Goal: Information Seeking & Learning: Learn about a topic

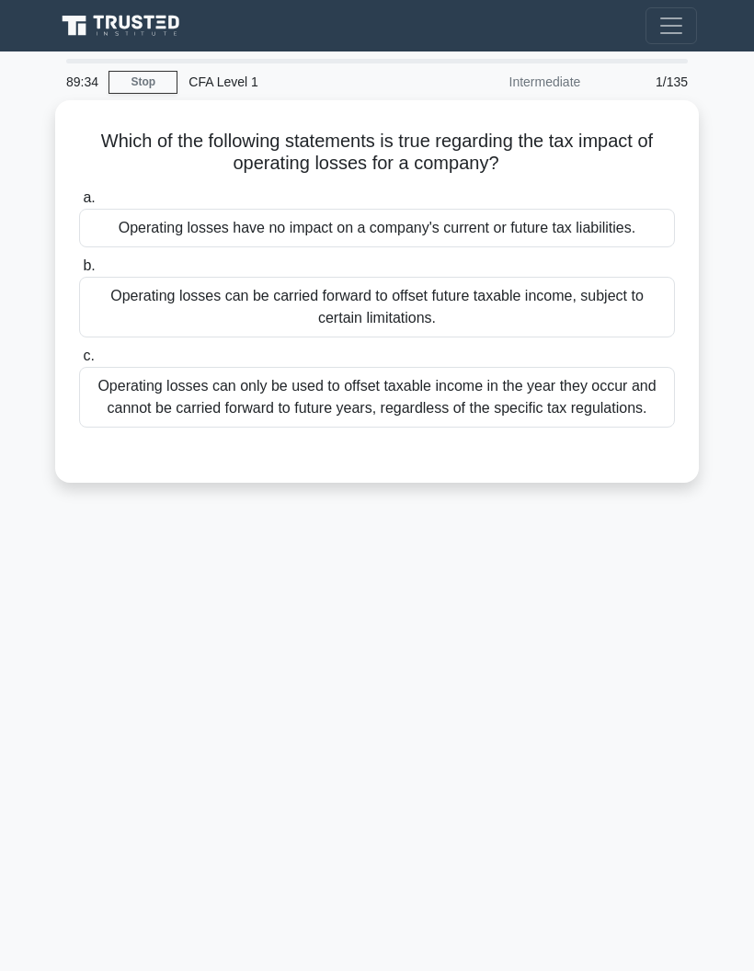
click at [135, 410] on div "Operating losses can only be used to offset taxable income in the year they occ…" at bounding box center [377, 397] width 596 height 61
click at [79, 362] on input "c. Operating losses can only be used to offset taxable income in the year they …" at bounding box center [79, 356] width 0 height 12
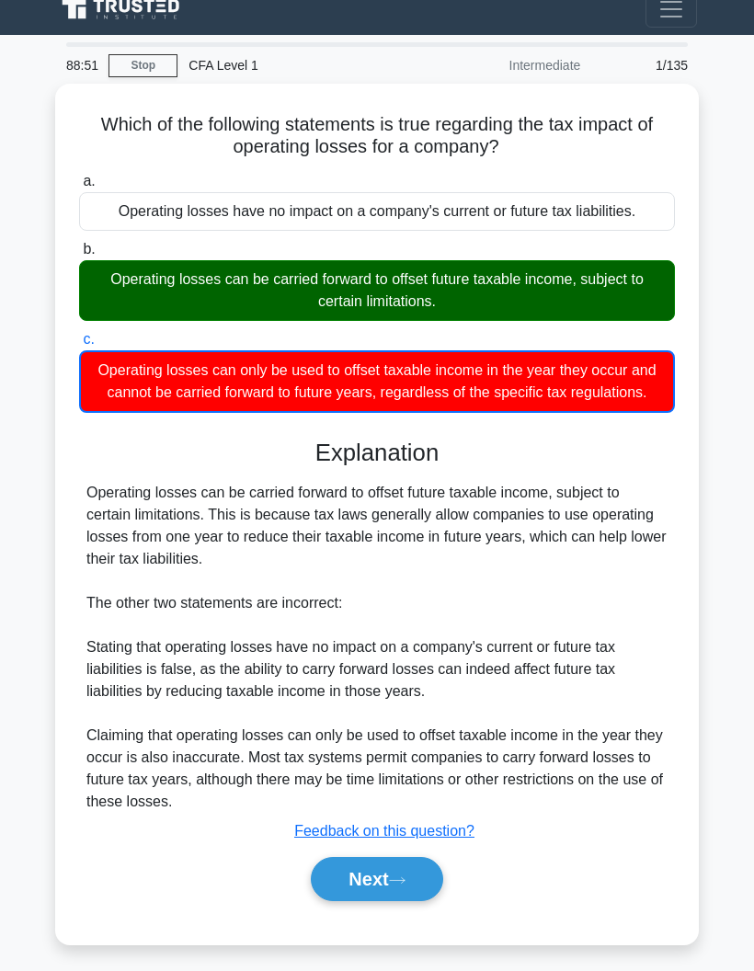
scroll to position [17, 0]
click at [351, 901] on button "Next" at bounding box center [377, 879] width 132 height 44
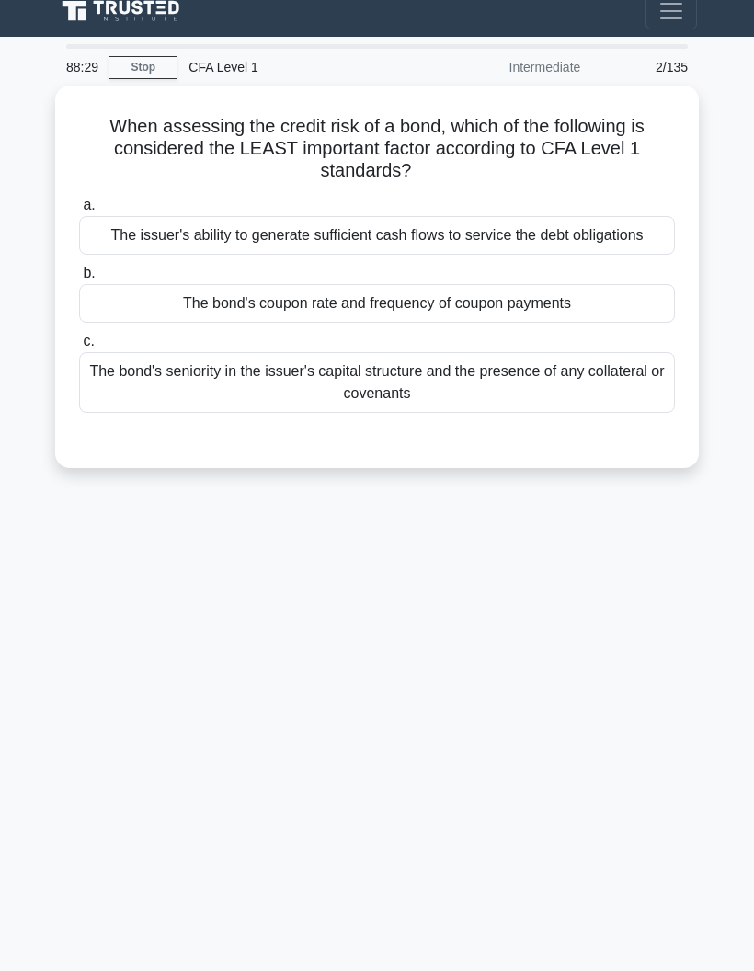
click at [102, 255] on div "The issuer's ability to generate sufficient cash flows to service the debt obli…" at bounding box center [377, 235] width 596 height 39
click at [79, 212] on input "a. The issuer's ability to generate sufficient cash flows to service the debt o…" at bounding box center [79, 206] width 0 height 12
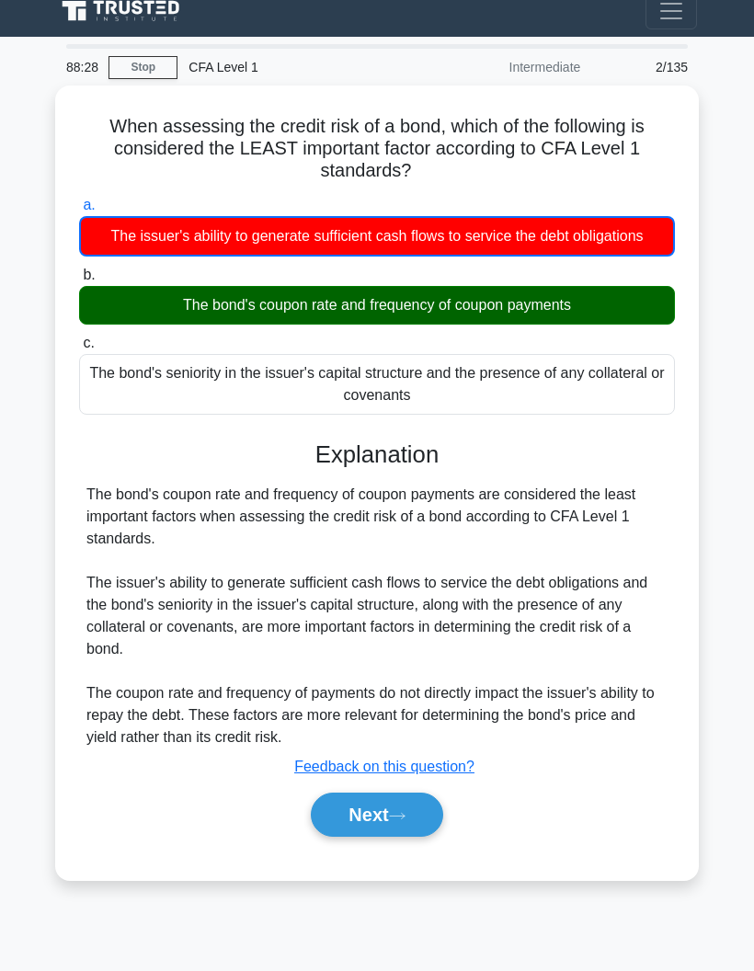
click at [99, 252] on div "The issuer's ability to generate sufficient cash flows to service the debt obli…" at bounding box center [377, 236] width 596 height 40
click at [79, 212] on input "a. The issuer's ability to generate sufficient cash flows to service the debt o…" at bounding box center [79, 206] width 0 height 12
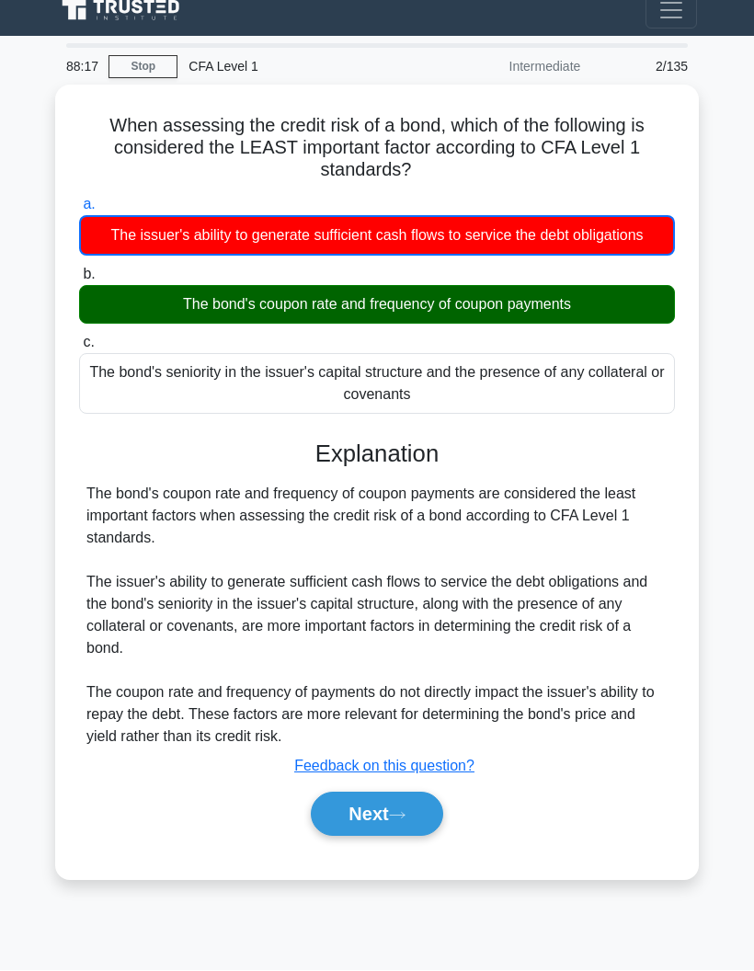
scroll to position [74, 0]
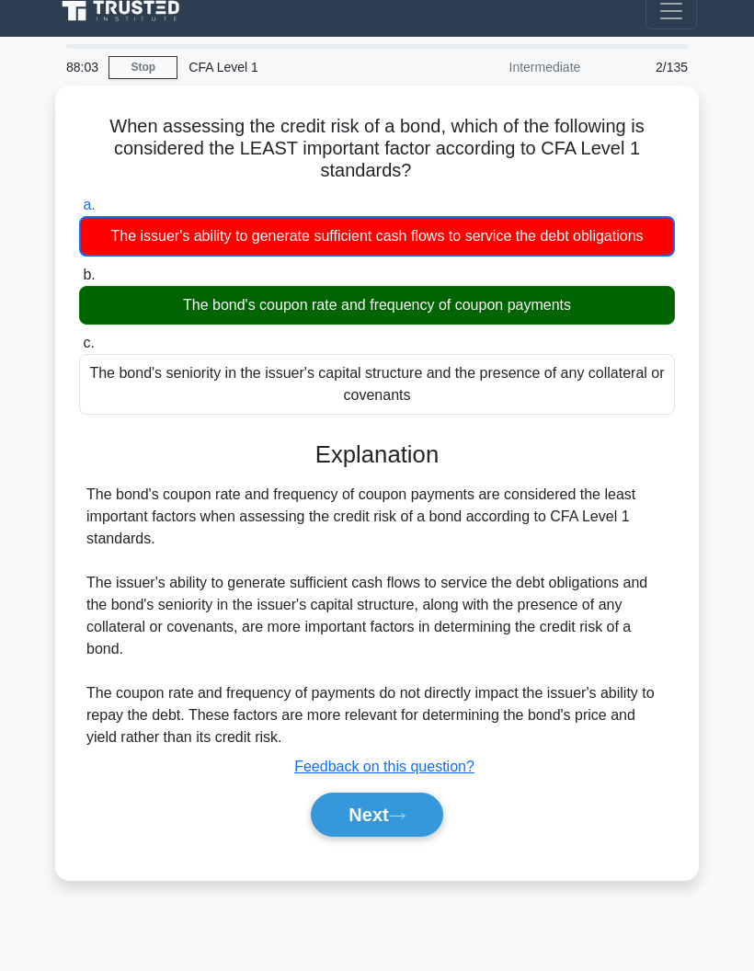
click at [356, 793] on button "Next" at bounding box center [377, 815] width 132 height 44
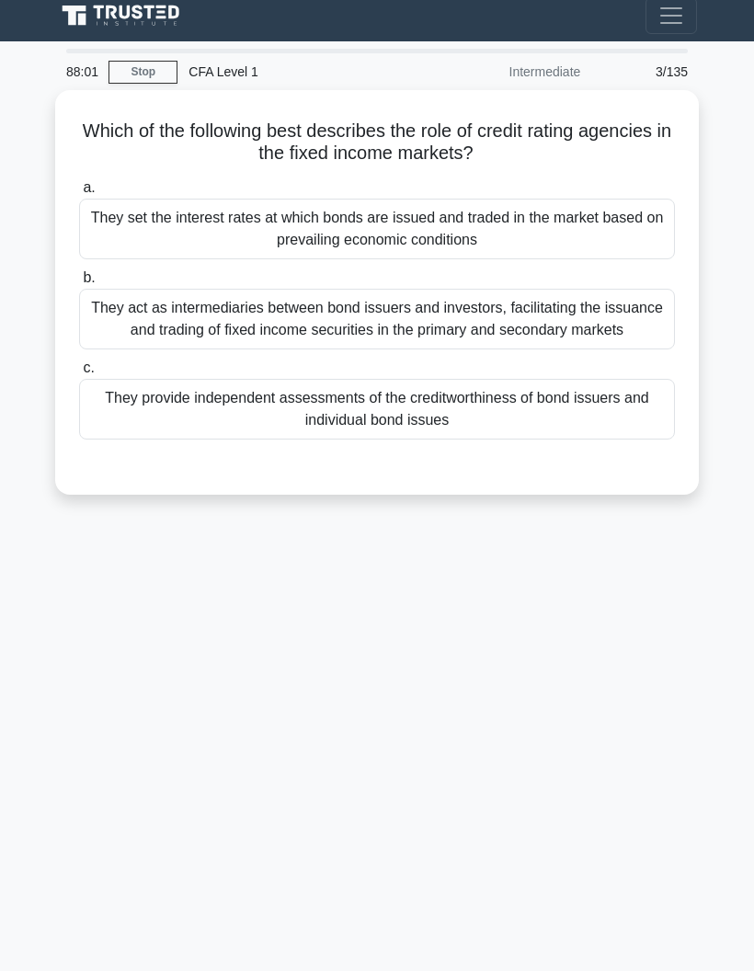
scroll to position [0, 0]
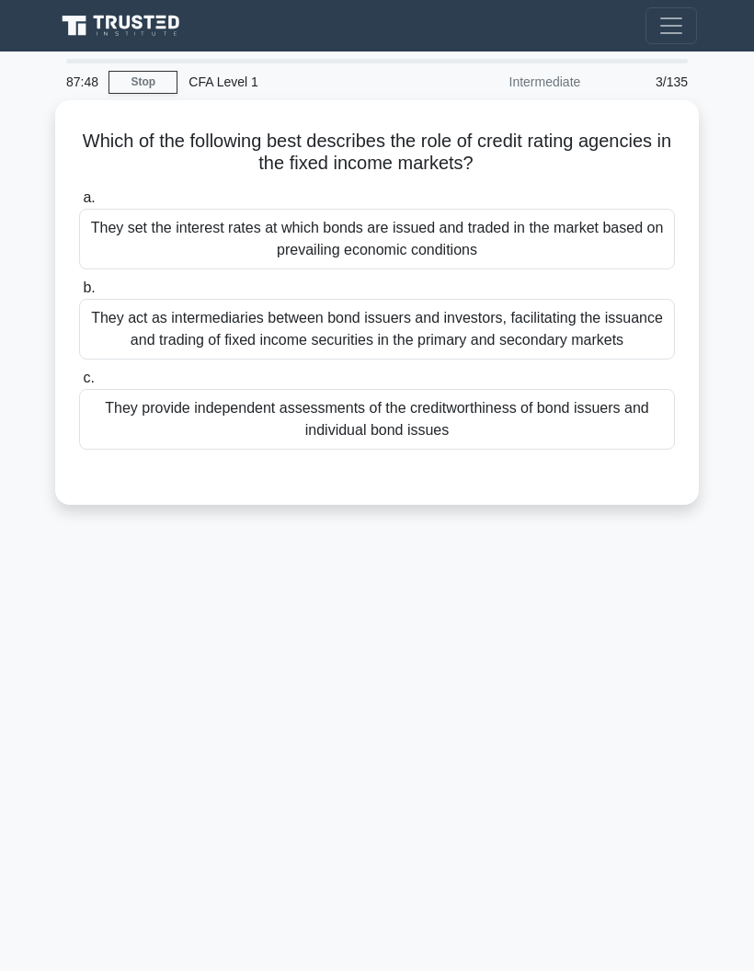
click at [150, 438] on div "They provide independent assessments of the creditworthiness of bond issuers an…" at bounding box center [377, 419] width 596 height 61
click at [79, 384] on input "c. They provide independent assessments of the creditworthiness of bond issuers…" at bounding box center [79, 379] width 0 height 12
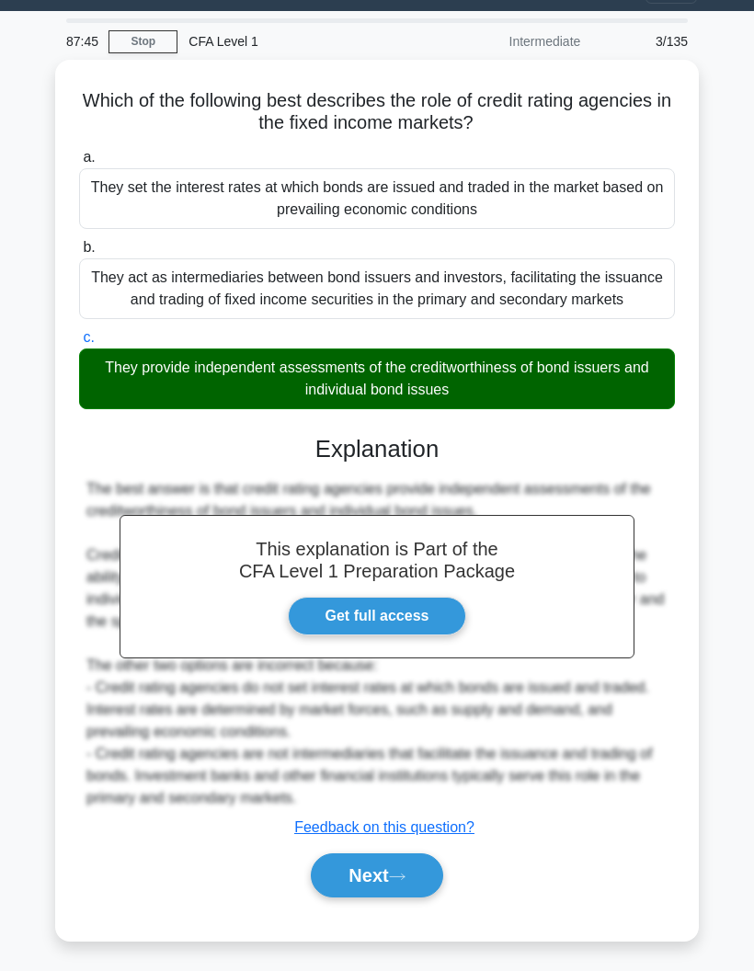
scroll to position [107, 0]
click at [354, 882] on button "Next" at bounding box center [377, 876] width 132 height 44
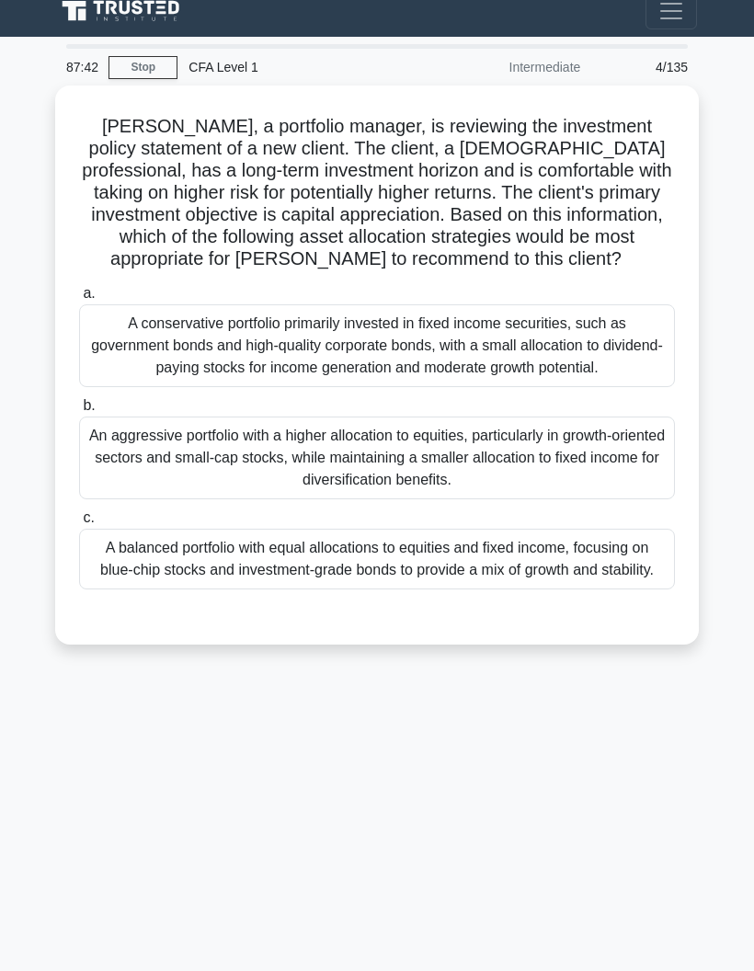
scroll to position [17, 0]
click at [131, 499] on div "An aggressive portfolio with a higher allocation to equities, particularly in g…" at bounding box center [377, 458] width 596 height 83
click at [79, 412] on input "b. An aggressive portfolio with a higher allocation to equities, particularly i…" at bounding box center [79, 406] width 0 height 12
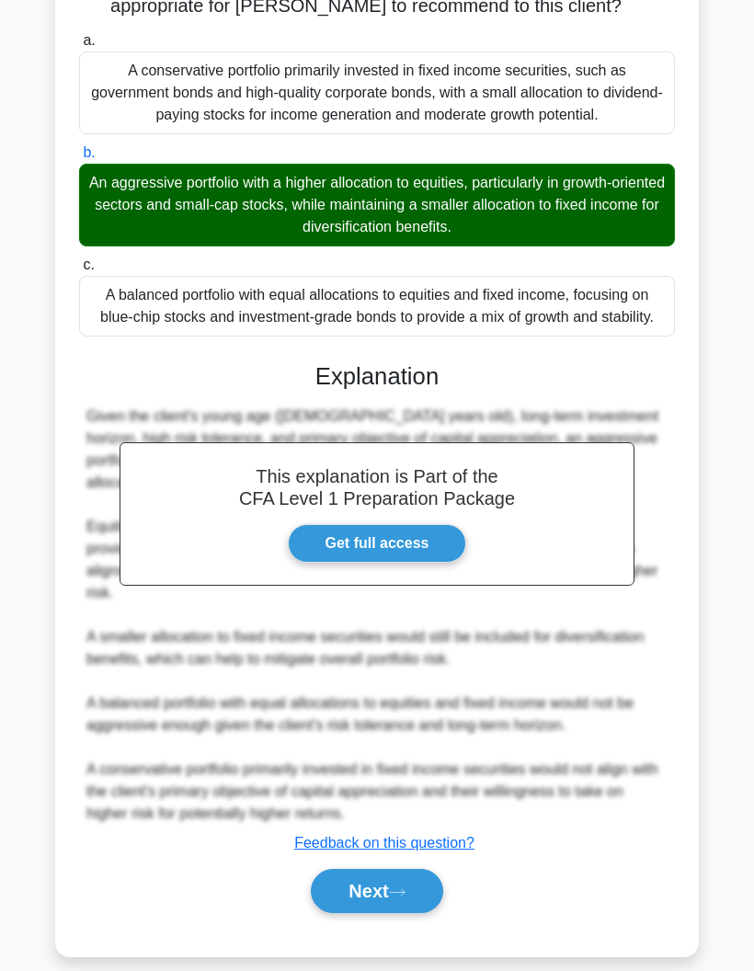
scroll to position [298, 0]
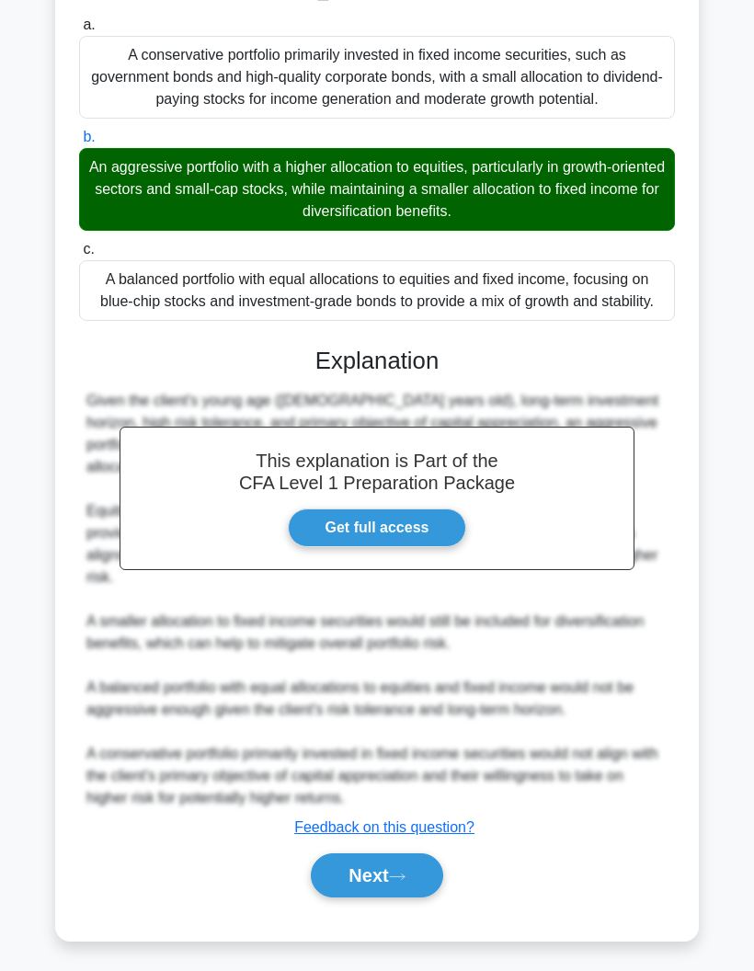
click at [361, 898] on button "Next" at bounding box center [377, 876] width 132 height 44
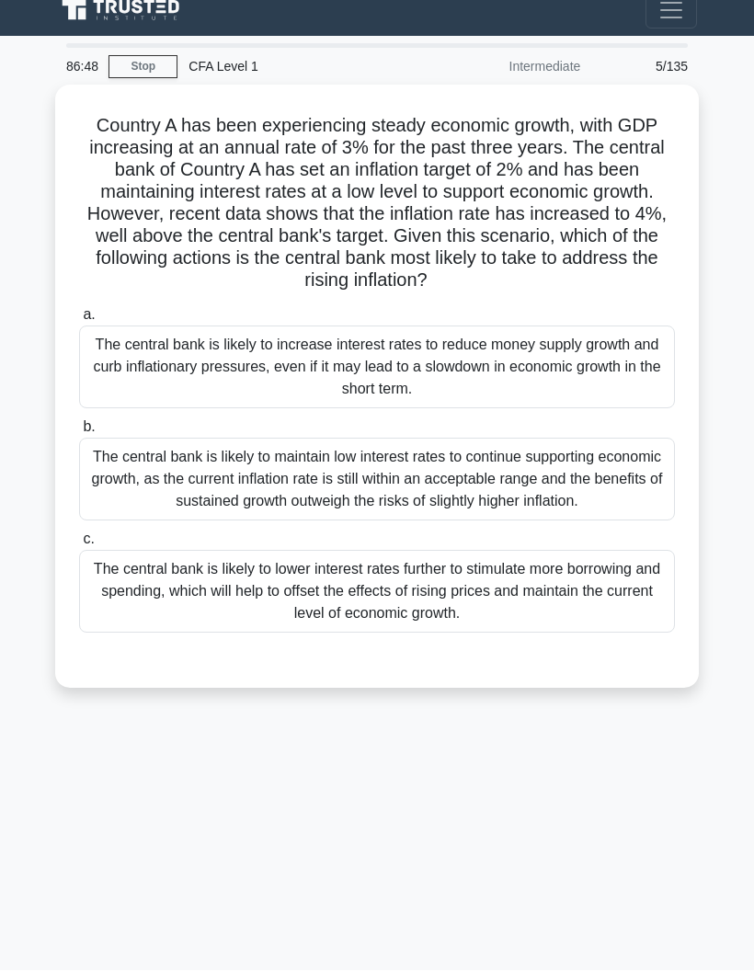
scroll to position [0, 0]
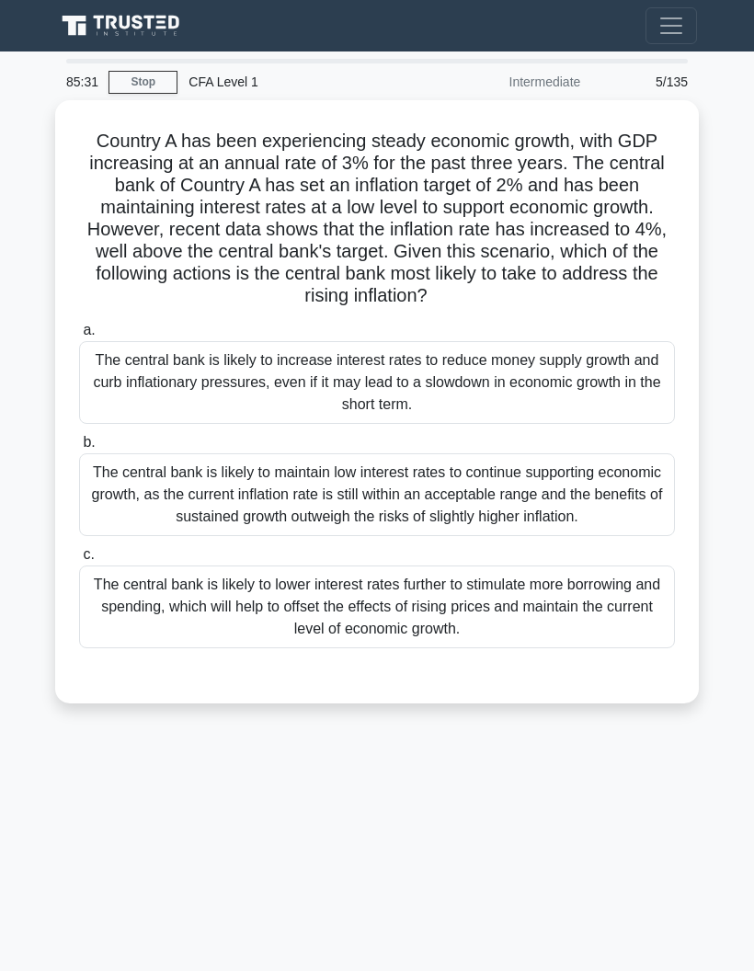
click at [108, 387] on div "The central bank is likely to increase interest rates to reduce money supply gr…" at bounding box center [377, 382] width 596 height 83
click at [79, 337] on input "a. The central bank is likely to increase interest rates to reduce money supply…" at bounding box center [79, 331] width 0 height 12
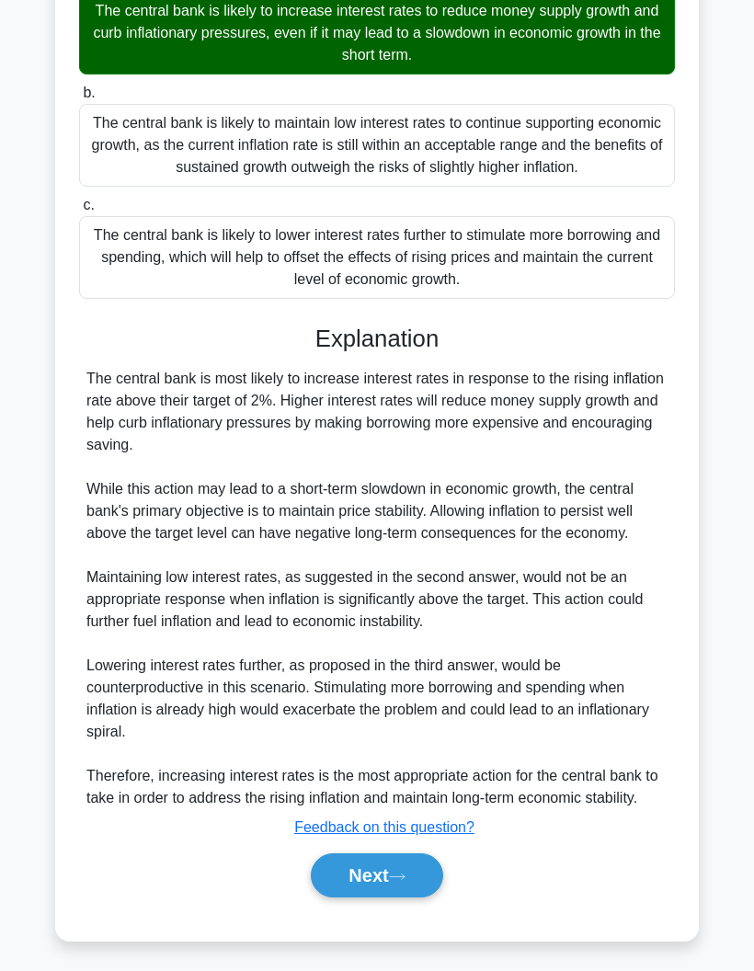
scroll to position [438, 0]
click at [345, 898] on button "Next" at bounding box center [377, 876] width 132 height 44
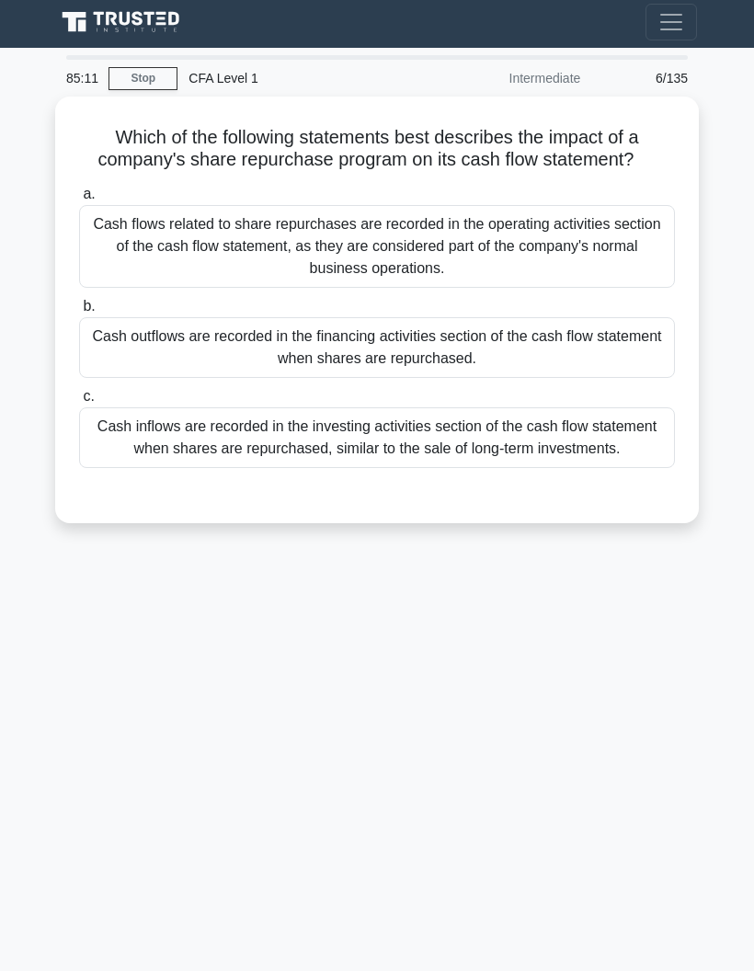
scroll to position [2, 0]
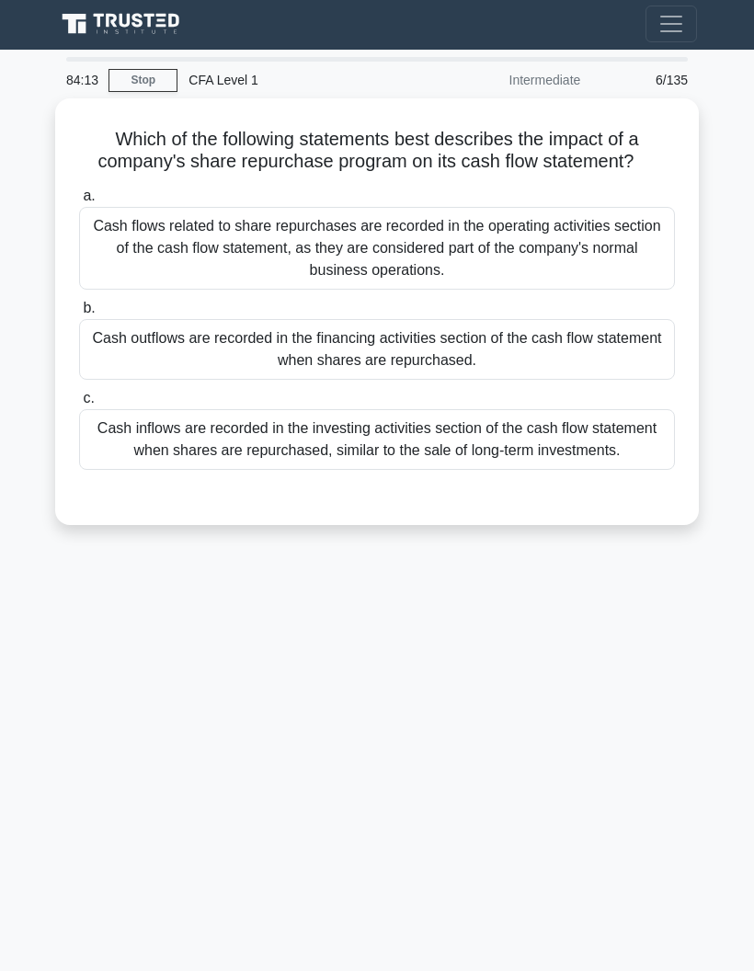
click at [142, 464] on div "Cash inflows are recorded in the investing activities section of the cash flow …" at bounding box center [377, 439] width 596 height 61
click at [79, 405] on input "c. Cash inflows are recorded in the investing activities section of the cash fl…" at bounding box center [79, 399] width 0 height 12
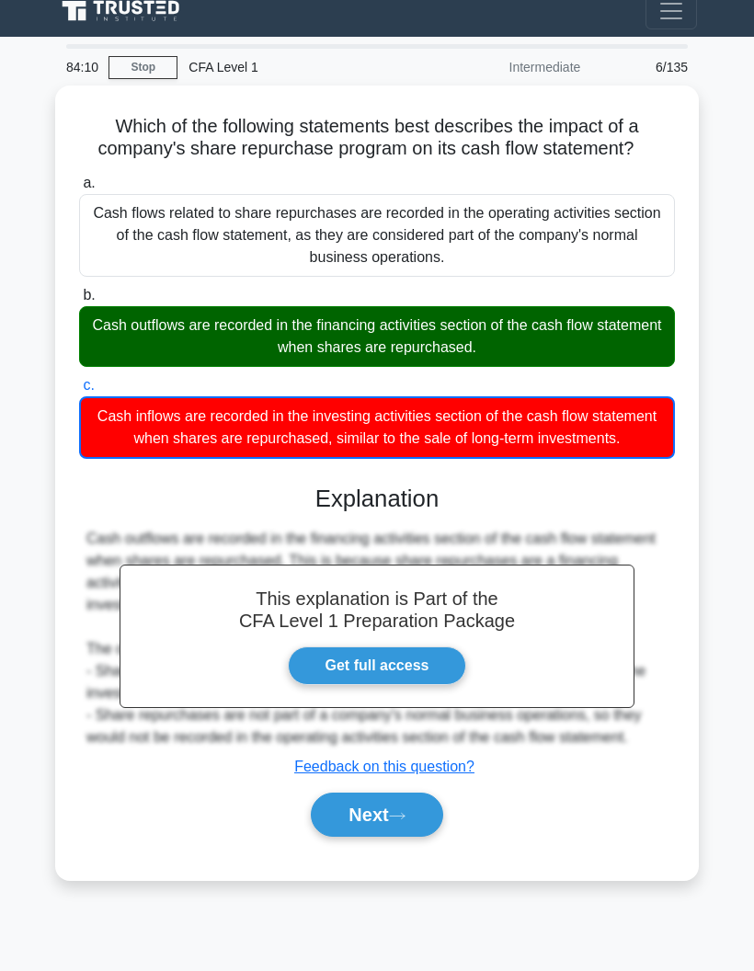
scroll to position [74, 0]
click at [340, 817] on button "Next" at bounding box center [377, 815] width 132 height 44
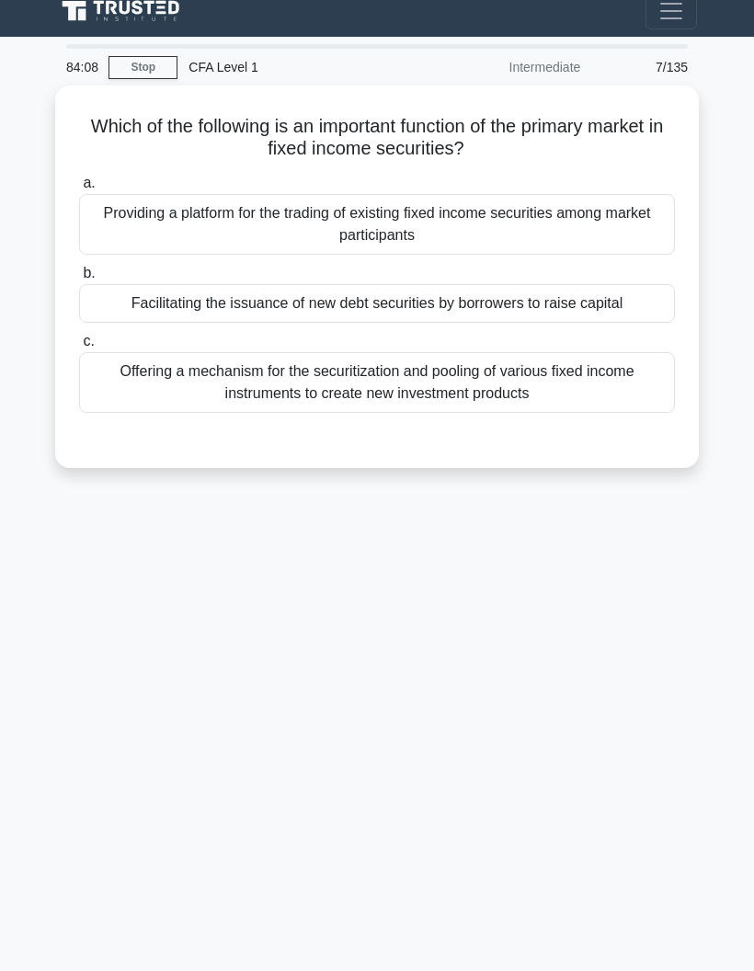
scroll to position [0, 0]
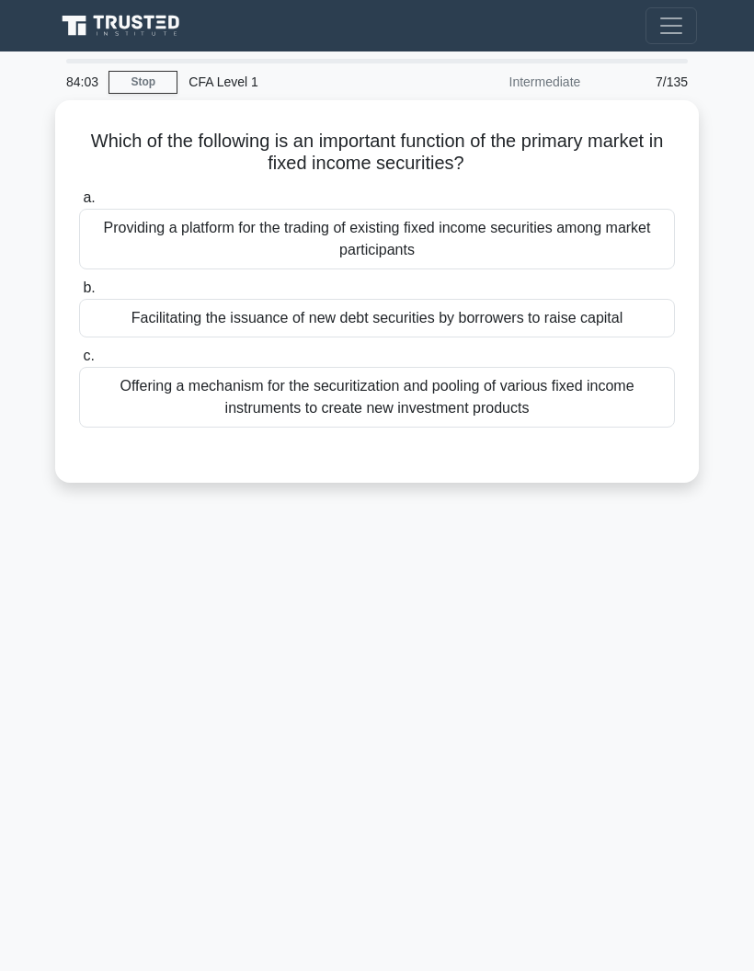
click at [10, 151] on main "84:03 Stop CFA Level 1 Intermediate 7/135 Which of the following is an importan…" at bounding box center [377, 519] width 754 height 934
click at [94, 313] on div "Facilitating the issuance of new debt securities by borrowers to raise capital" at bounding box center [377, 318] width 596 height 39
click at [79, 294] on input "b. Facilitating the issuance of new debt securities by borrowers to raise capit…" at bounding box center [79, 288] width 0 height 12
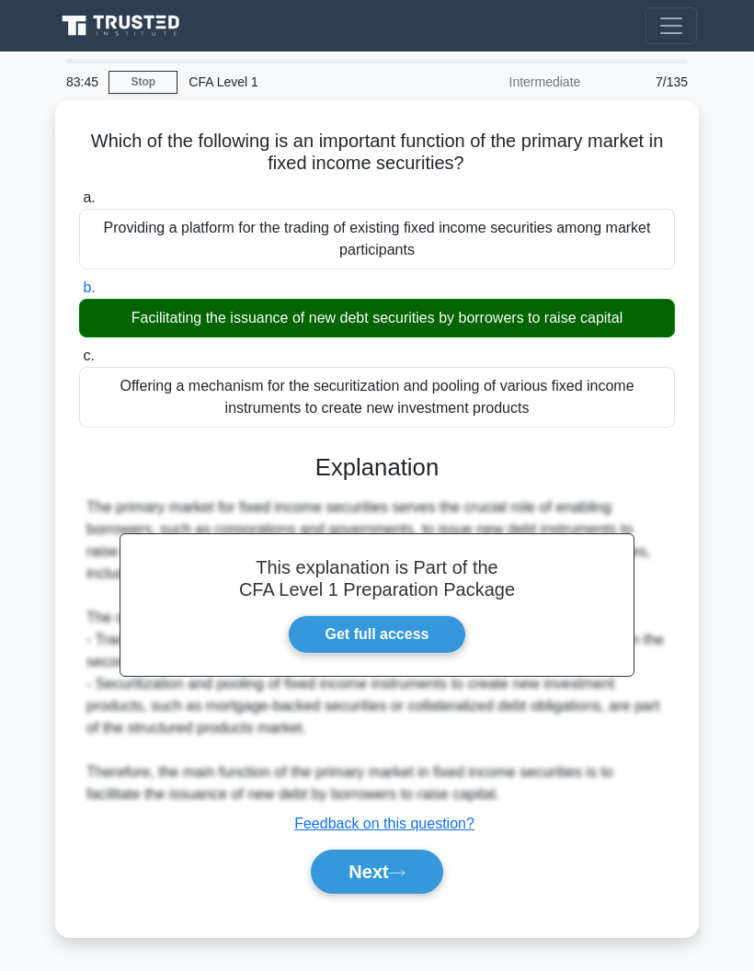
click at [345, 894] on button "Next" at bounding box center [377, 872] width 132 height 44
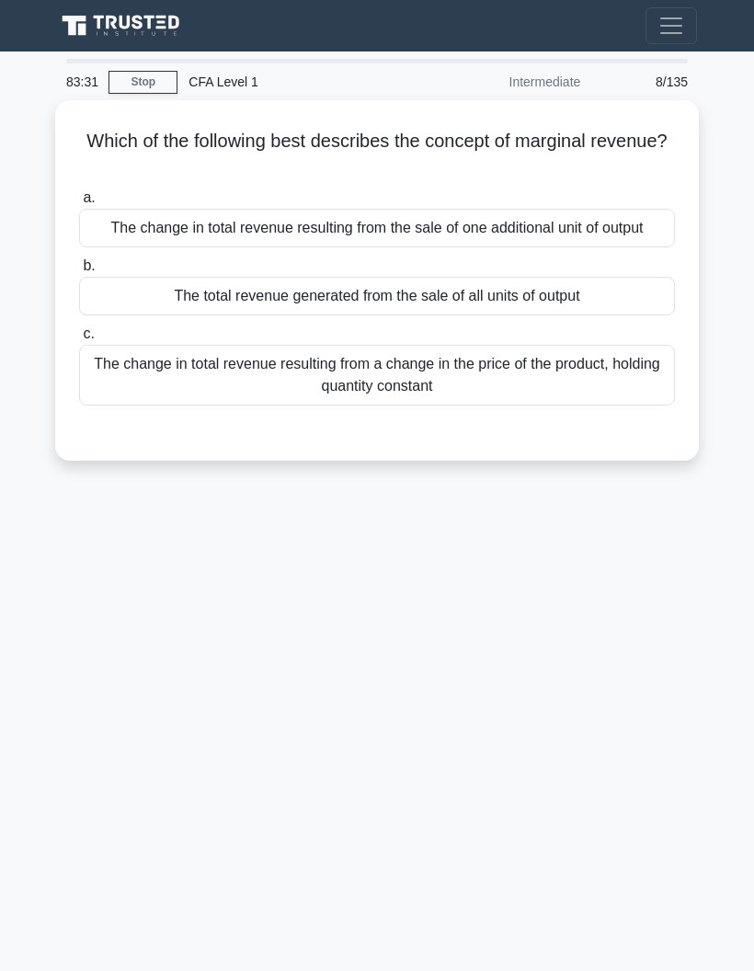
click at [137, 243] on div "The change in total revenue resulting from the sale of one additional unit of o…" at bounding box center [377, 228] width 596 height 39
click at [79, 204] on input "a. The change in total revenue resulting from the sale of one additional unit o…" at bounding box center [79, 198] width 0 height 12
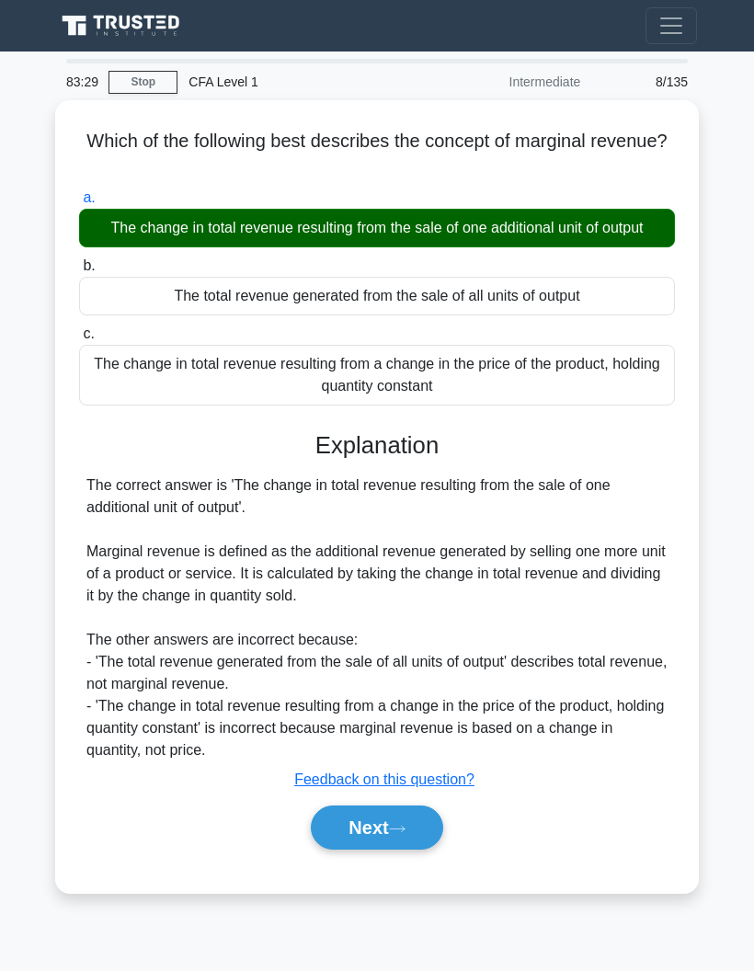
click at [356, 843] on button "Next" at bounding box center [377, 828] width 132 height 44
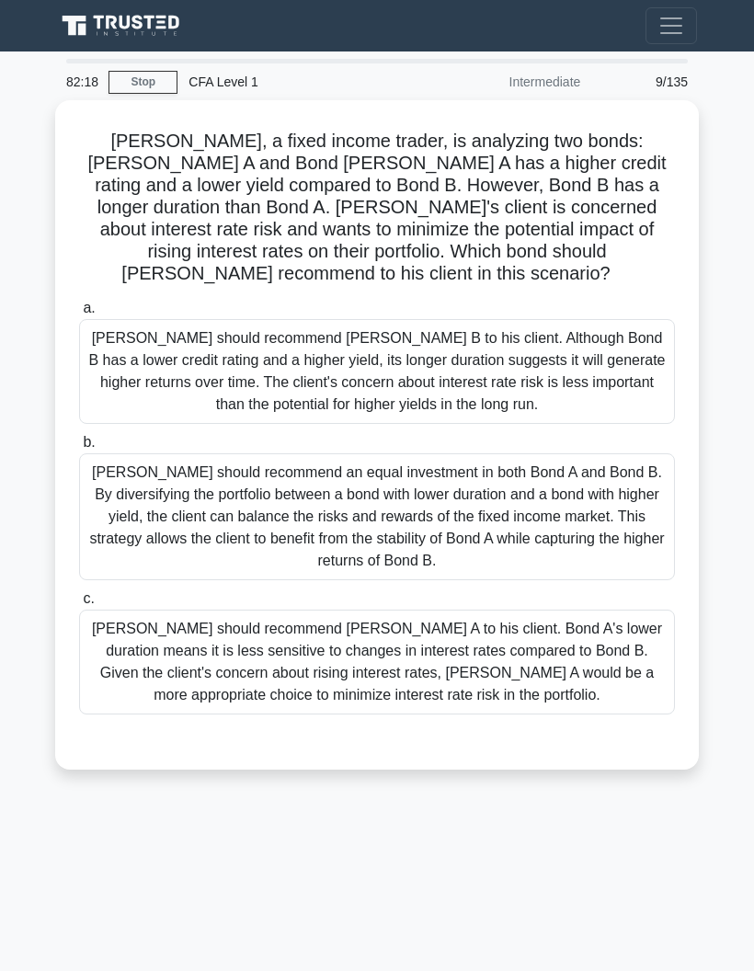
click at [638, 668] on div "Tom should recommend Bond A to his client. Bond A's lower duration means it is …" at bounding box center [377, 662] width 596 height 105
click at [79, 605] on input "c. Tom should recommend Bond A to his client. Bond A's lower duration means it …" at bounding box center [79, 599] width 0 height 12
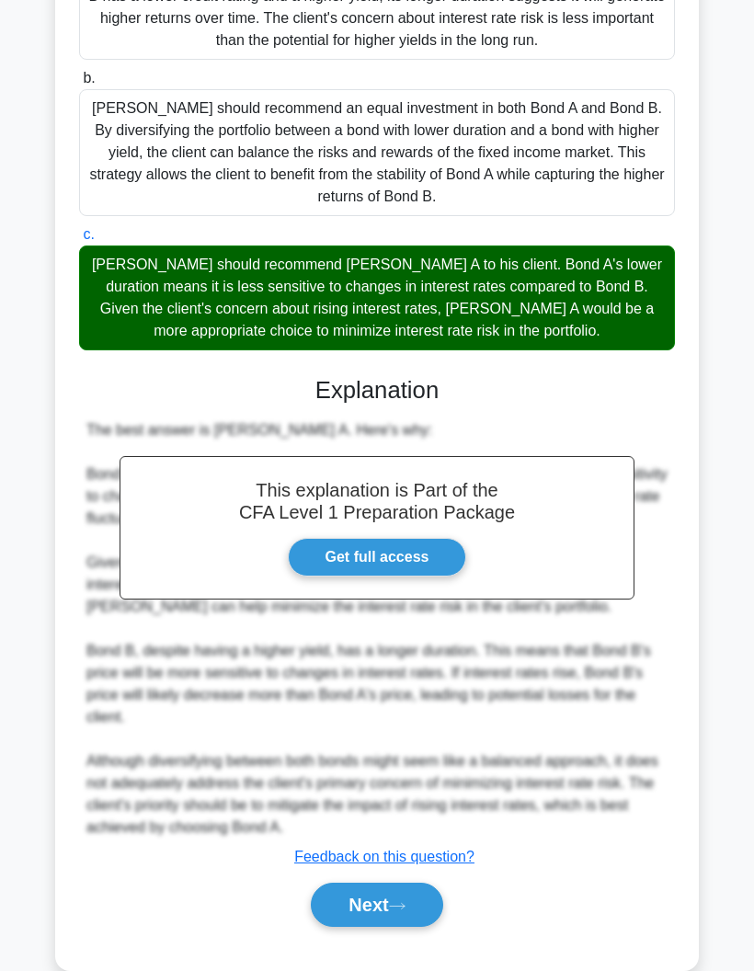
click at [423, 927] on button "Next" at bounding box center [377, 905] width 132 height 44
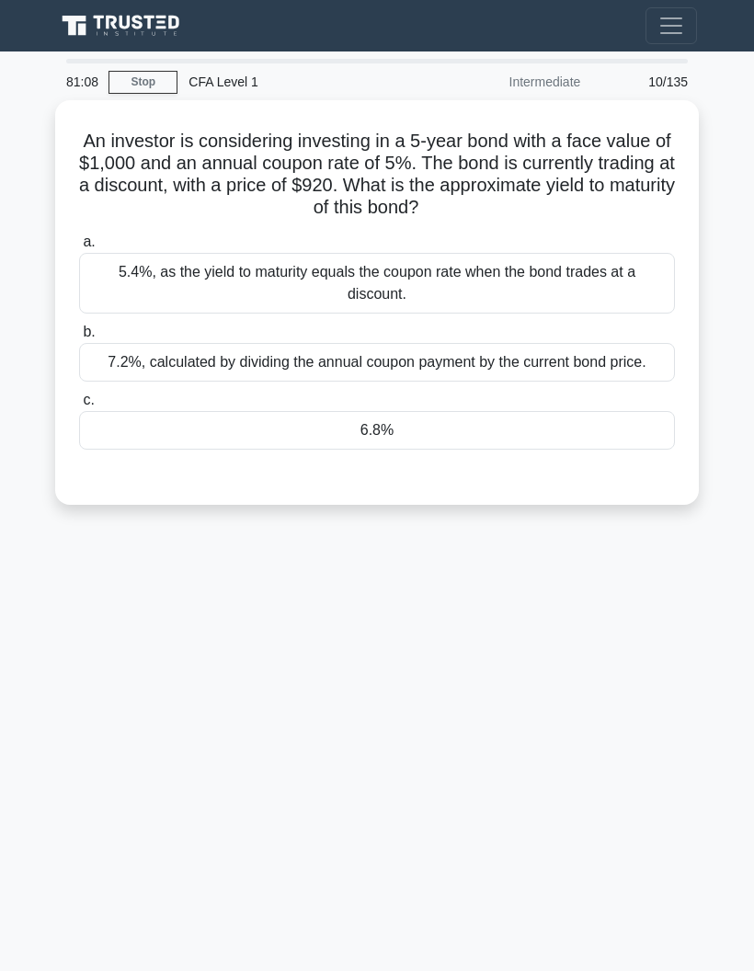
click at [223, 293] on div "5.4%, as the yield to maturity equals the coupon rate when the bond trades at a…" at bounding box center [377, 283] width 596 height 61
click at [79, 248] on input "a. 5.4%, as the yield to maturity equals the coupon rate when the bond trades a…" at bounding box center [79, 242] width 0 height 12
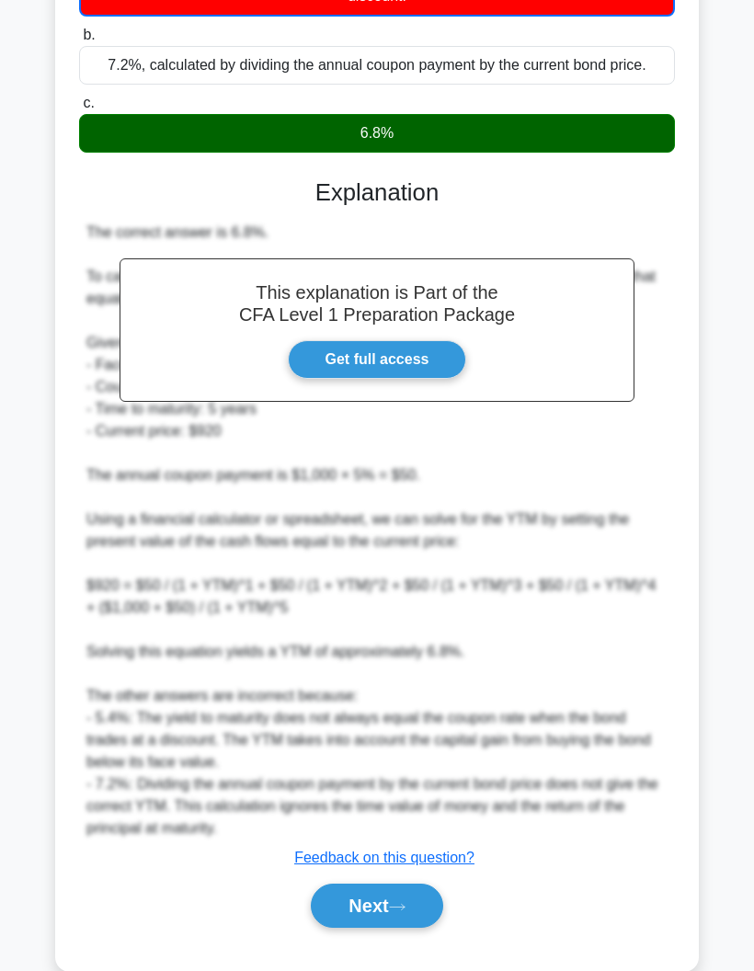
scroll to position [300, 0]
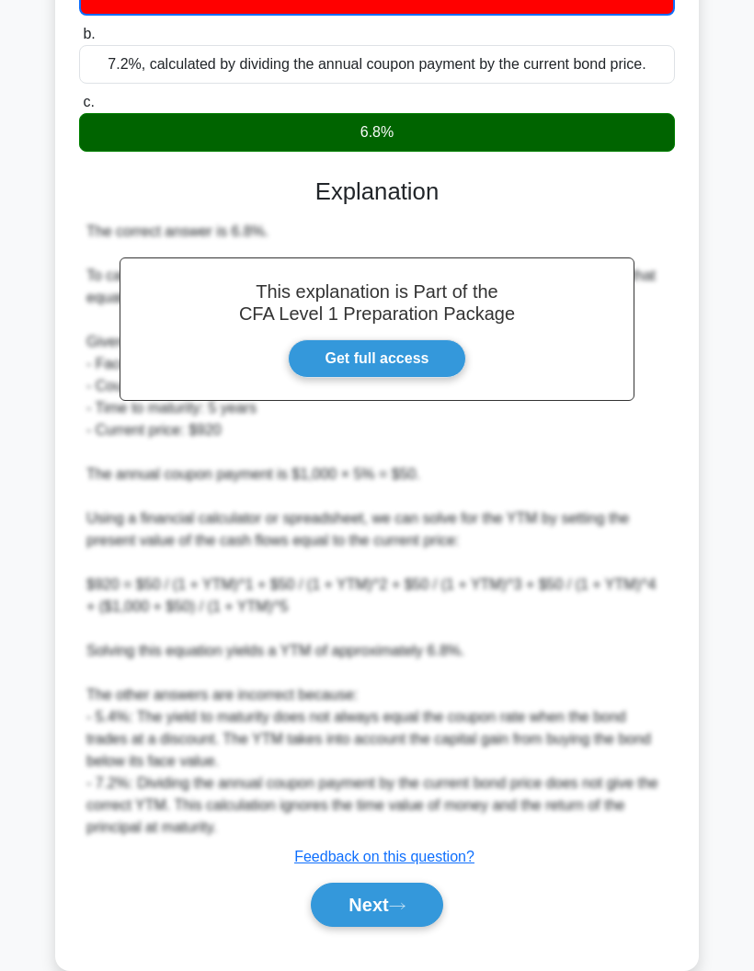
click at [352, 378] on link "Get full access" at bounding box center [377, 358] width 179 height 39
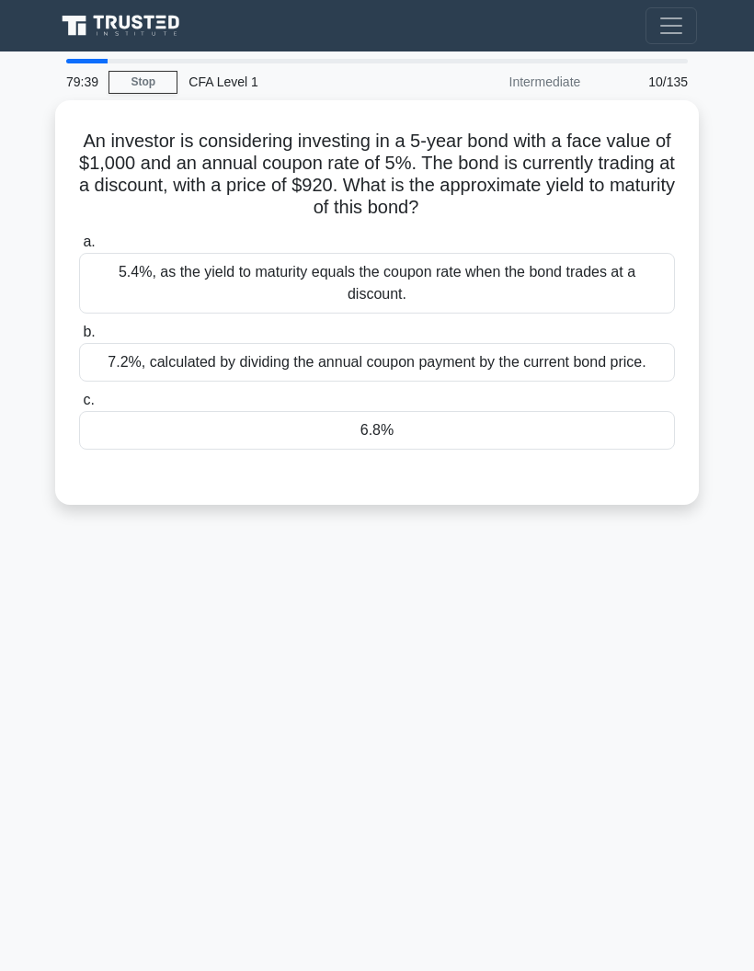
click at [307, 447] on div "6.8%" at bounding box center [377, 430] width 596 height 39
click at [79, 407] on input "c. 6.8%" at bounding box center [79, 401] width 0 height 12
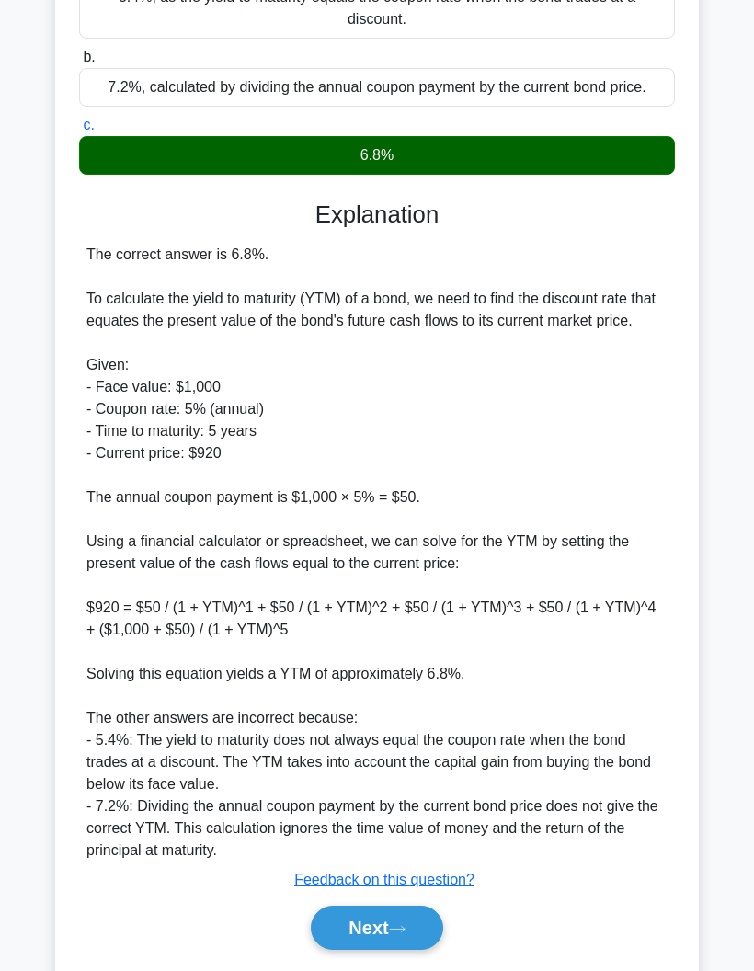
scroll to position [298, 0]
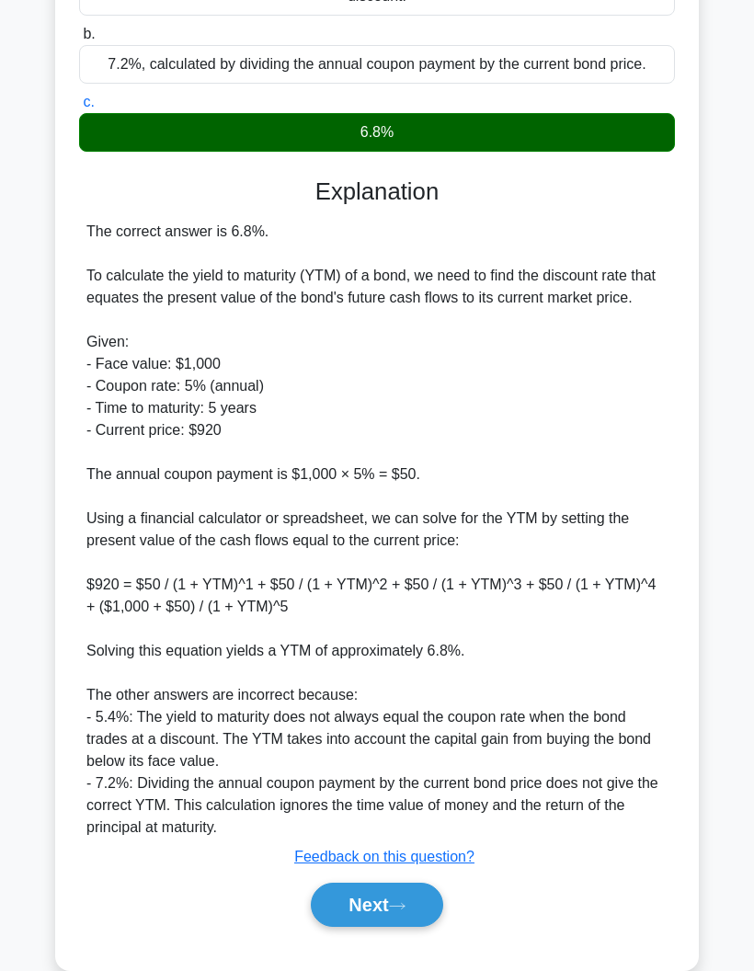
click at [341, 927] on button "Next" at bounding box center [377, 905] width 132 height 44
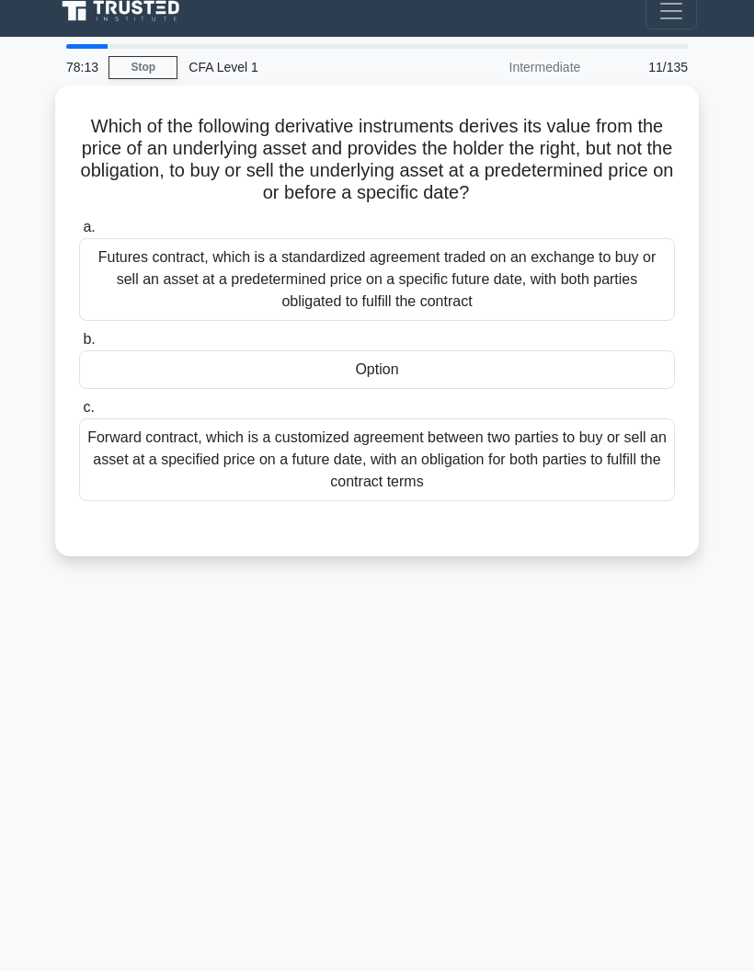
scroll to position [0, 0]
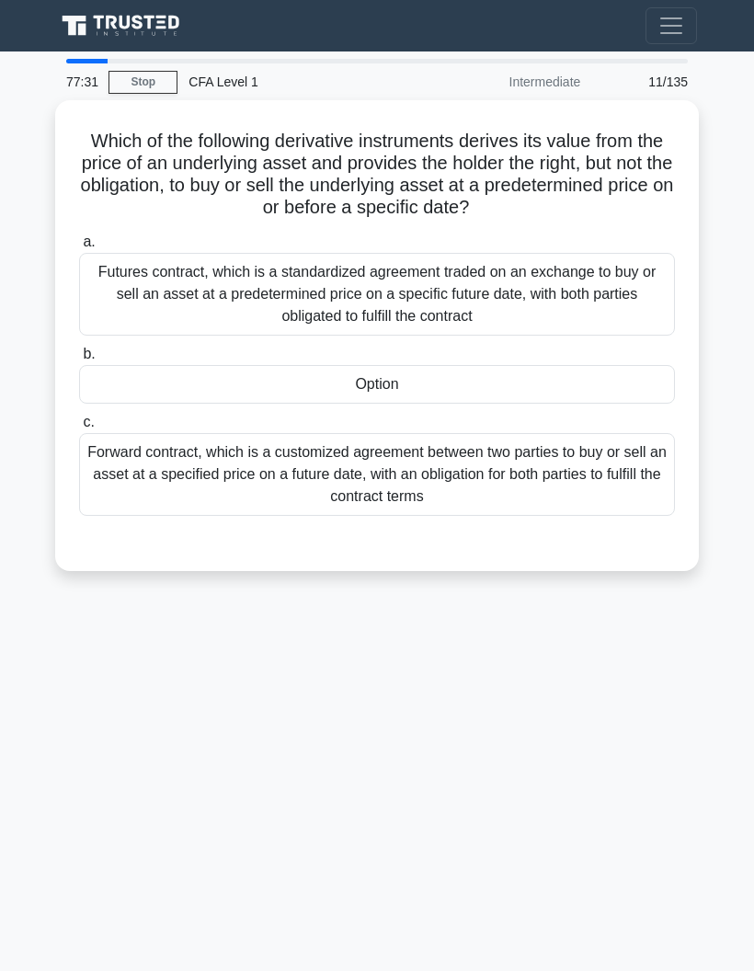
click at [129, 388] on div "Option" at bounding box center [377, 384] width 596 height 39
click at [79, 361] on input "b. Option" at bounding box center [79, 355] width 0 height 12
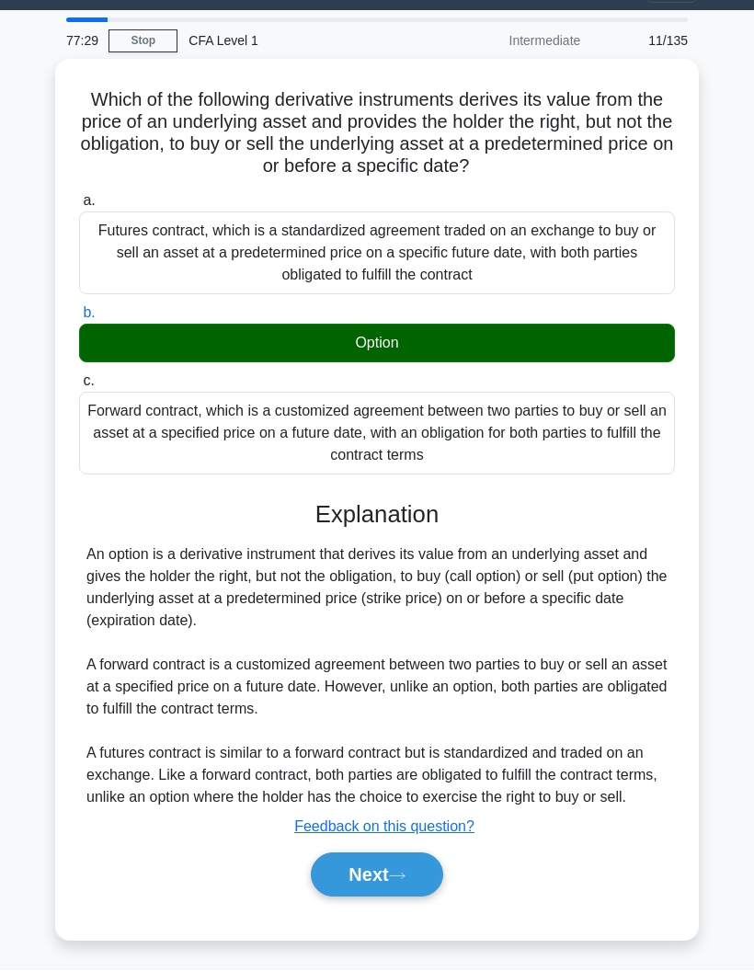
scroll to position [74, 0]
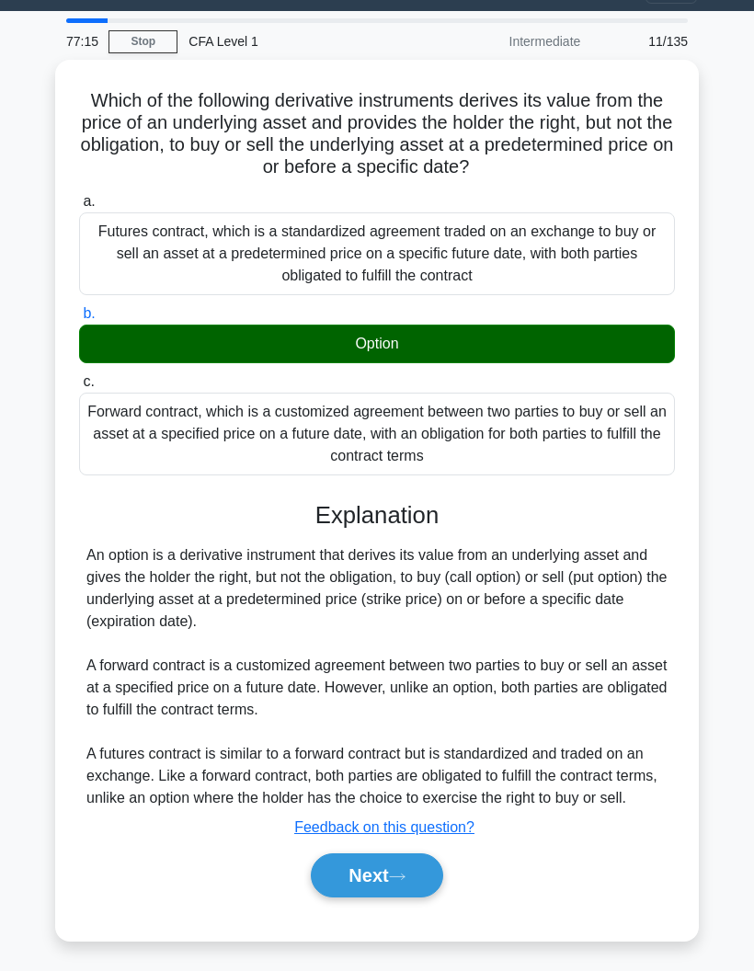
click at [372, 854] on button "Next" at bounding box center [377, 876] width 132 height 44
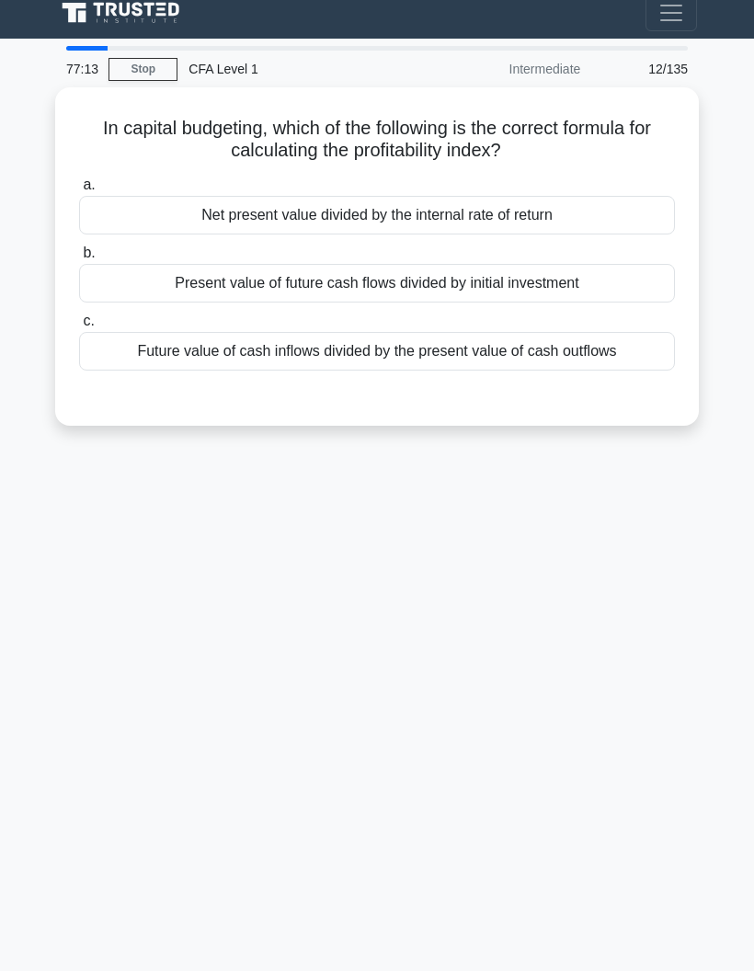
scroll to position [0, 0]
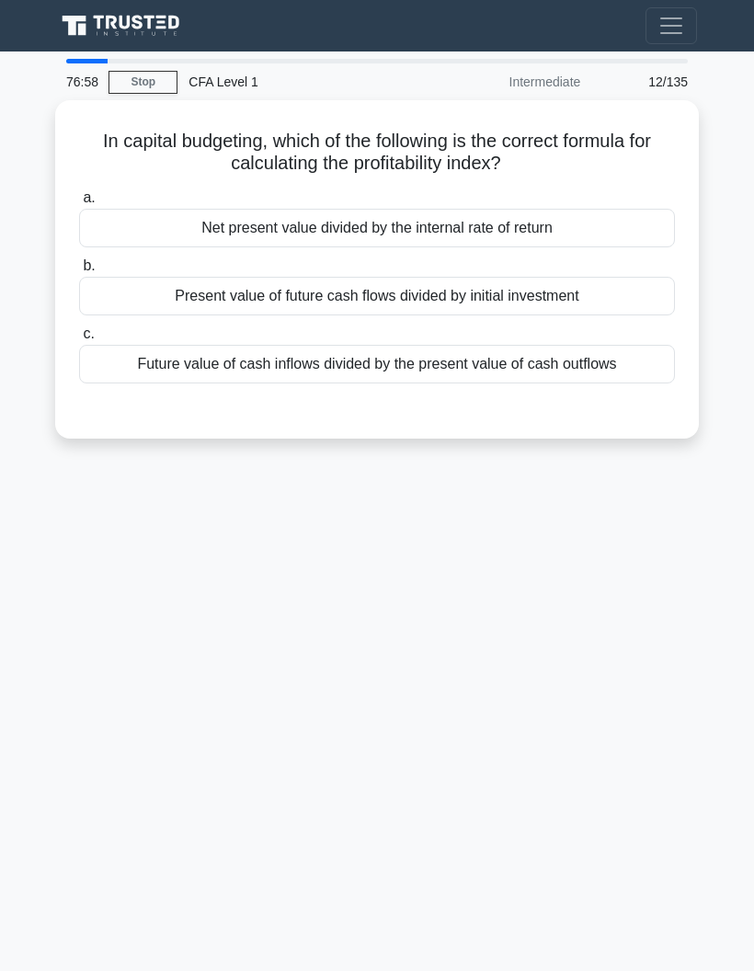
click at [206, 242] on div "Net present value divided by the internal rate of return" at bounding box center [377, 228] width 596 height 39
click at [79, 204] on input "a. Net present value divided by the internal rate of return" at bounding box center [79, 198] width 0 height 12
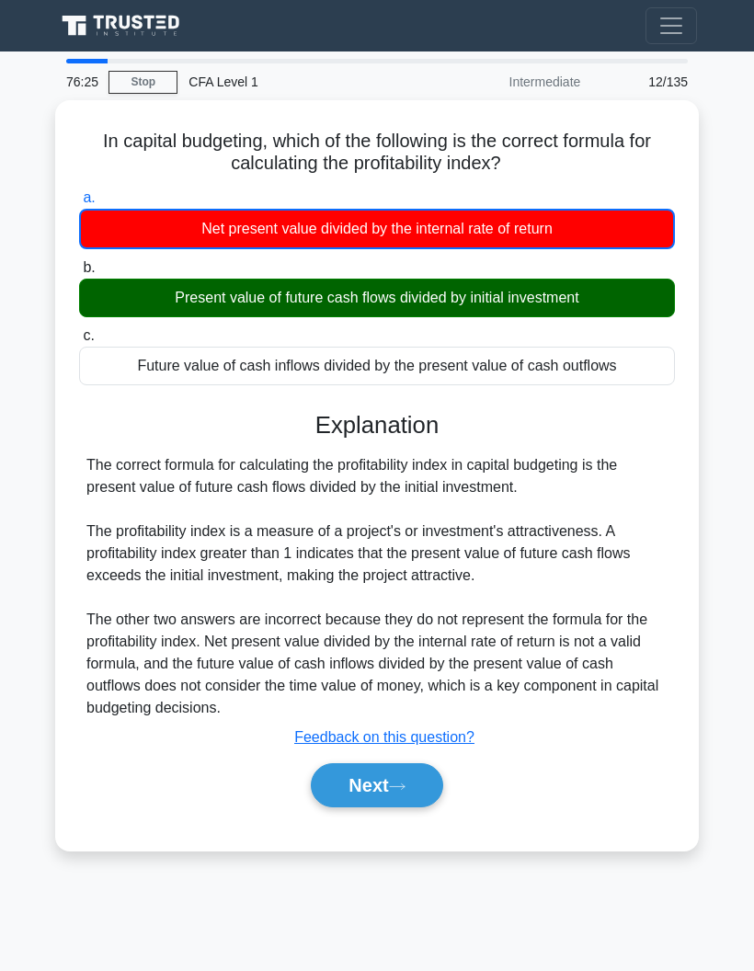
click at [378, 807] on button "Next" at bounding box center [377, 785] width 132 height 44
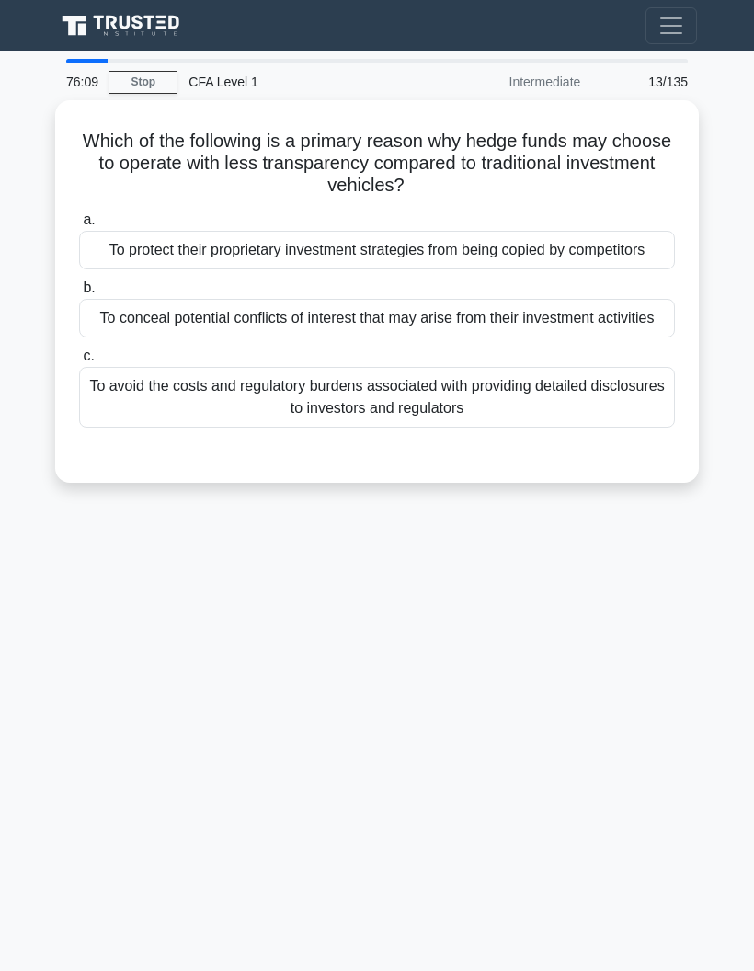
click at [111, 269] on div "To protect their proprietary investment strategies from being copied by competi…" at bounding box center [377, 250] width 596 height 39
click at [79, 226] on input "a. To protect their proprietary investment strategies from being copied by comp…" at bounding box center [79, 220] width 0 height 12
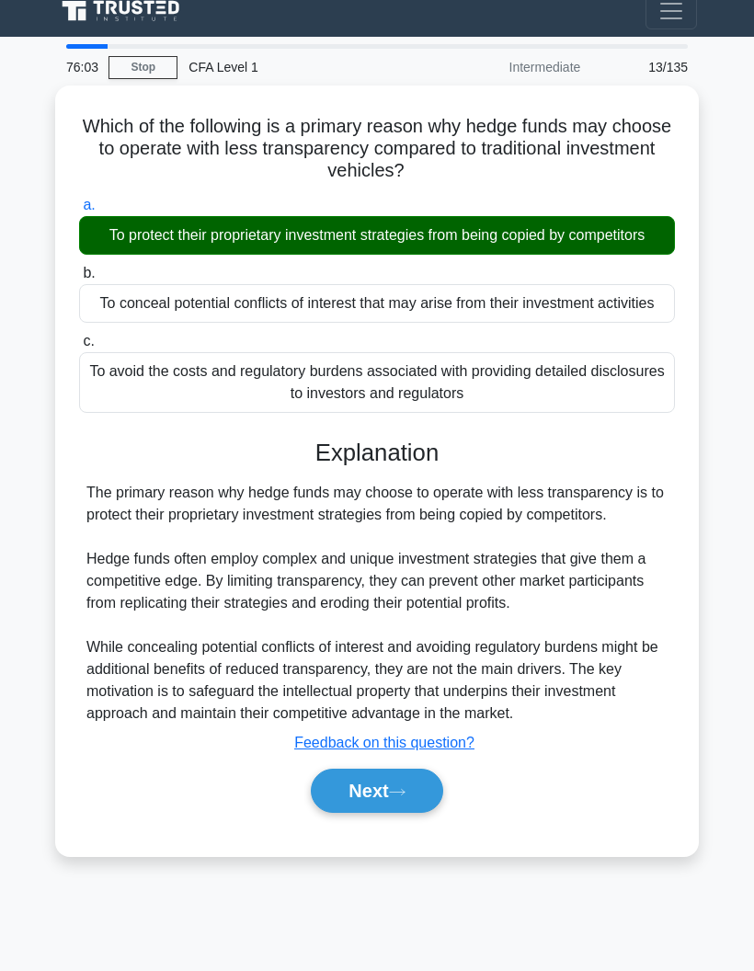
scroll to position [74, 0]
click at [334, 813] on button "Next" at bounding box center [377, 791] width 132 height 44
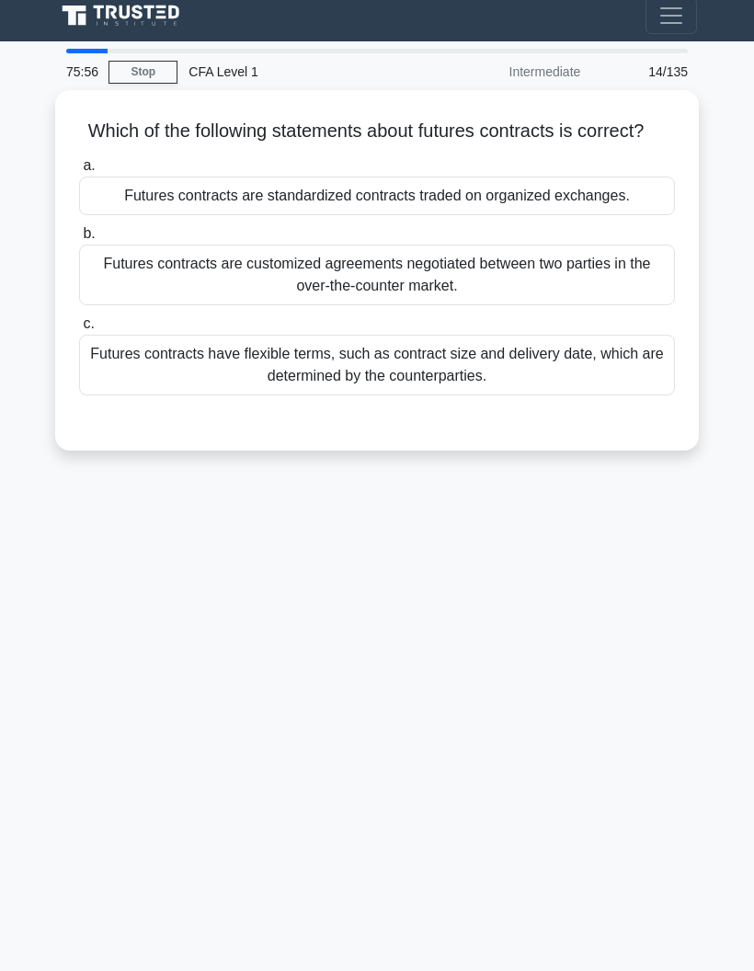
scroll to position [0, 0]
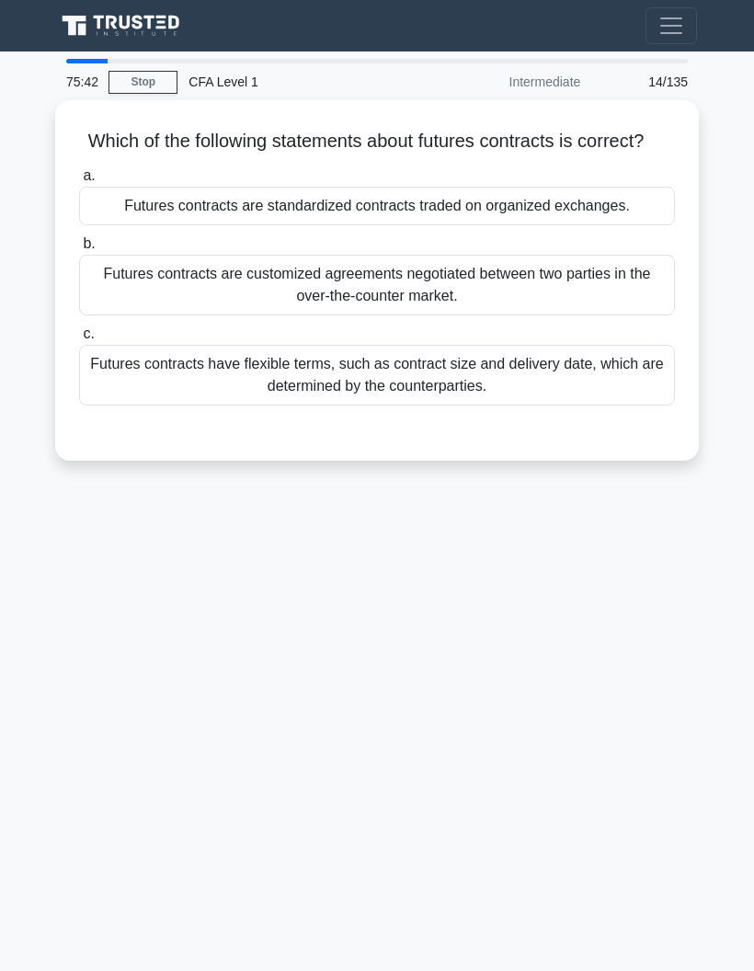
click at [125, 225] on div "Futures contracts are standardized contracts traded on organized exchanges." at bounding box center [377, 206] width 596 height 39
click at [79, 182] on input "a. Futures contracts are standardized contracts traded on organized exchanges." at bounding box center [79, 176] width 0 height 12
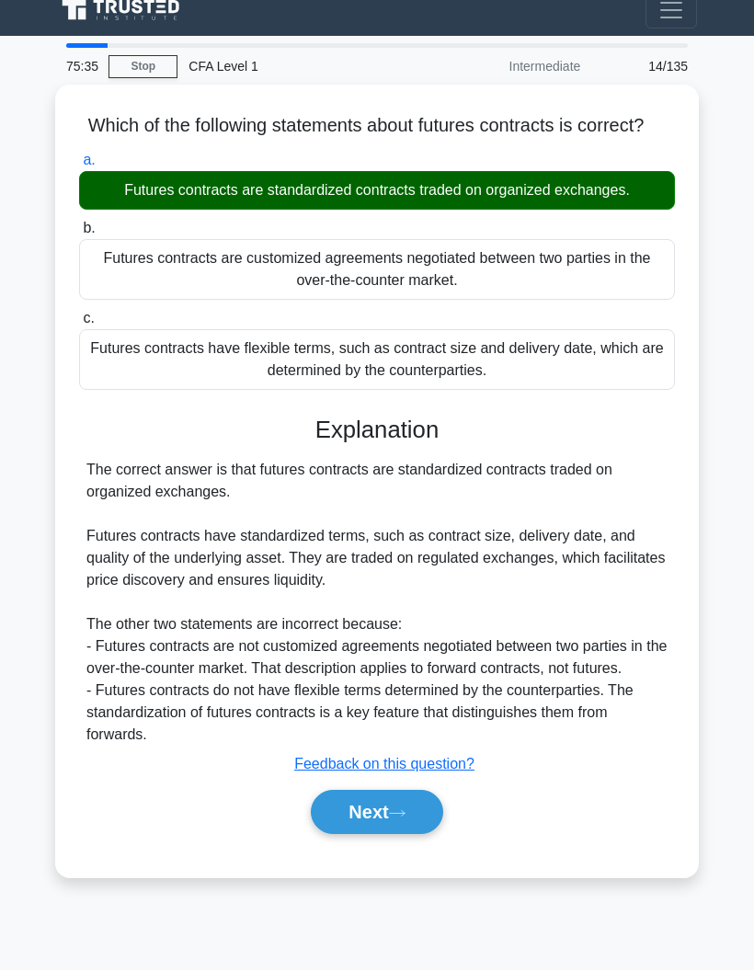
scroll to position [74, 0]
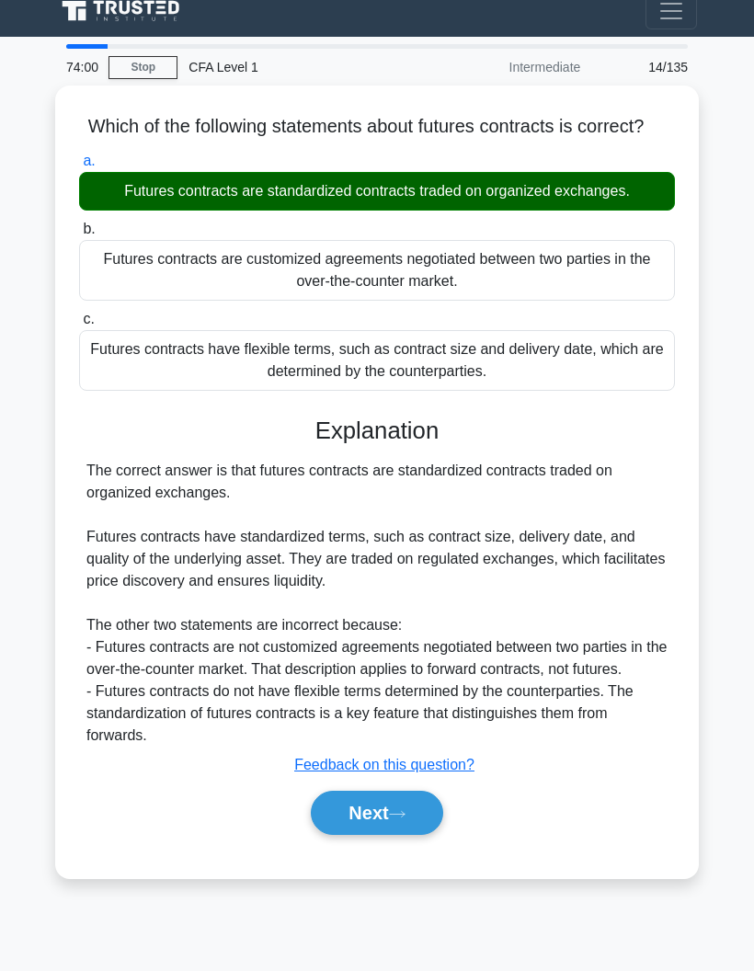
click at [347, 793] on button "Next" at bounding box center [377, 813] width 132 height 44
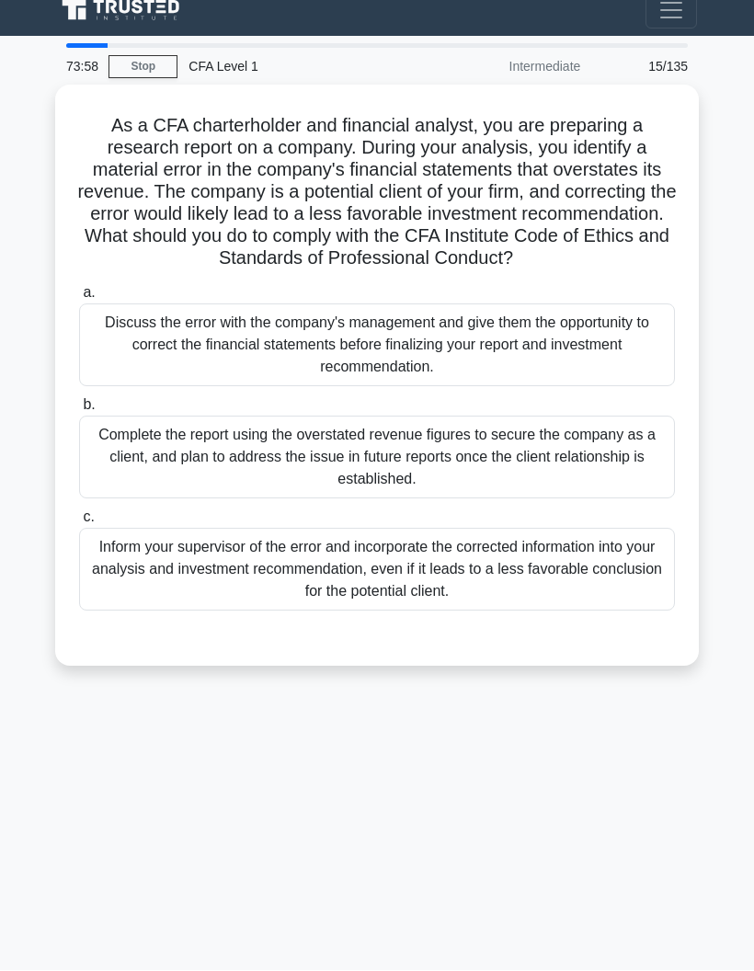
scroll to position [0, 0]
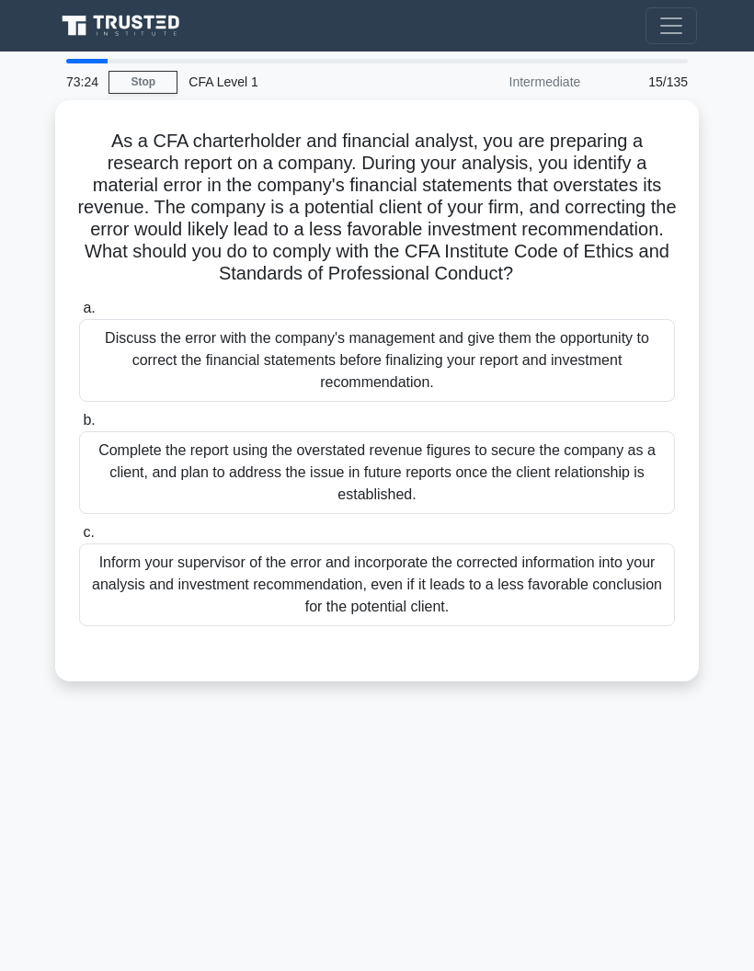
click at [171, 592] on div "Inform your supervisor of the error and incorporate the corrected information i…" at bounding box center [377, 585] width 596 height 83
click at [79, 539] on input "c. Inform your supervisor of the error and incorporate the corrected informatio…" at bounding box center [79, 533] width 0 height 12
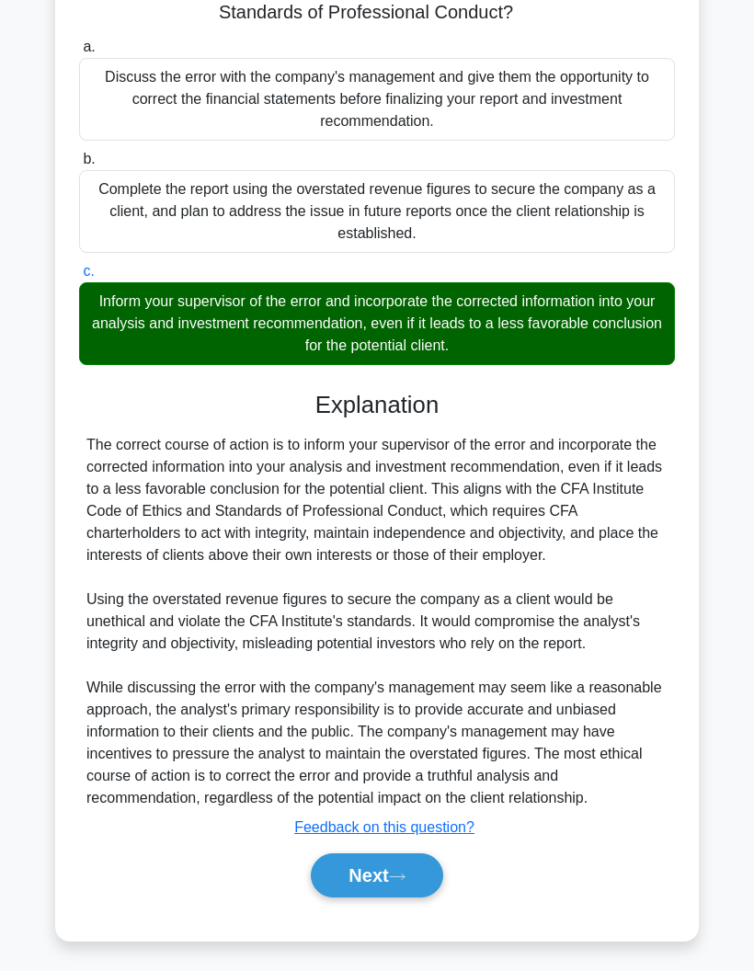
scroll to position [350, 0]
click at [356, 875] on button "Next" at bounding box center [377, 876] width 132 height 44
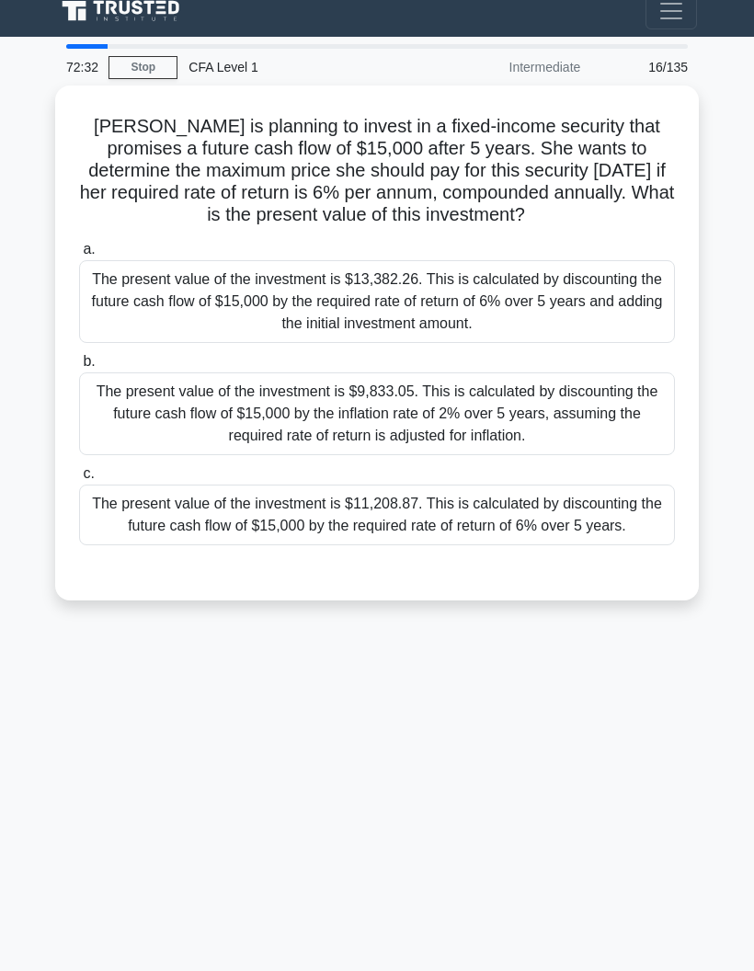
scroll to position [0, 0]
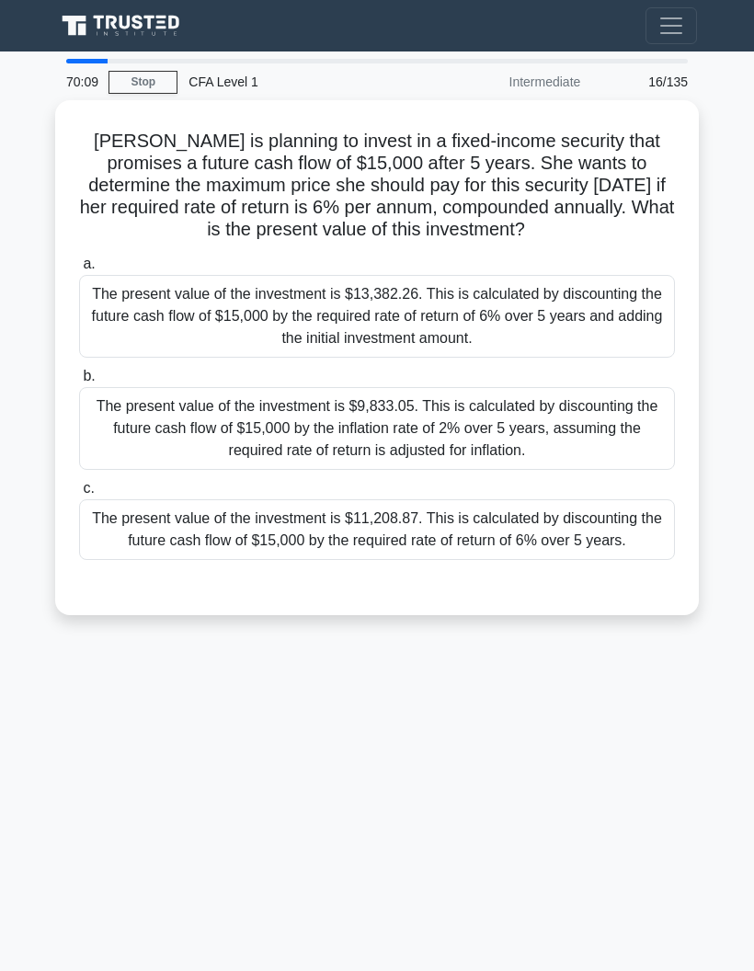
click at [196, 560] on div "The present value of the investment is $11,208.87. This is calculated by discou…" at bounding box center [377, 529] width 596 height 61
click at [79, 495] on input "c. The present value of the investment is $11,208.87. This is calculated by dis…" at bounding box center [79, 489] width 0 height 12
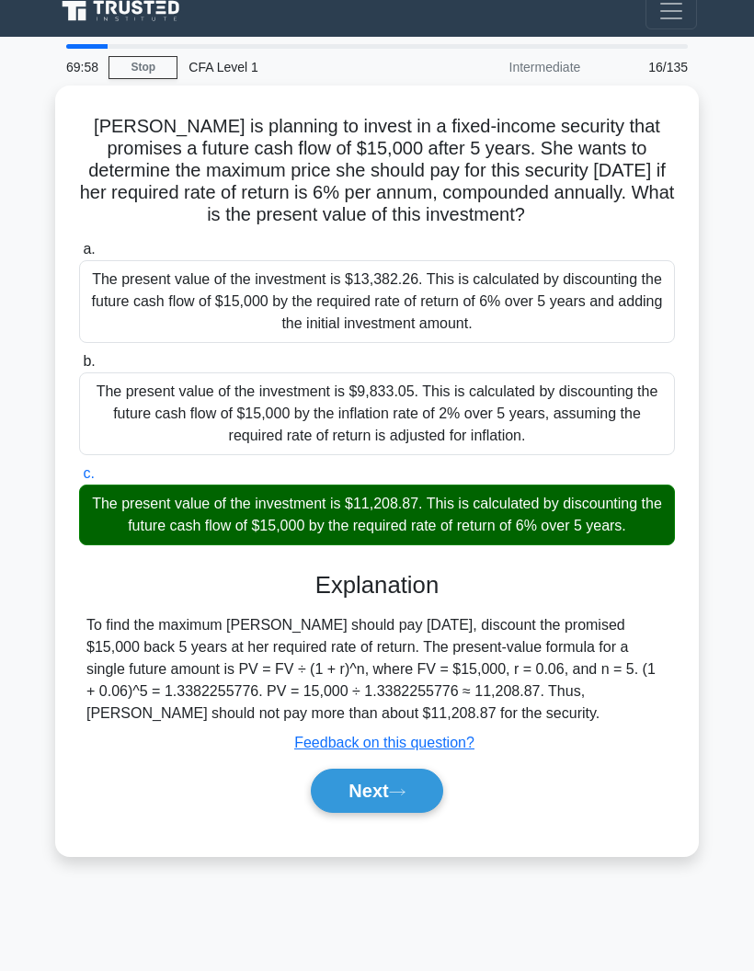
scroll to position [72, 0]
click at [323, 791] on button "Next" at bounding box center [377, 791] width 132 height 44
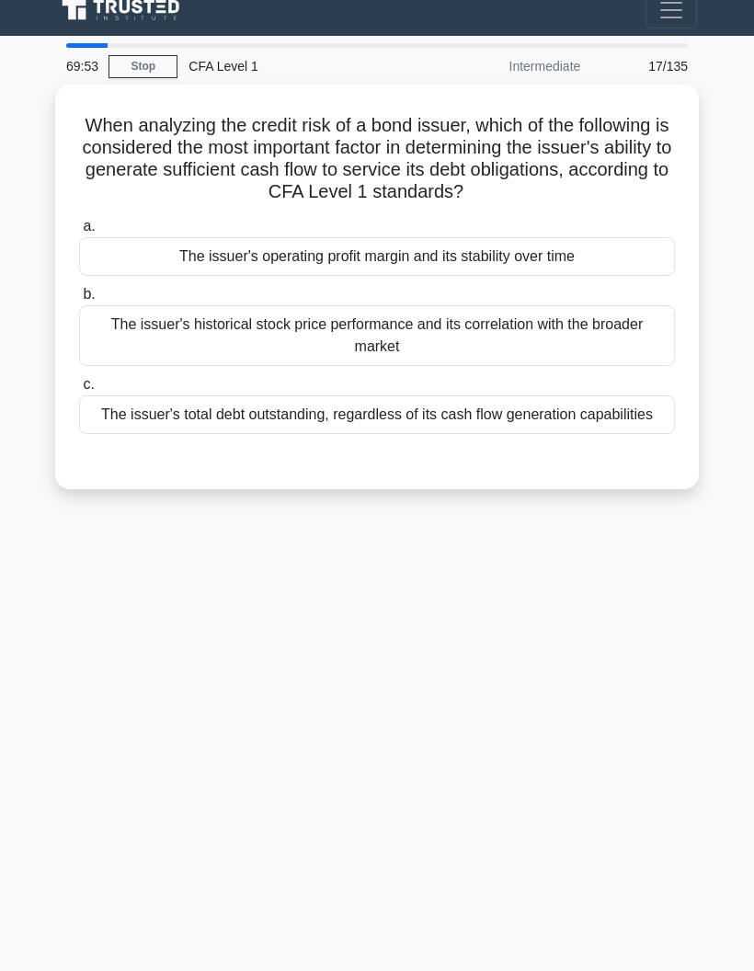
scroll to position [0, 0]
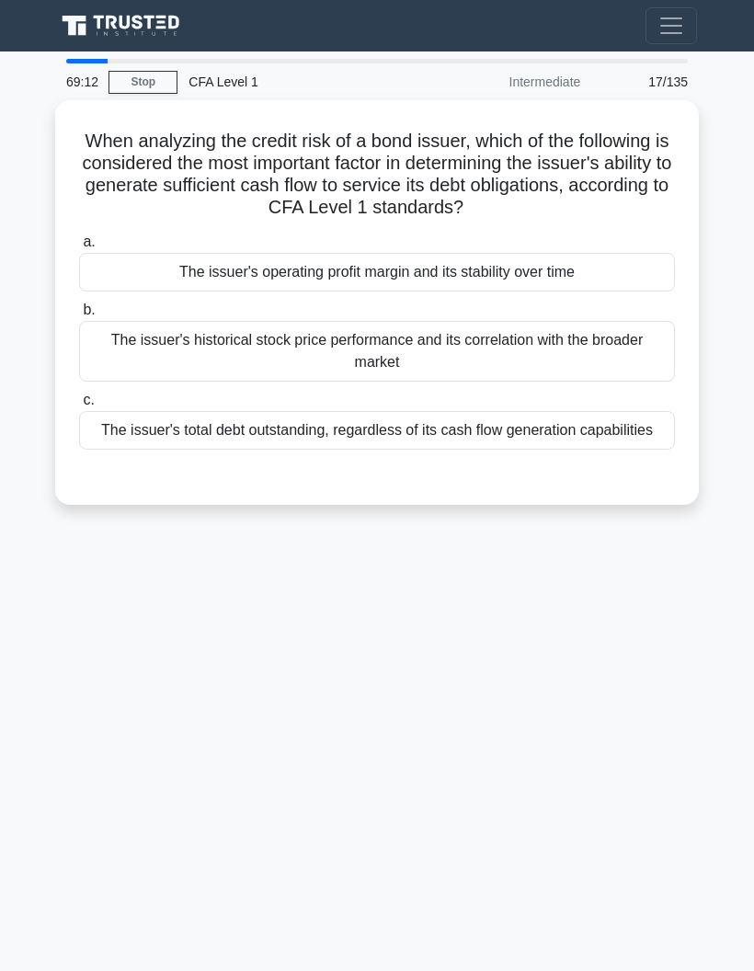
click at [118, 299] on label "b. The issuer's historical stock price performance and its correlation with the…" at bounding box center [377, 340] width 596 height 83
click at [79, 304] on input "b. The issuer's historical stock price performance and its correlation with the…" at bounding box center [79, 310] width 0 height 12
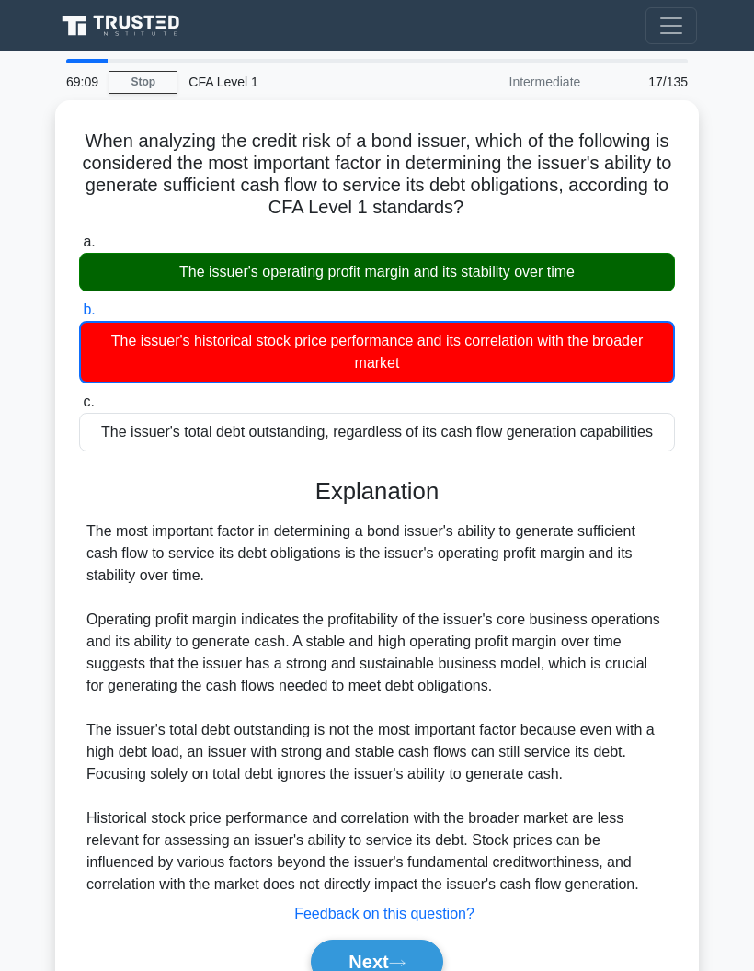
click at [102, 270] on div "The issuer's operating profit margin and its stability over time" at bounding box center [377, 272] width 596 height 39
click at [79, 248] on input "a. The issuer's operating profit margin and its stability over time" at bounding box center [79, 242] width 0 height 12
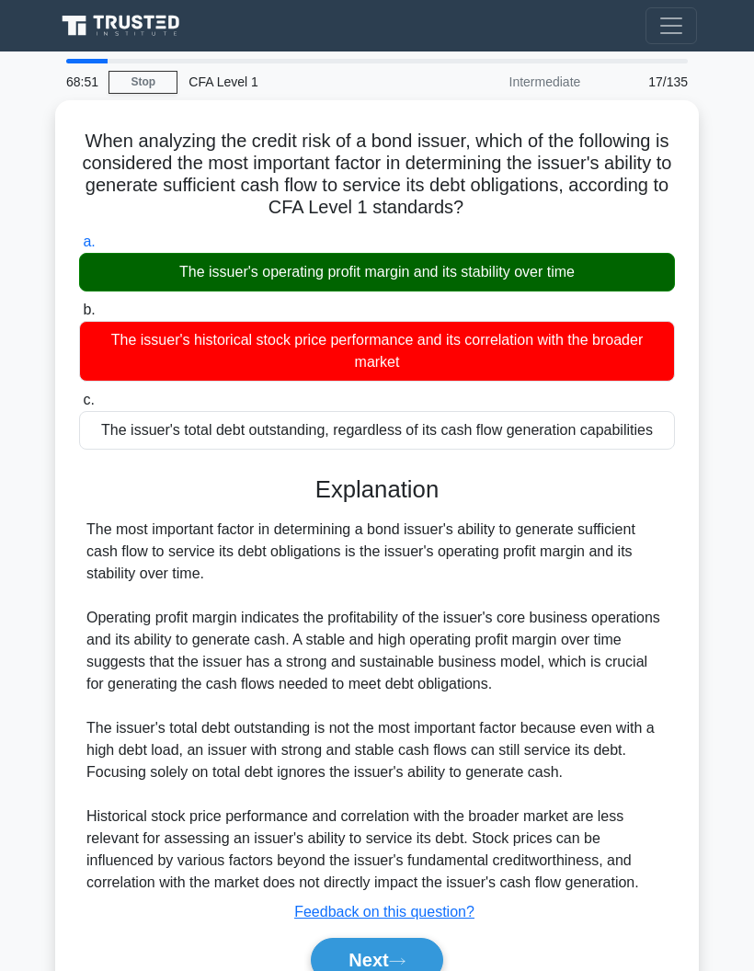
click at [376, 894] on div "The most important factor in determining a bond issuer's ability to generate su…" at bounding box center [376, 706] width 581 height 375
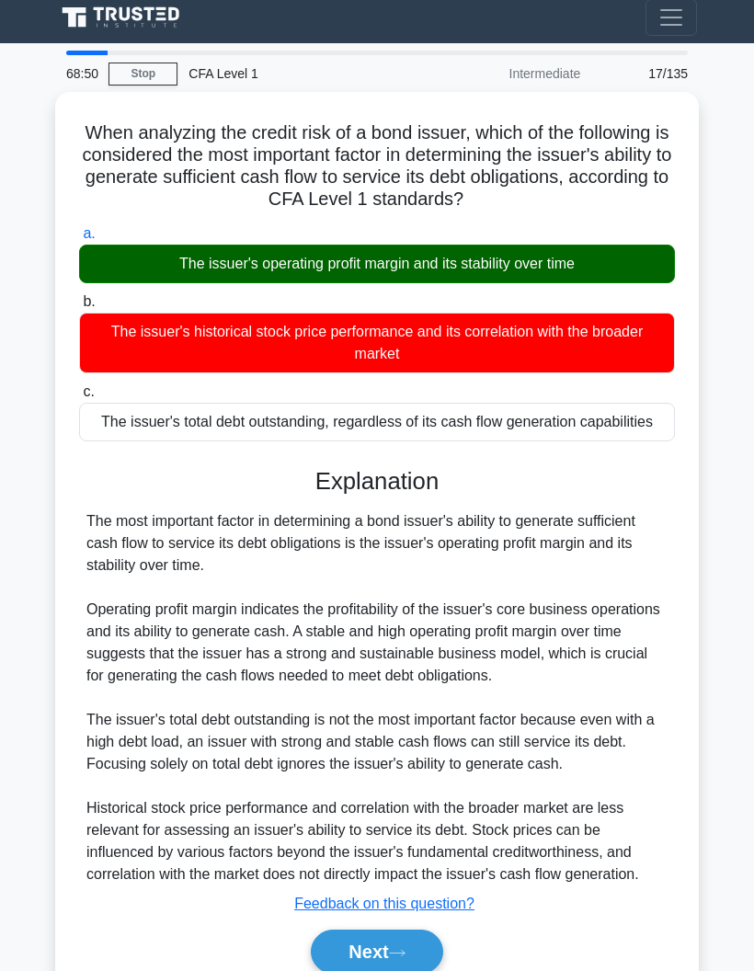
scroll to position [35, 0]
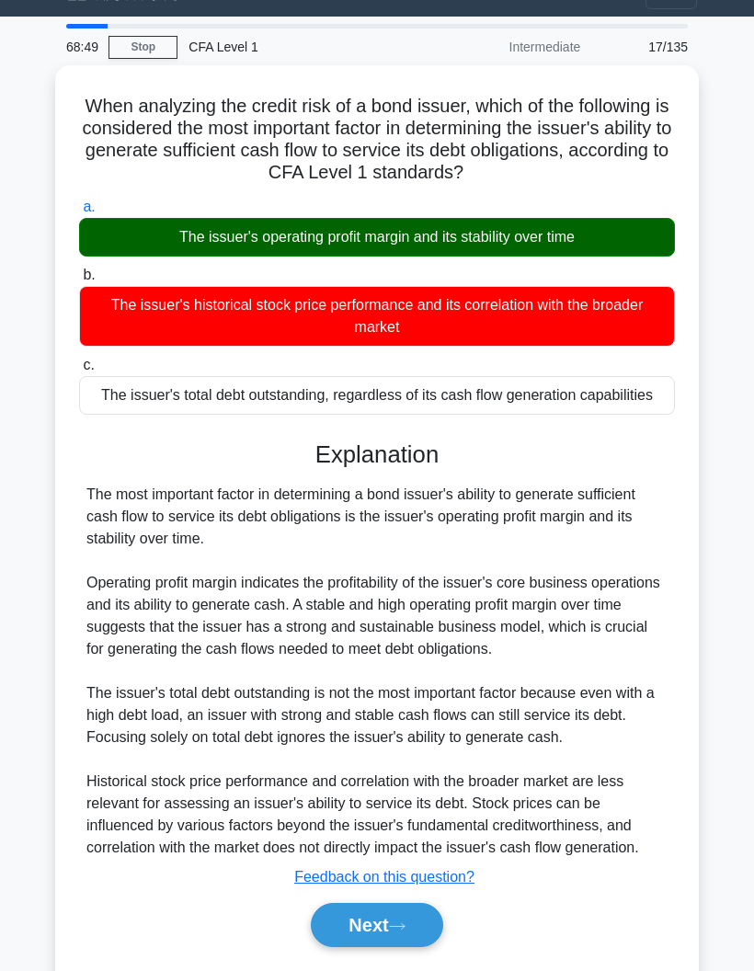
click at [342, 947] on button "Next" at bounding box center [377, 925] width 132 height 44
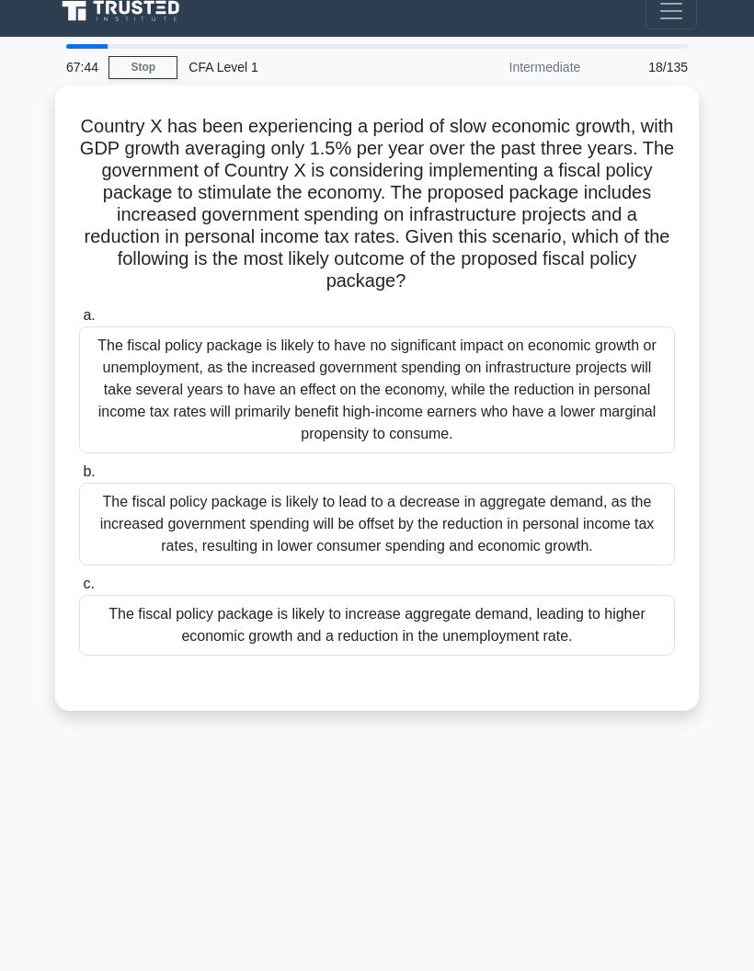
scroll to position [74, 0]
click at [151, 595] on div "The fiscal policy package is likely to increase aggregate demand, leading to hi…" at bounding box center [377, 625] width 596 height 61
click at [79, 590] on input "c. The fiscal policy package is likely to increase aggregate demand, leading to…" at bounding box center [79, 585] width 0 height 12
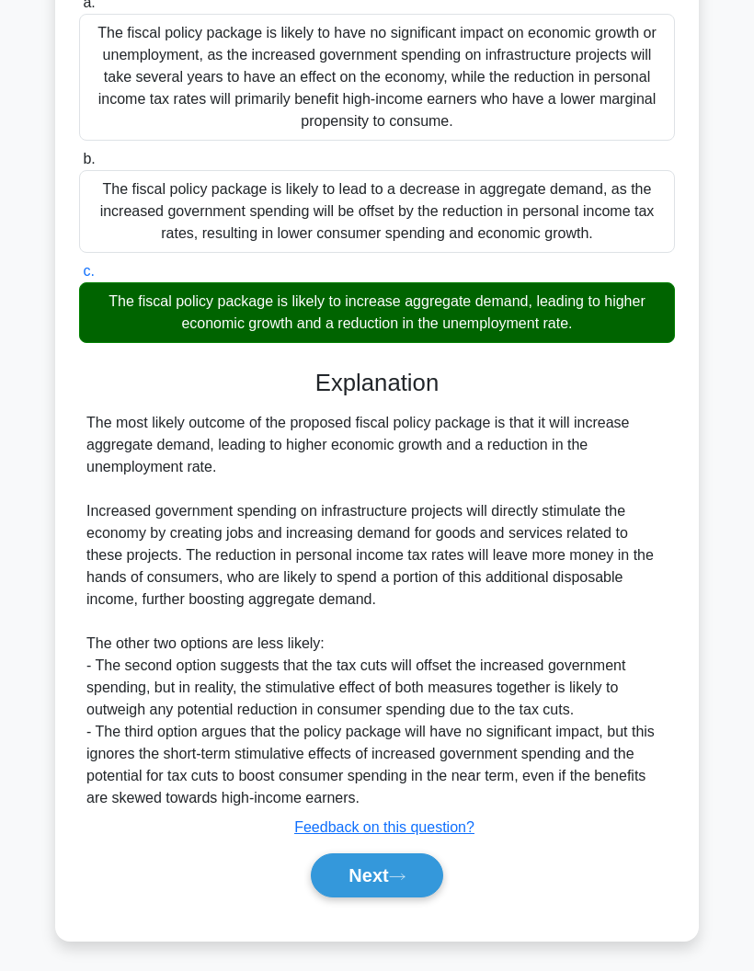
scroll to position [364, 0]
click at [361, 898] on button "Next" at bounding box center [377, 876] width 132 height 44
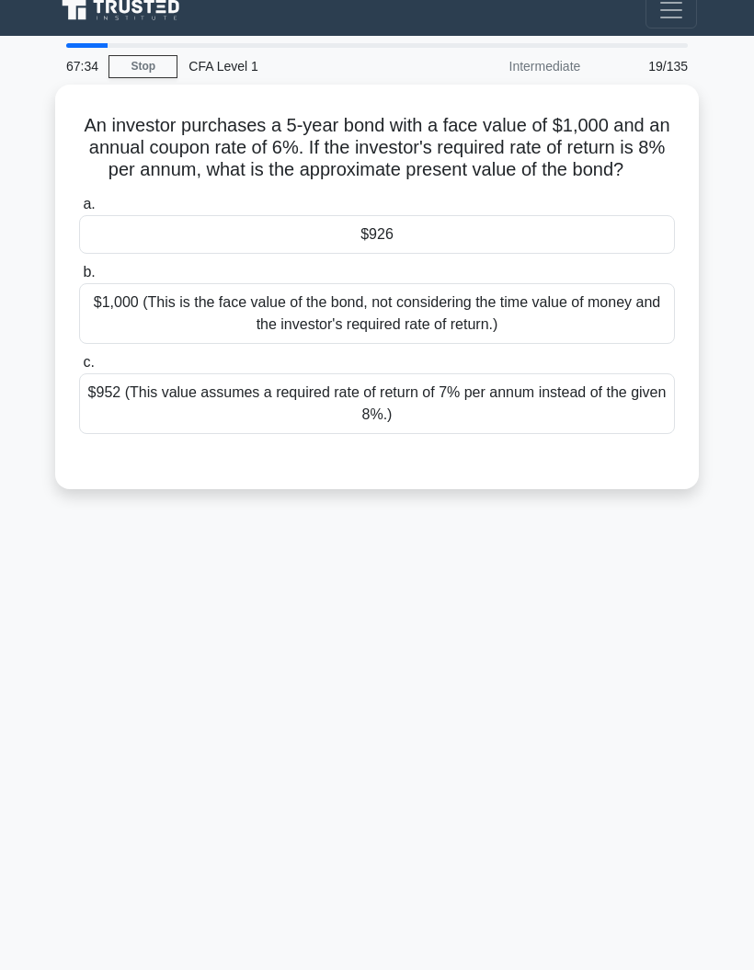
scroll to position [0, 0]
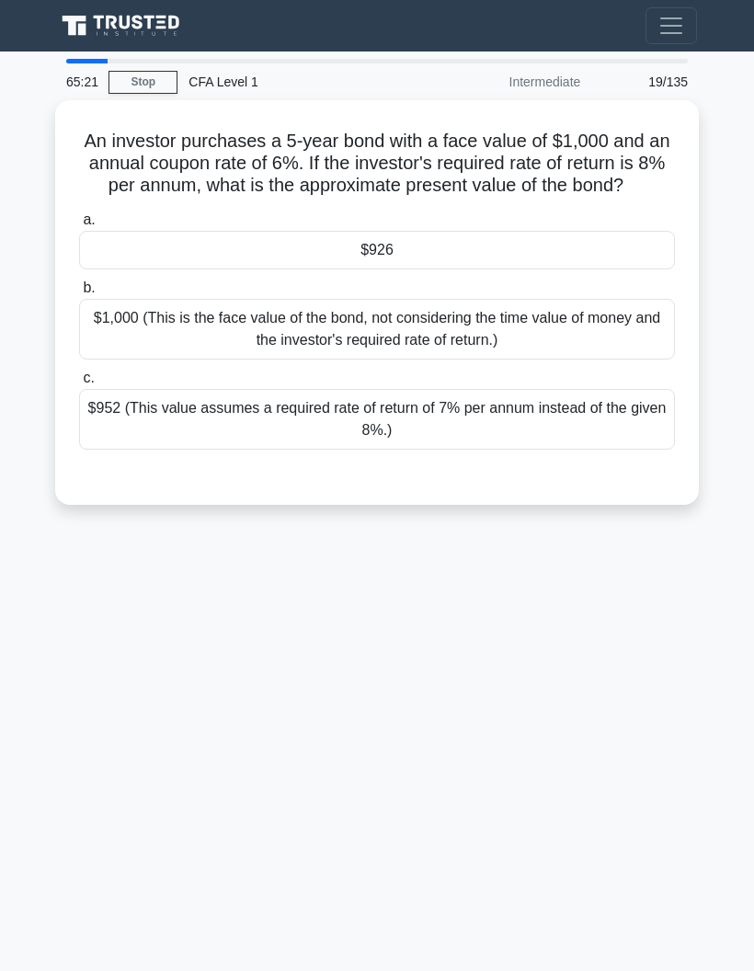
click at [260, 445] on div "$952 (This value assumes a required rate of return of 7% per annum instead of t…" at bounding box center [377, 419] width 596 height 61
click at [79, 384] on input "c. $952 (This value assumes a required rate of return of 7% per annum instead o…" at bounding box center [79, 379] width 0 height 12
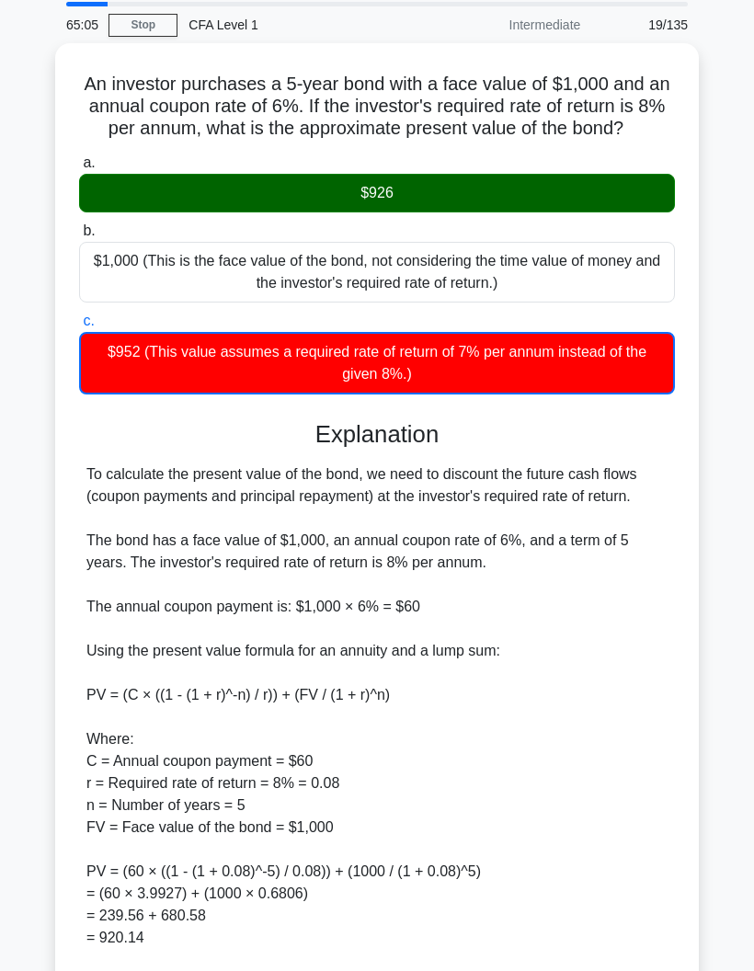
scroll to position [58, 0]
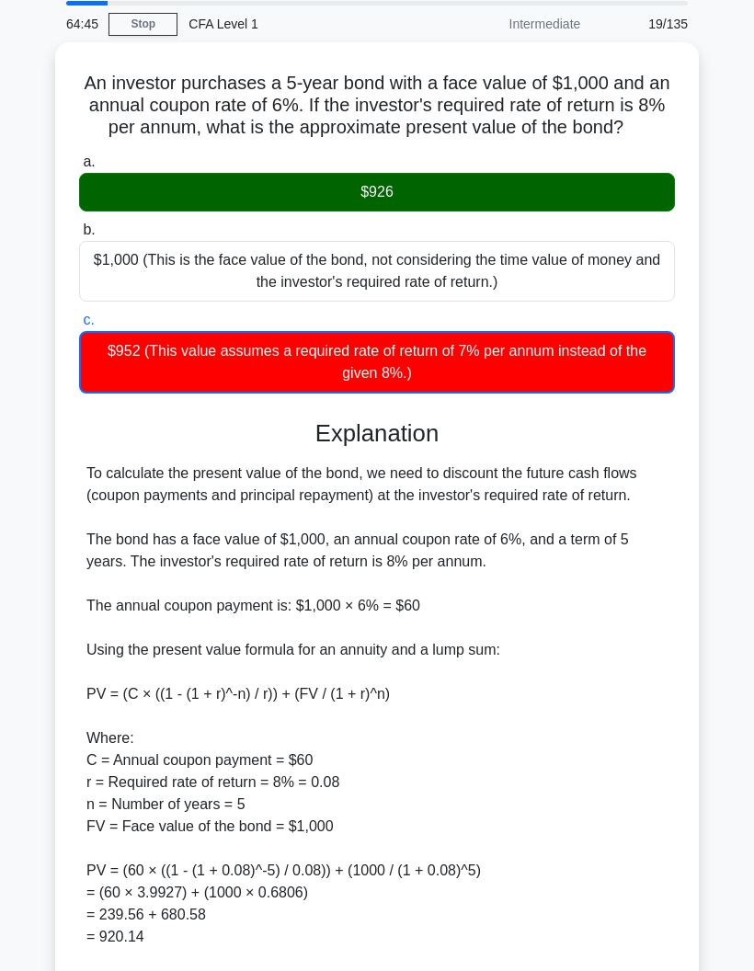
click at [127, 615] on div "To calculate the present value of the bond, we need to discount the future cash…" at bounding box center [376, 772] width 581 height 618
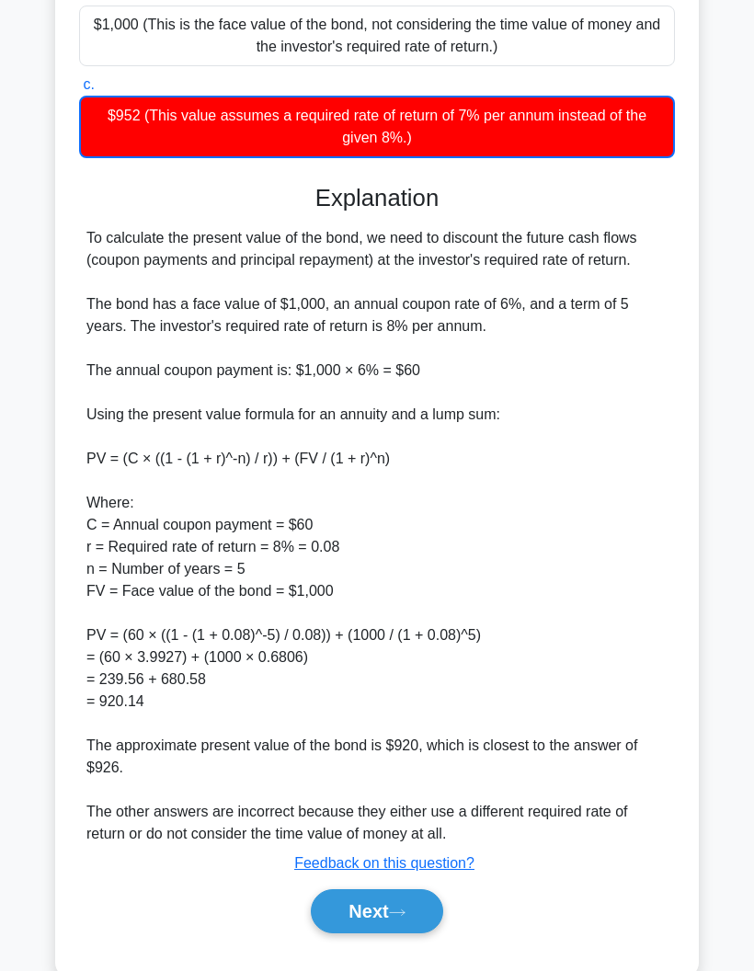
scroll to position [300, 0]
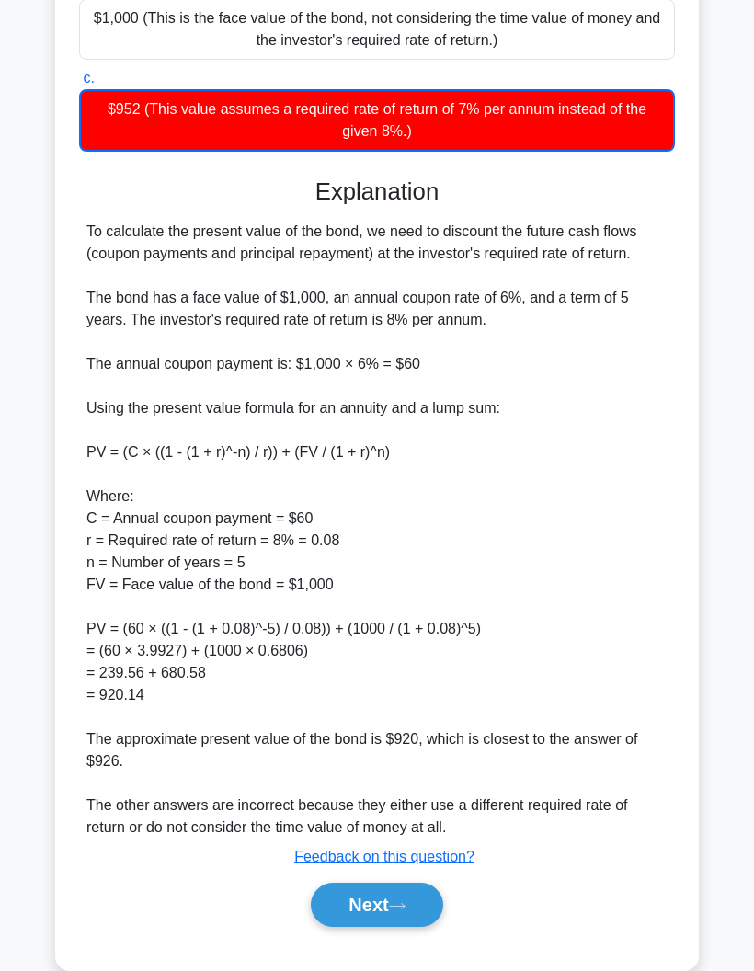
click at [358, 927] on button "Next" at bounding box center [377, 905] width 132 height 44
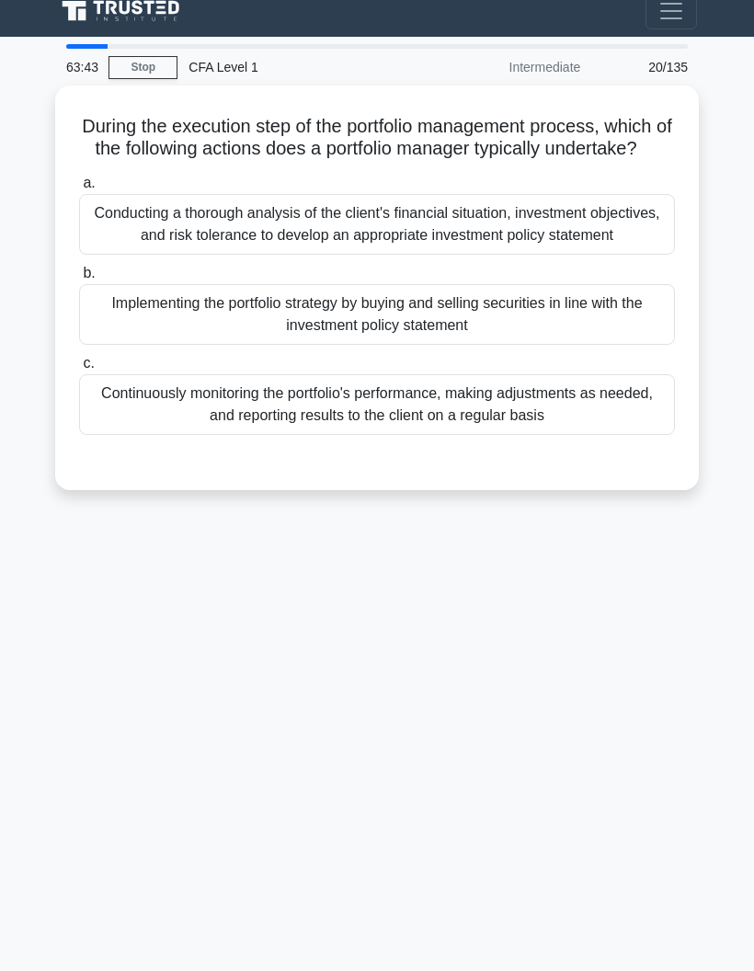
scroll to position [0, 0]
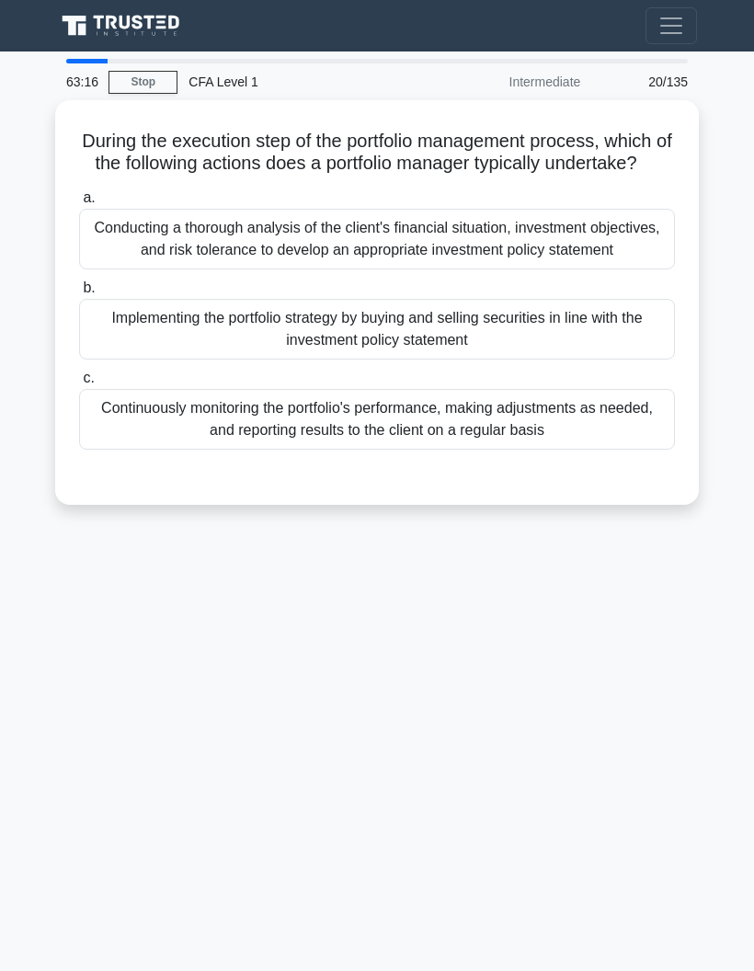
click at [141, 360] on div "Implementing the portfolio strategy by buying and selling securities in line wi…" at bounding box center [377, 329] width 596 height 61
click at [79, 294] on input "b. Implementing the portfolio strategy by buying and selling securities in line…" at bounding box center [79, 288] width 0 height 12
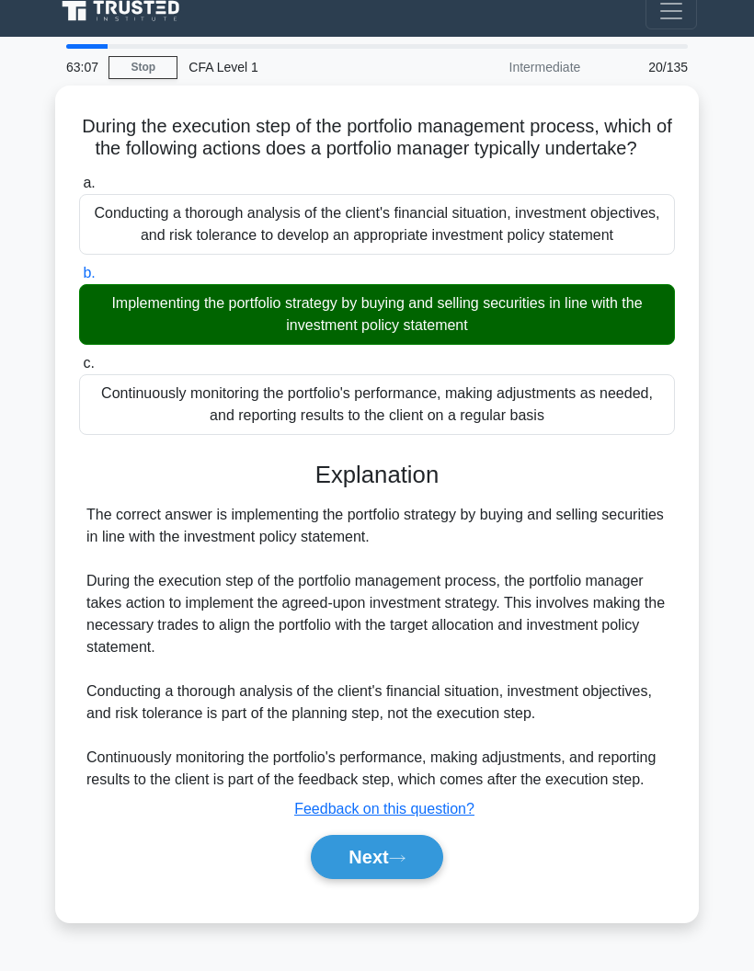
scroll to position [85, 0]
click at [375, 877] on button "Next" at bounding box center [377, 857] width 132 height 44
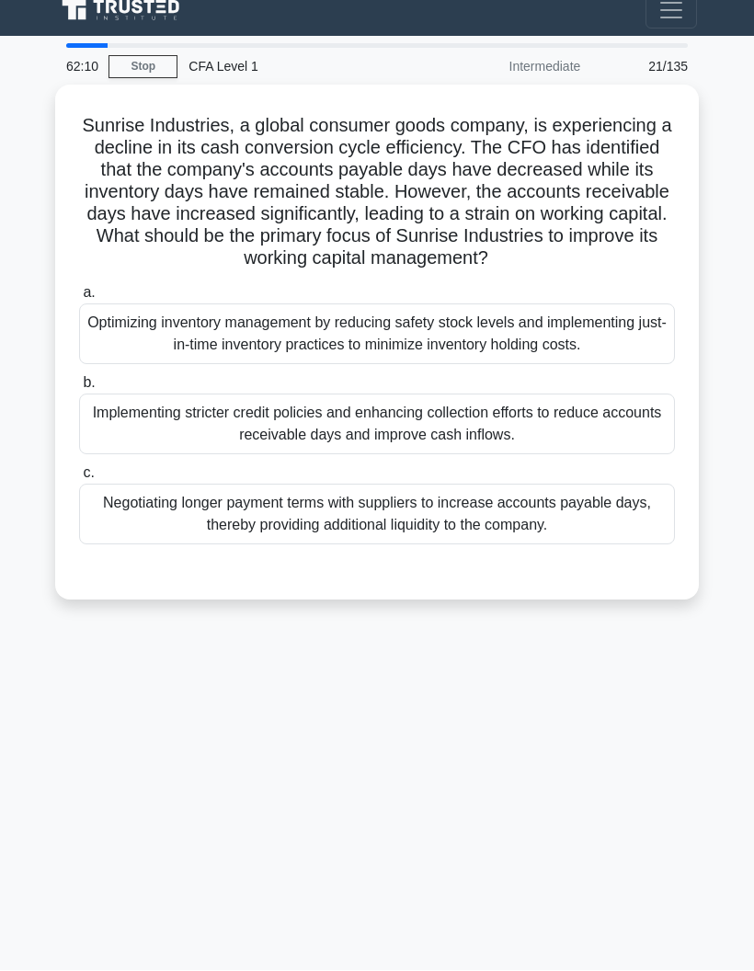
scroll to position [40, 0]
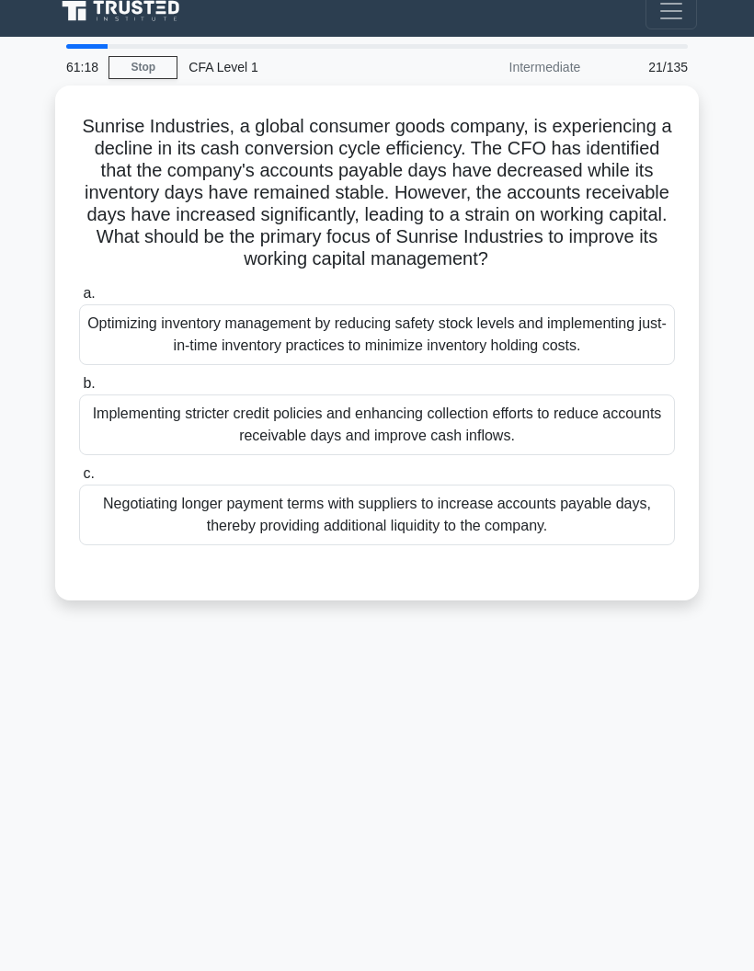
click at [88, 455] on div "Implementing stricter credit policies and enhancing collection efforts to reduc…" at bounding box center [377, 425] width 596 height 61
click at [79, 390] on input "b. Implementing stricter credit policies and enhancing collection efforts to re…" at bounding box center [79, 384] width 0 height 12
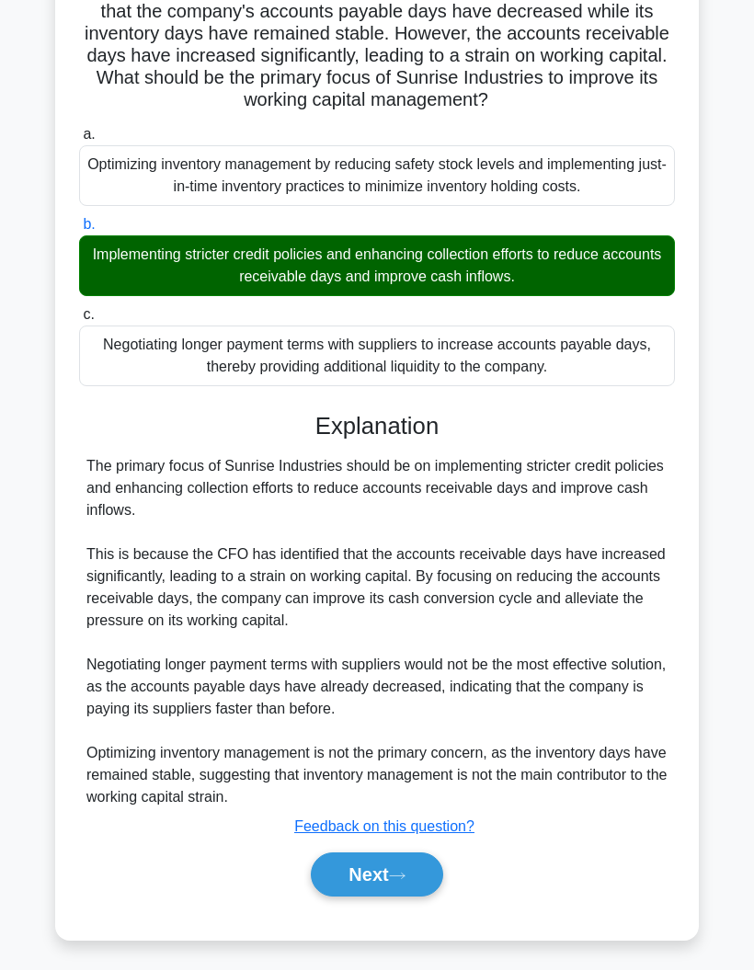
scroll to position [143, 0]
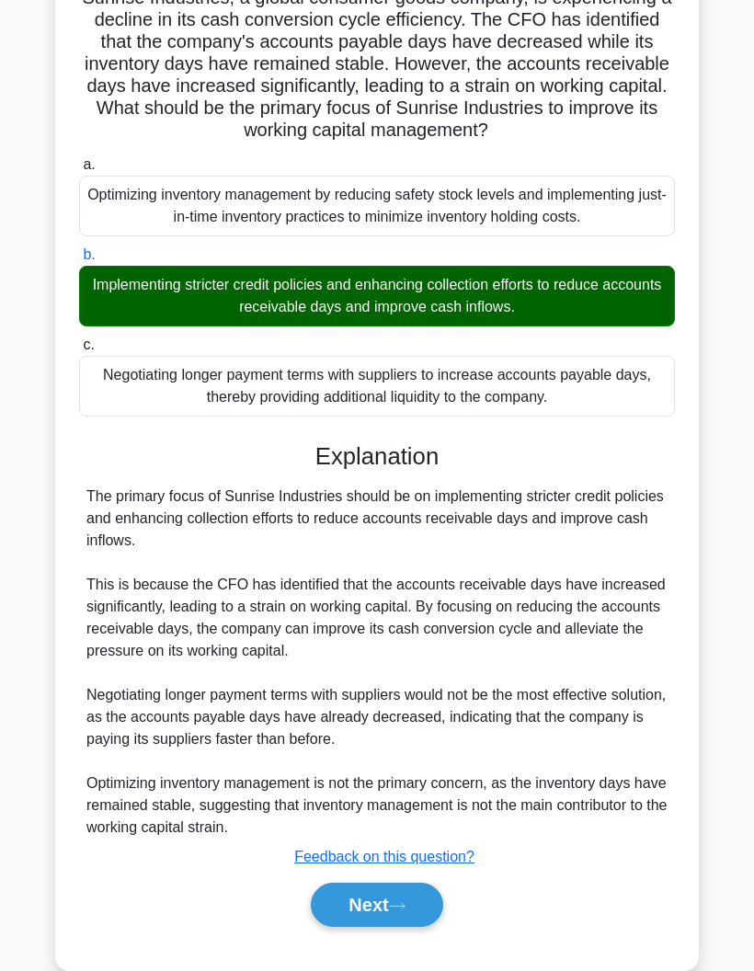
click at [349, 927] on button "Next" at bounding box center [377, 905] width 132 height 44
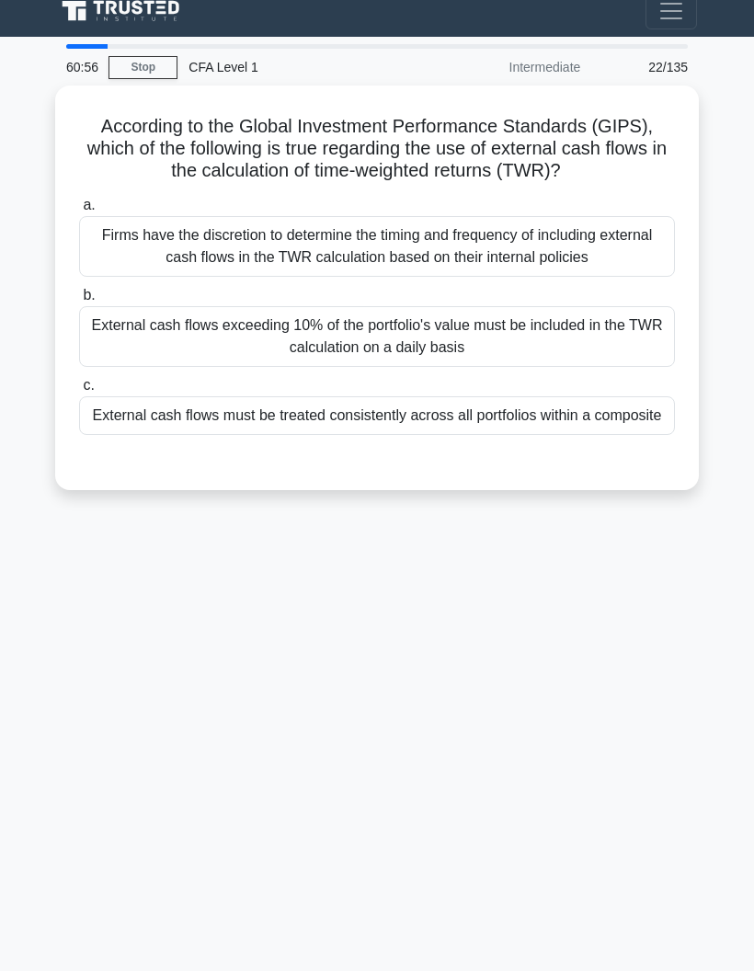
scroll to position [35, 0]
click at [87, 435] on div "External cash flows must be treated consistently across all portfolios within a…" at bounding box center [377, 415] width 596 height 39
click at [79, 392] on input "c. External cash flows must be treated consistently across all portfolios withi…" at bounding box center [79, 386] width 0 height 12
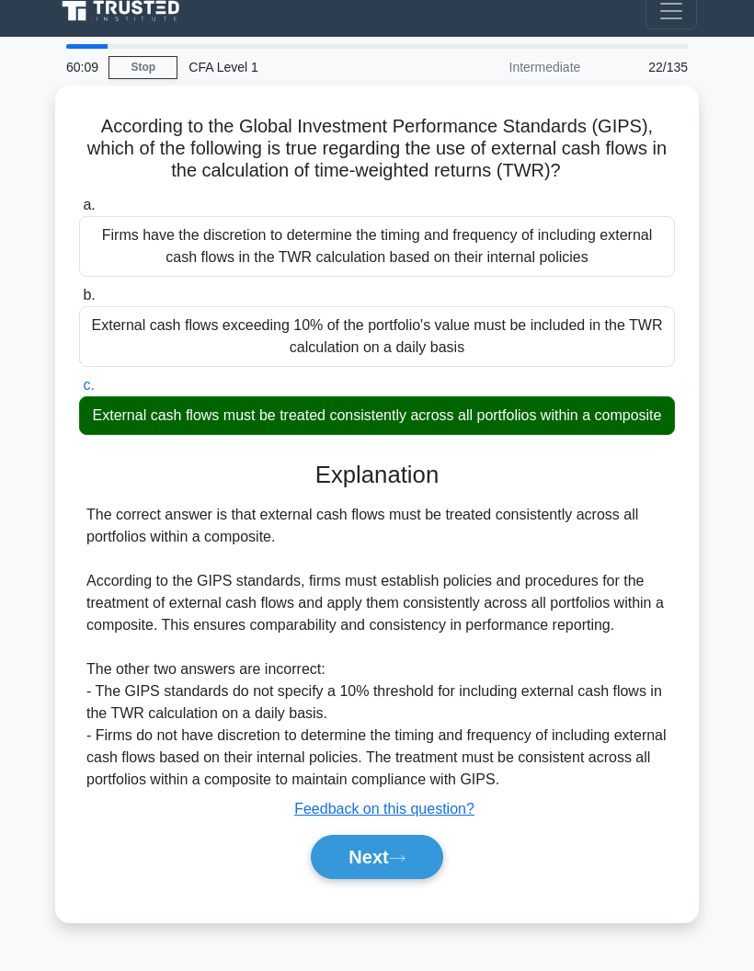
scroll to position [85, 0]
click at [346, 879] on button "Next" at bounding box center [377, 857] width 132 height 44
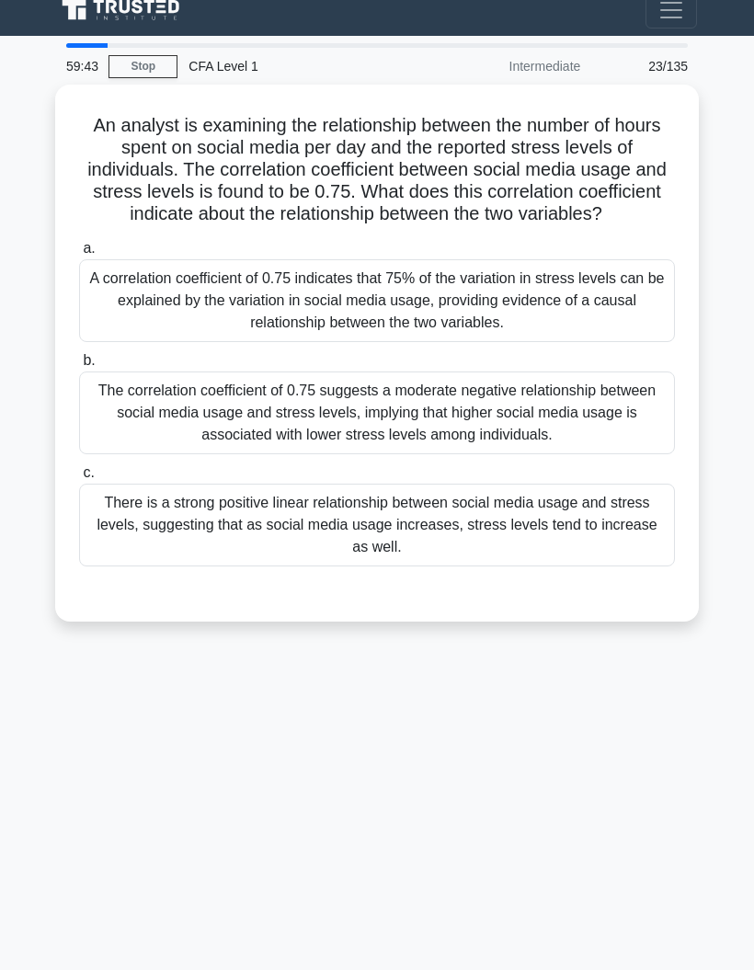
scroll to position [26, 0]
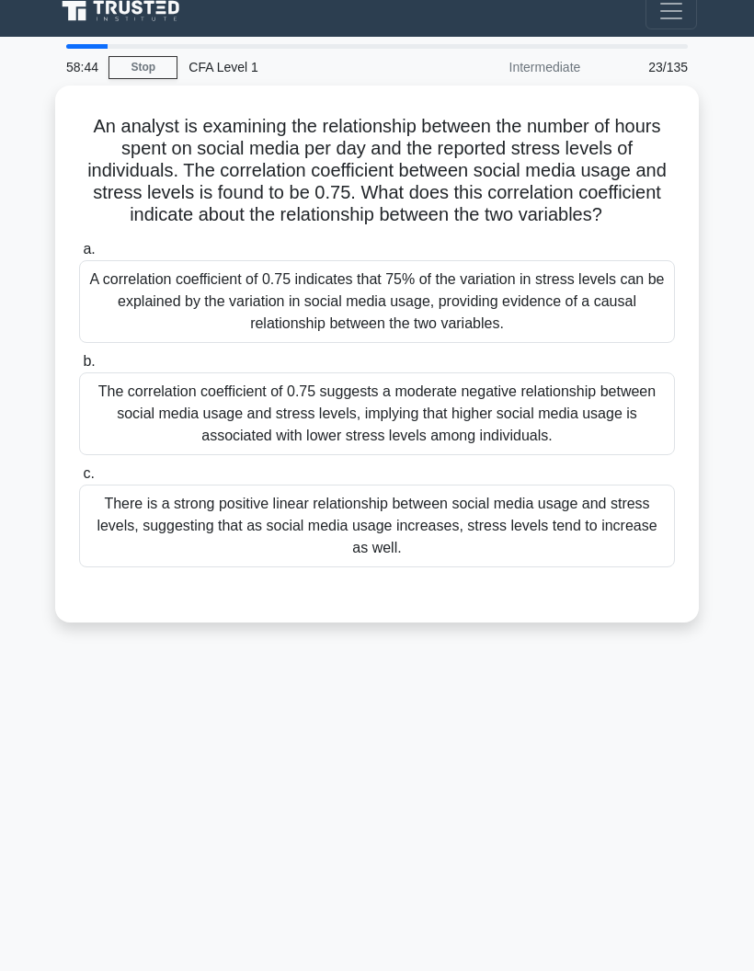
click at [120, 441] on div "The correlation coefficient of 0.75 suggests a moderate negative relationship b…" at bounding box center [377, 414] width 596 height 83
click at [79, 368] on input "b. The correlation coefficient of 0.75 suggests a moderate negative relationshi…" at bounding box center [79, 362] width 0 height 12
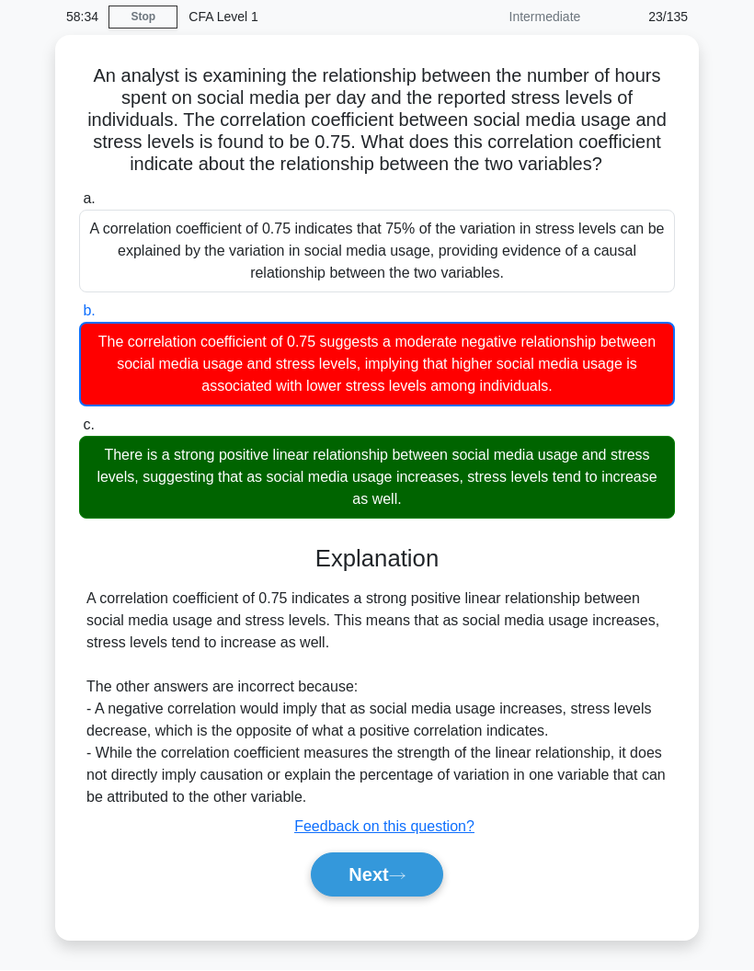
scroll to position [109, 0]
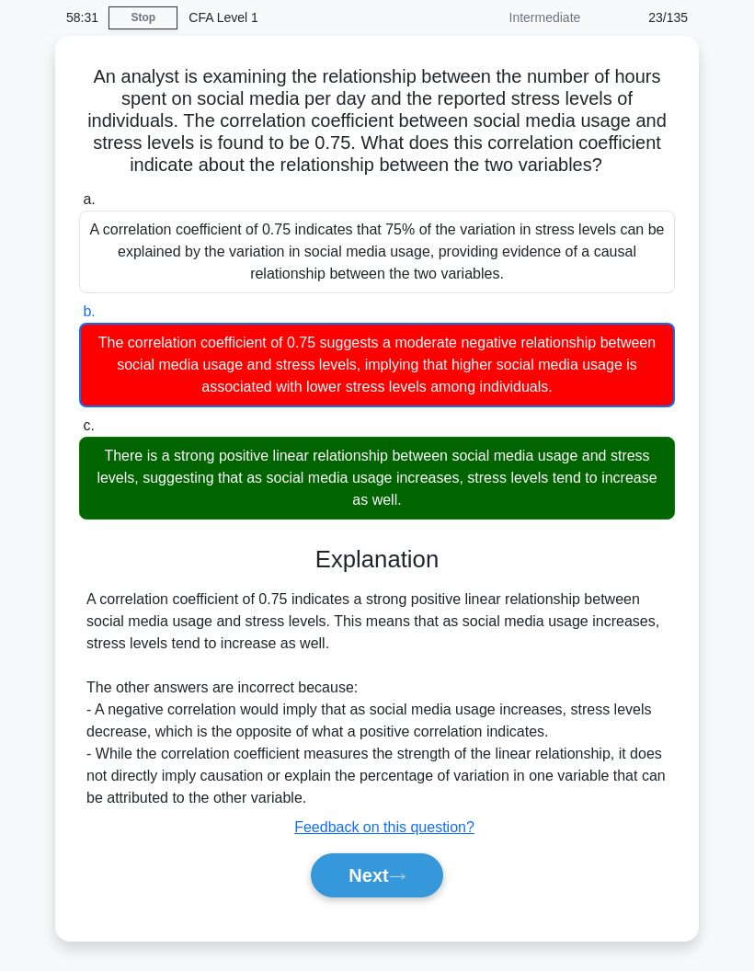
click at [323, 884] on button "Next" at bounding box center [377, 876] width 132 height 44
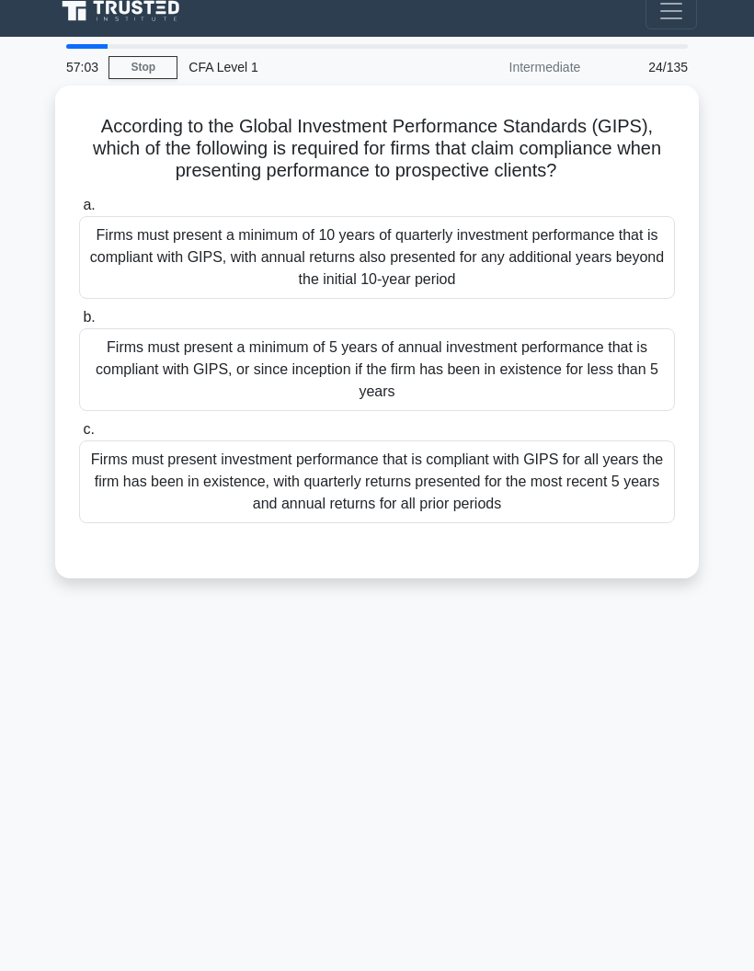
scroll to position [28, 0]
click at [106, 523] on div "Firms must present investment performance that is compliant with GIPS for all y…" at bounding box center [377, 482] width 596 height 83
click at [79, 436] on input "c. Firms must present investment performance that is compliant with GIPS for al…" at bounding box center [79, 430] width 0 height 12
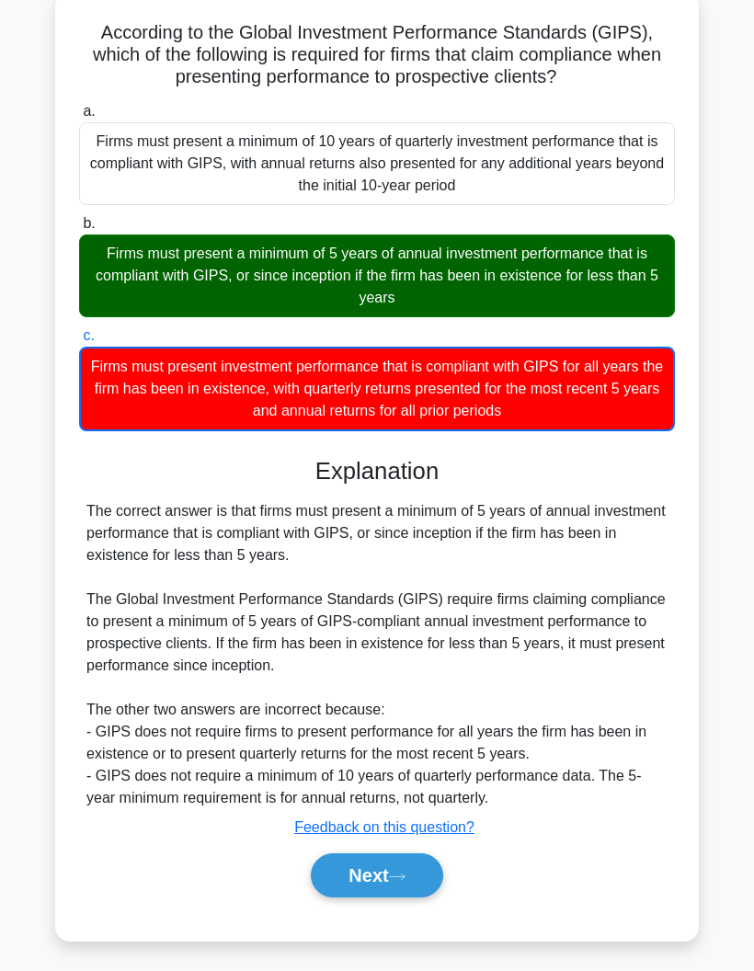
scroll to position [153, 0]
click at [351, 879] on button "Next" at bounding box center [377, 876] width 132 height 44
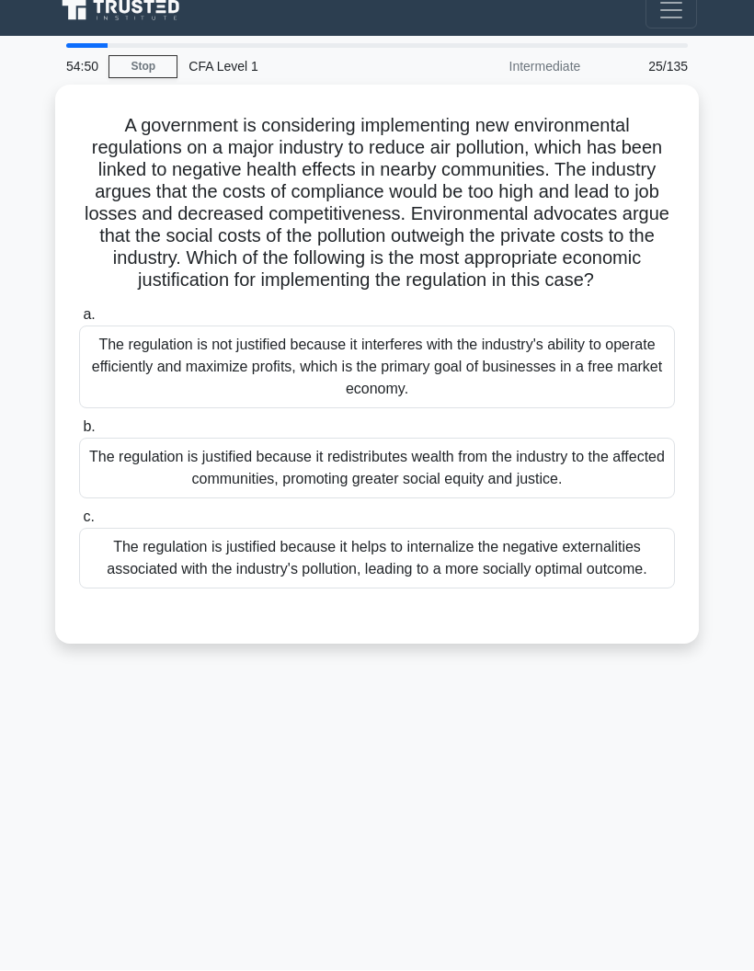
scroll to position [74, 0]
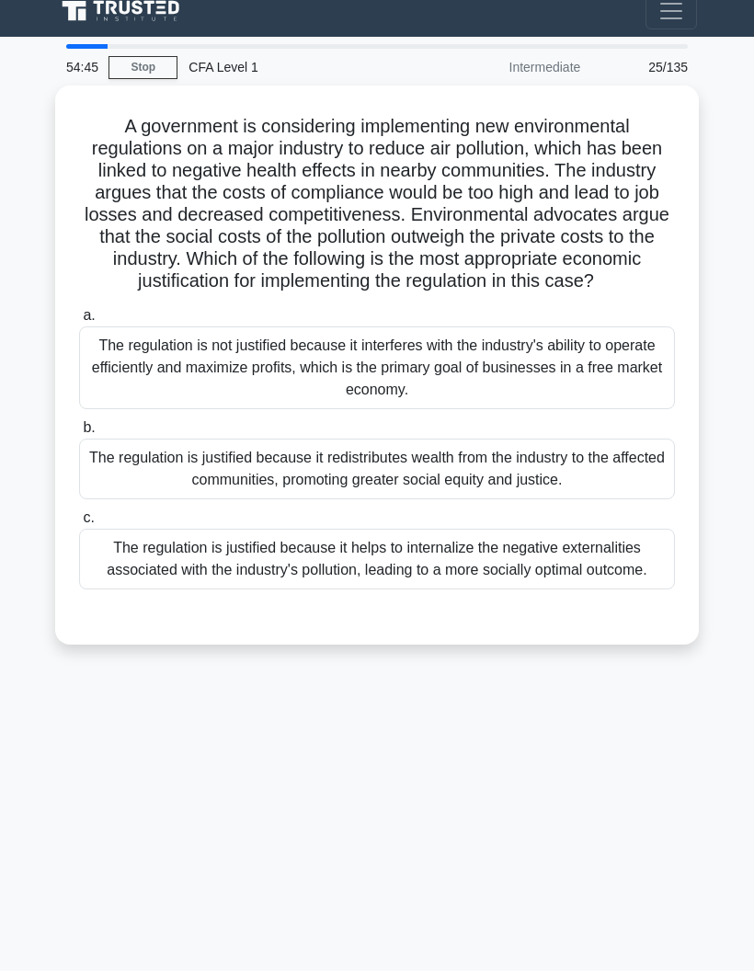
click at [150, 529] on div "The regulation is justified because it helps to internalize the negative extern…" at bounding box center [377, 559] width 596 height 61
click at [79, 521] on input "c. The regulation is justified because it helps to internalize the negative ext…" at bounding box center [79, 518] width 0 height 12
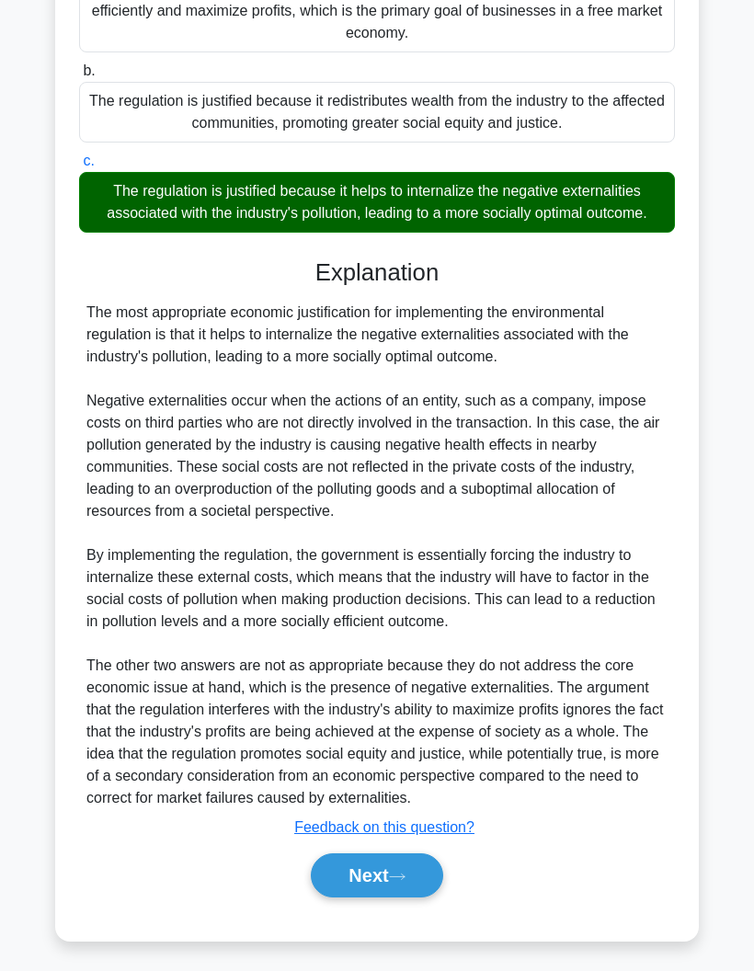
scroll to position [430, 0]
click at [329, 898] on button "Next" at bounding box center [377, 876] width 132 height 44
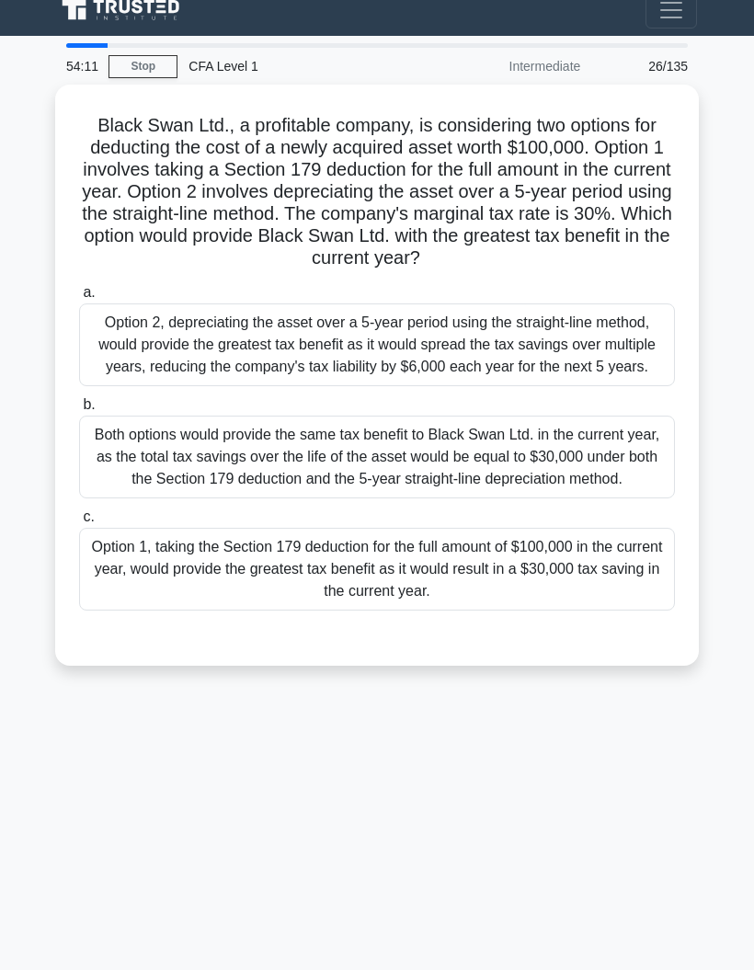
scroll to position [0, 0]
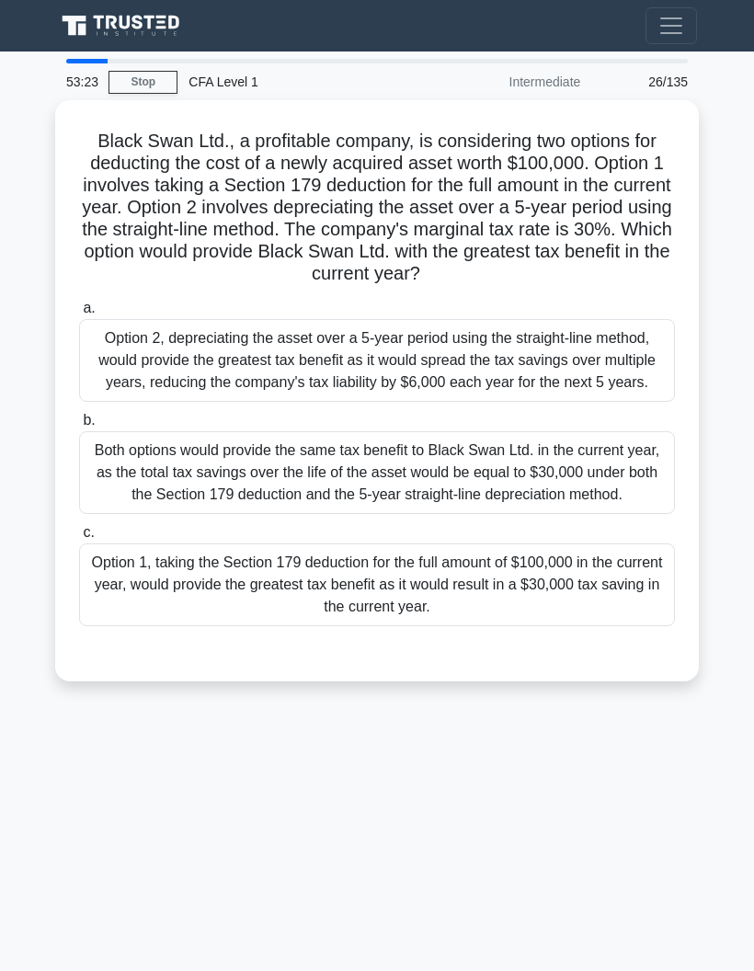
click at [171, 626] on div "Option 1, taking the Section 179 deduction for the full amount of $100,000 in t…" at bounding box center [377, 585] width 596 height 83
click at [79, 539] on input "c. Option 1, taking the Section 179 deduction for the full amount of $100,000 i…" at bounding box center [79, 533] width 0 height 12
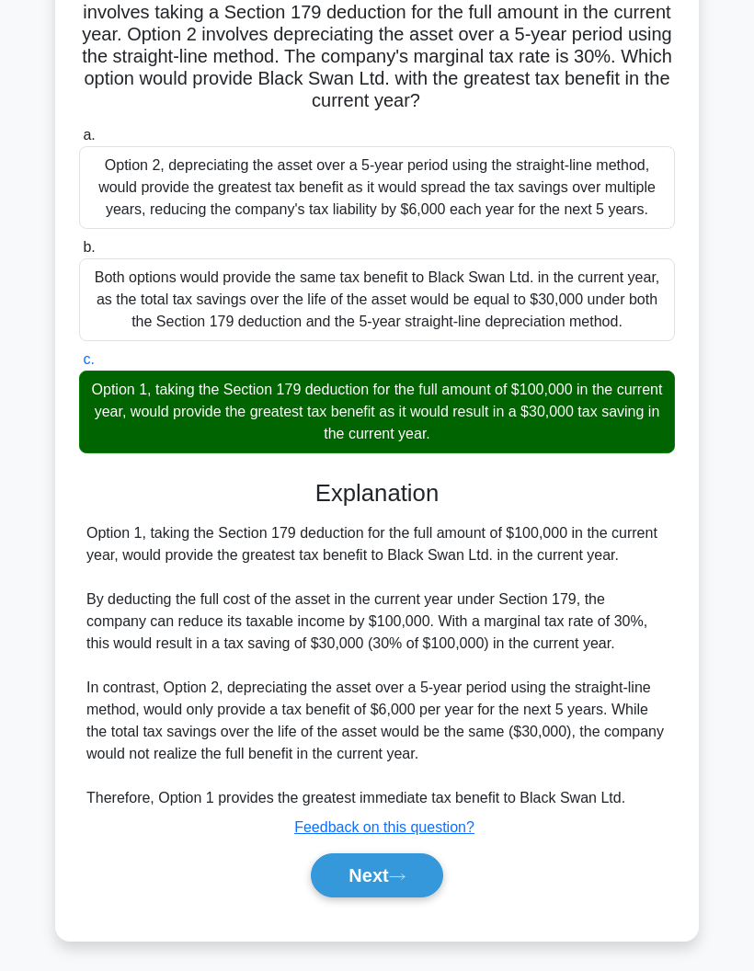
scroll to position [327, 0]
click at [358, 882] on button "Next" at bounding box center [377, 876] width 132 height 44
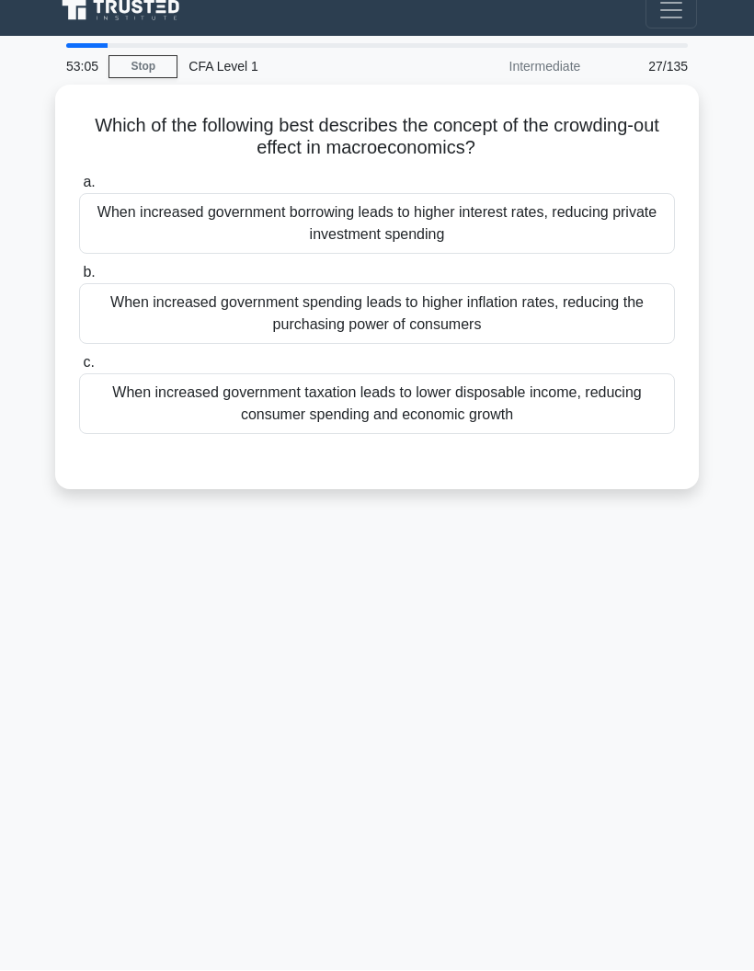
scroll to position [0, 0]
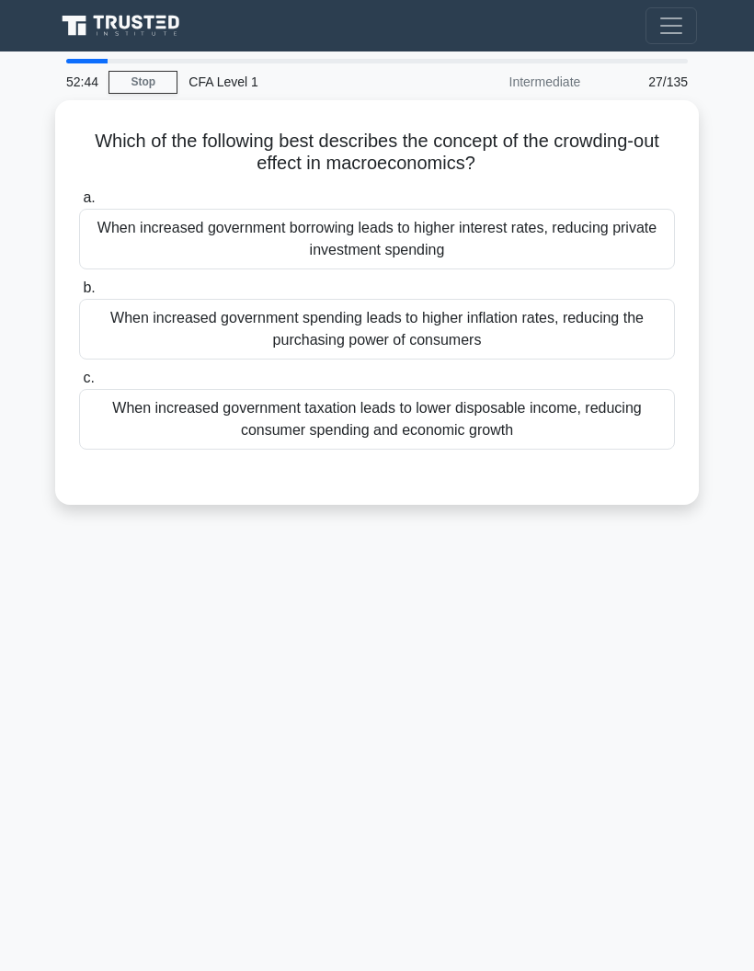
click at [151, 413] on div "When increased government taxation leads to lower disposable income, reducing c…" at bounding box center [377, 419] width 596 height 61
click at [79, 384] on input "c. When increased government taxation leads to lower disposable income, reducin…" at bounding box center [79, 379] width 0 height 12
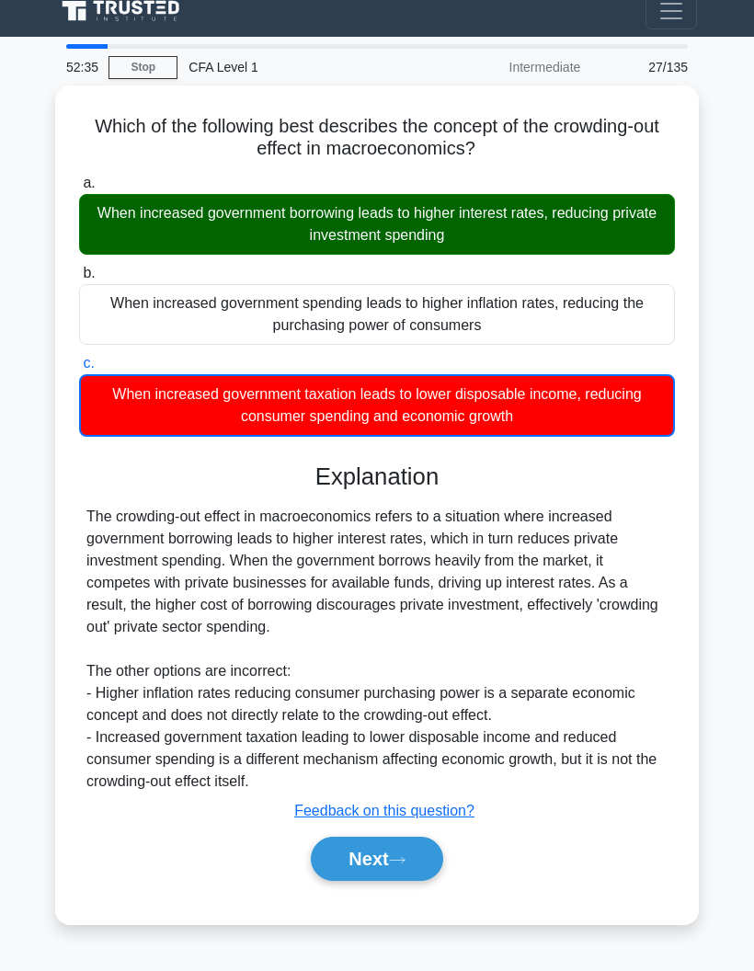
scroll to position [31, 0]
click at [343, 838] on button "Next" at bounding box center [377, 859] width 132 height 44
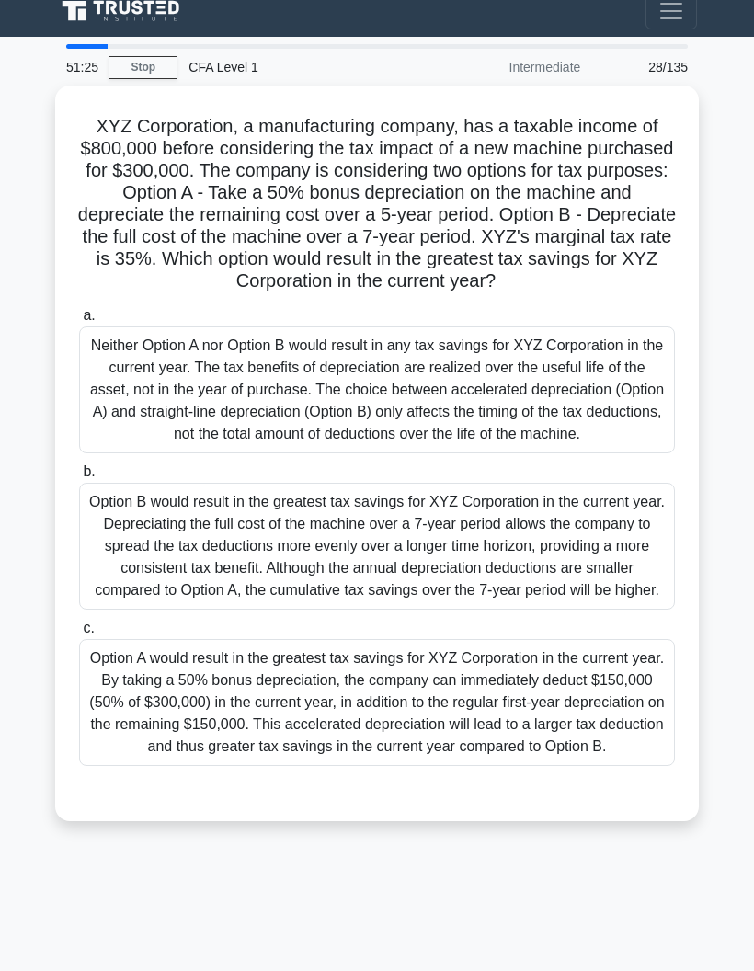
scroll to position [74, 0]
click at [159, 649] on div "Option A would result in the greatest tax savings for XYZ Corporation in the cu…" at bounding box center [377, 702] width 596 height 127
click at [79, 635] on input "c. Option A would result in the greatest tax savings for XYZ Corporation in the…" at bounding box center [79, 629] width 0 height 12
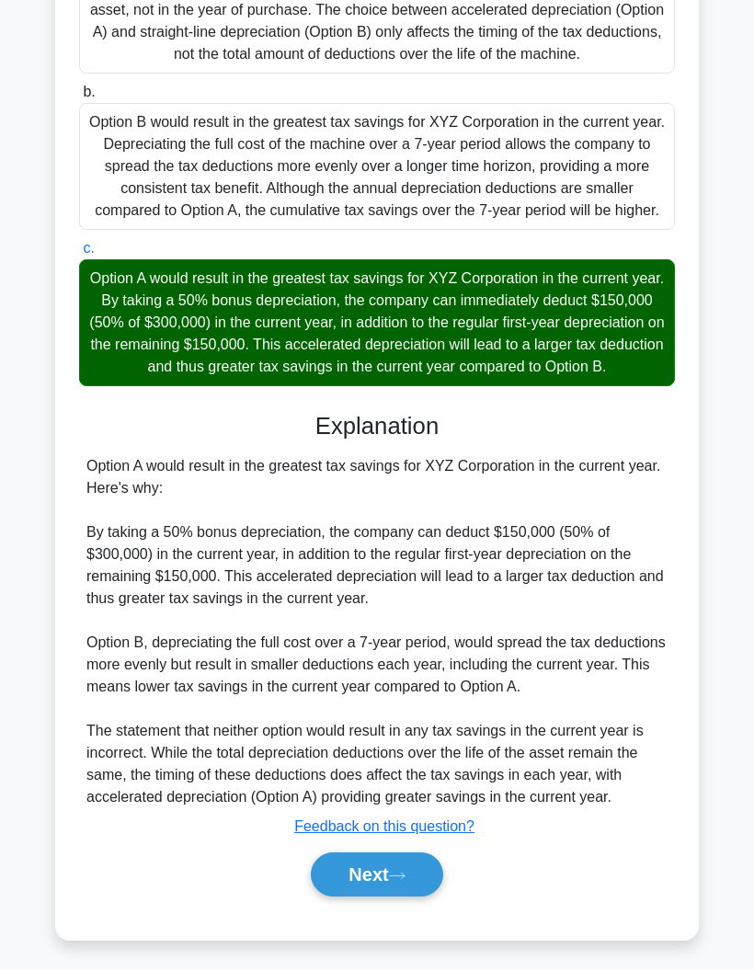
scroll to position [475, 0]
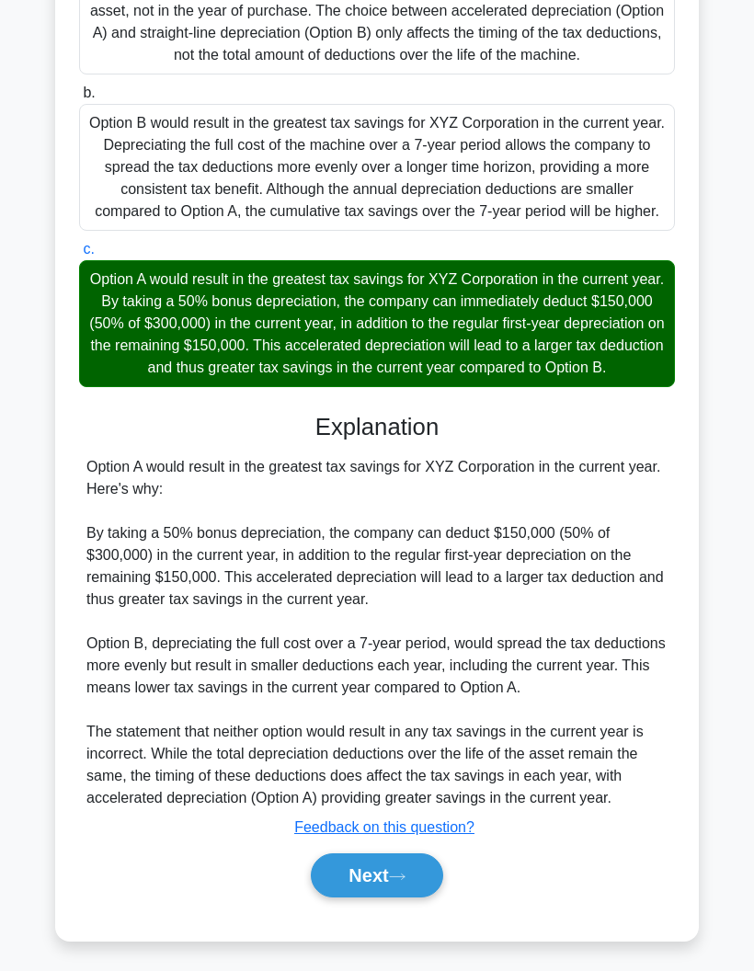
click at [332, 898] on button "Next" at bounding box center [377, 876] width 132 height 44
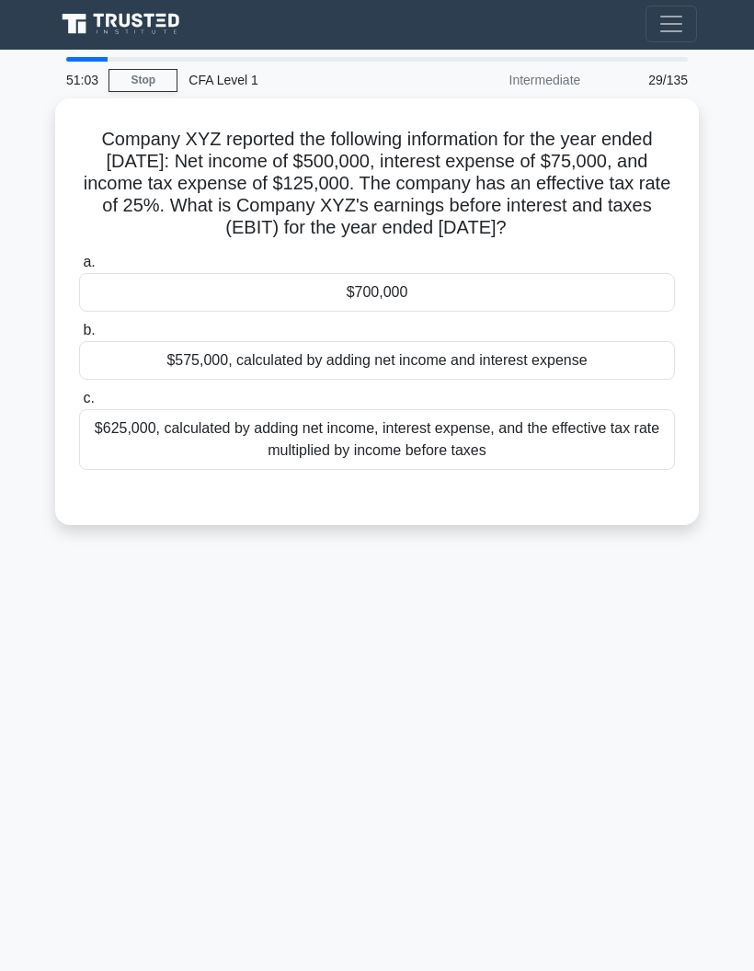
scroll to position [0, 0]
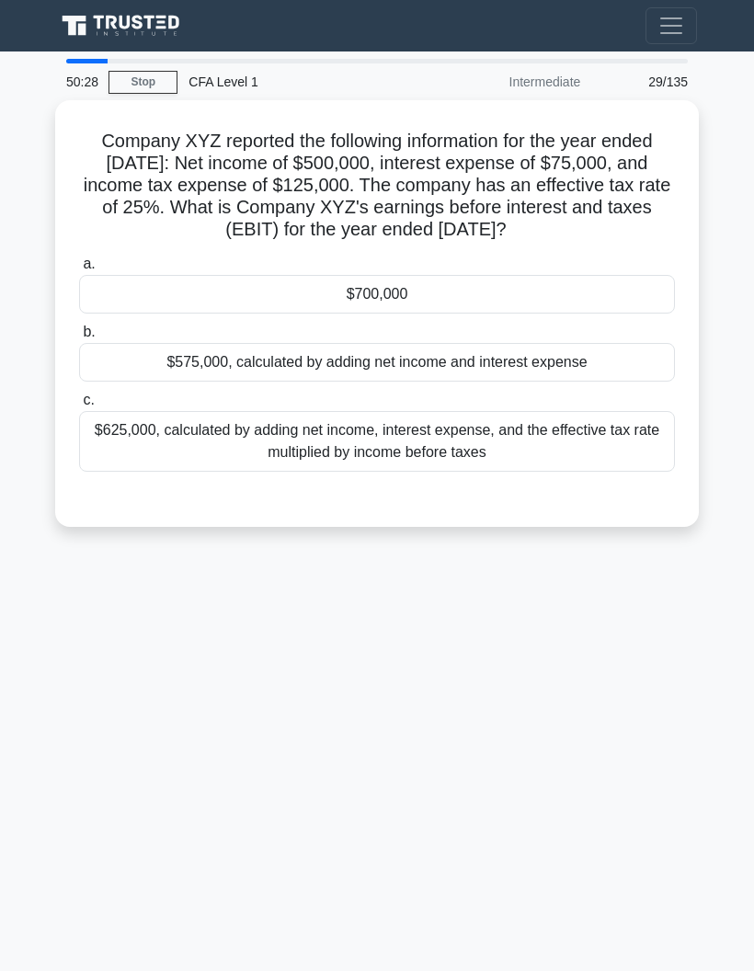
click at [259, 314] on div "$700,000" at bounding box center [377, 294] width 596 height 39
click at [79, 270] on input "a. $700,000" at bounding box center [79, 264] width 0 height 12
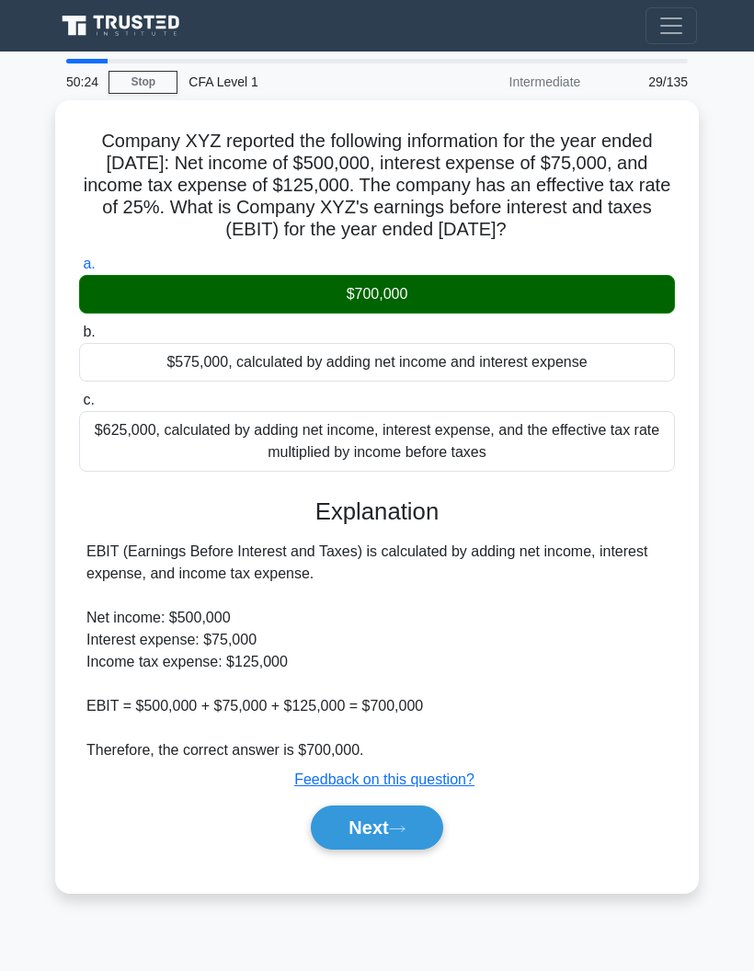
click at [336, 850] on button "Next" at bounding box center [377, 828] width 132 height 44
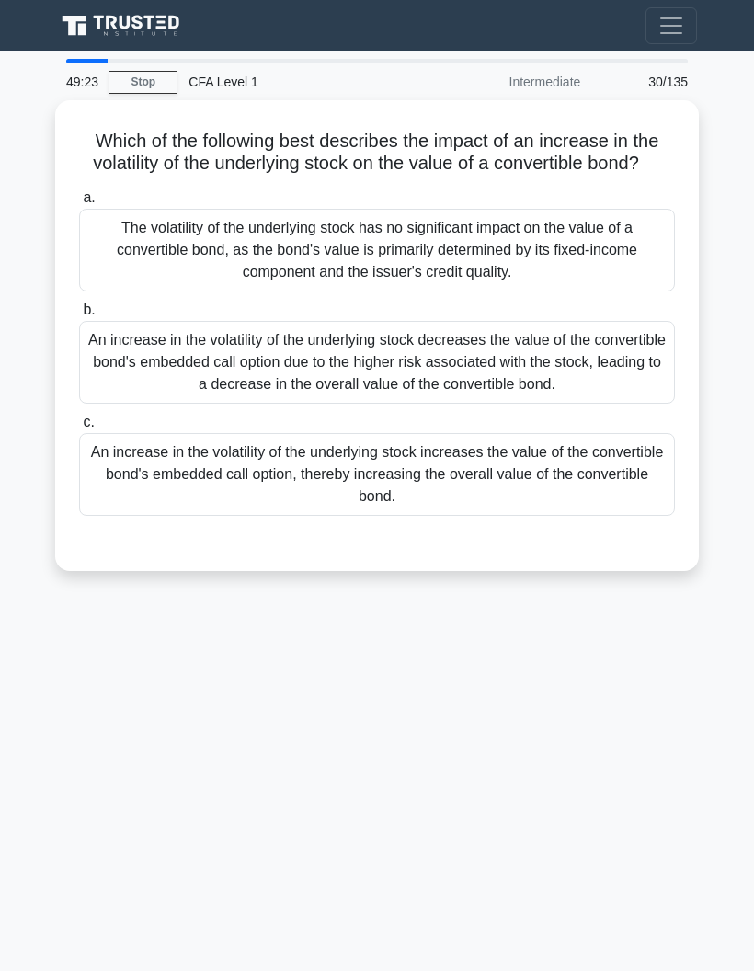
click at [120, 404] on div "An increase in the volatility of the underlying stock decreases the value of th…" at bounding box center [377, 362] width 596 height 83
click at [79, 316] on input "b. An increase in the volatility of the underlying stock decreases the value of…" at bounding box center [79, 310] width 0 height 12
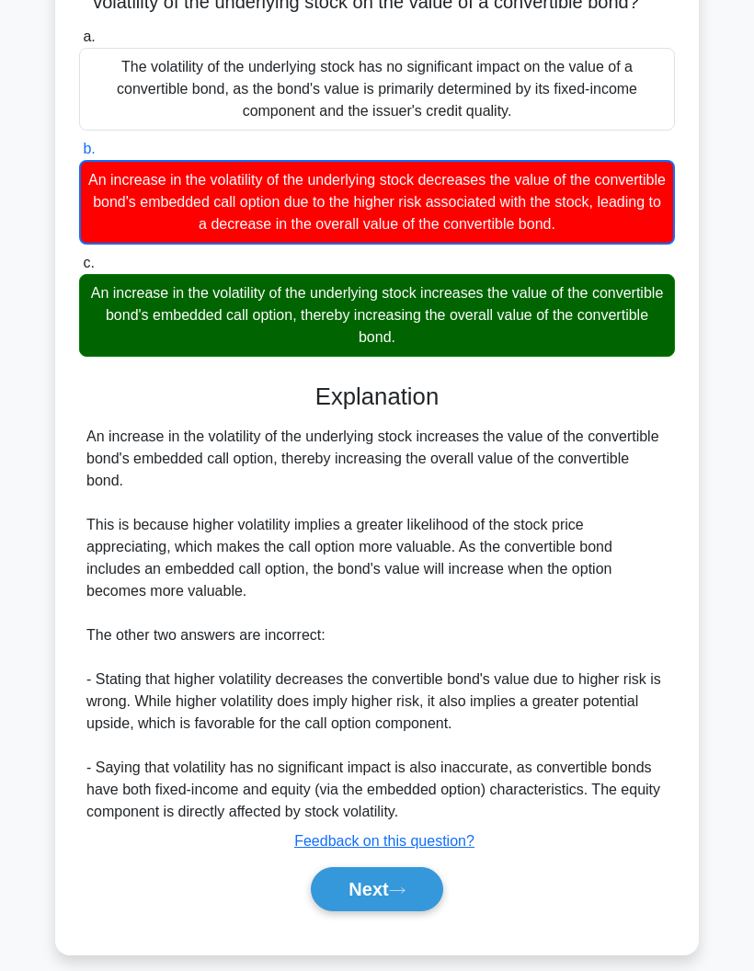
scroll to position [189, 0]
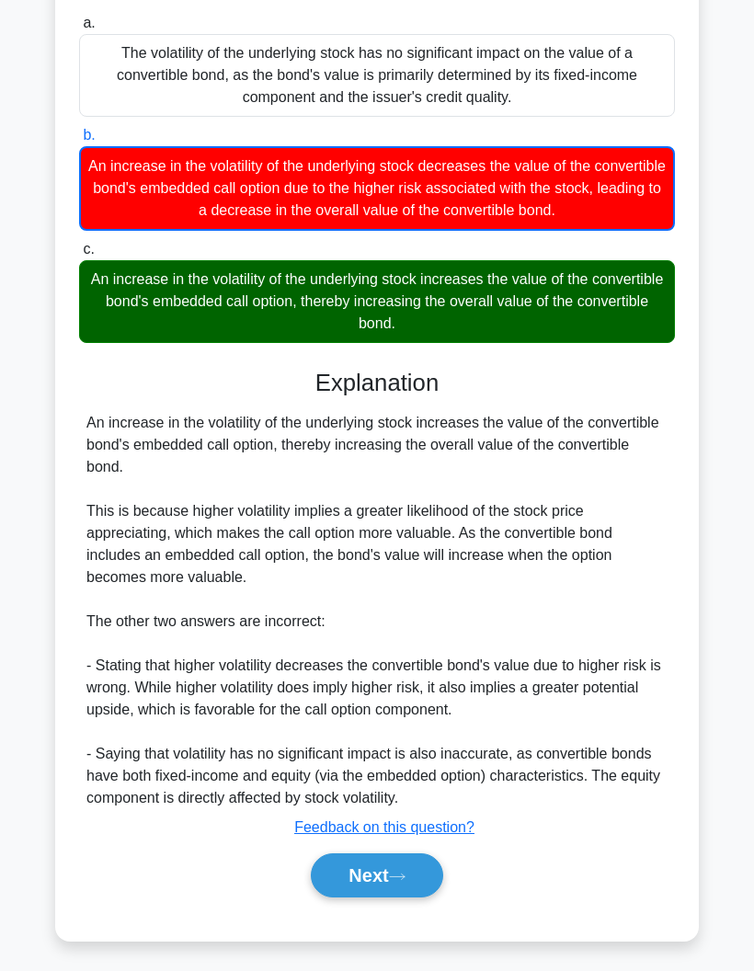
click at [419, 898] on button "Next" at bounding box center [377, 876] width 132 height 44
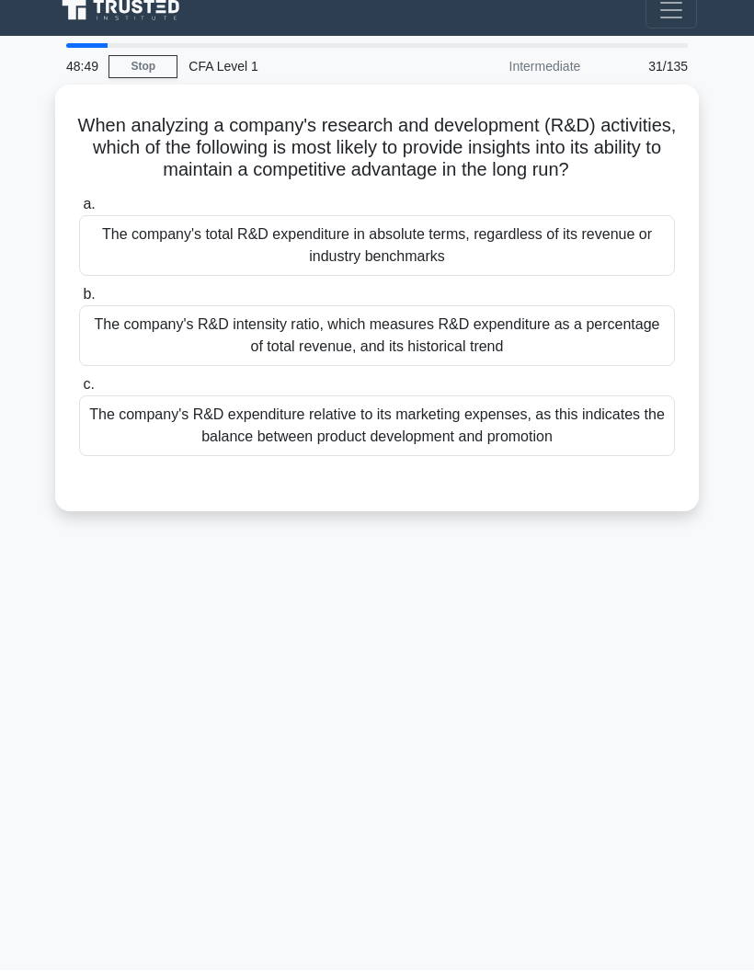
scroll to position [0, 0]
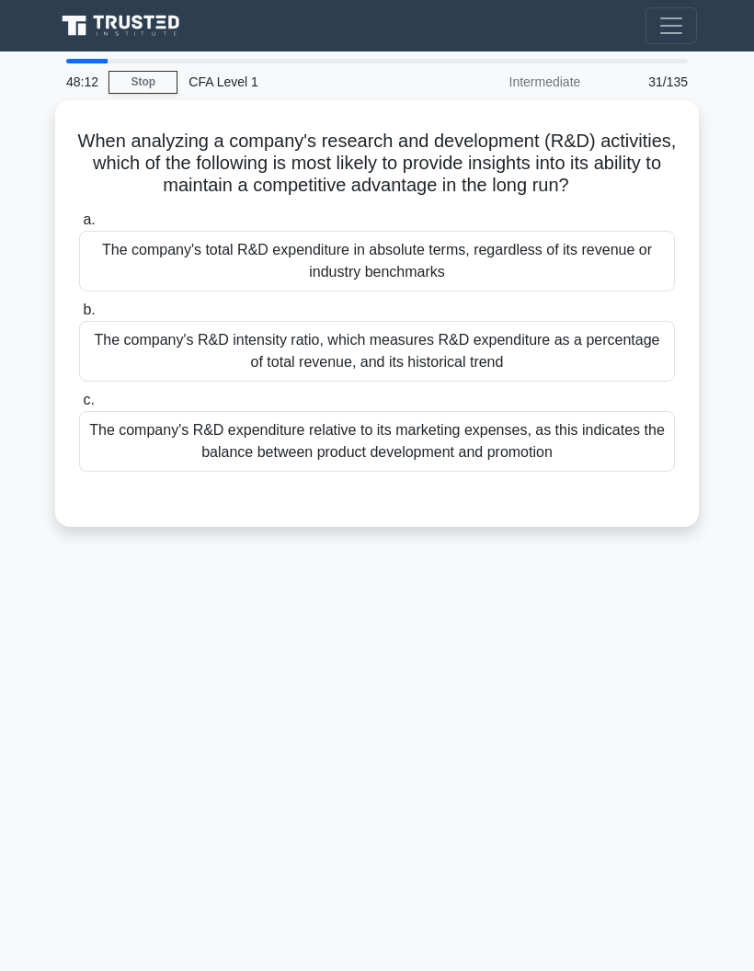
click at [95, 382] on div "The company's R&D intensity ratio, which measures R&D expenditure as a percenta…" at bounding box center [377, 351] width 596 height 61
click at [79, 316] on input "b. The company's R&D intensity ratio, which measures R&D expenditure as a perce…" at bounding box center [79, 310] width 0 height 12
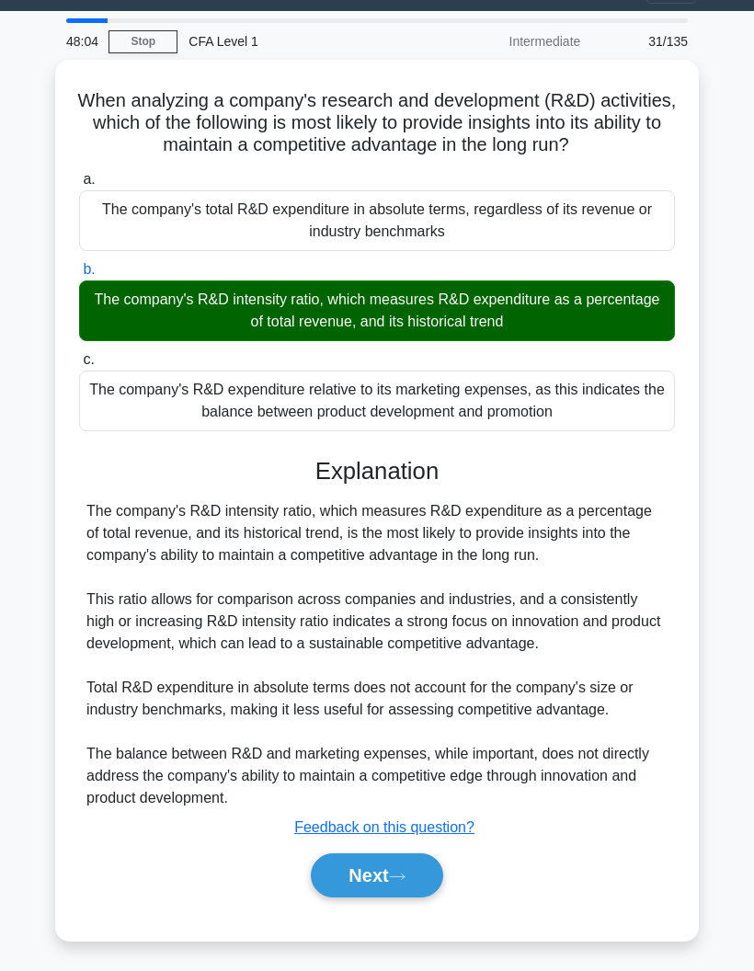
scroll to position [129, 0]
click at [331, 871] on button "Next" at bounding box center [377, 876] width 132 height 44
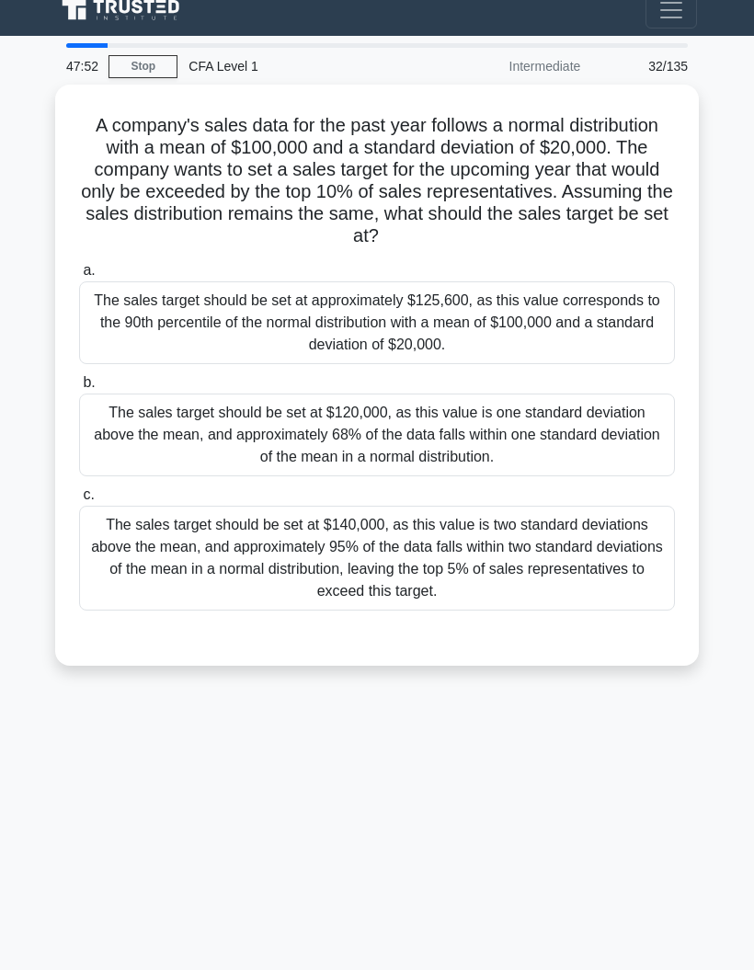
scroll to position [23, 0]
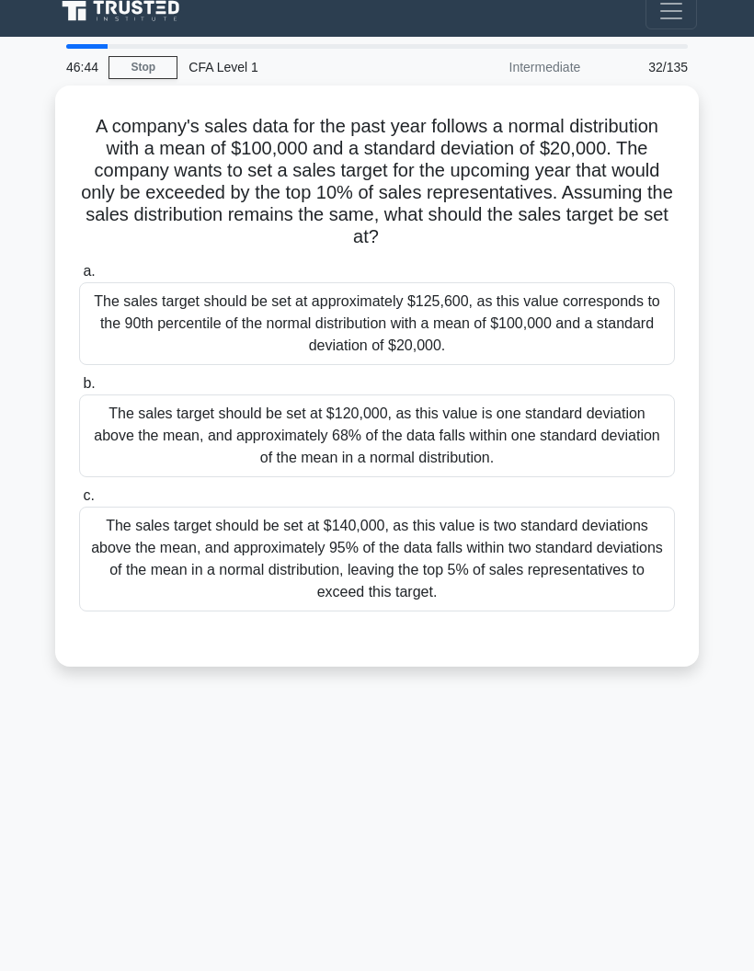
click at [143, 521] on div "The sales target should be set at $140,000, as this value is two standard devia…" at bounding box center [377, 559] width 596 height 105
click at [79, 502] on input "c. The sales target should be set at $140,000, as this value is two standard de…" at bounding box center [79, 496] width 0 height 12
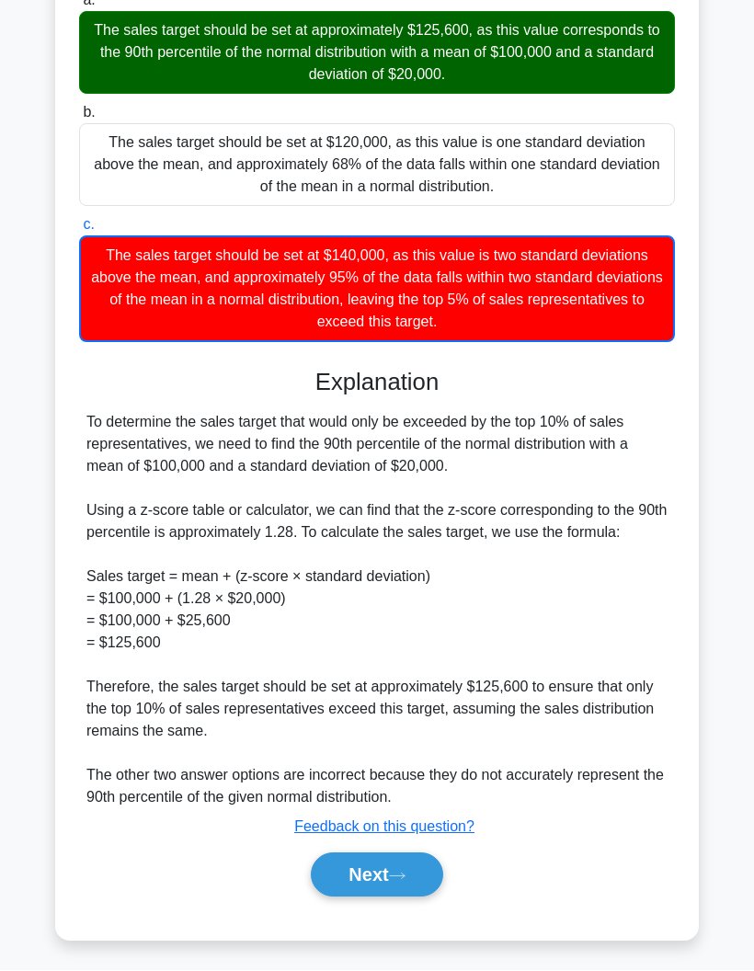
scroll to position [307, 0]
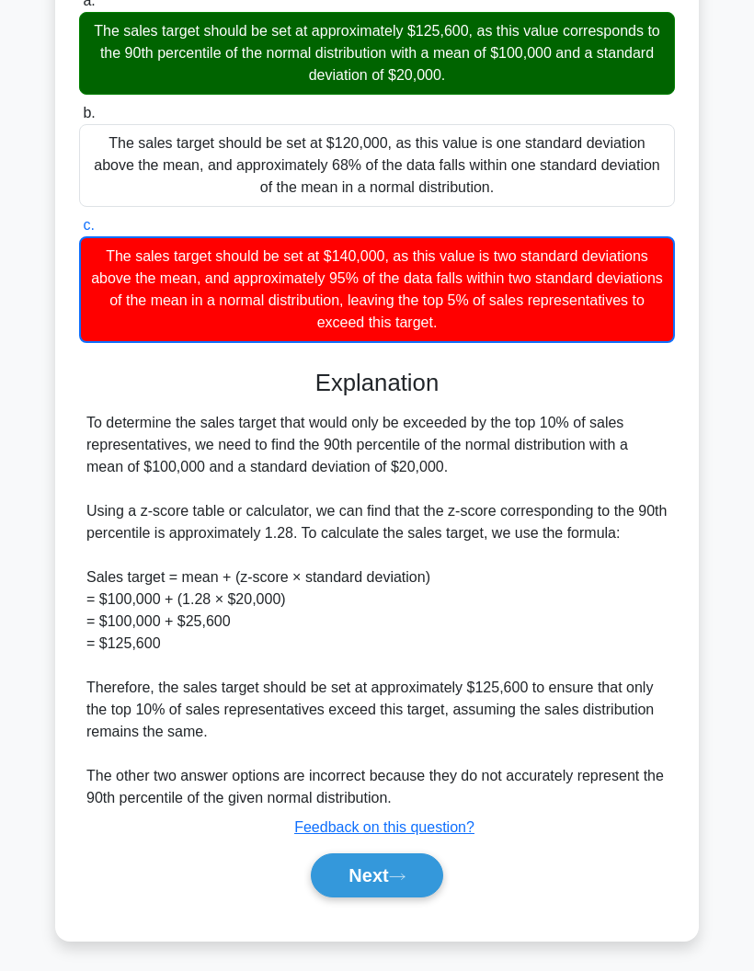
click at [350, 877] on button "Next" at bounding box center [377, 876] width 132 height 44
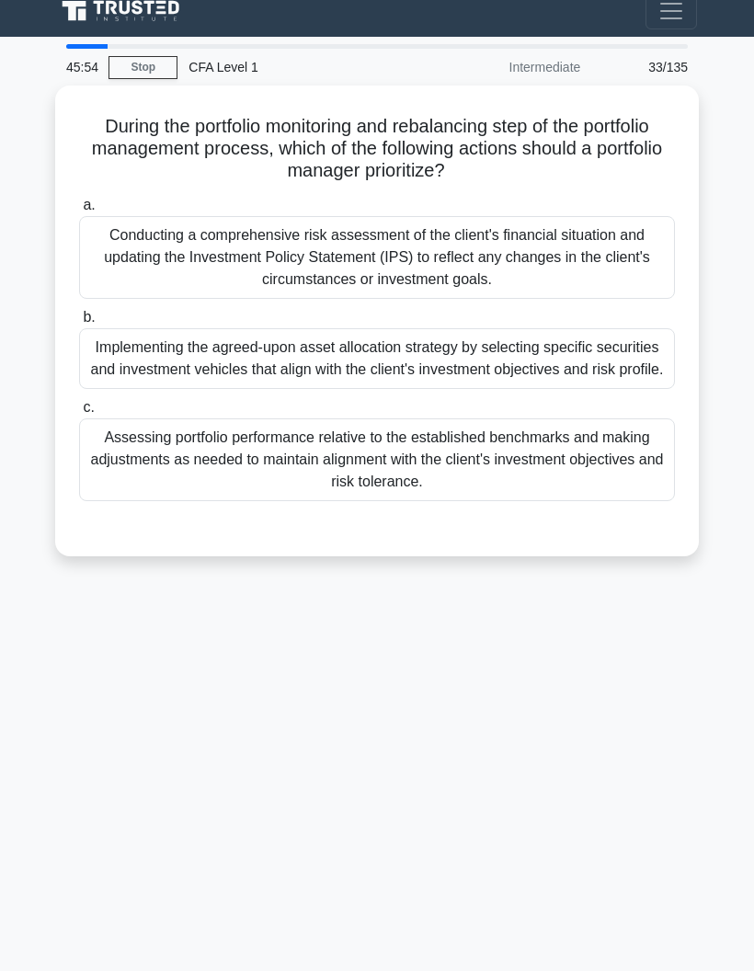
scroll to position [0, 0]
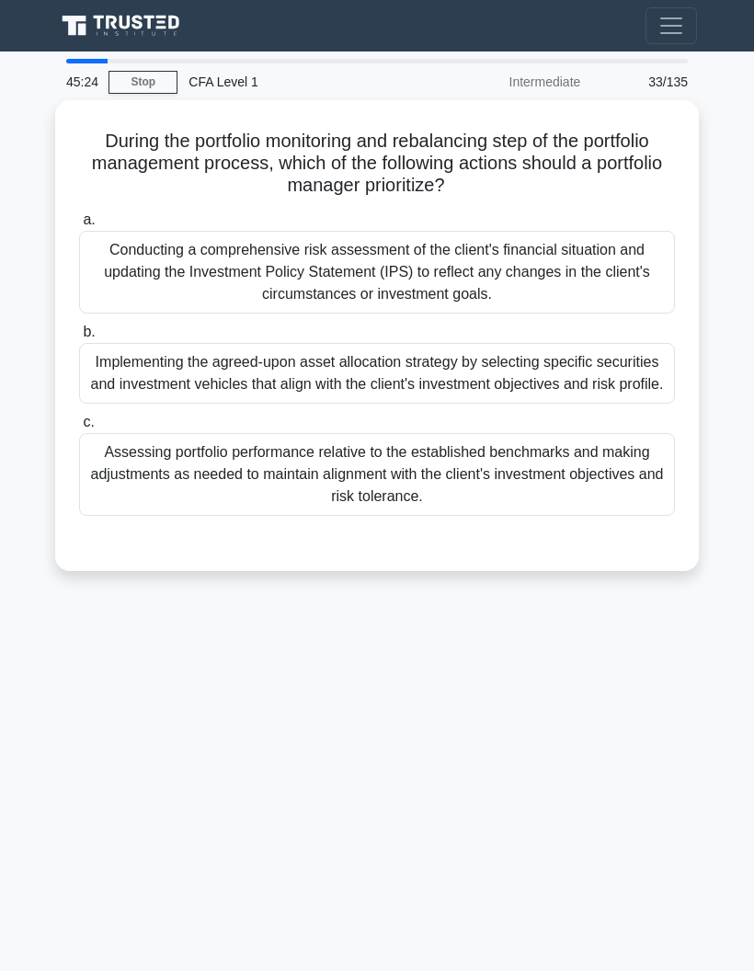
click at [120, 516] on div "Assessing portfolio performance relative to the established benchmarks and maki…" at bounding box center [377, 474] width 596 height 83
click at [79, 429] on input "c. Assessing portfolio performance relative to the established benchmarks and m…" at bounding box center [79, 423] width 0 height 12
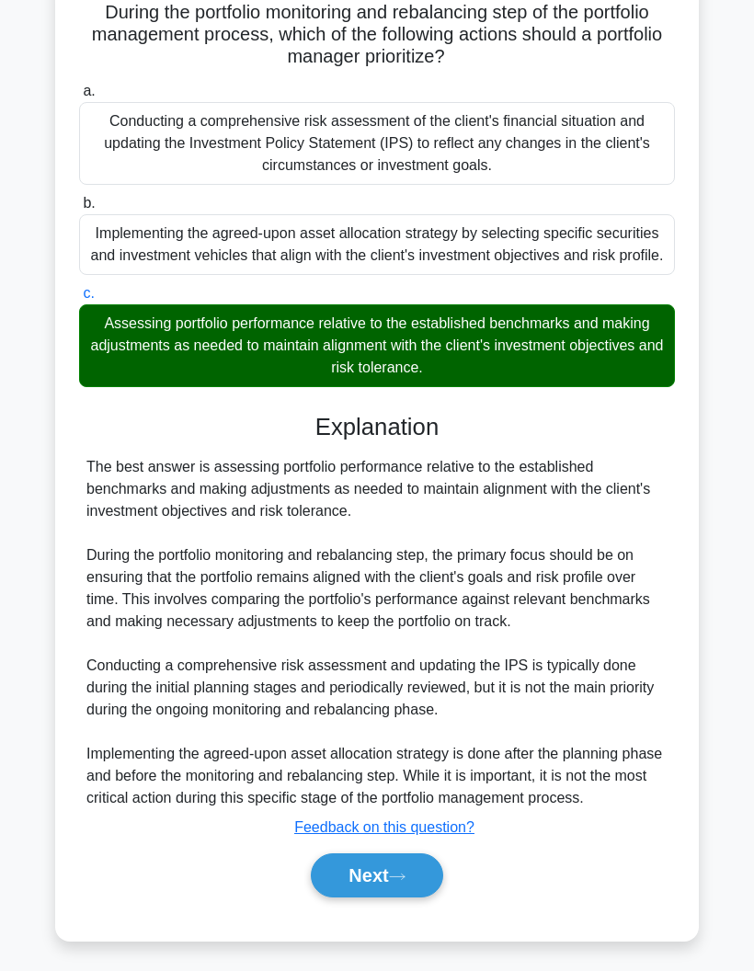
scroll to position [138, 0]
click at [338, 898] on button "Next" at bounding box center [377, 876] width 132 height 44
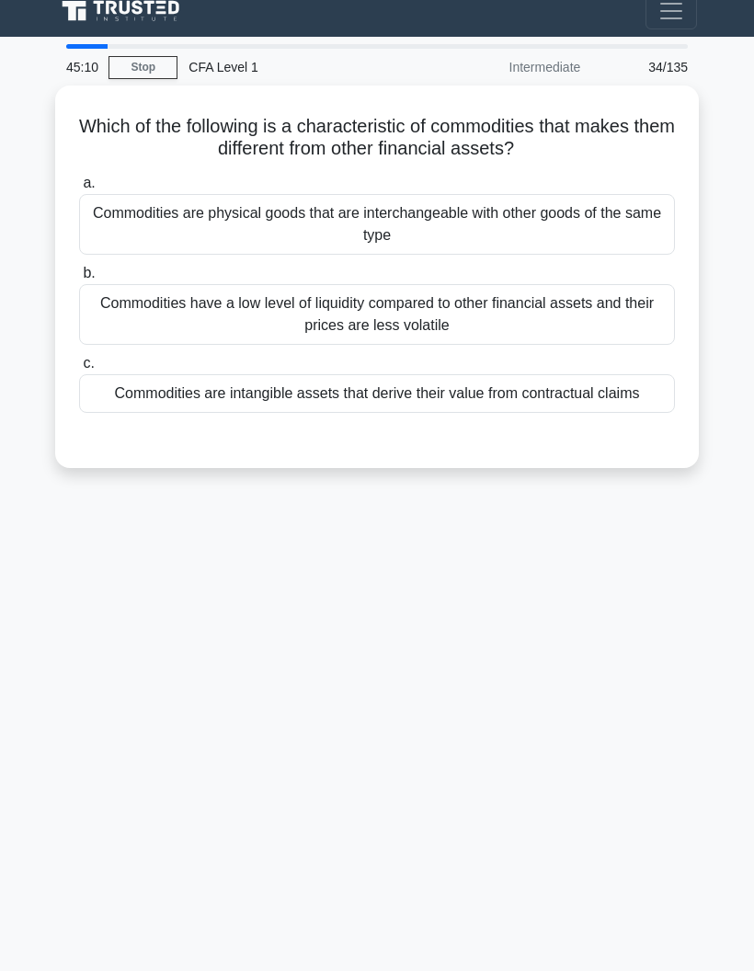
scroll to position [0, 0]
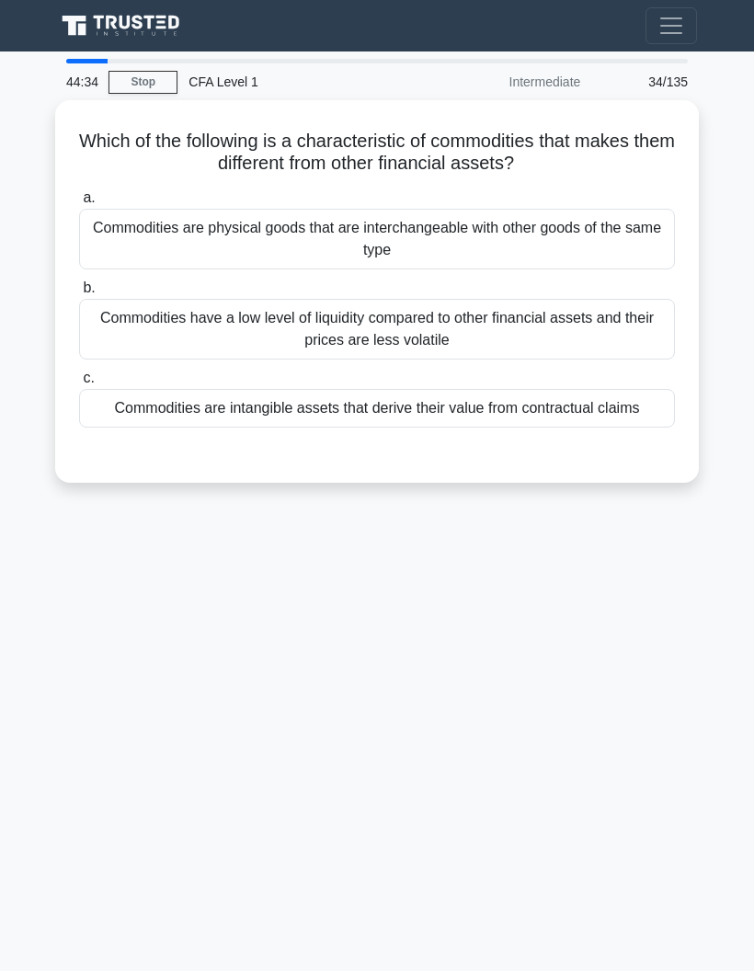
click at [158, 240] on div "Commodities are physical goods that are interchangeable with other goods of the…" at bounding box center [377, 239] width 596 height 61
click at [79, 204] on input "a. Commodities are physical goods that are interchangeable with other goods of …" at bounding box center [79, 198] width 0 height 12
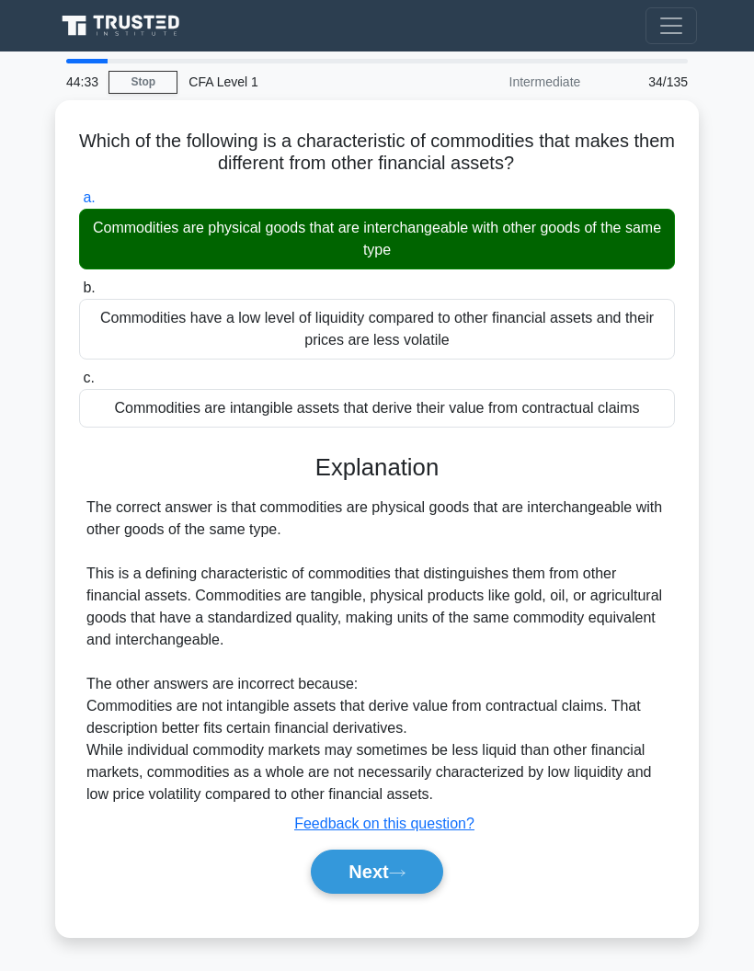
click at [339, 888] on button "Next" at bounding box center [377, 872] width 132 height 44
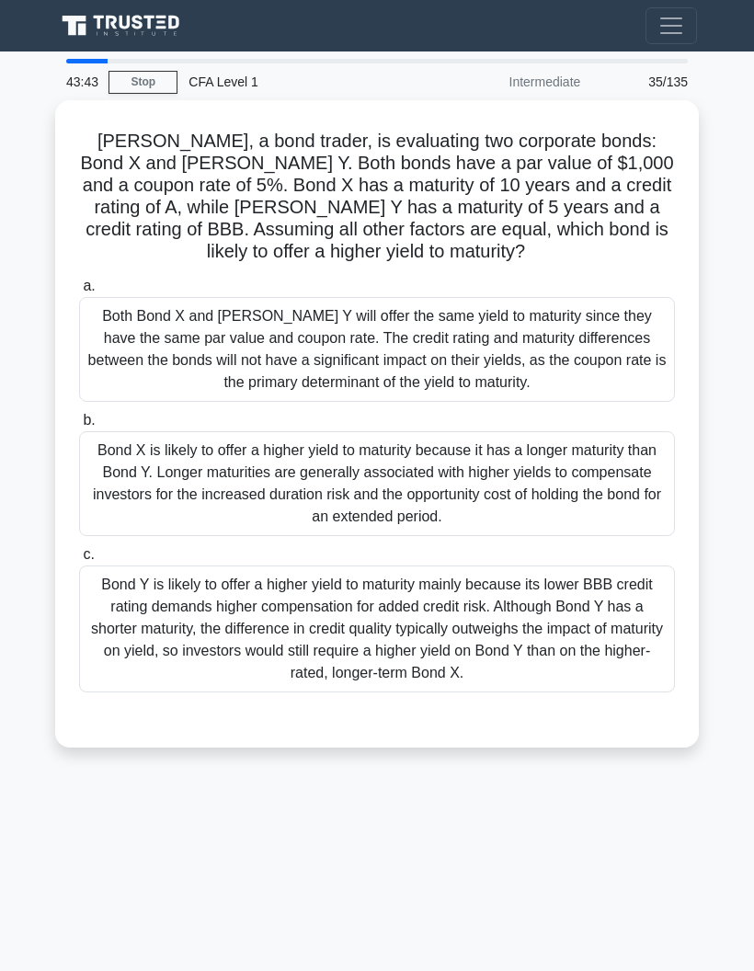
click at [241, 588] on div "Bond Y is likely to offer a higher yield to maturity mainly because its lower B…" at bounding box center [377, 629] width 596 height 127
click at [79, 561] on input "c. Bond Y is likely to offer a higher yield to maturity mainly because its lowe…" at bounding box center [79, 555] width 0 height 12
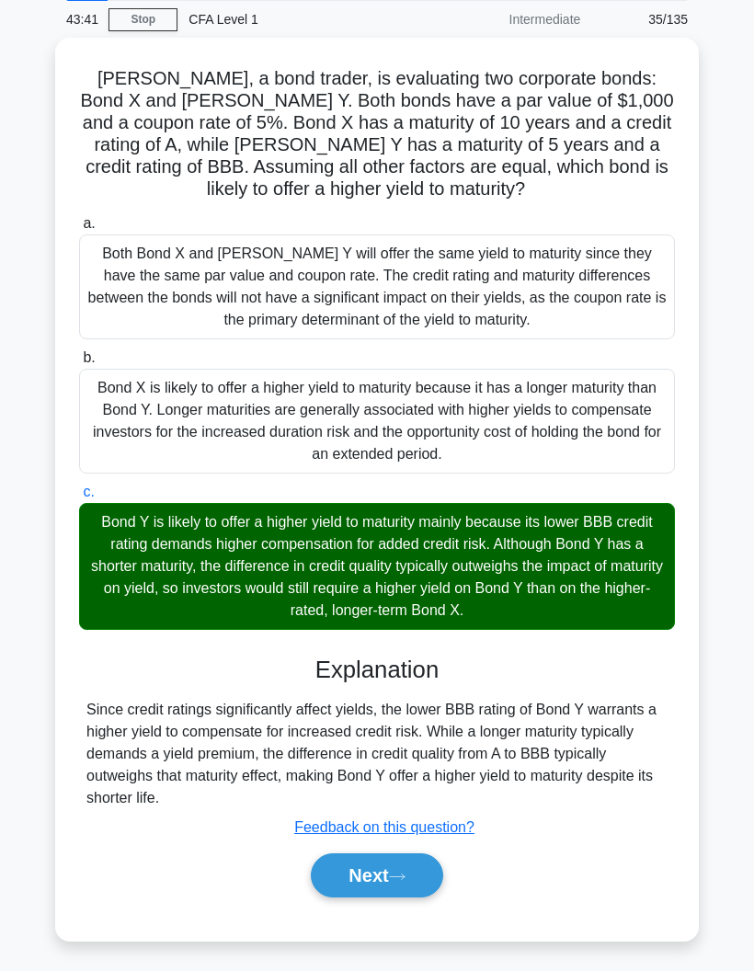
scroll to position [85, 0]
click at [314, 872] on button "Next" at bounding box center [377, 876] width 132 height 44
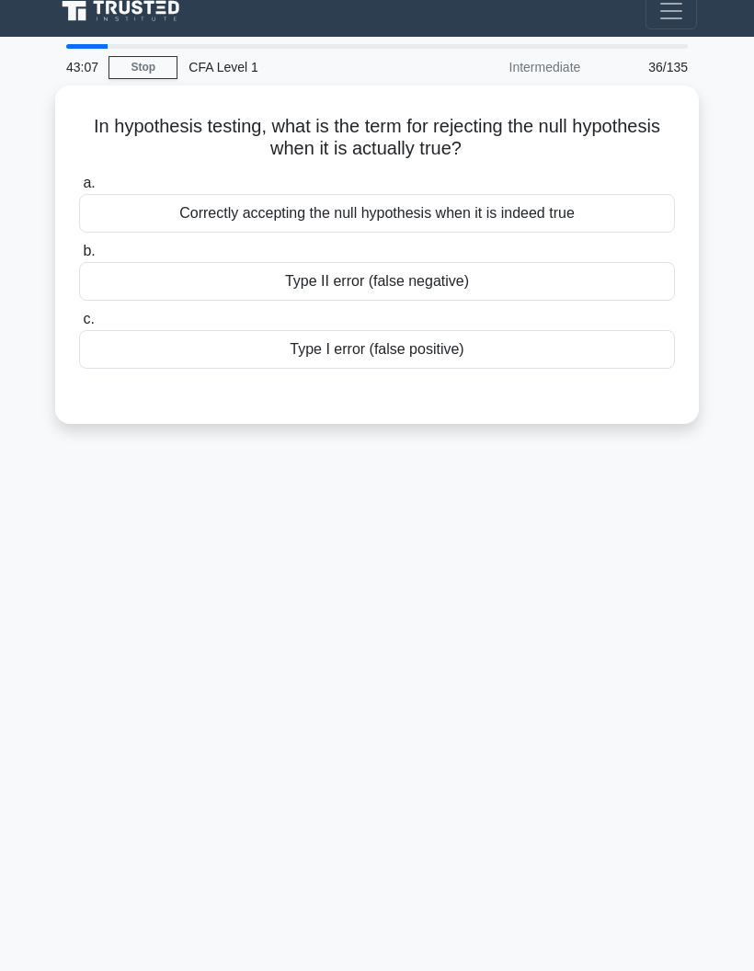
scroll to position [0, 0]
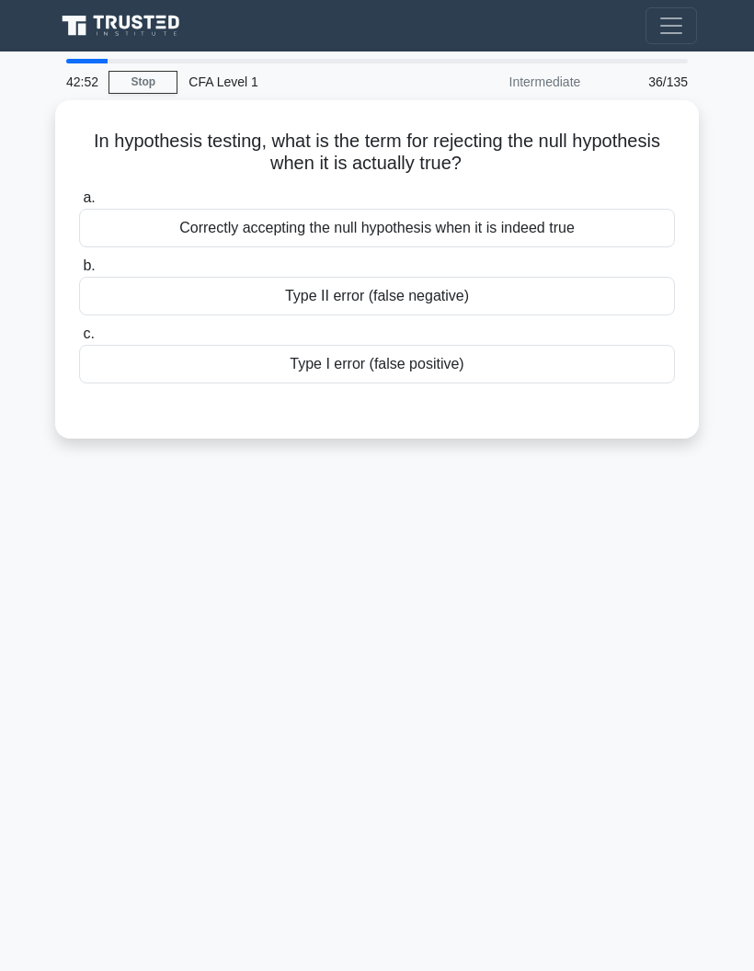
click at [235, 359] on div "Type I error (false positive)" at bounding box center [377, 364] width 596 height 39
click at [79, 340] on input "c. Type I error (false positive)" at bounding box center [79, 334] width 0 height 12
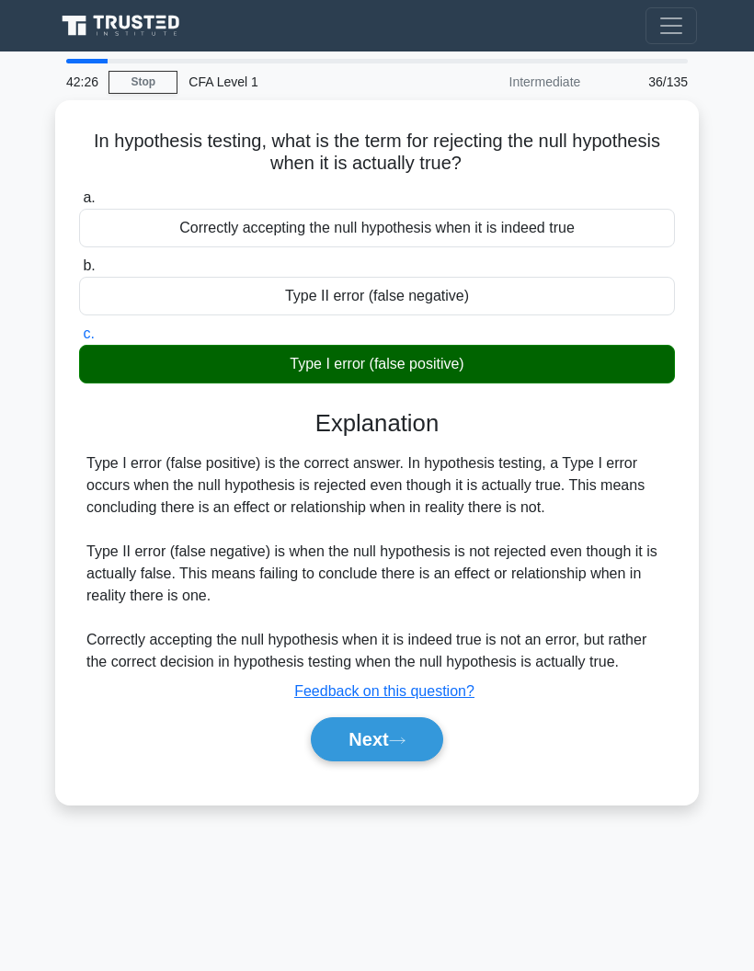
click at [338, 762] on button "Next" at bounding box center [377, 739] width 132 height 44
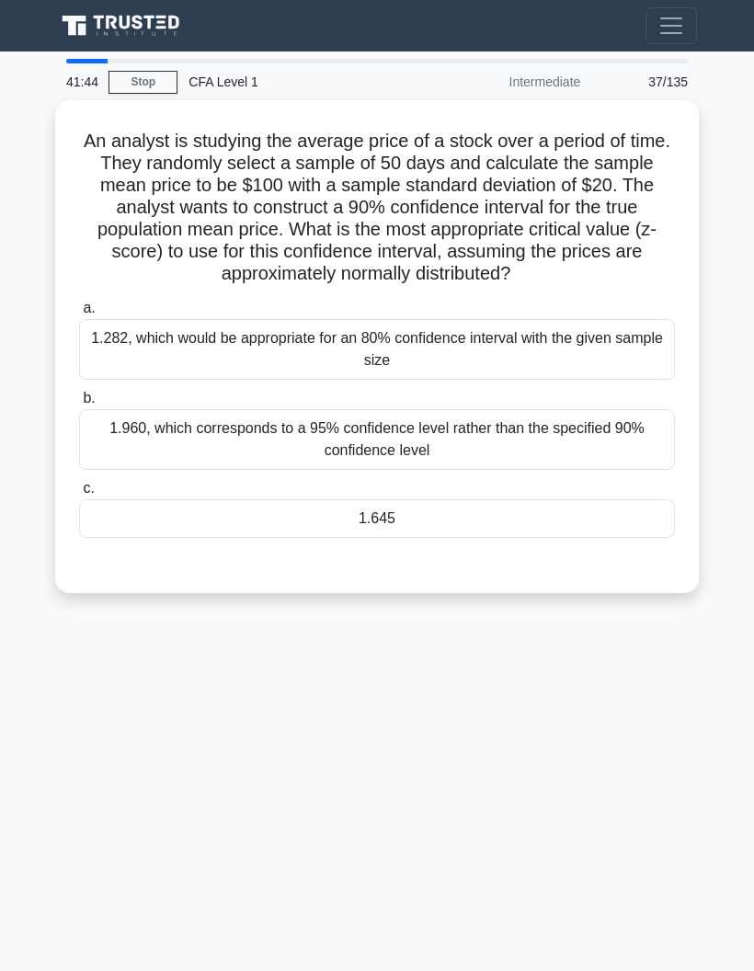
click at [178, 538] on div "1.645" at bounding box center [377, 518] width 596 height 39
click at [79, 495] on input "c. 1.645" at bounding box center [79, 489] width 0 height 12
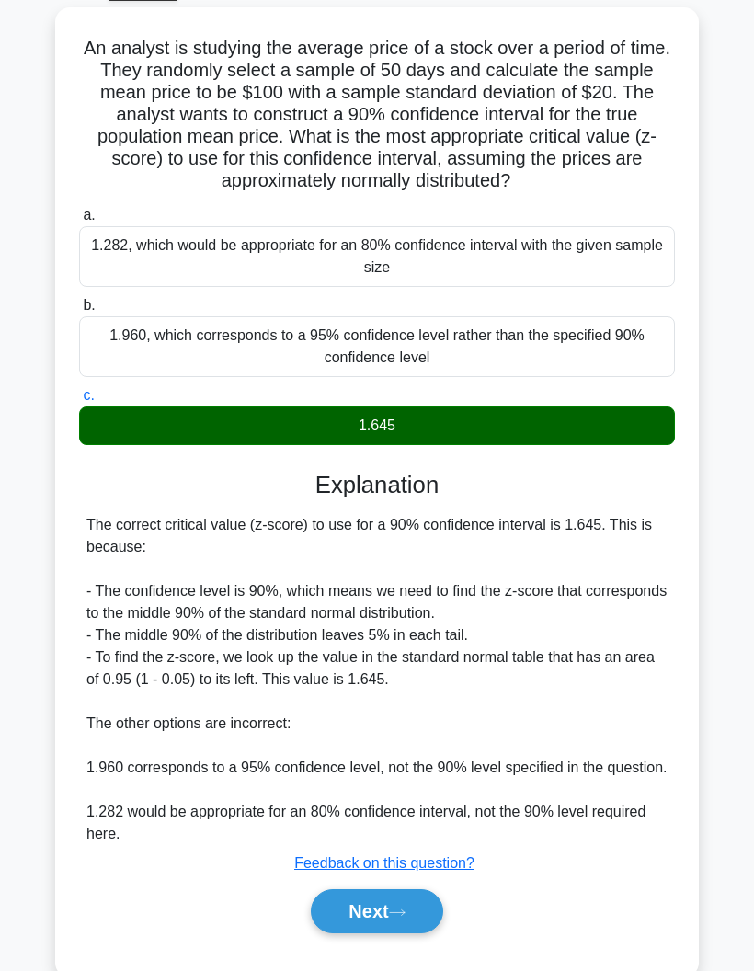
scroll to position [99, 0]
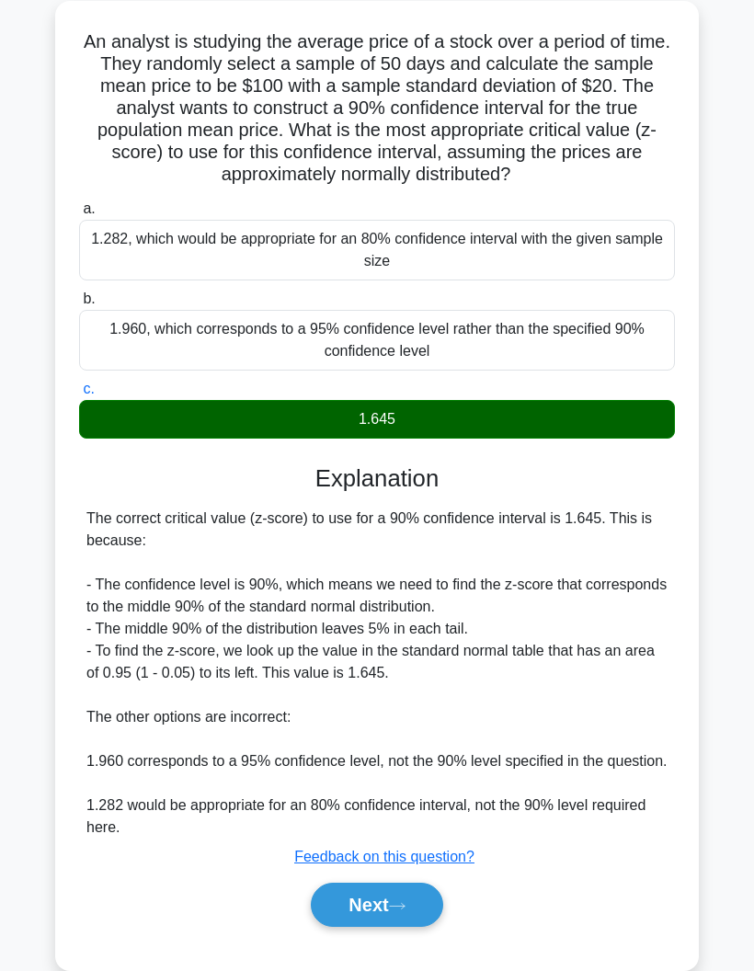
click at [338, 927] on button "Next" at bounding box center [377, 905] width 132 height 44
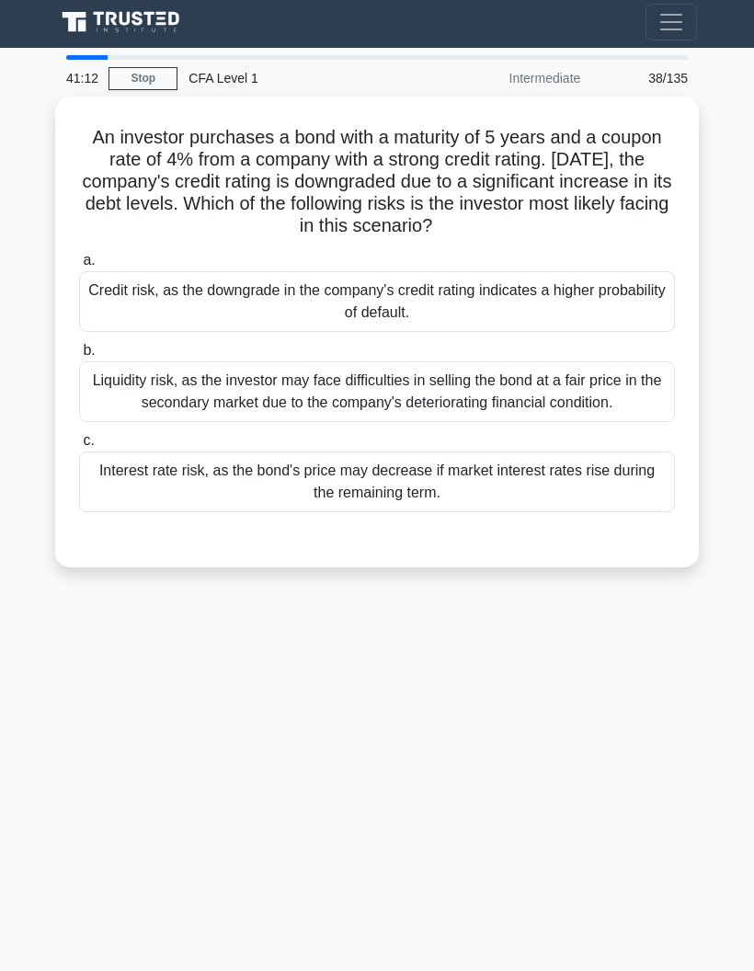
scroll to position [0, 0]
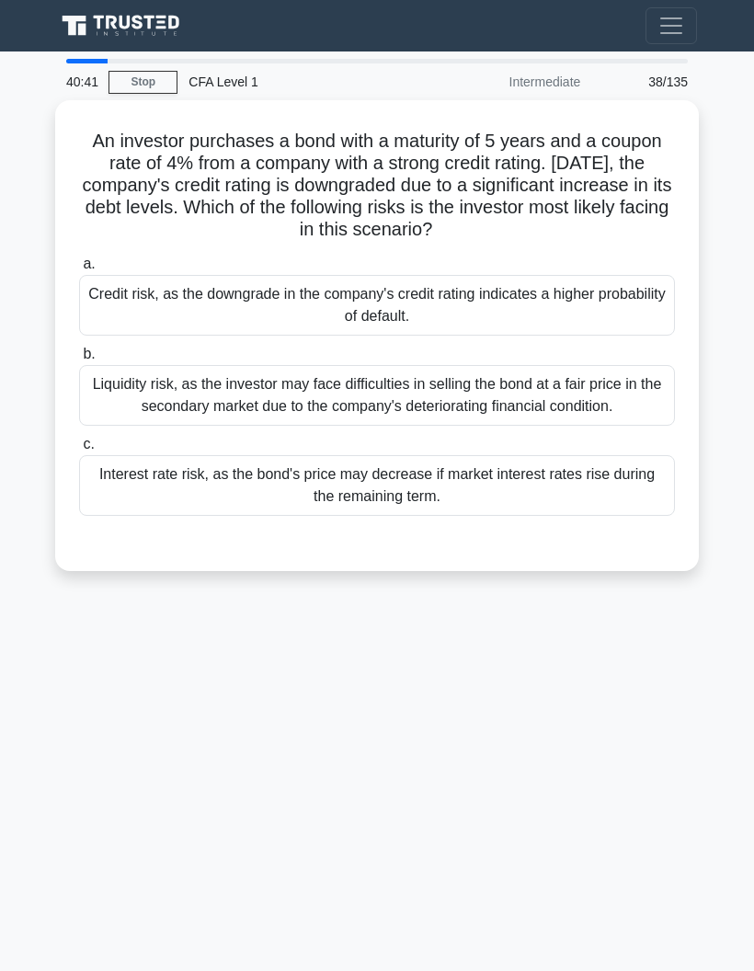
click at [142, 321] on div "Credit risk, as the downgrade in the company's credit rating indicates a higher…" at bounding box center [377, 305] width 596 height 61
click at [79, 270] on input "a. Credit risk, as the downgrade in the company's credit rating indicates a hig…" at bounding box center [79, 264] width 0 height 12
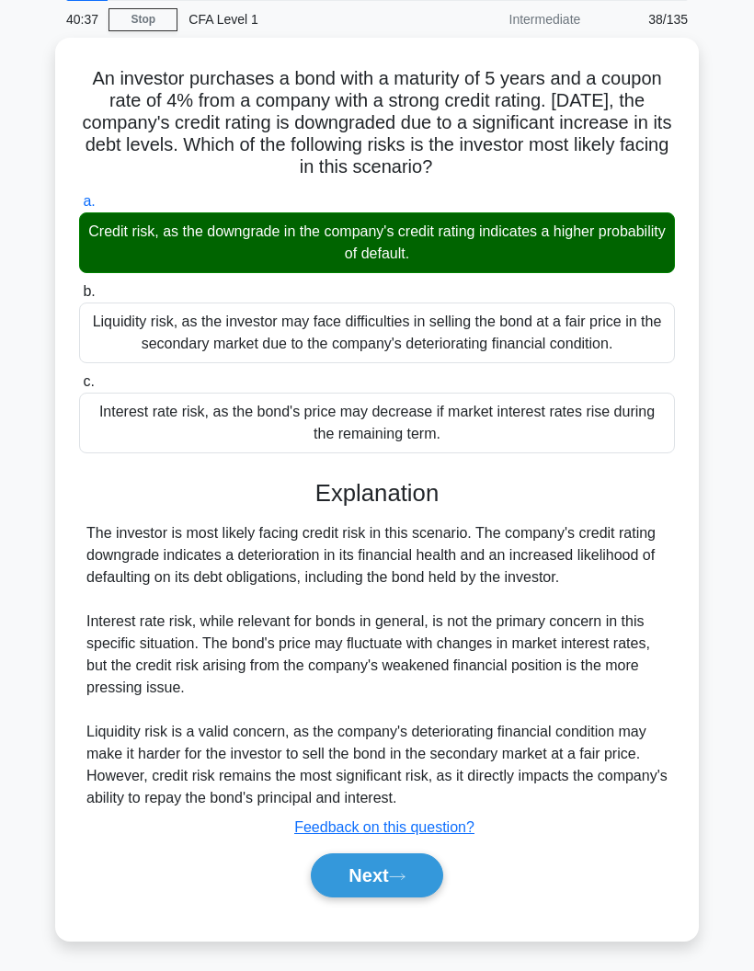
scroll to position [129, 0]
click at [344, 872] on button "Next" at bounding box center [377, 876] width 132 height 44
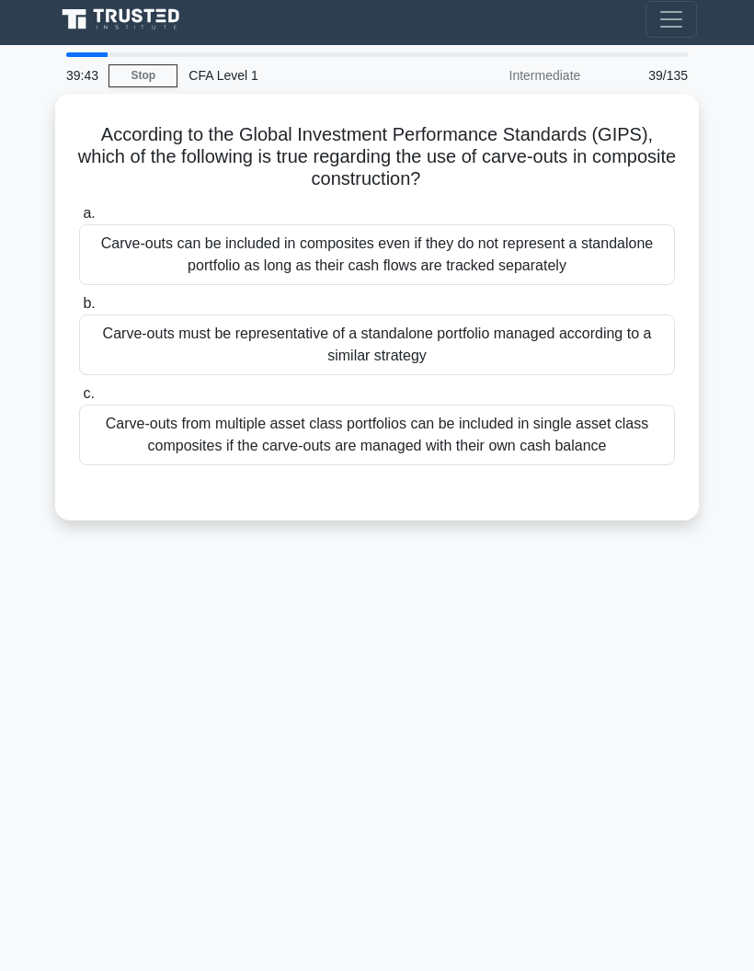
scroll to position [13, 0]
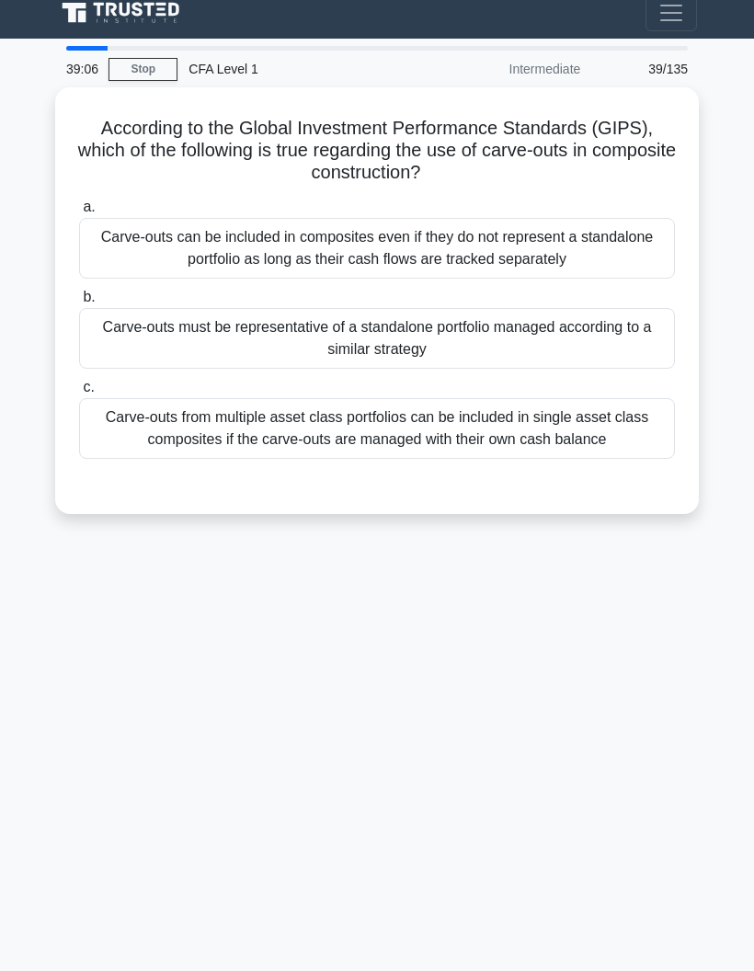
click at [577, 332] on div "Carve-outs must be representative of a standalone portfolio managed according t…" at bounding box center [377, 338] width 596 height 61
click at [79, 304] on input "b. Carve-outs must be representative of a standalone portfolio managed accordin…" at bounding box center [79, 298] width 0 height 12
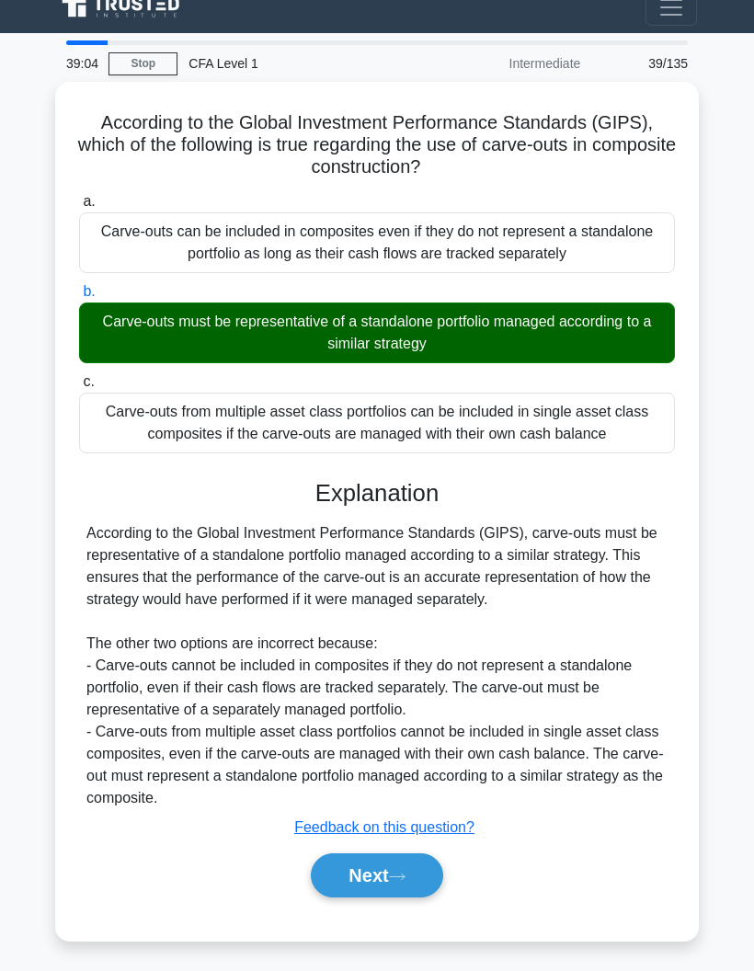
scroll to position [74, 0]
click at [362, 854] on button "Next" at bounding box center [377, 876] width 132 height 44
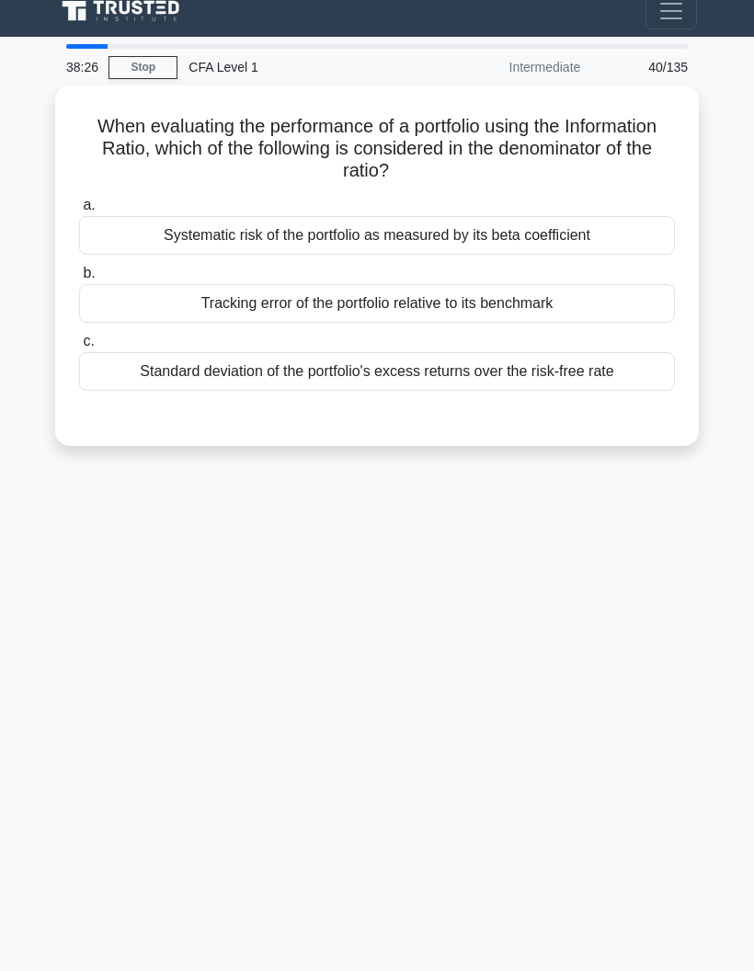
click at [642, 216] on div "Systematic risk of the portfolio as measured by its beta coefficient" at bounding box center [377, 235] width 596 height 39
click at [79, 200] on input "a. Systematic risk of the portfolio as measured by its beta coefficient" at bounding box center [79, 206] width 0 height 12
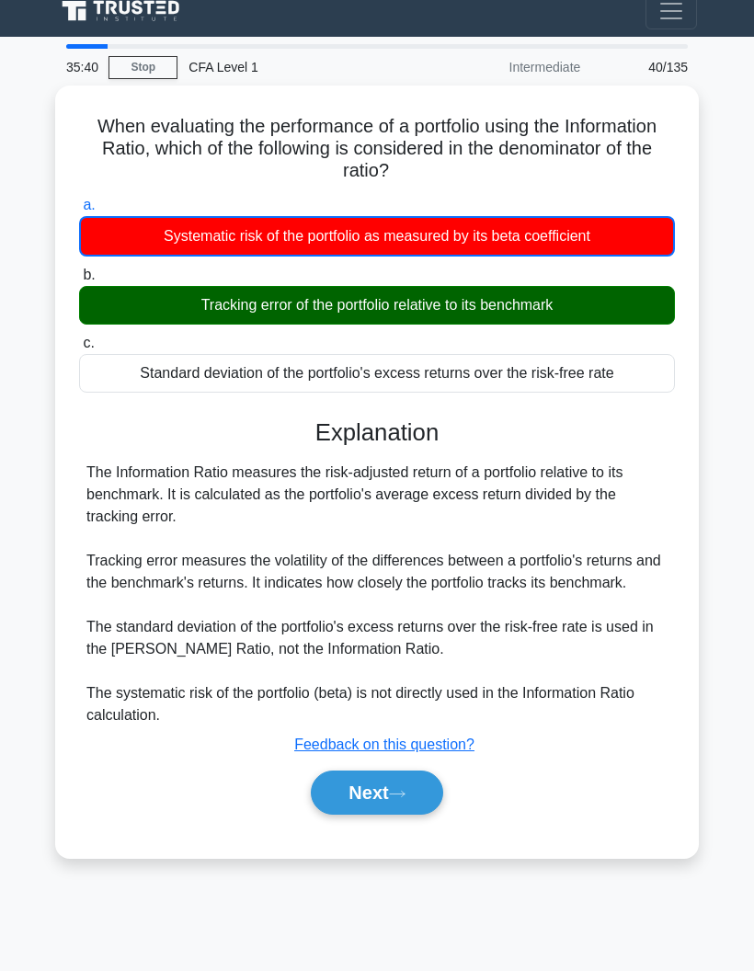
scroll to position [10, 0]
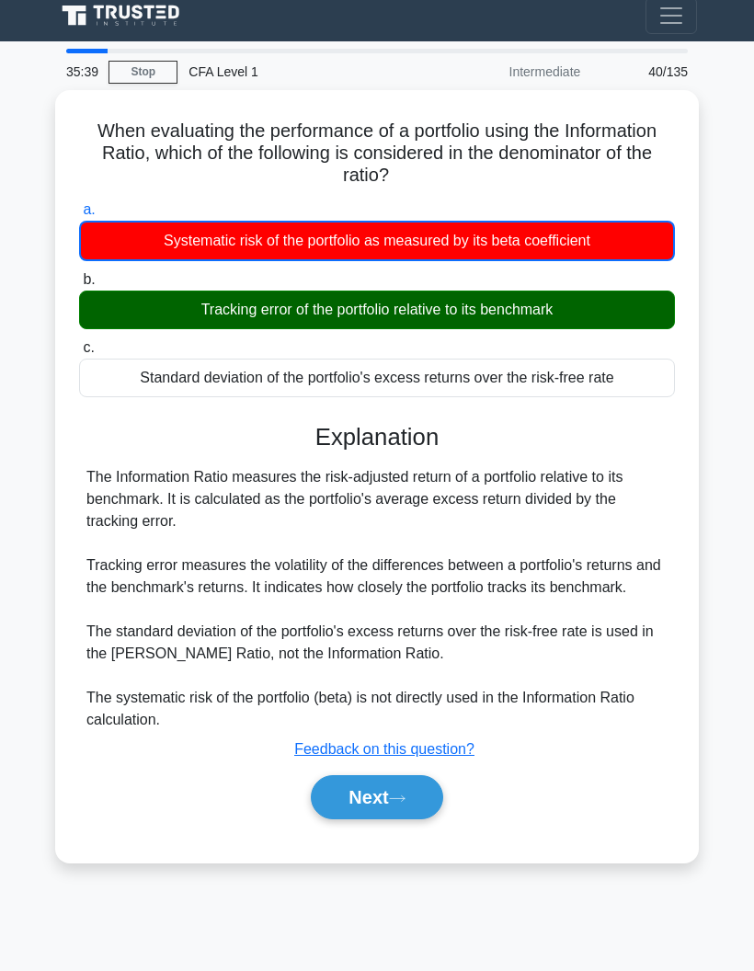
click at [373, 820] on button "Next" at bounding box center [377, 797] width 132 height 44
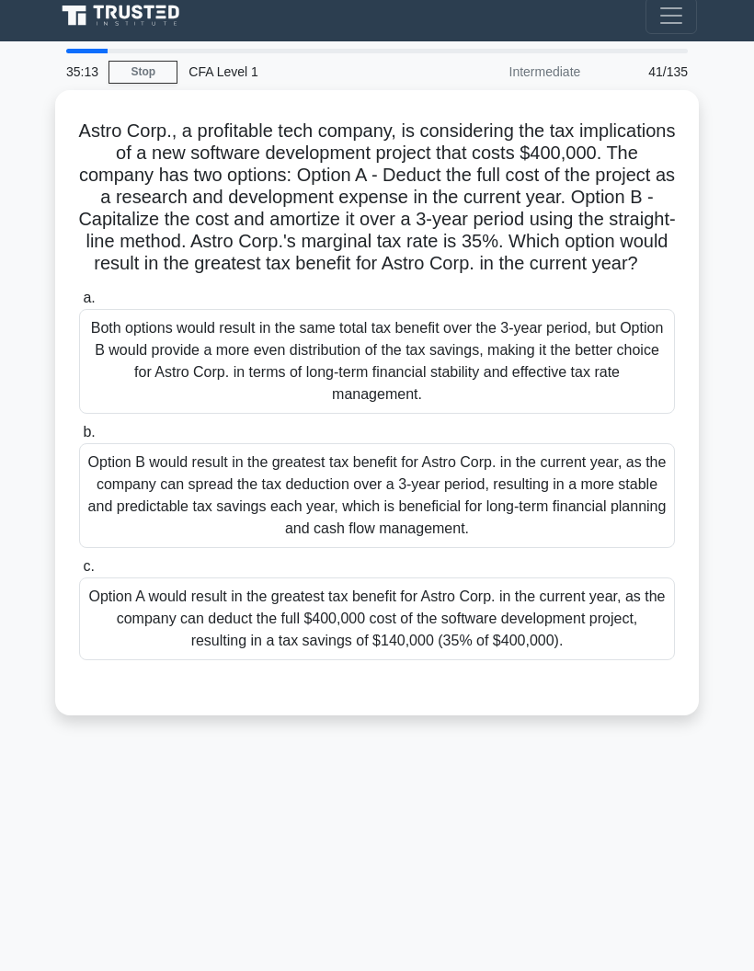
click at [152, 618] on div "Option A would result in the greatest tax benefit for Astro Corp. in the curren…" at bounding box center [377, 619] width 596 height 83
click at [79, 573] on input "c. Option A would result in the greatest tax benefit for Astro Corp. in the cur…" at bounding box center [79, 567] width 0 height 12
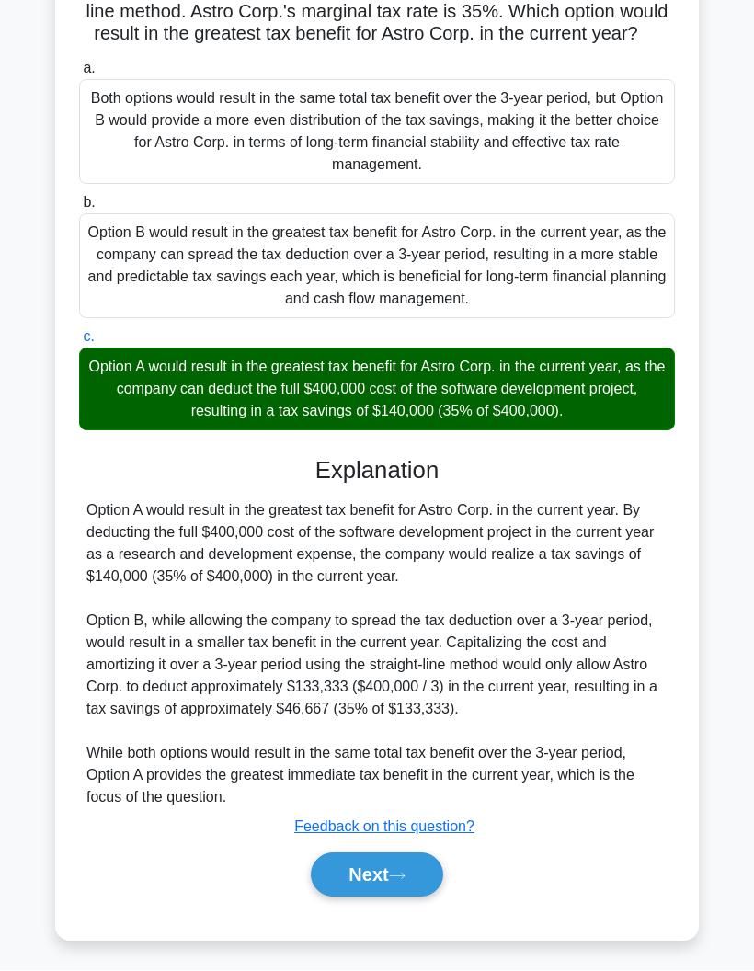
scroll to position [254, 0]
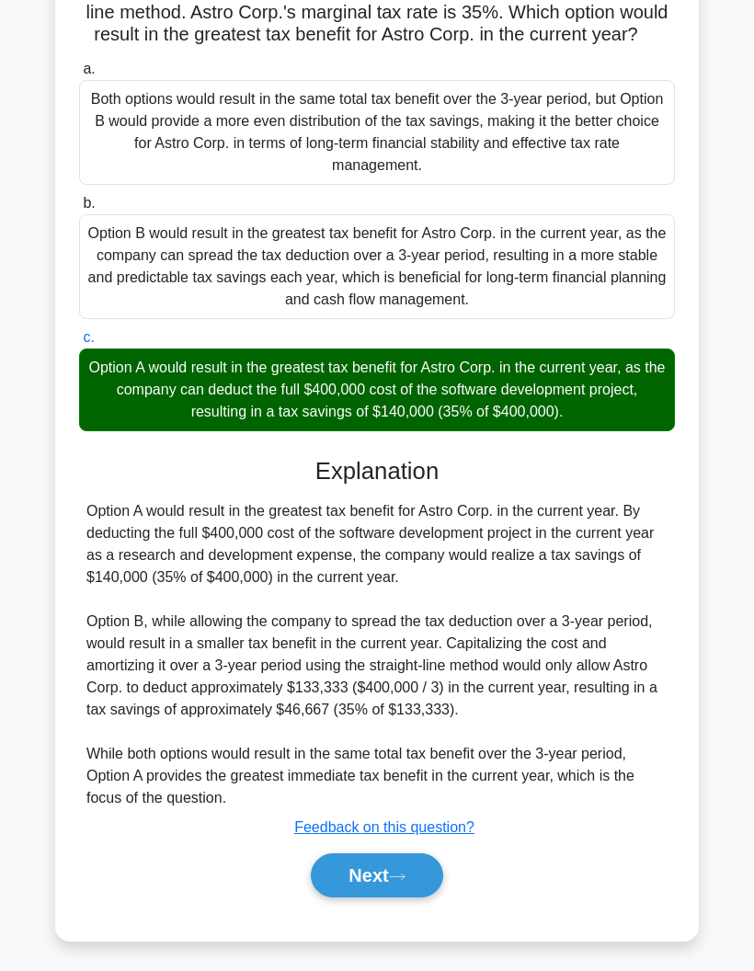
click at [398, 882] on icon at bounding box center [397, 877] width 17 height 10
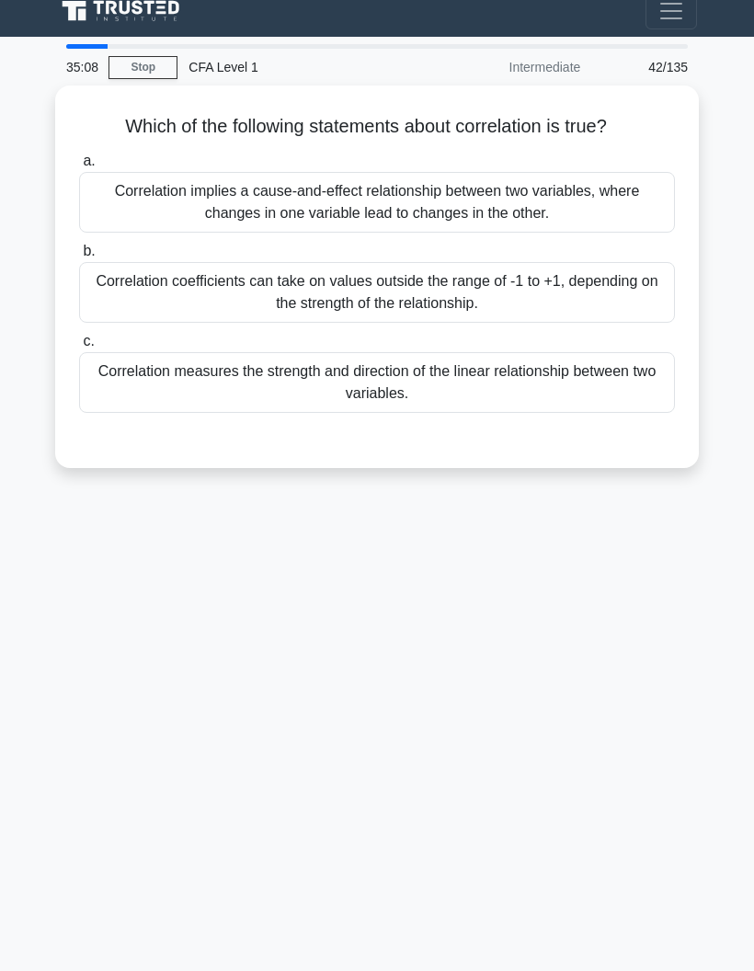
scroll to position [0, 0]
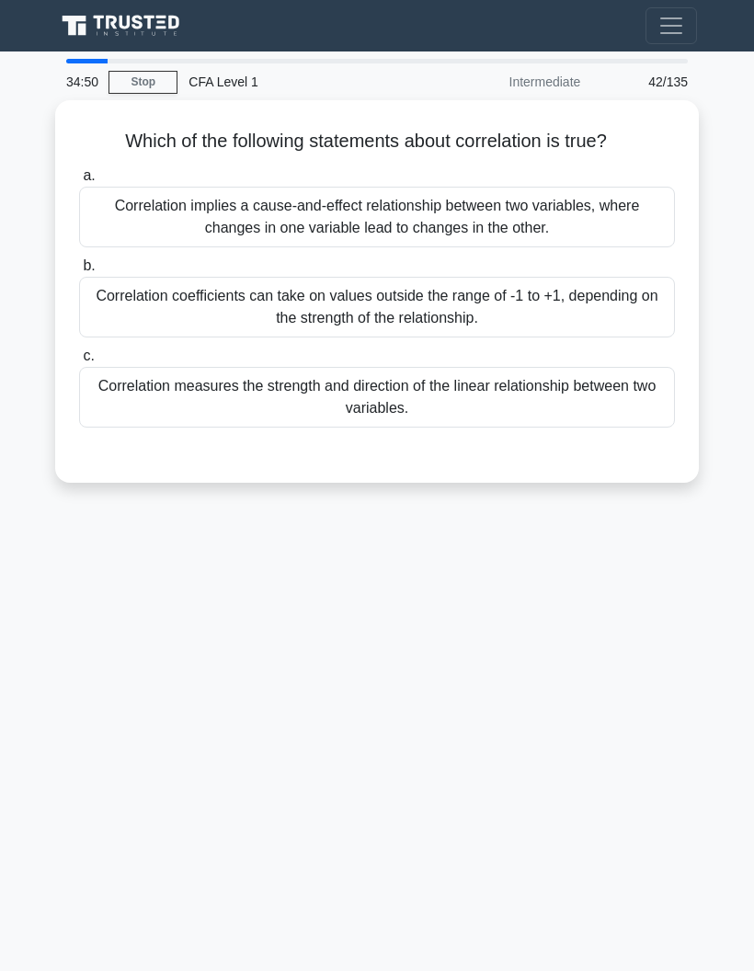
click at [109, 413] on div "Correlation measures the strength and direction of the linear relationship betw…" at bounding box center [377, 397] width 596 height 61
click at [79, 362] on input "c. Correlation measures the strength and direction of the linear relationship b…" at bounding box center [79, 356] width 0 height 12
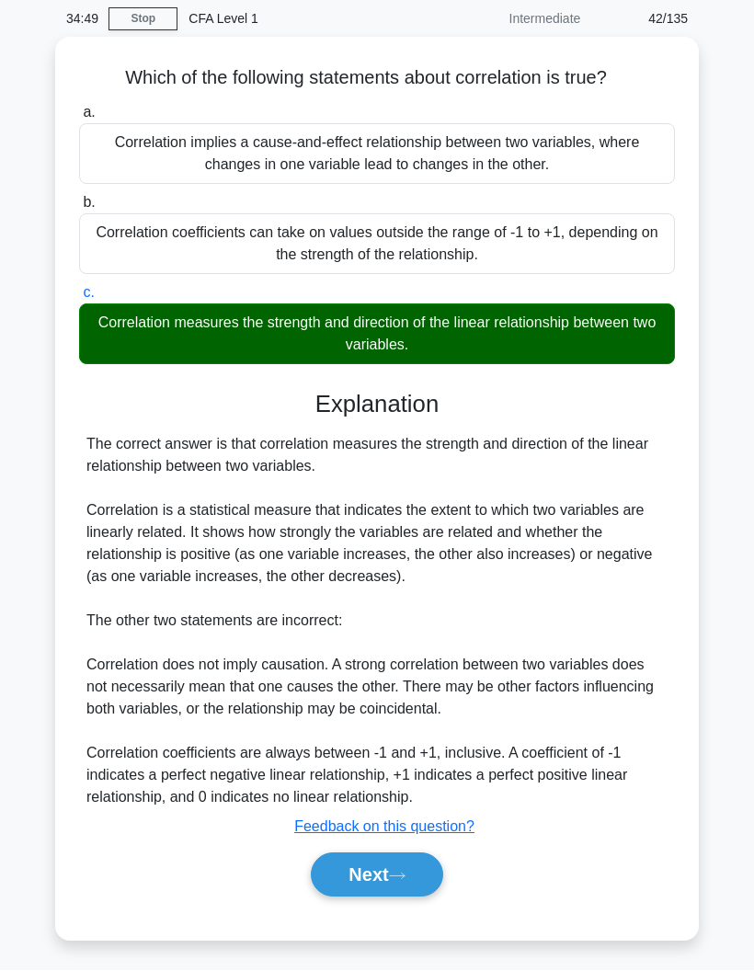
scroll to position [85, 0]
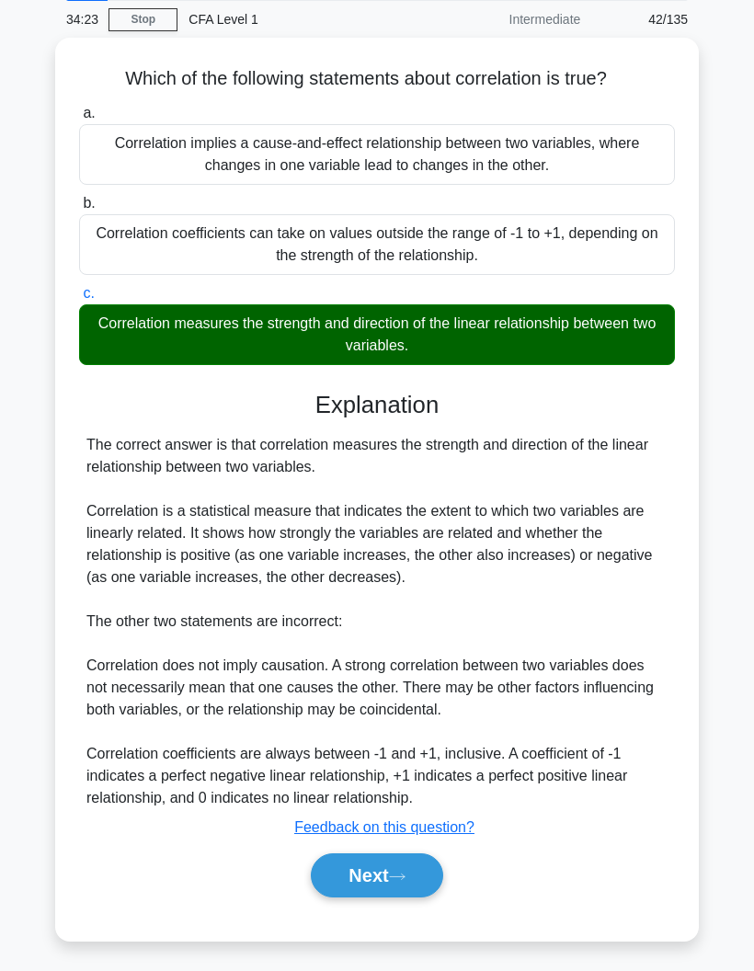
click at [438, 888] on button "Next" at bounding box center [377, 876] width 132 height 44
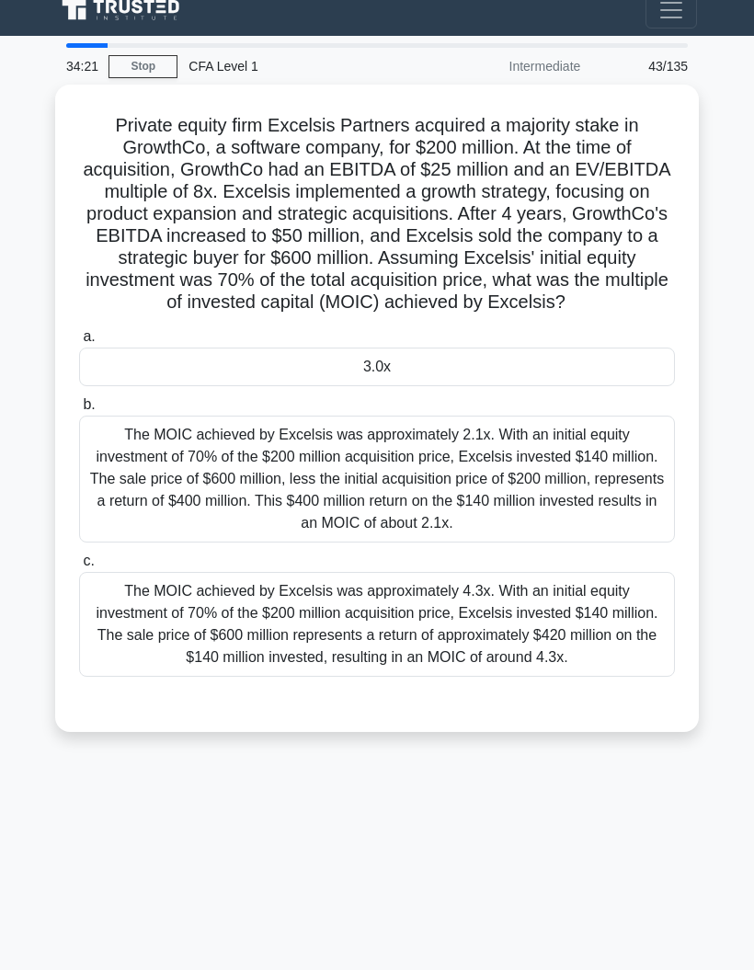
scroll to position [0, 0]
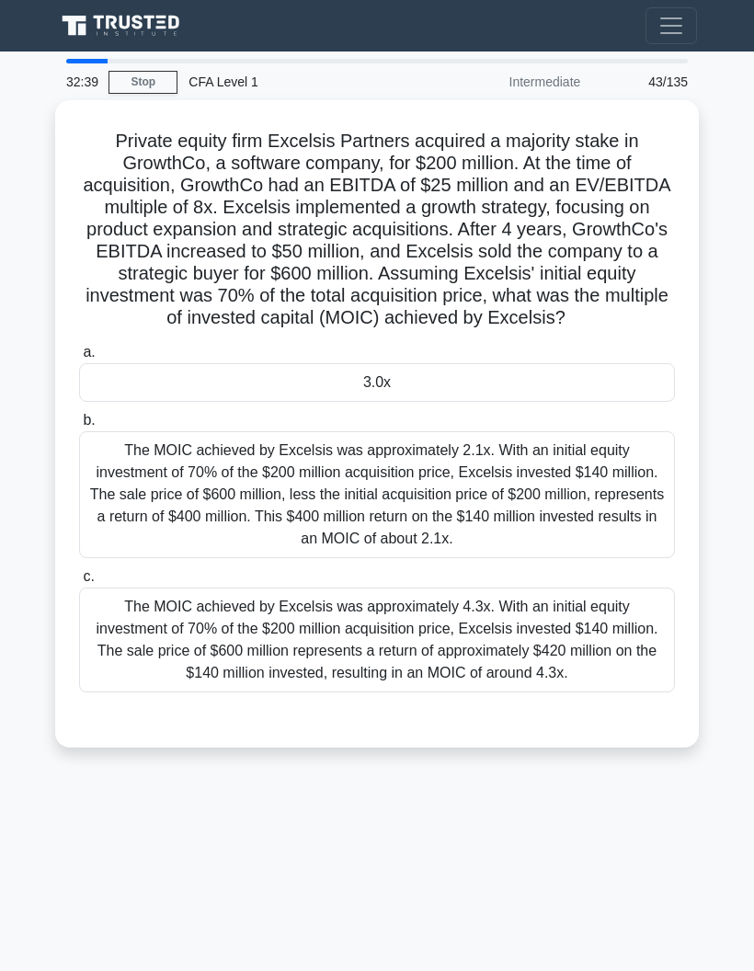
click at [124, 510] on div "The MOIC achieved by Excelsis was approximately 2.1x. With an initial equity in…" at bounding box center [377, 494] width 596 height 127
click at [79, 427] on input "b. The MOIC achieved by Excelsis was approximately 2.1x. With an initial equity…" at bounding box center [79, 421] width 0 height 12
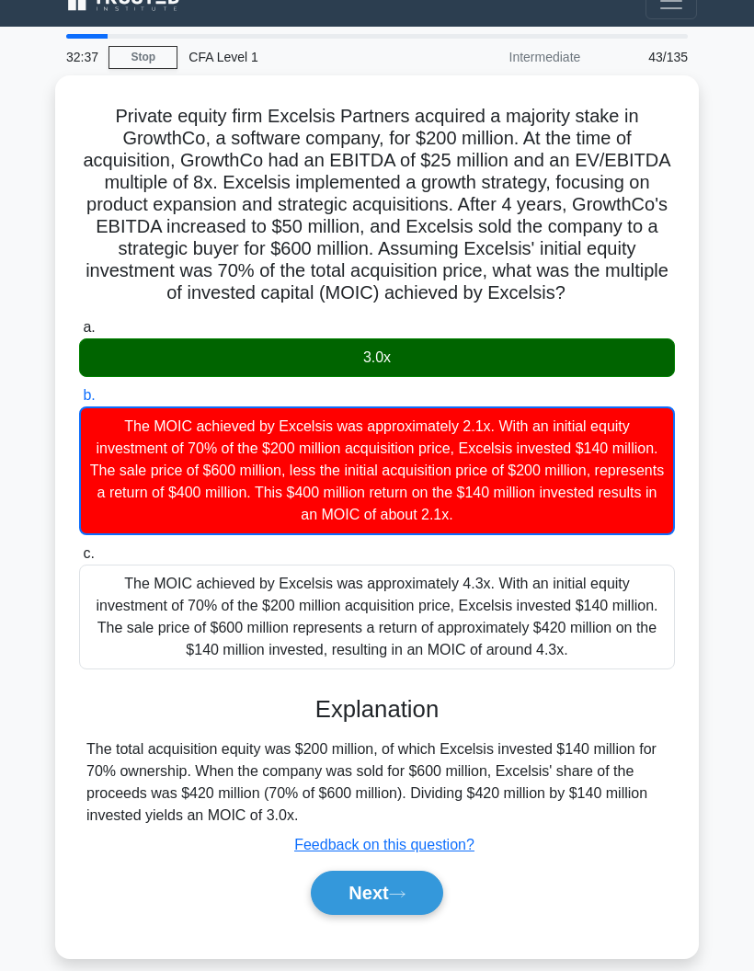
scroll to position [86, 0]
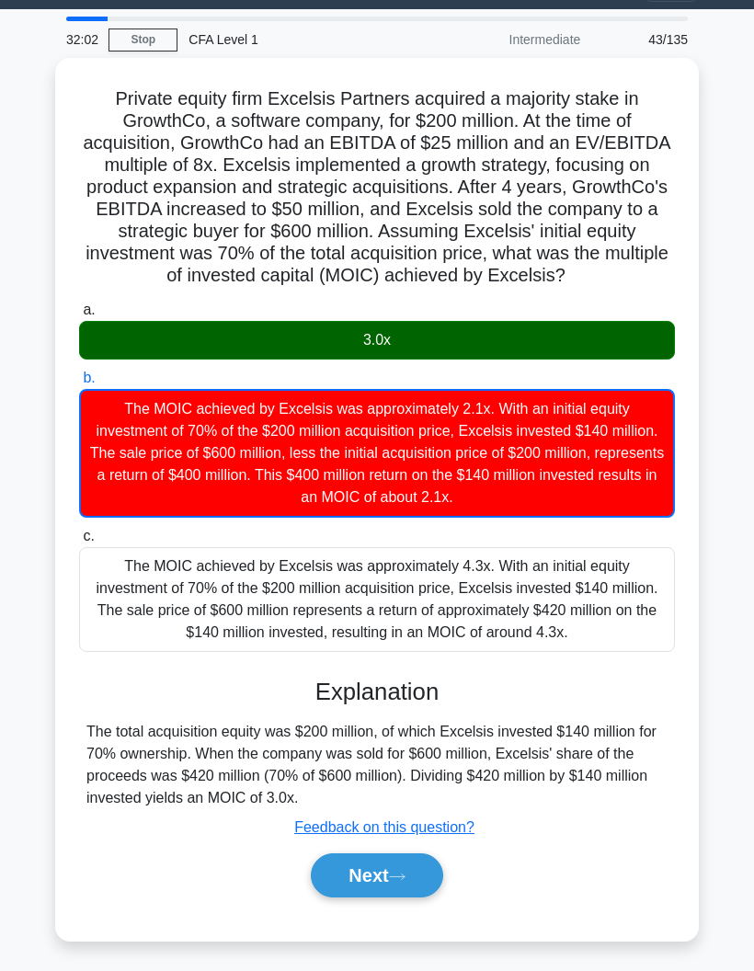
click at [404, 883] on button "Next" at bounding box center [377, 876] width 132 height 44
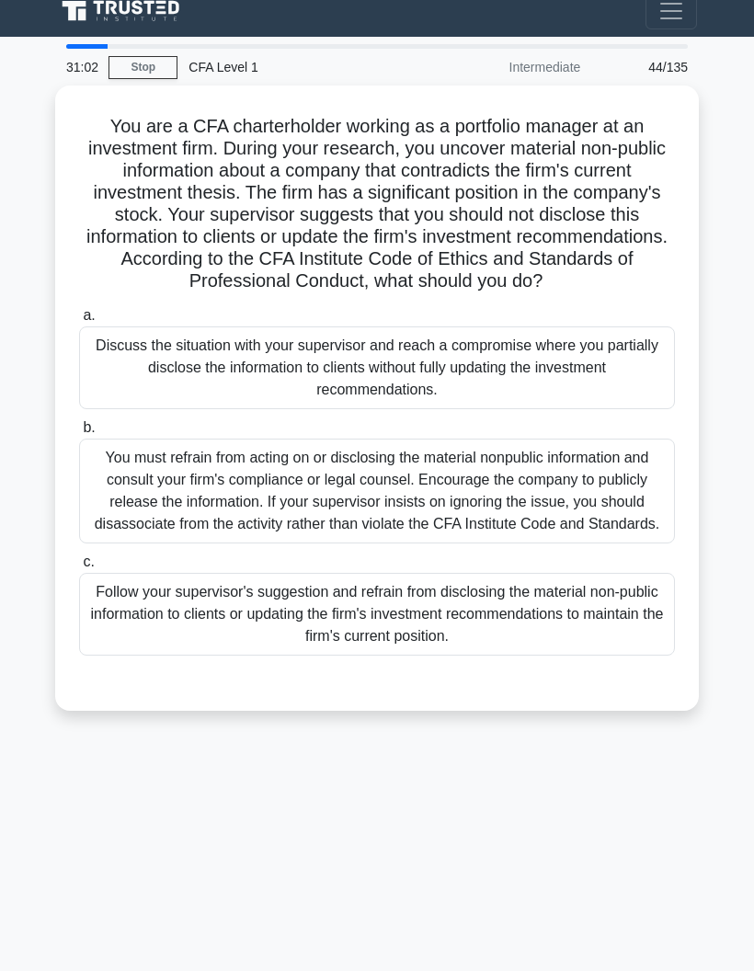
scroll to position [29, 0]
click at [112, 512] on div "You must refrain from acting on or disclosing the material nonpublic informatio…" at bounding box center [377, 491] width 596 height 105
click at [79, 434] on input "b. You must refrain from acting on or disclosing the material nonpublic informa…" at bounding box center [79, 428] width 0 height 12
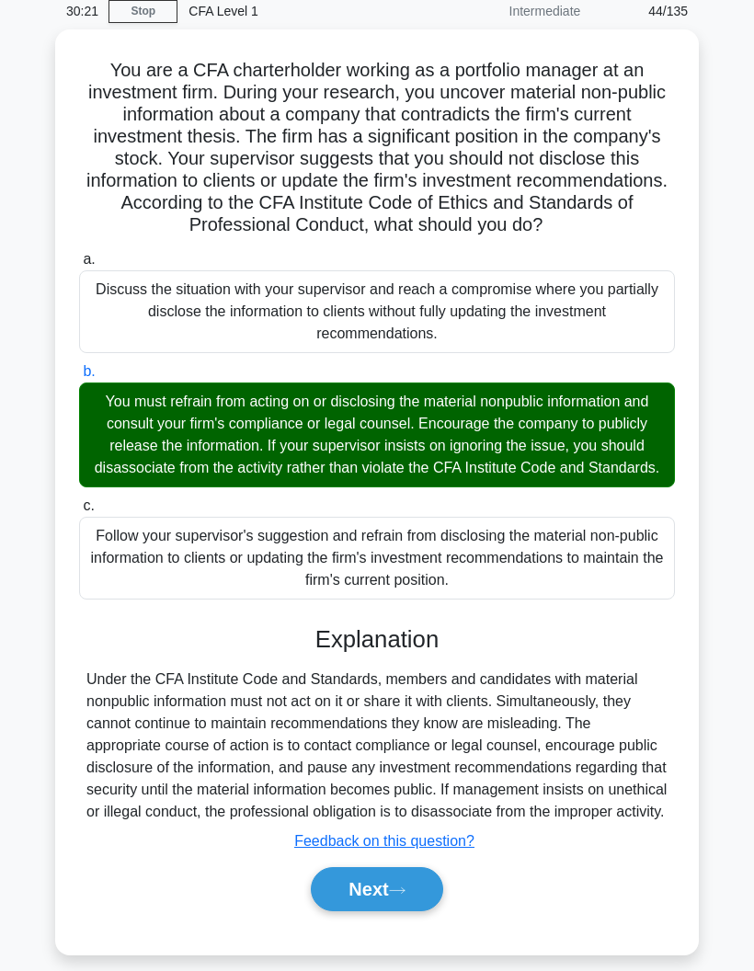
scroll to position [99, 0]
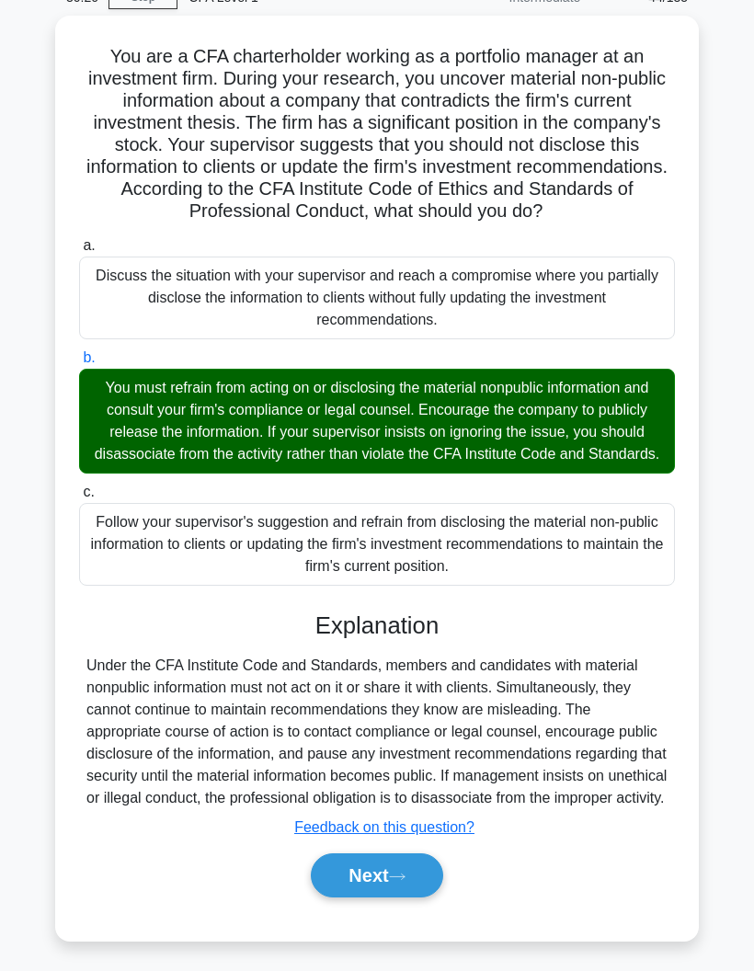
click at [358, 920] on div "a. Discuss the situation with your supervisor and reach a compromise where you …" at bounding box center [377, 575] width 600 height 689
click at [357, 920] on div "a. Discuss the situation with your supervisor and reach a compromise where you …" at bounding box center [377, 575] width 600 height 689
click at [395, 898] on button "Next" at bounding box center [377, 876] width 132 height 44
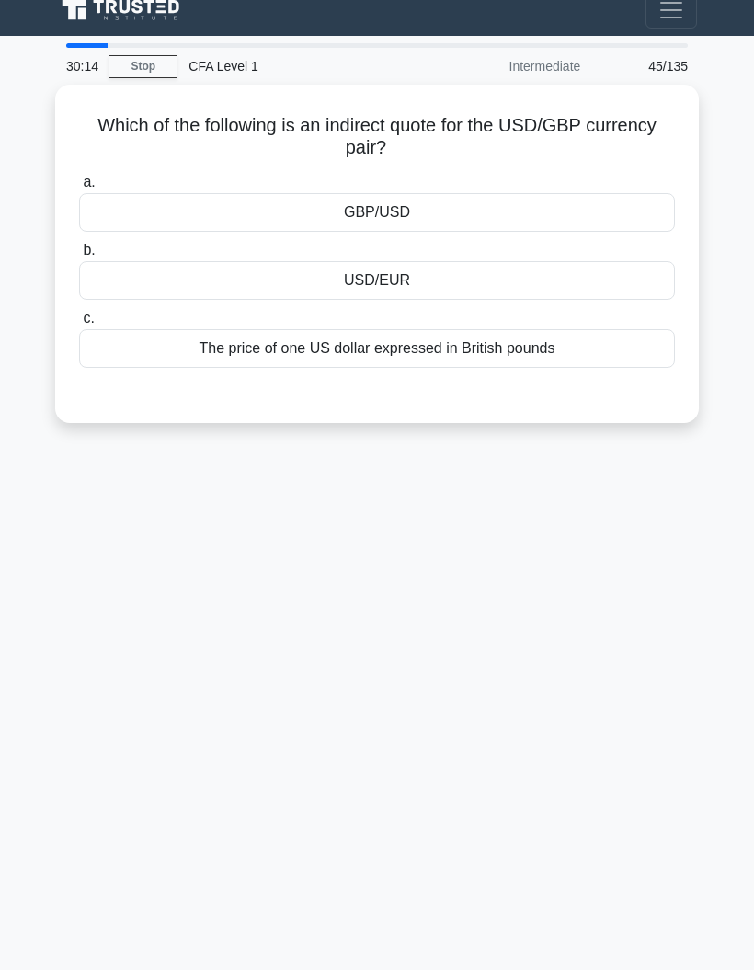
scroll to position [0, 0]
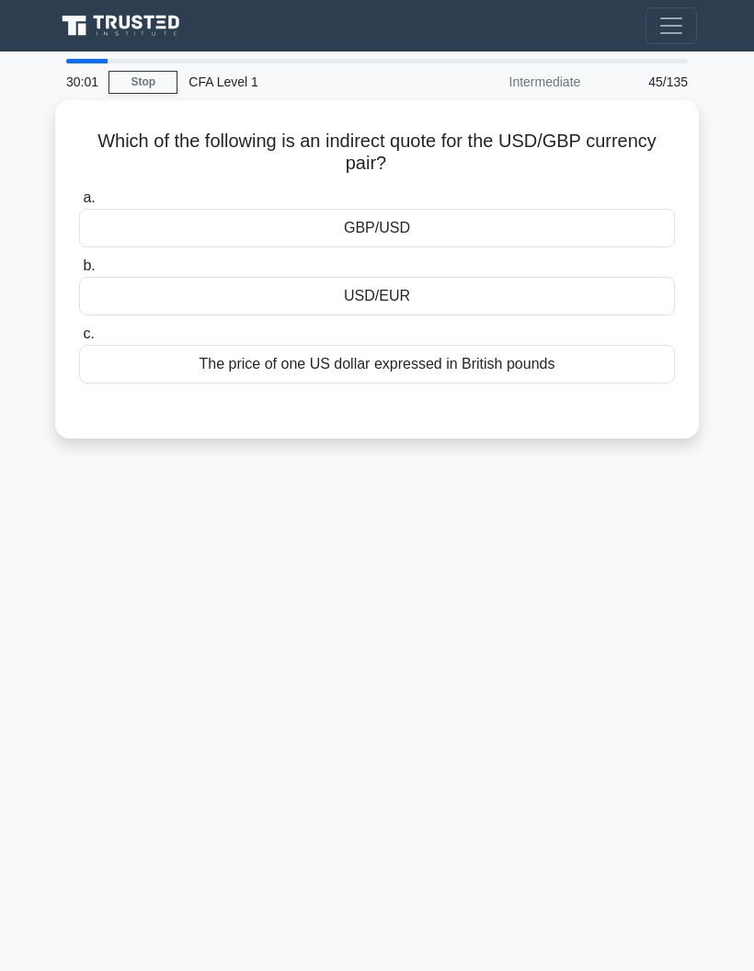
click at [265, 236] on div "GBP/USD" at bounding box center [377, 228] width 596 height 39
click at [79, 204] on input "a. GBP/USD" at bounding box center [79, 198] width 0 height 12
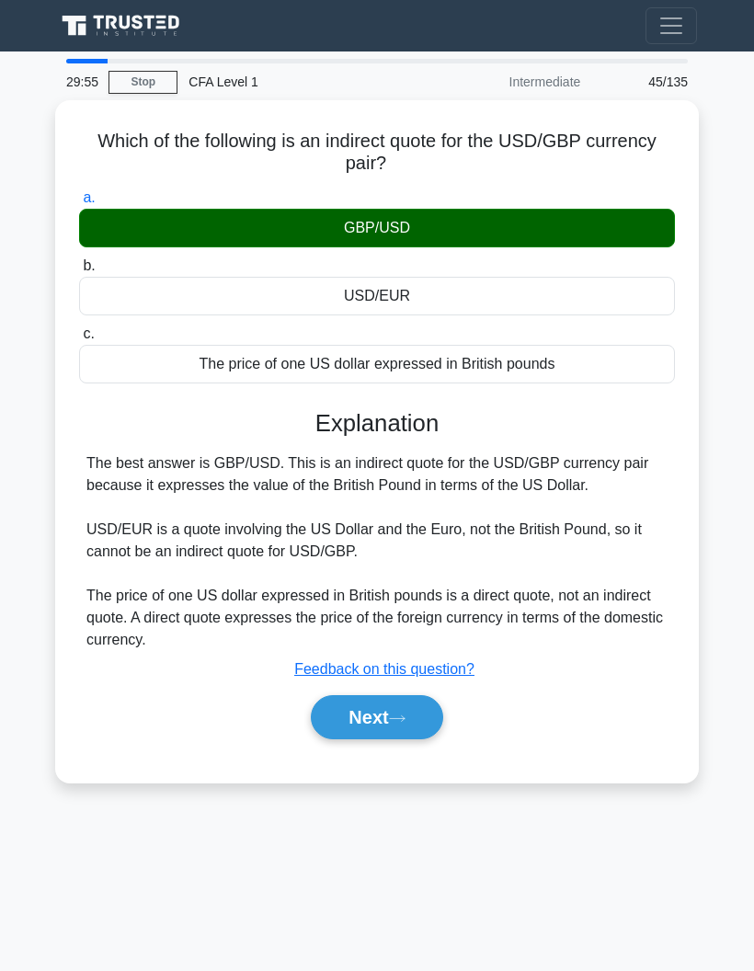
click at [328, 739] on button "Next" at bounding box center [377, 717] width 132 height 44
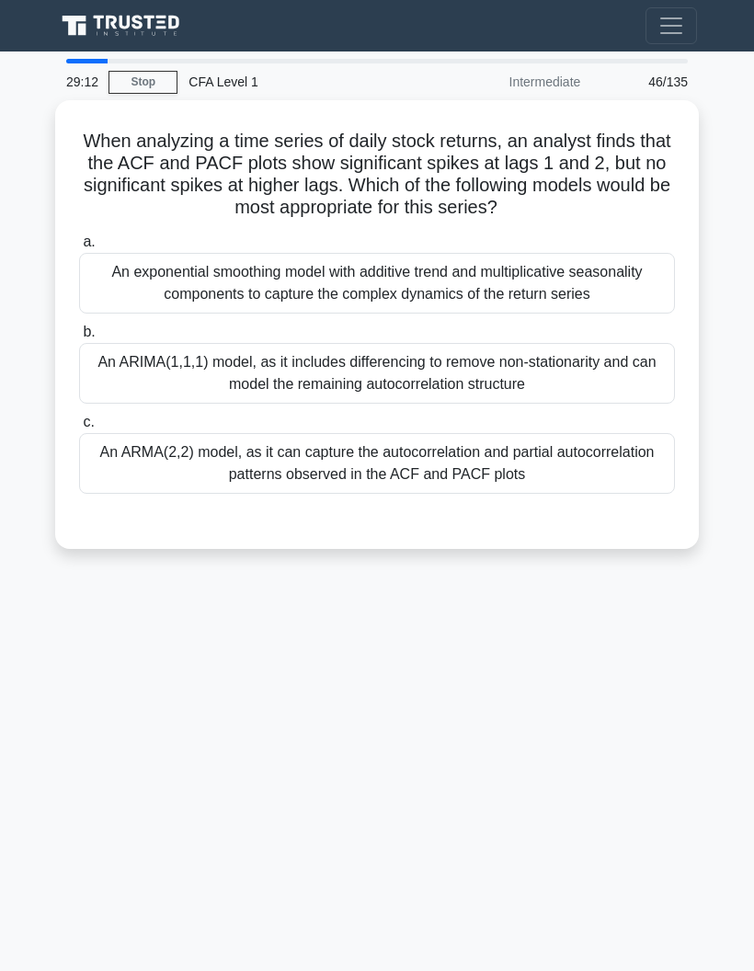
click at [97, 481] on div "An ARMA(2,2) model, as it can capture the autocorrelation and partial autocorre…" at bounding box center [377, 463] width 596 height 61
click at [79, 429] on input "c. An ARMA(2,2) model, as it can capture the autocorrelation and partial autoco…" at bounding box center [79, 423] width 0 height 12
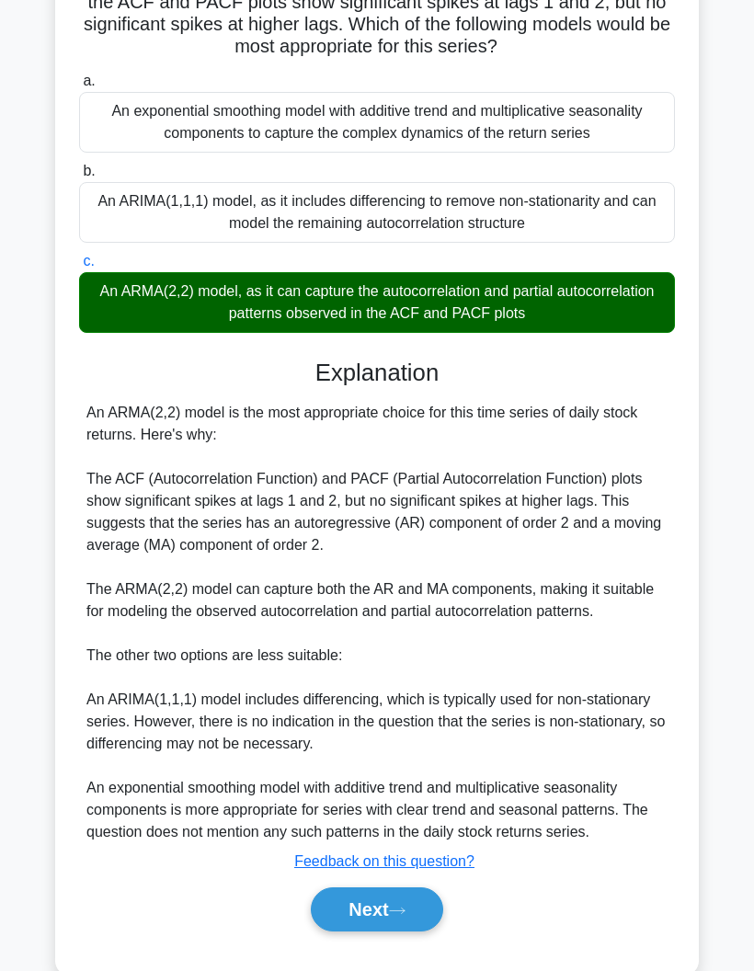
scroll to position [188, 0]
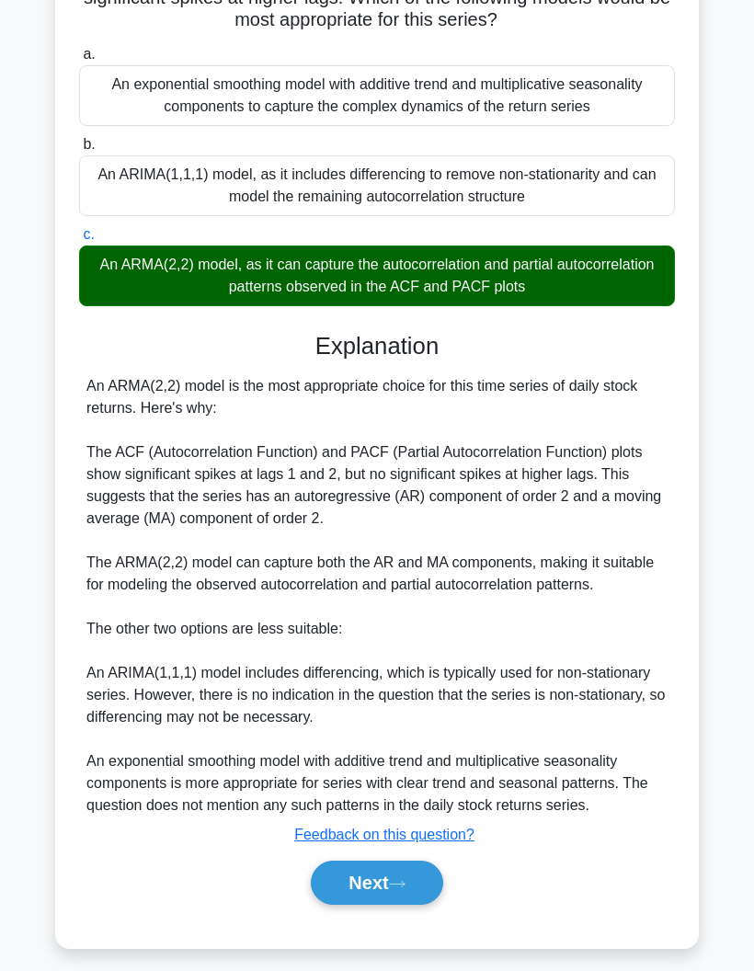
click at [433, 905] on button "Next" at bounding box center [377, 883] width 132 height 44
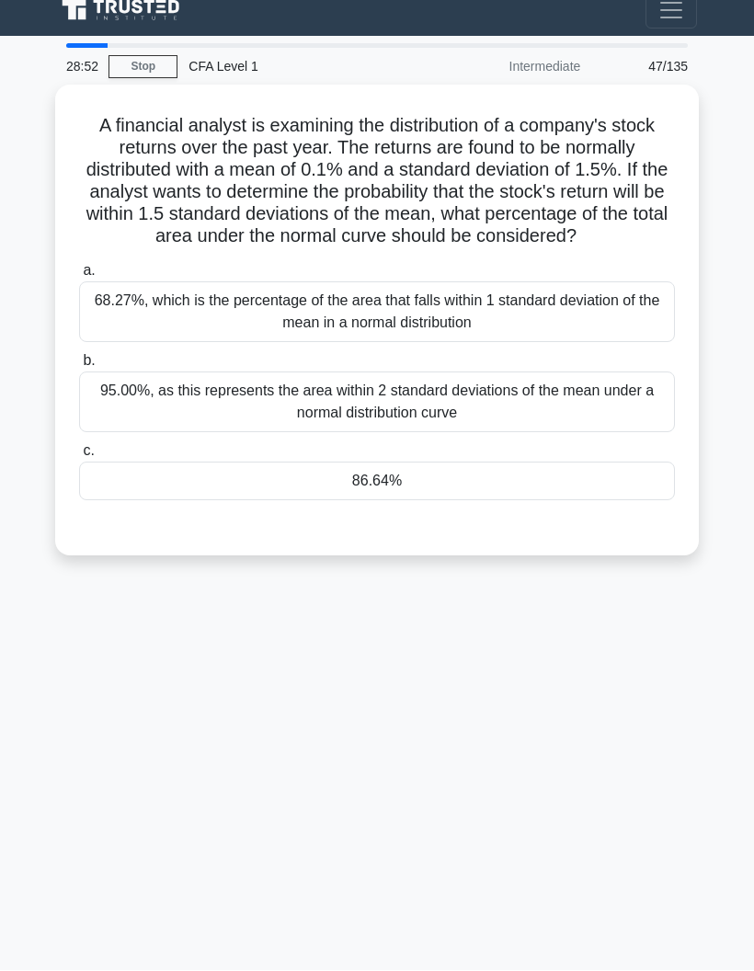
scroll to position [0, 0]
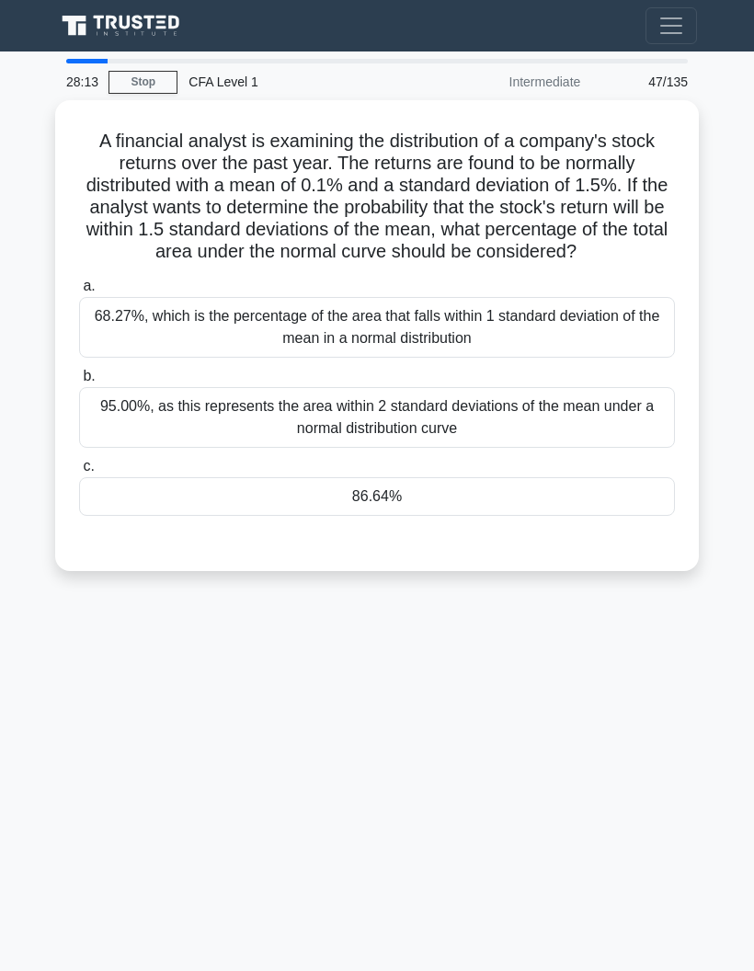
click at [128, 516] on div "86.64%" at bounding box center [377, 496] width 596 height 39
click at [79, 473] on input "c. 86.64%" at bounding box center [79, 467] width 0 height 12
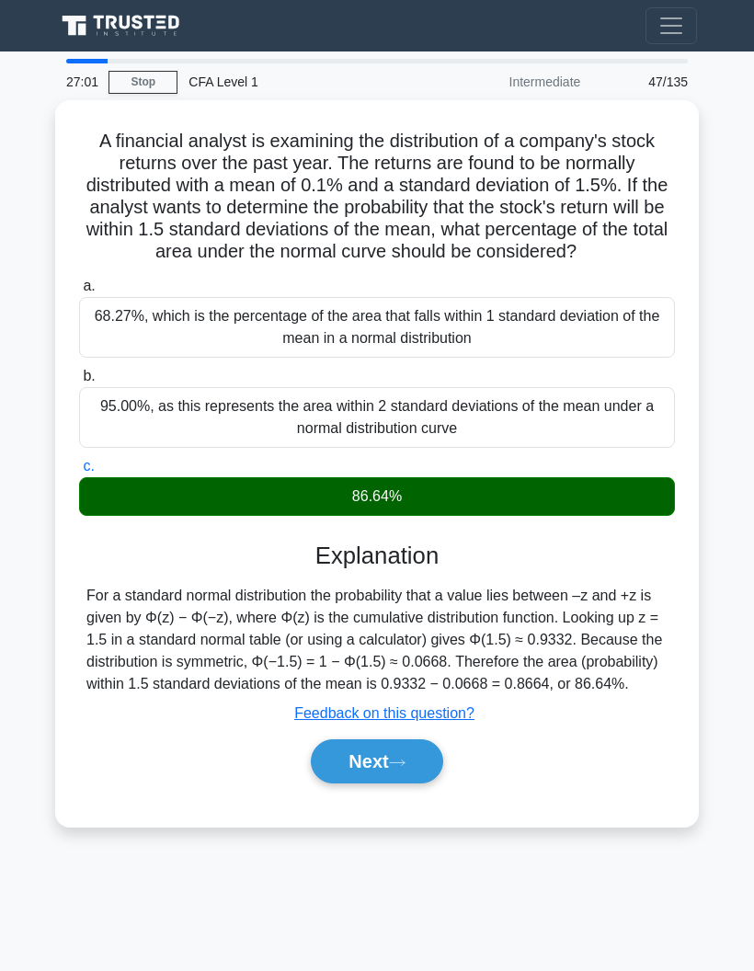
click at [350, 784] on button "Next" at bounding box center [377, 761] width 132 height 44
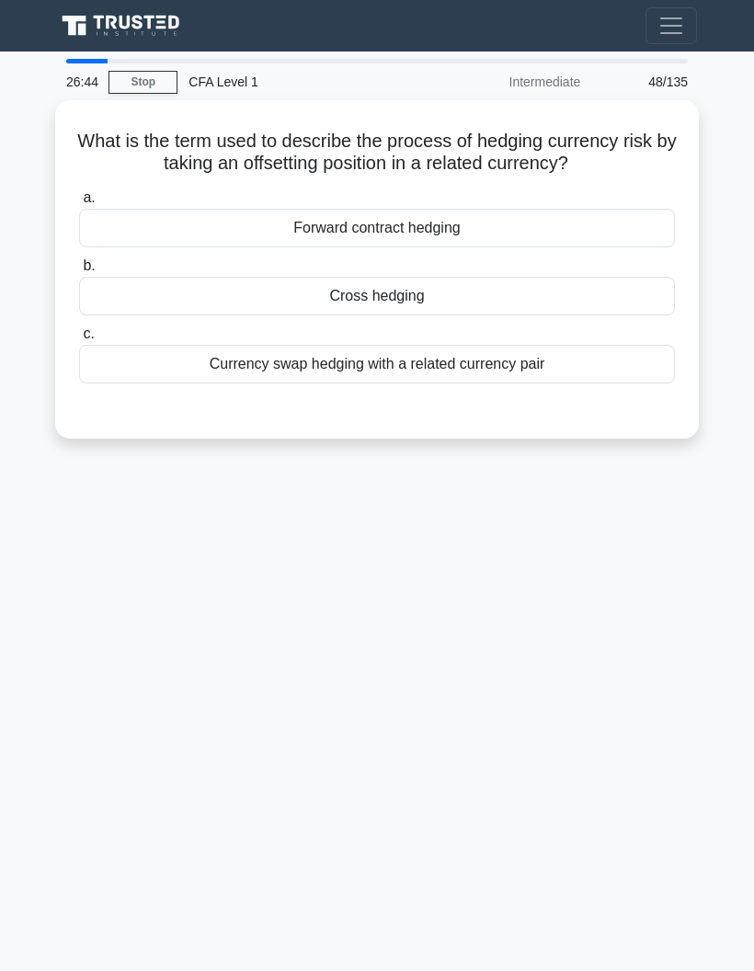
click at [156, 409] on div at bounding box center [377, 402] width 596 height 15
click at [144, 384] on div "Currency swap hedging with a related currency pair" at bounding box center [377, 364] width 596 height 39
click at [79, 340] on input "c. Currency swap hedging with a related currency pair" at bounding box center [79, 334] width 0 height 12
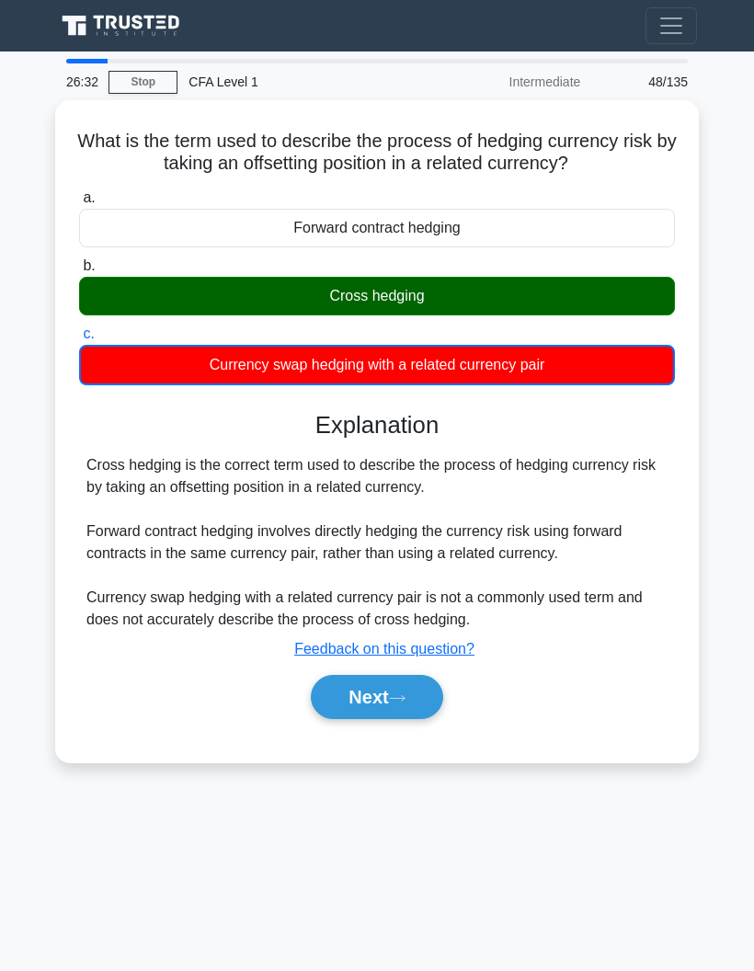
click at [350, 719] on button "Next" at bounding box center [377, 697] width 132 height 44
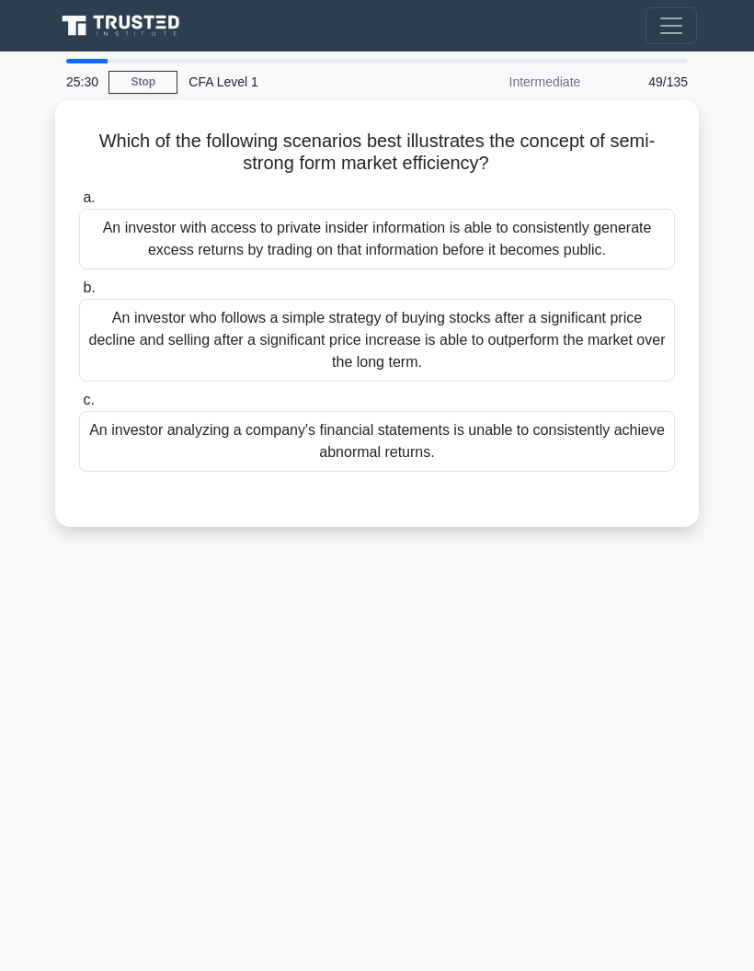
click at [172, 269] on div "An investor with access to private insider information is able to consistently …" at bounding box center [377, 239] width 596 height 61
click at [79, 204] on input "a. An investor with access to private insider information is able to consistent…" at bounding box center [79, 198] width 0 height 12
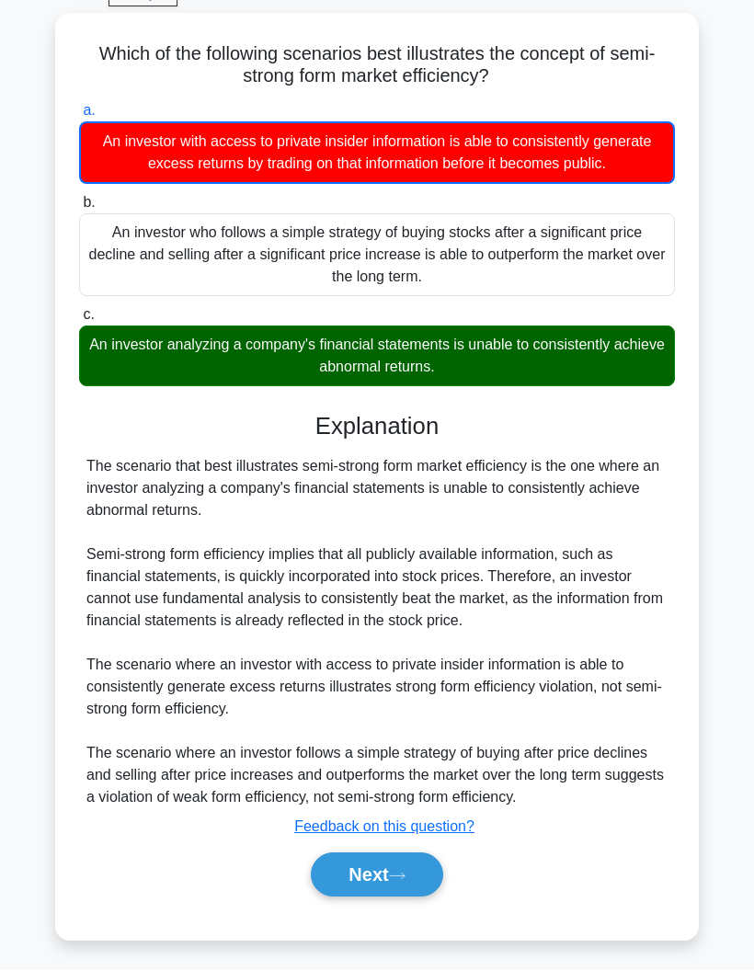
scroll to position [139, 0]
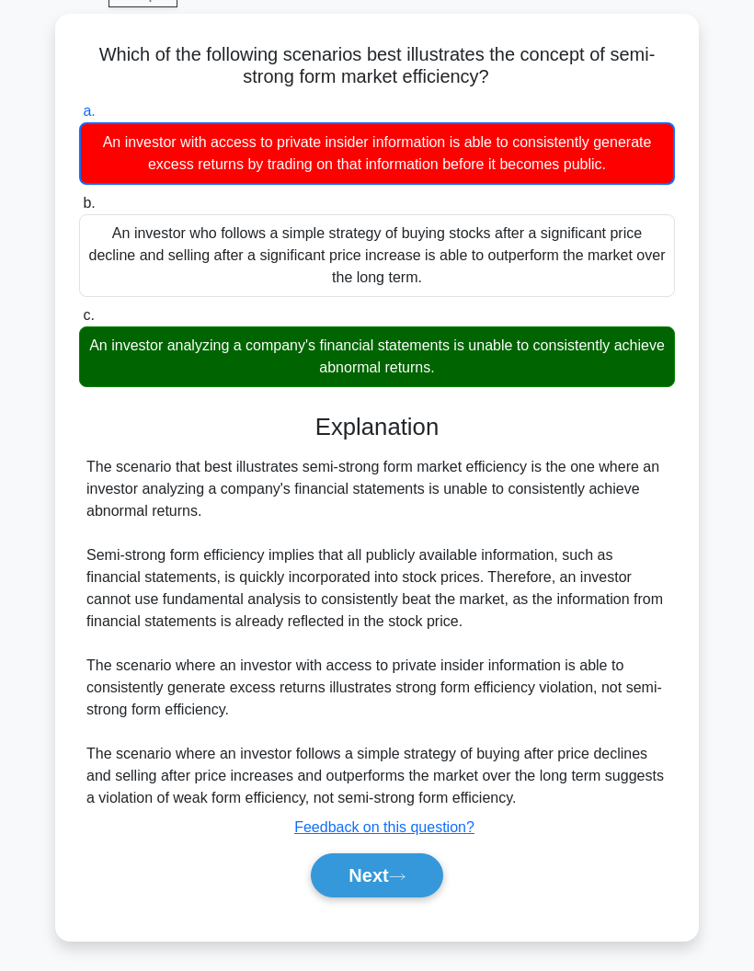
click at [395, 882] on button "Next" at bounding box center [377, 876] width 132 height 44
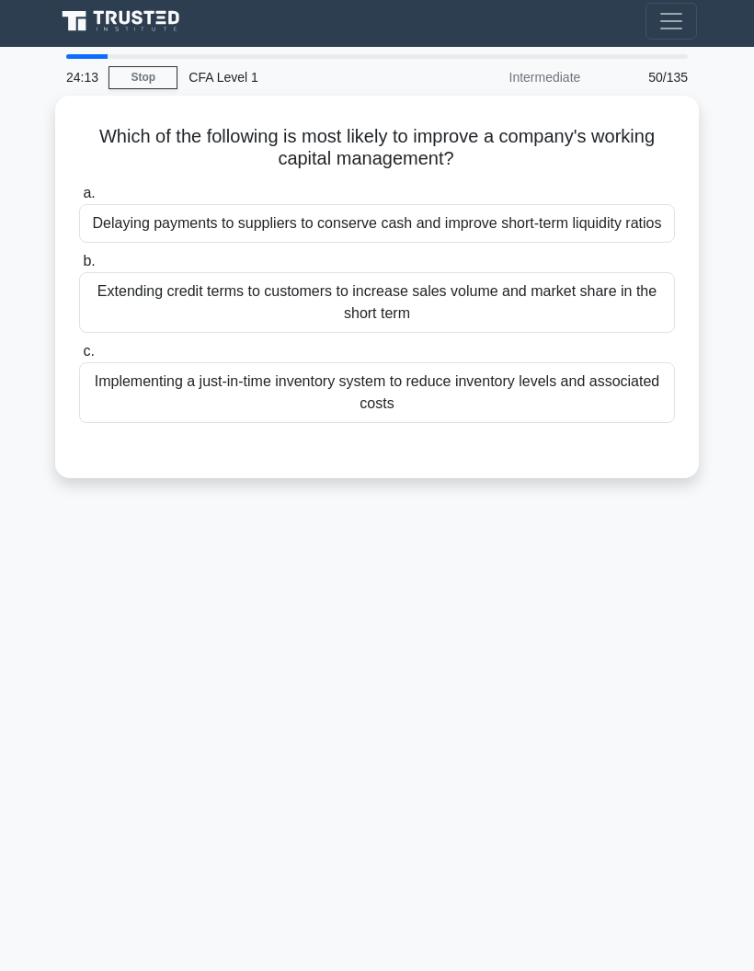
scroll to position [0, 0]
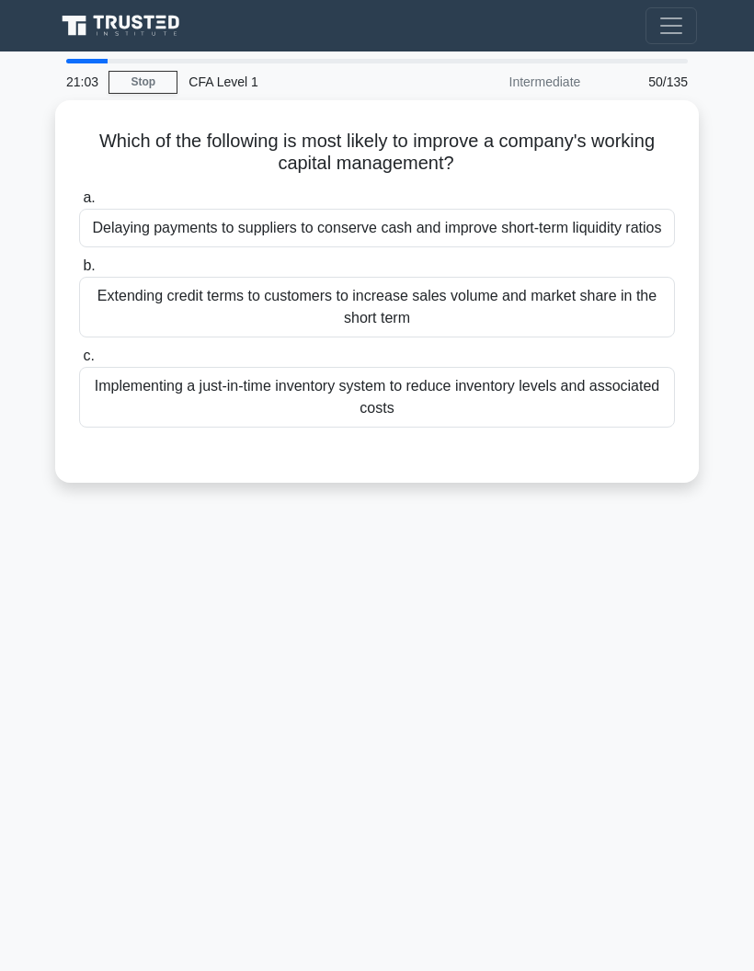
click at [109, 235] on div "Delaying payments to suppliers to conserve cash and improve short-term liquidit…" at bounding box center [377, 228] width 596 height 39
click at [79, 204] on input "a. Delaying payments to suppliers to conserve cash and improve short-term liqui…" at bounding box center [79, 198] width 0 height 12
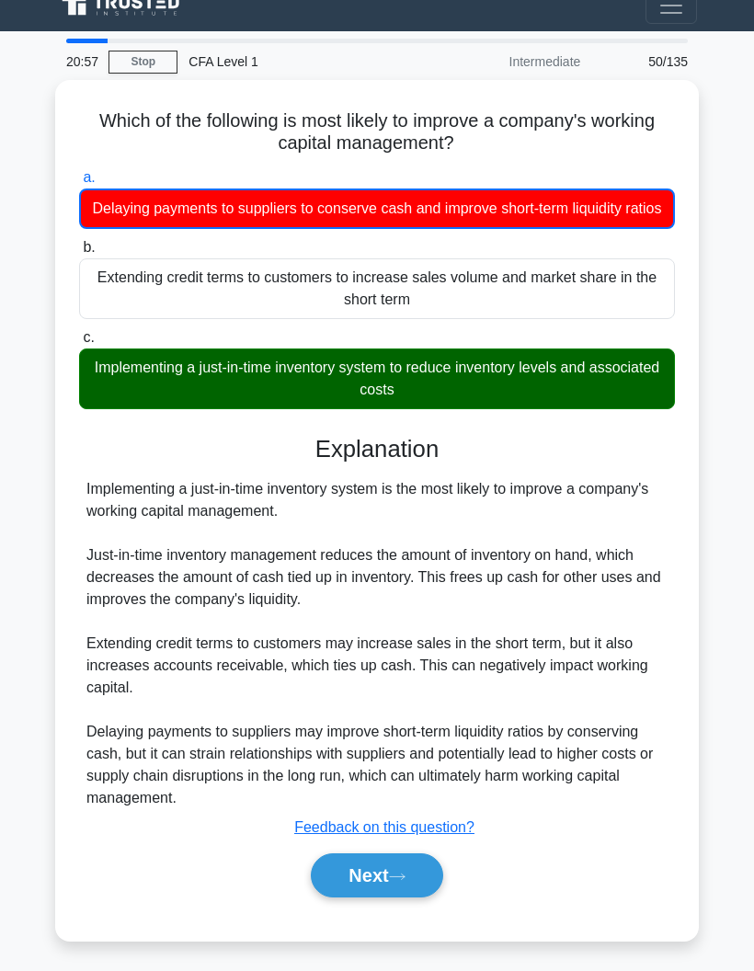
scroll to position [74, 0]
click at [373, 854] on button "Next" at bounding box center [377, 876] width 132 height 44
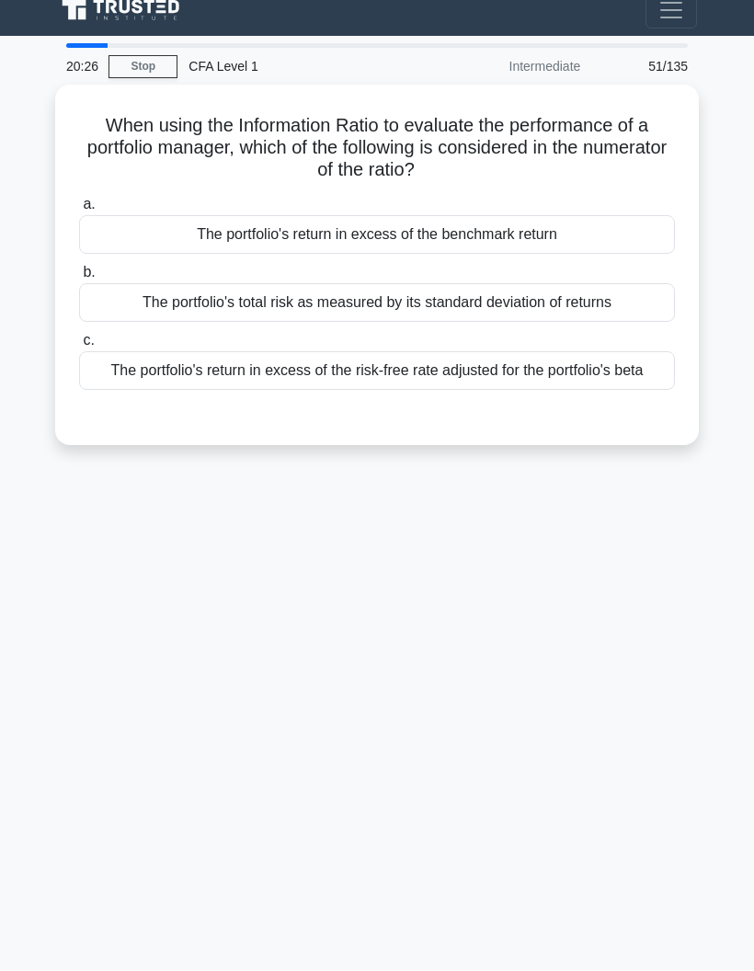
scroll to position [17, 0]
click at [133, 236] on div "The portfolio's return in excess of the benchmark return" at bounding box center [377, 235] width 596 height 39
click at [79, 212] on input "a. The portfolio's return in excess of the benchmark return" at bounding box center [79, 206] width 0 height 12
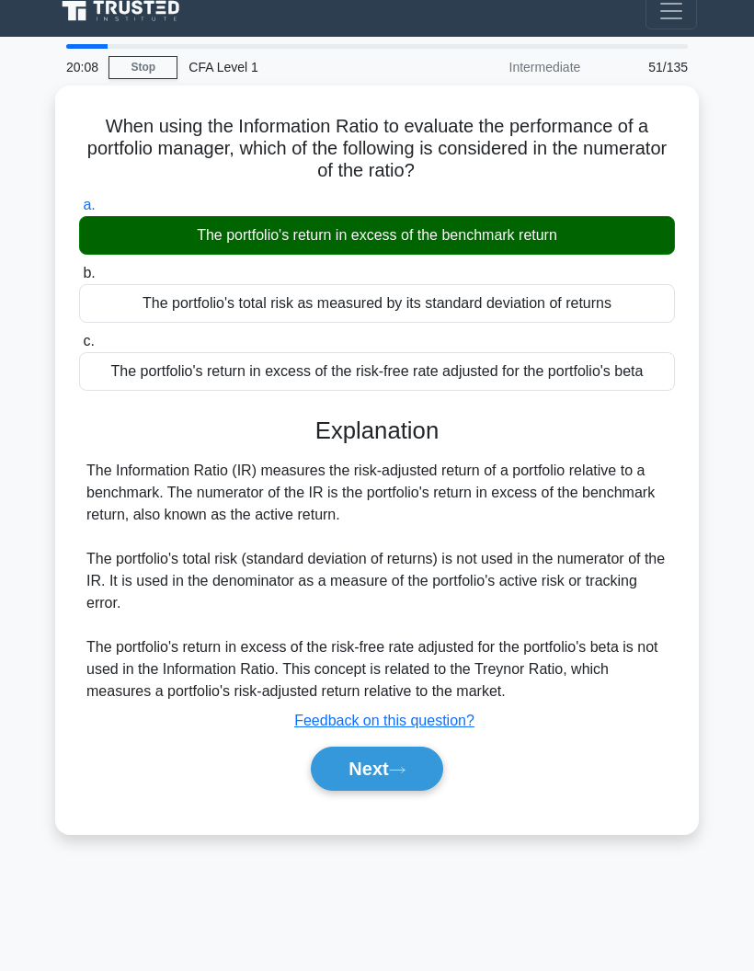
click at [442, 791] on button "Next" at bounding box center [377, 769] width 132 height 44
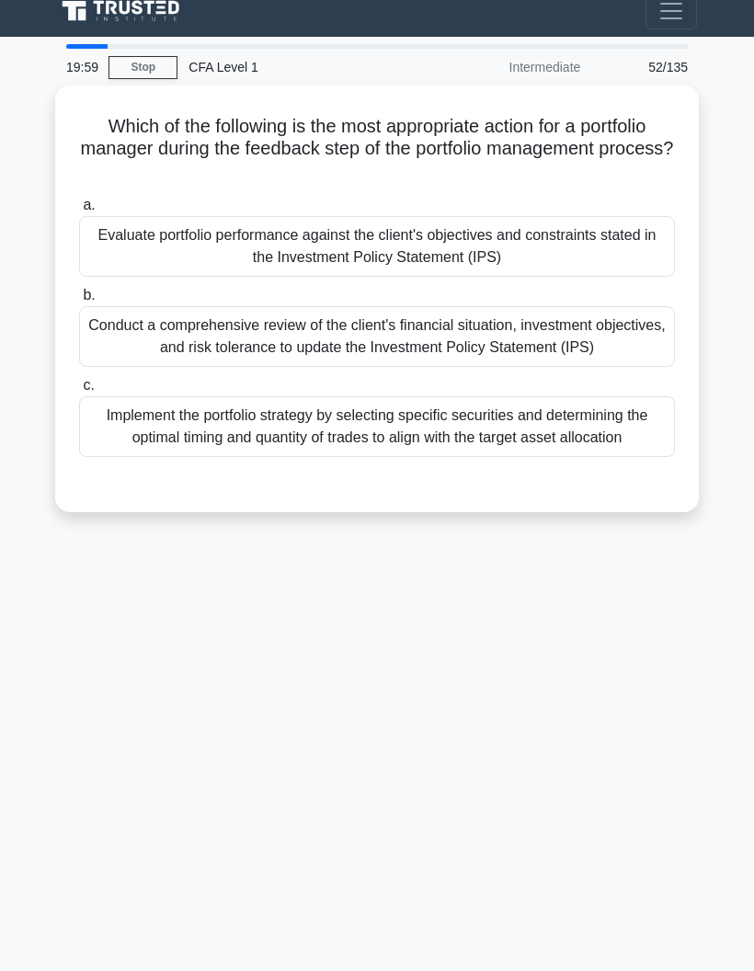
scroll to position [0, 0]
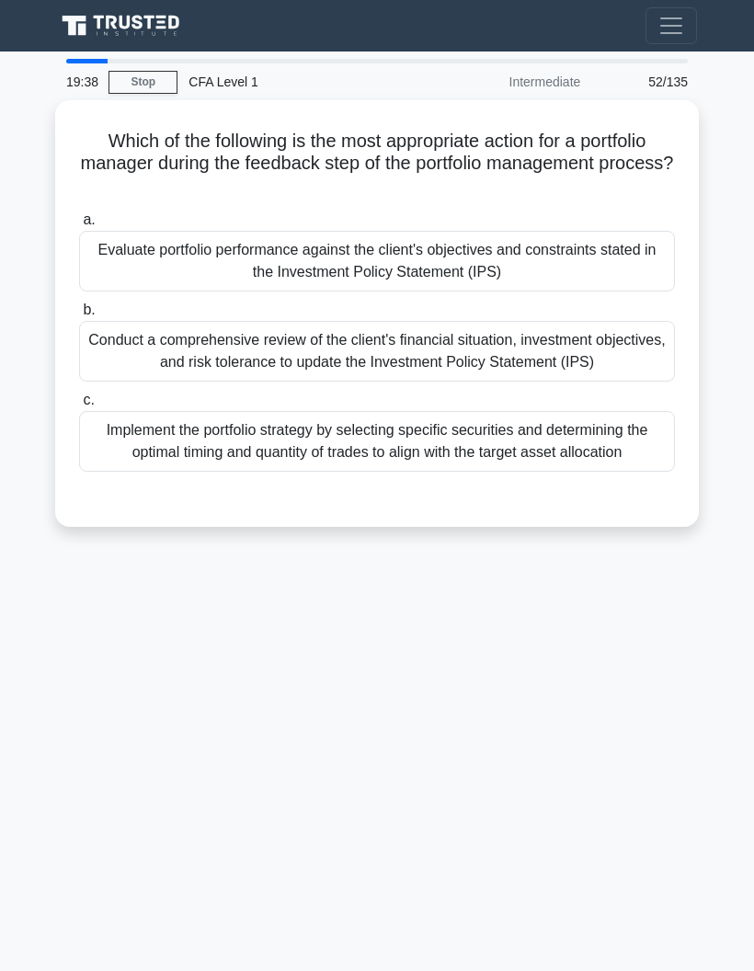
click at [85, 267] on div "Evaluate portfolio performance against the client's objectives and constraints …" at bounding box center [377, 261] width 596 height 61
click at [79, 226] on input "a. Evaluate portfolio performance against the client's objectives and constrain…" at bounding box center [79, 220] width 0 height 12
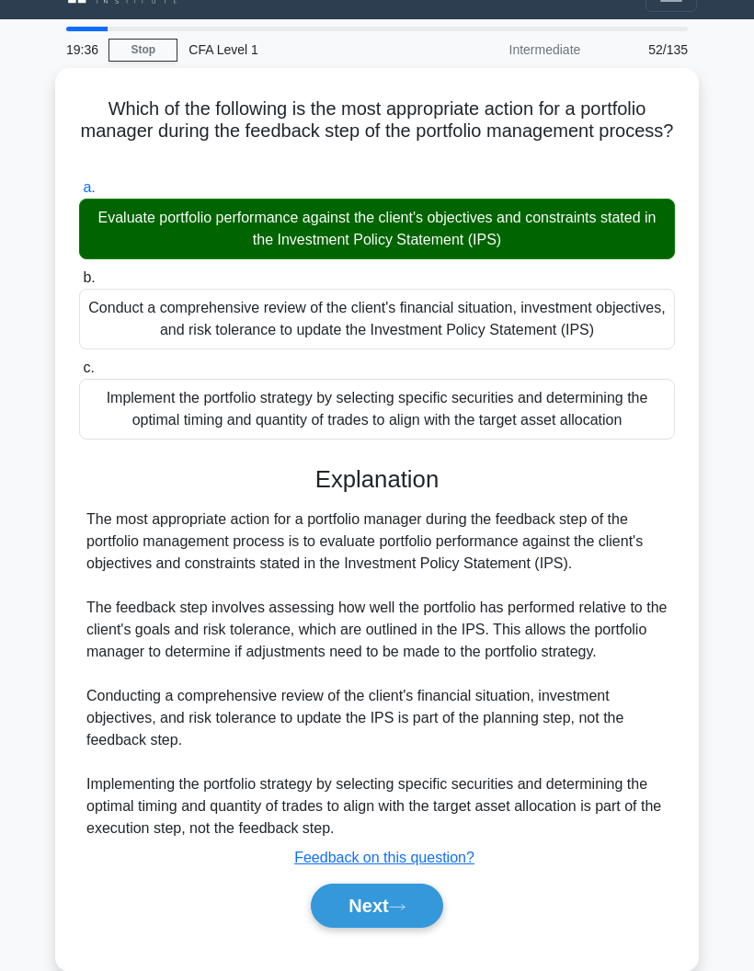
scroll to position [151, 0]
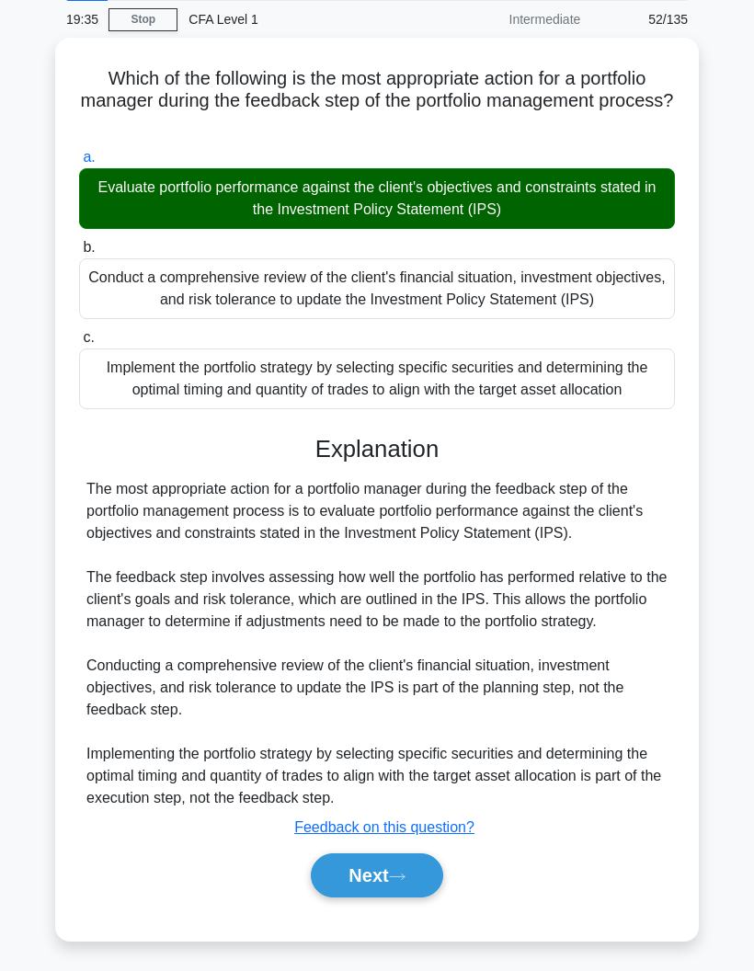
click at [351, 873] on button "Next" at bounding box center [377, 876] width 132 height 44
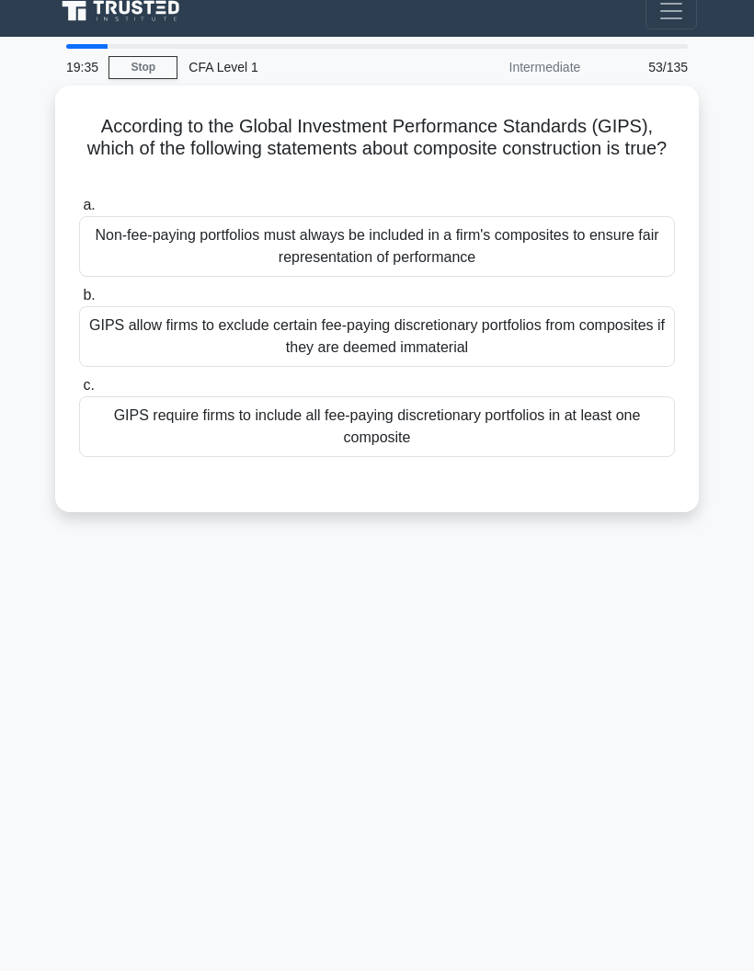
scroll to position [74, 0]
click at [120, 396] on div "GIPS require firms to include all fee-paying discretionary portfolios in at lea…" at bounding box center [377, 426] width 596 height 61
click at [79, 380] on input "c. GIPS require firms to include all fee-paying discretionary portfolios in at …" at bounding box center [79, 386] width 0 height 12
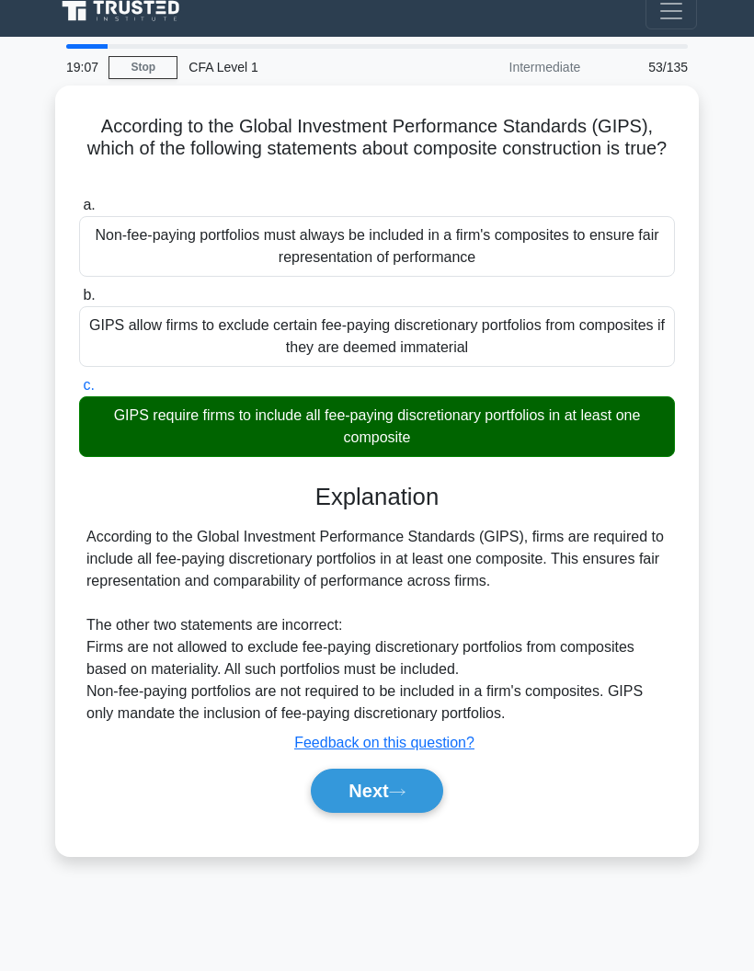
click at [332, 769] on button "Next" at bounding box center [377, 791] width 132 height 44
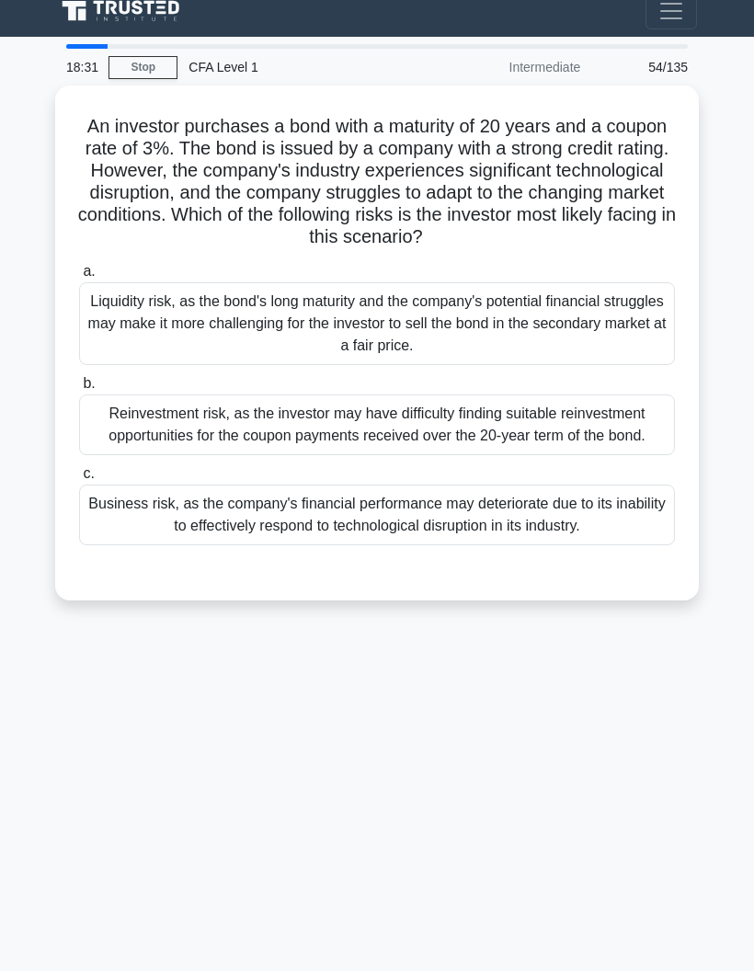
click at [96, 282] on div "Liquidity risk, as the bond's long maturity and the company's potential financi…" at bounding box center [377, 323] width 596 height 83
click at [79, 278] on input "a. Liquidity risk, as the bond's long maturity and the company's potential fina…" at bounding box center [79, 272] width 0 height 12
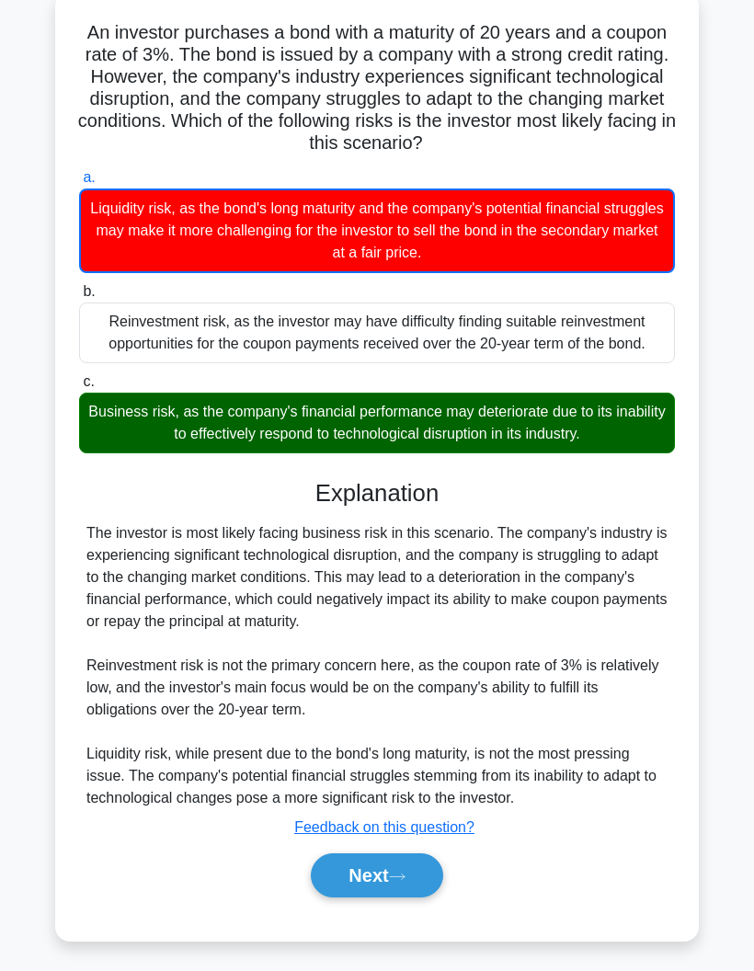
scroll to position [123, 0]
click at [333, 898] on button "Next" at bounding box center [377, 876] width 132 height 44
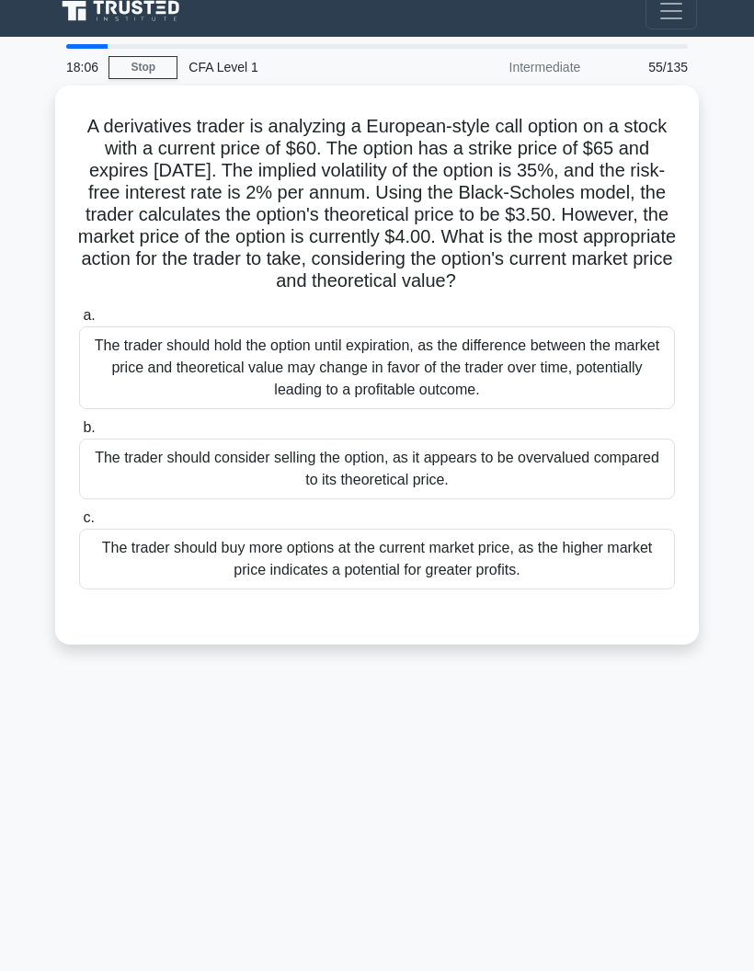
scroll to position [43, 0]
click at [121, 453] on div "The trader should consider selling the option, as it appears to be overvalued c…" at bounding box center [377, 469] width 596 height 61
click at [79, 434] on input "b. The trader should consider selling the option, as it appears to be overvalue…" at bounding box center [79, 428] width 0 height 12
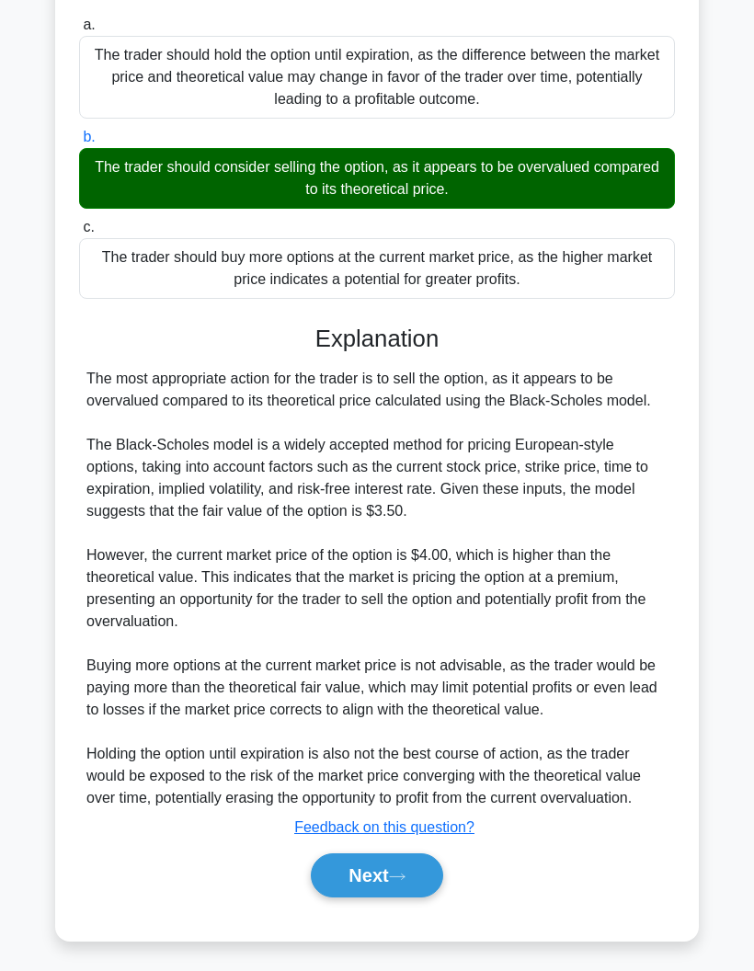
scroll to position [416, 0]
click at [347, 868] on button "Next" at bounding box center [377, 876] width 132 height 44
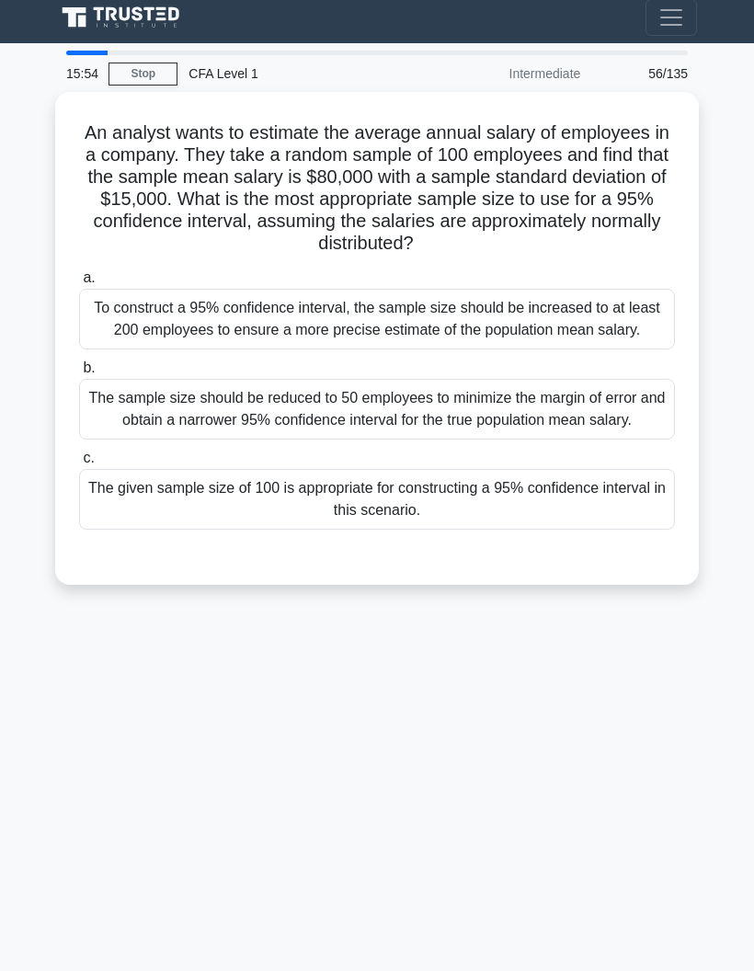
scroll to position [0, 0]
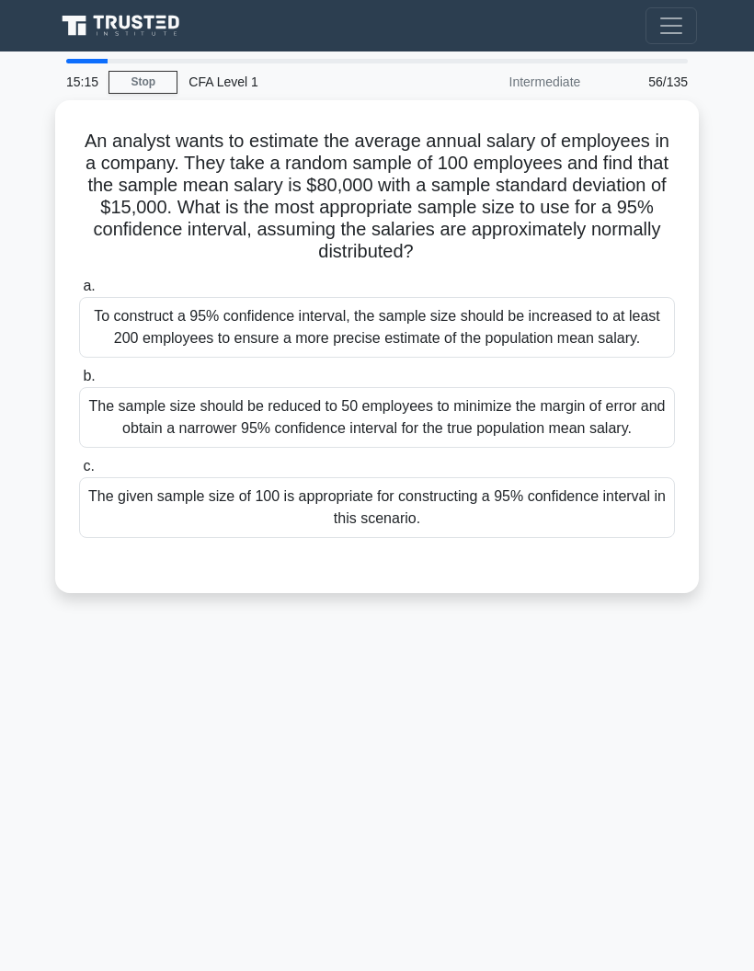
click at [145, 538] on div "The given sample size of 100 is appropriate for constructing a 95% confidence i…" at bounding box center [377, 507] width 596 height 61
click at [79, 473] on input "c. The given sample size of 100 is appropriate for constructing a 95% confidenc…" at bounding box center [79, 467] width 0 height 12
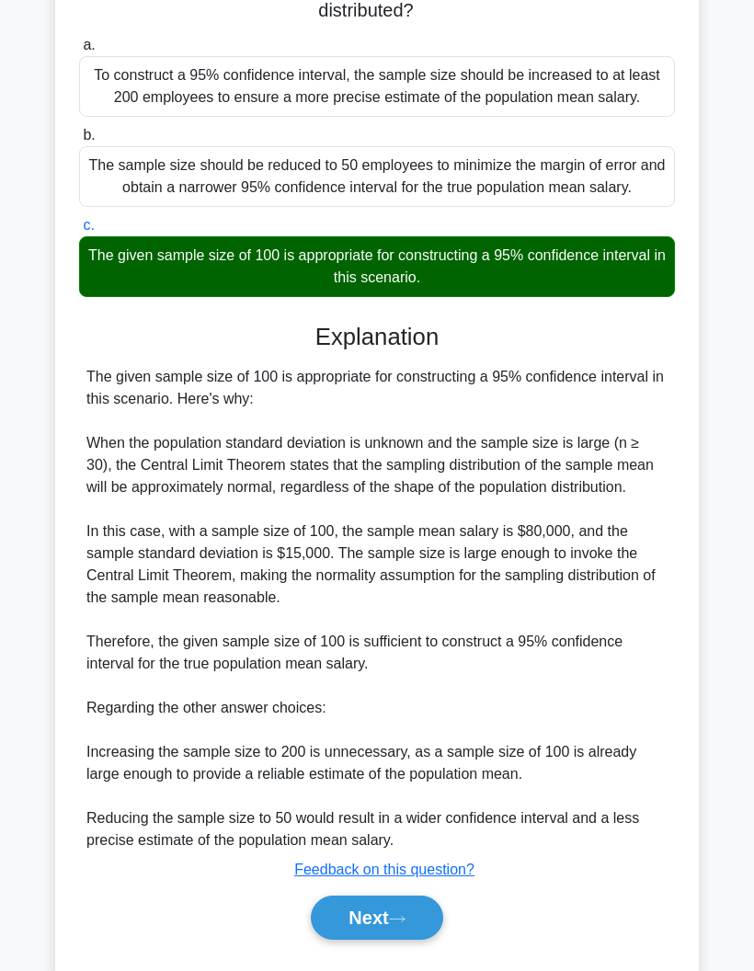
scroll to position [246, 0]
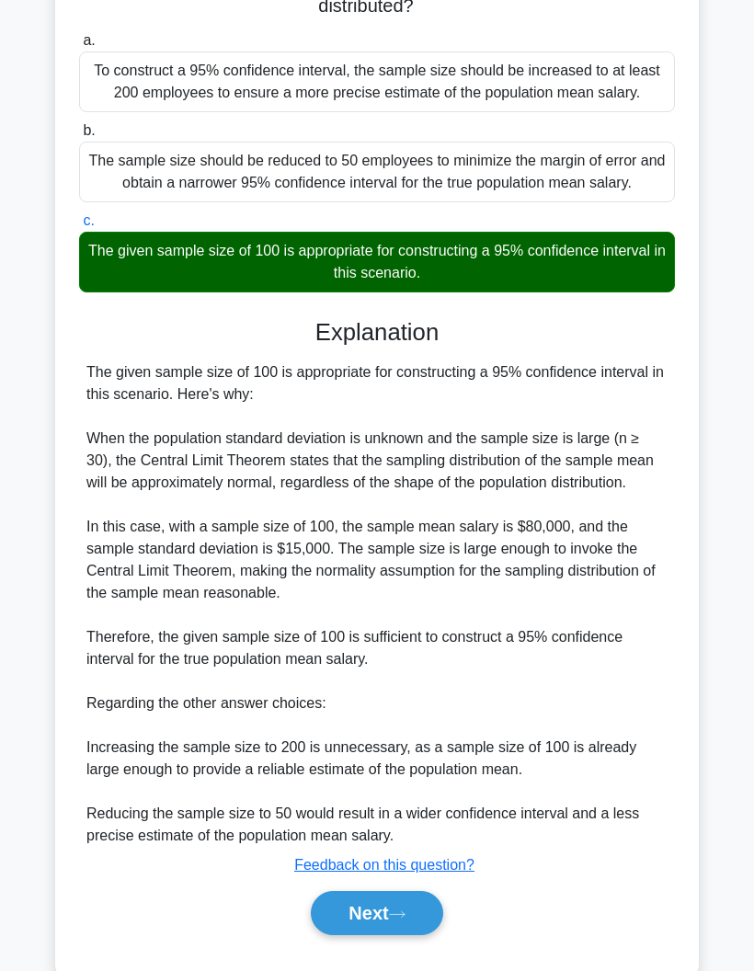
click at [334, 935] on button "Next" at bounding box center [377, 913] width 132 height 44
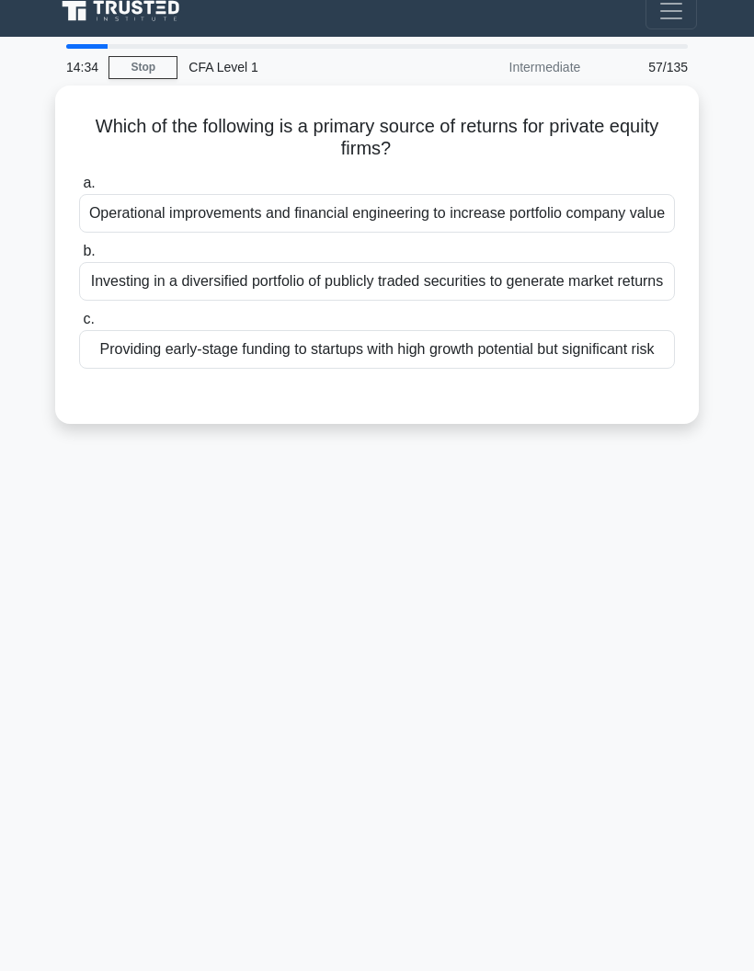
scroll to position [0, 0]
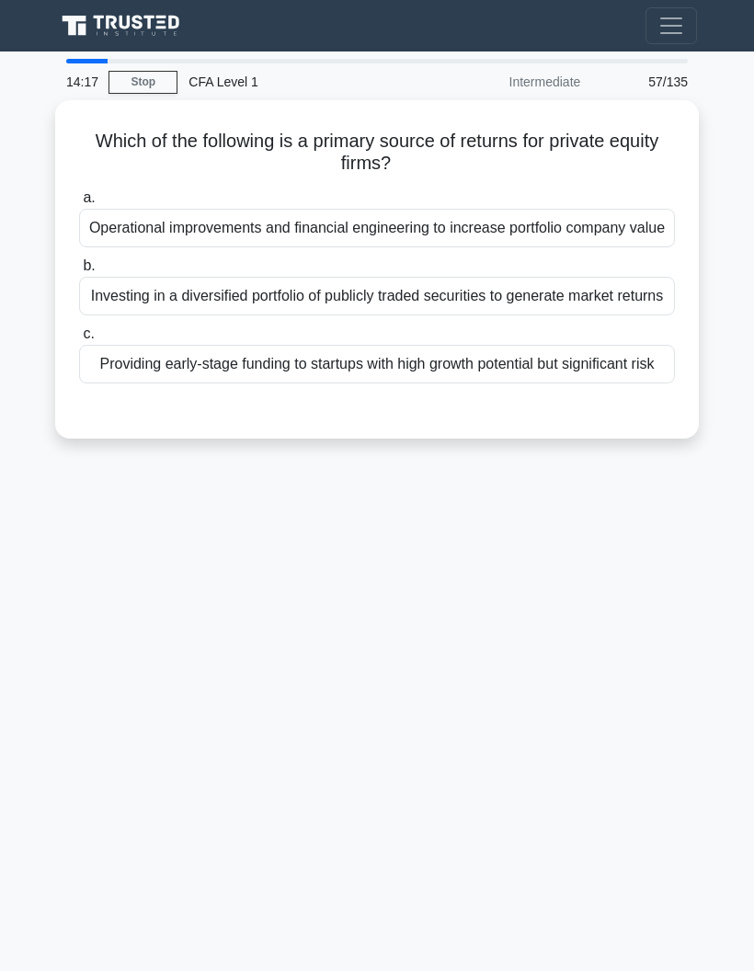
click at [126, 384] on div "Providing early-stage funding to startups with high growth potential but signif…" at bounding box center [377, 364] width 596 height 39
click at [79, 340] on input "c. Providing early-stage funding to startups with high growth potential but sig…" at bounding box center [79, 334] width 0 height 12
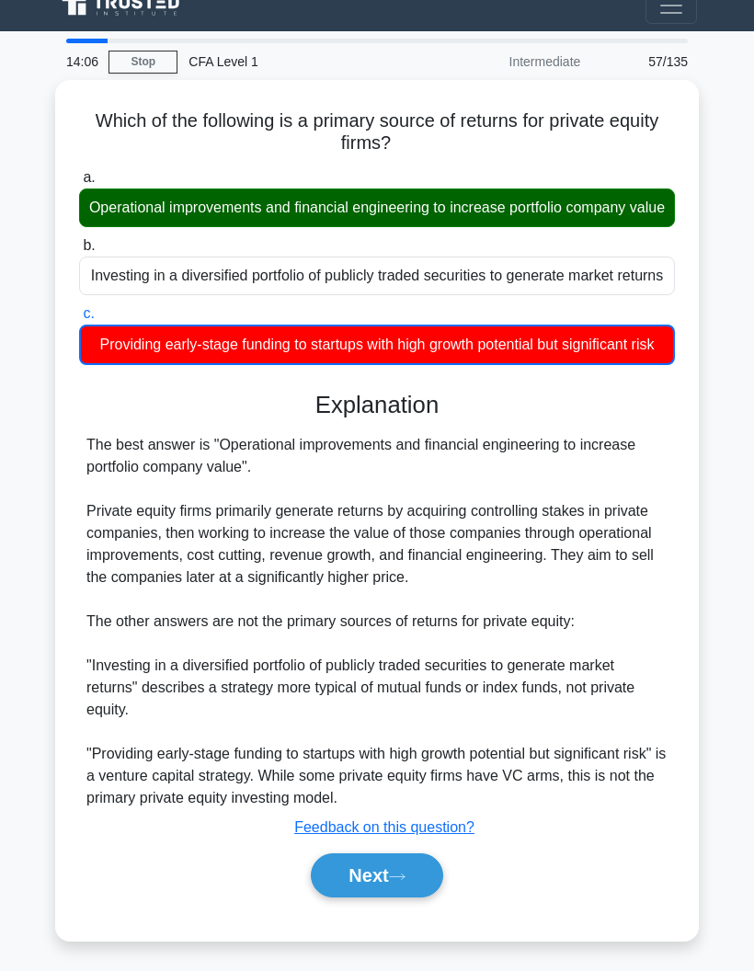
scroll to position [109, 0]
click at [369, 875] on button "Next" at bounding box center [377, 876] width 132 height 44
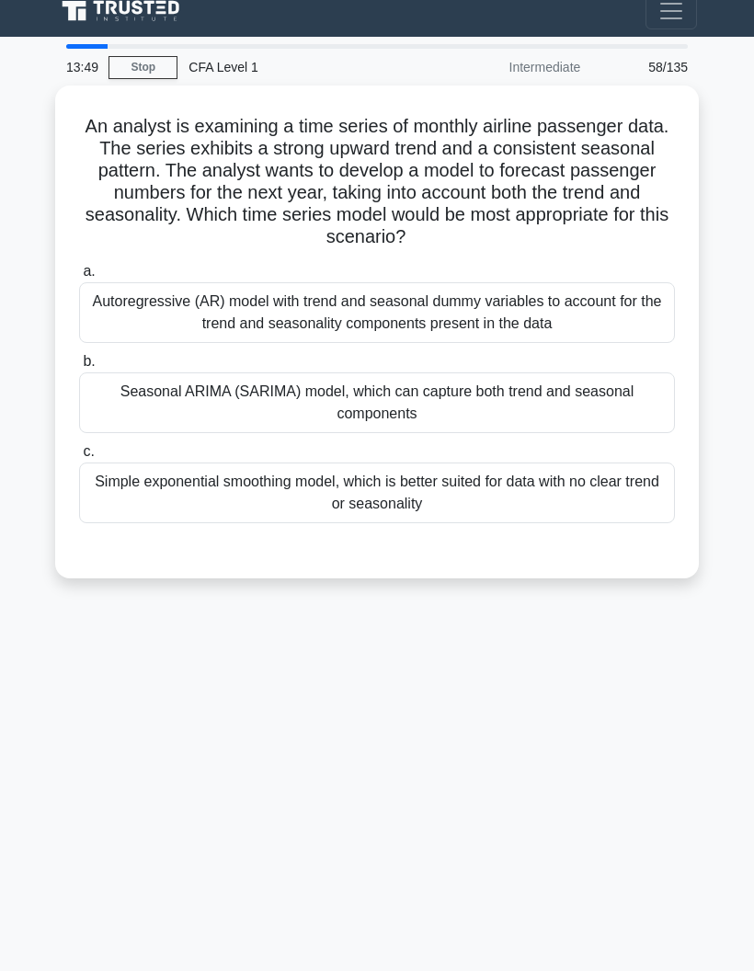
scroll to position [0, 0]
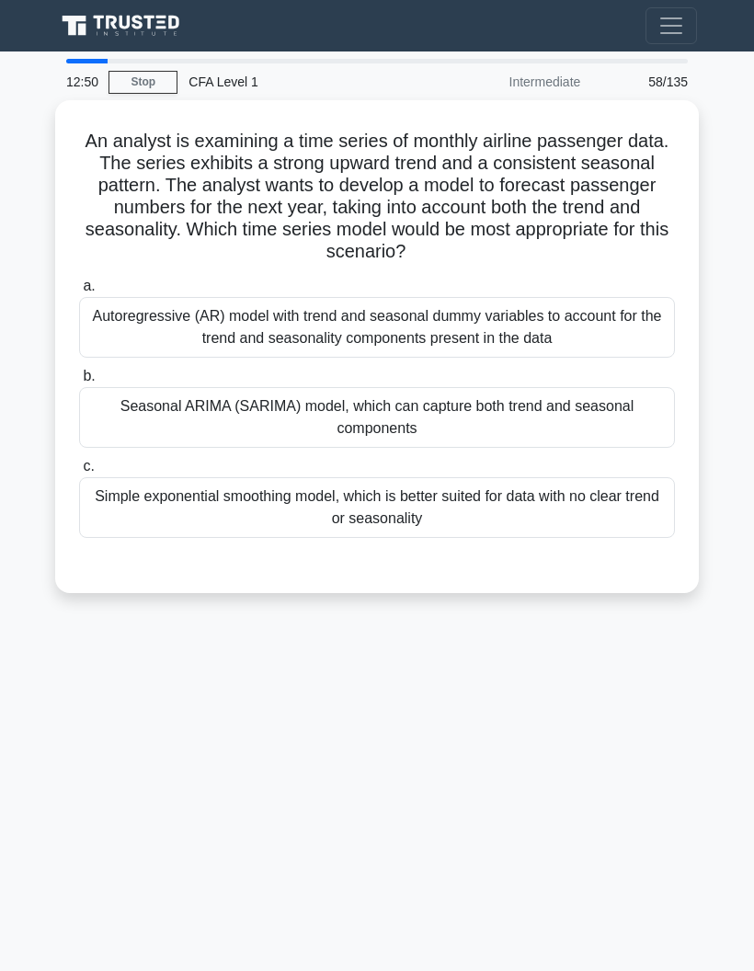
click at [140, 416] on div "Seasonal ARIMA (SARIMA) model, which can capture both trend and seasonal compon…" at bounding box center [377, 417] width 596 height 61
click at [79, 383] on input "b. Seasonal ARIMA (SARIMA) model, which can capture both trend and seasonal com…" at bounding box center [79, 377] width 0 height 12
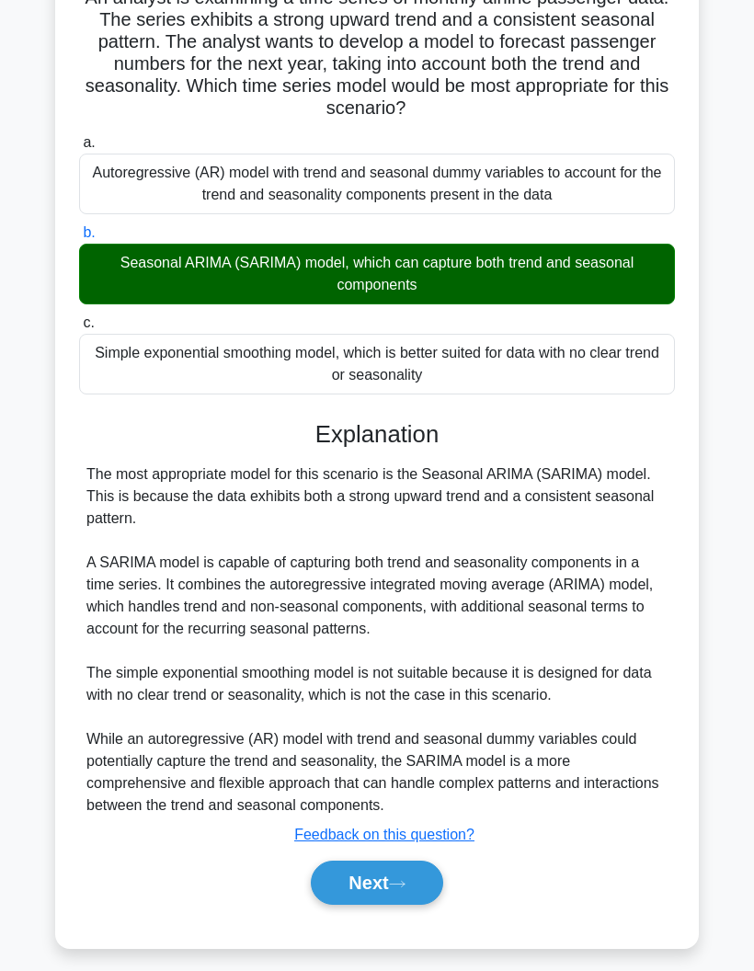
scroll to position [217, 0]
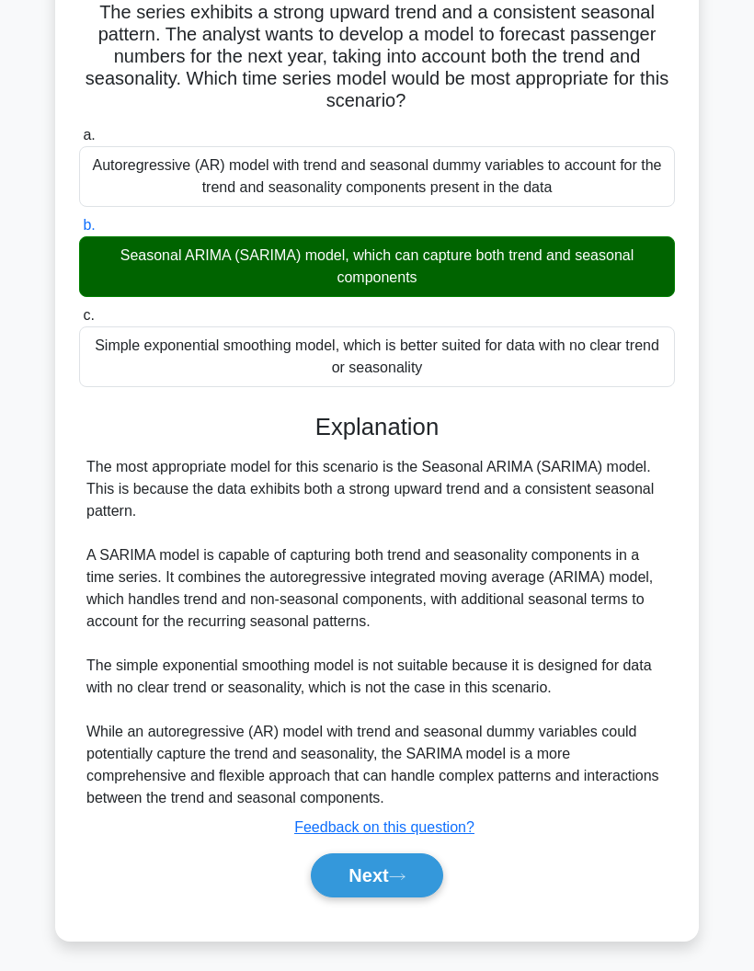
click at [367, 873] on button "Next" at bounding box center [377, 876] width 132 height 44
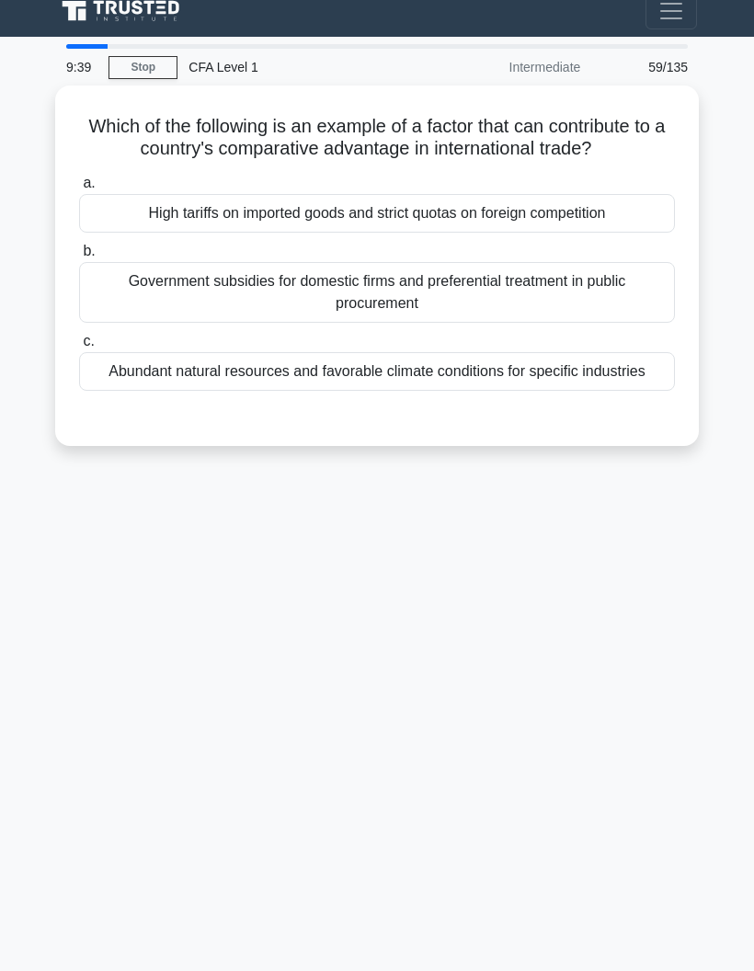
scroll to position [22, 0]
click at [187, 391] on div "Abundant natural resources and favorable climate conditions for specific indust…" at bounding box center [377, 371] width 596 height 39
click at [79, 348] on input "c. Abundant natural resources and favorable climate conditions for specific ind…" at bounding box center [79, 342] width 0 height 12
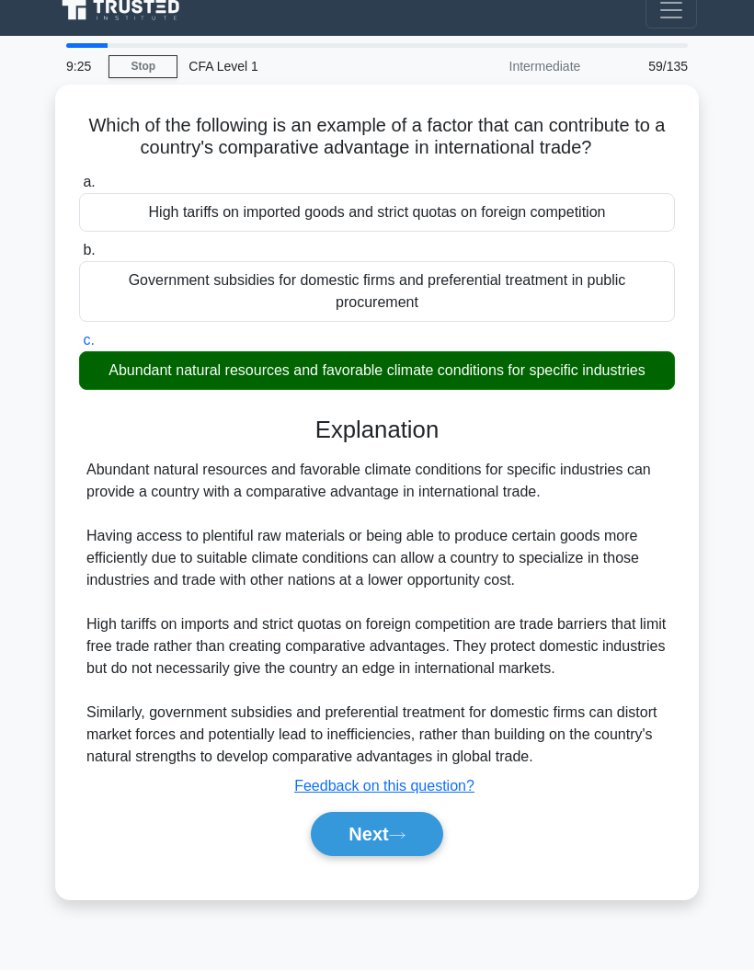
scroll to position [107, 0]
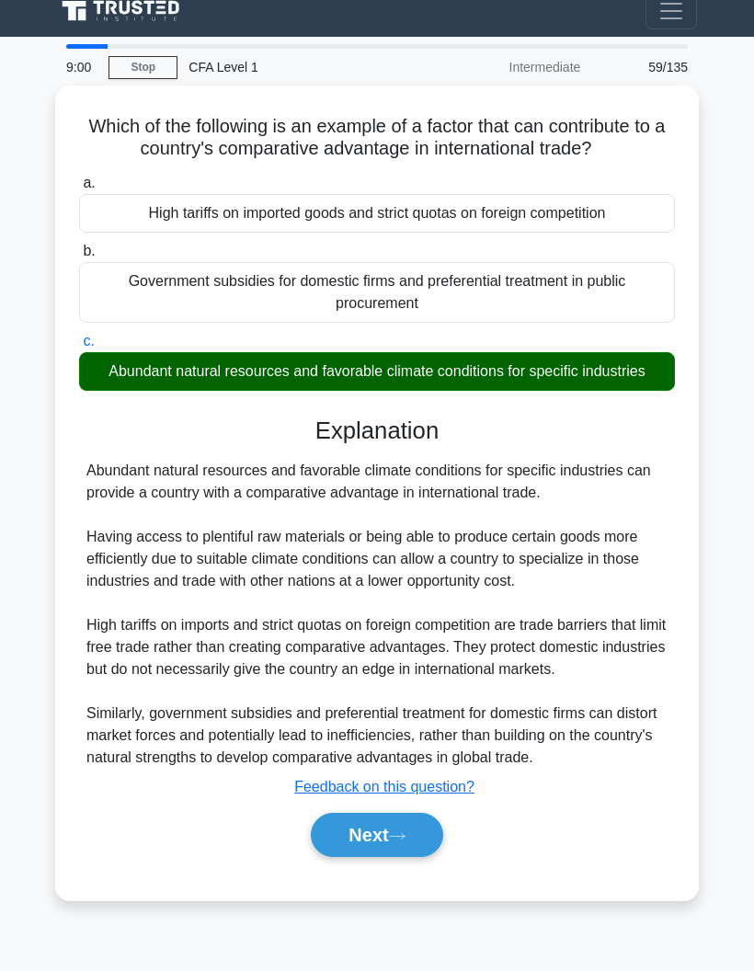
click at [343, 857] on button "Next" at bounding box center [377, 835] width 132 height 44
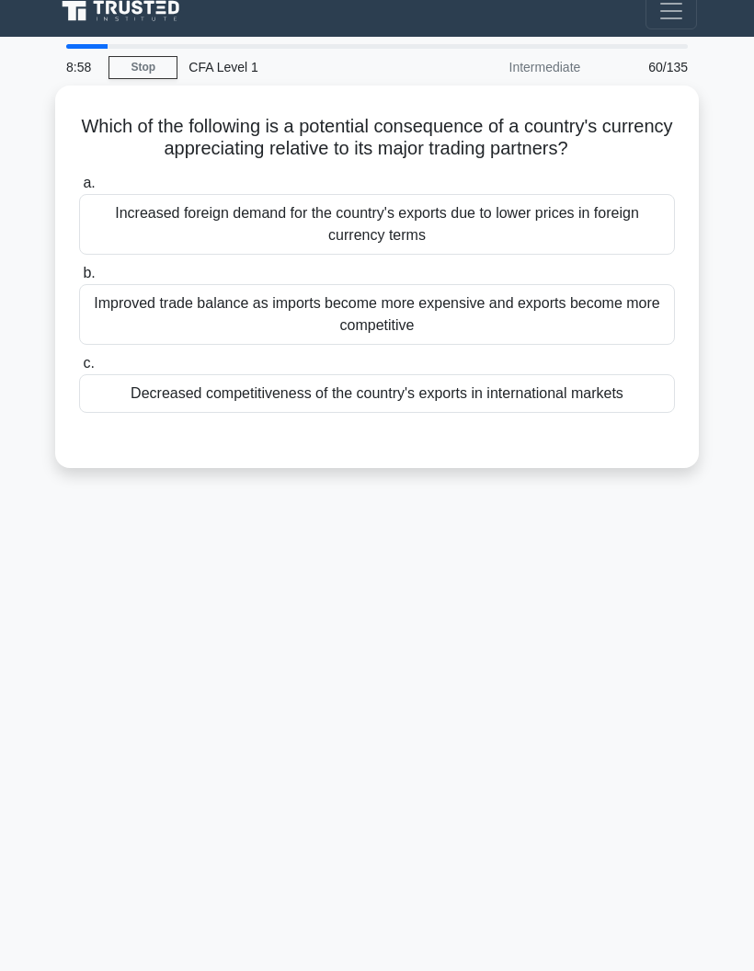
scroll to position [0, 0]
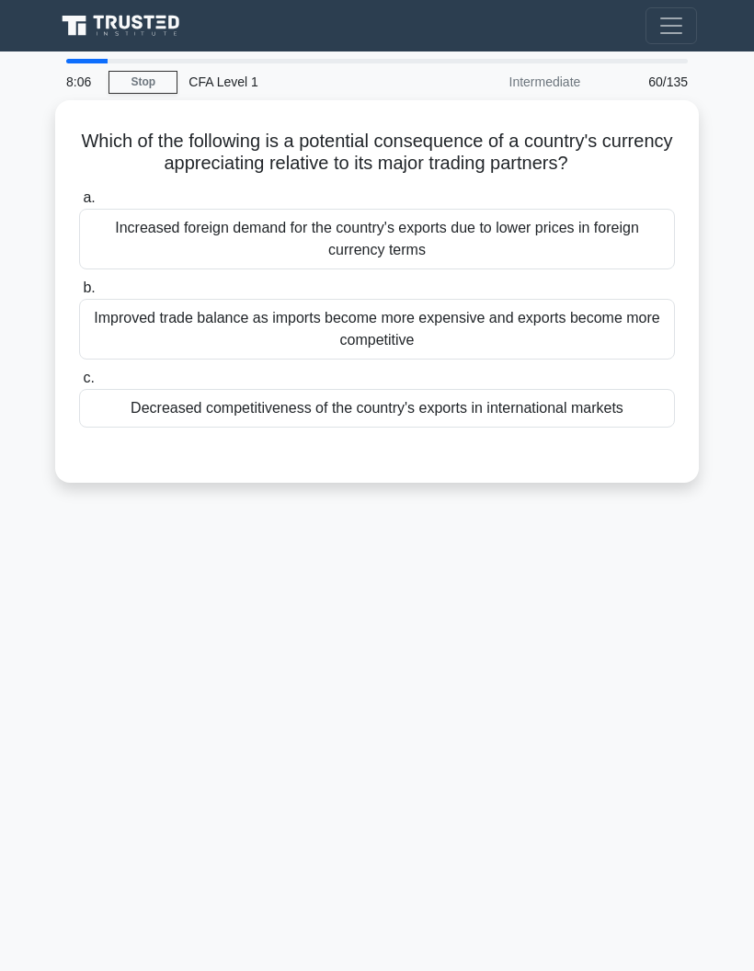
click at [152, 342] on div "Improved trade balance as imports become more expensive and exports become more…" at bounding box center [377, 329] width 596 height 61
click at [79, 294] on input "b. Improved trade balance as imports become more expensive and exports become m…" at bounding box center [79, 288] width 0 height 12
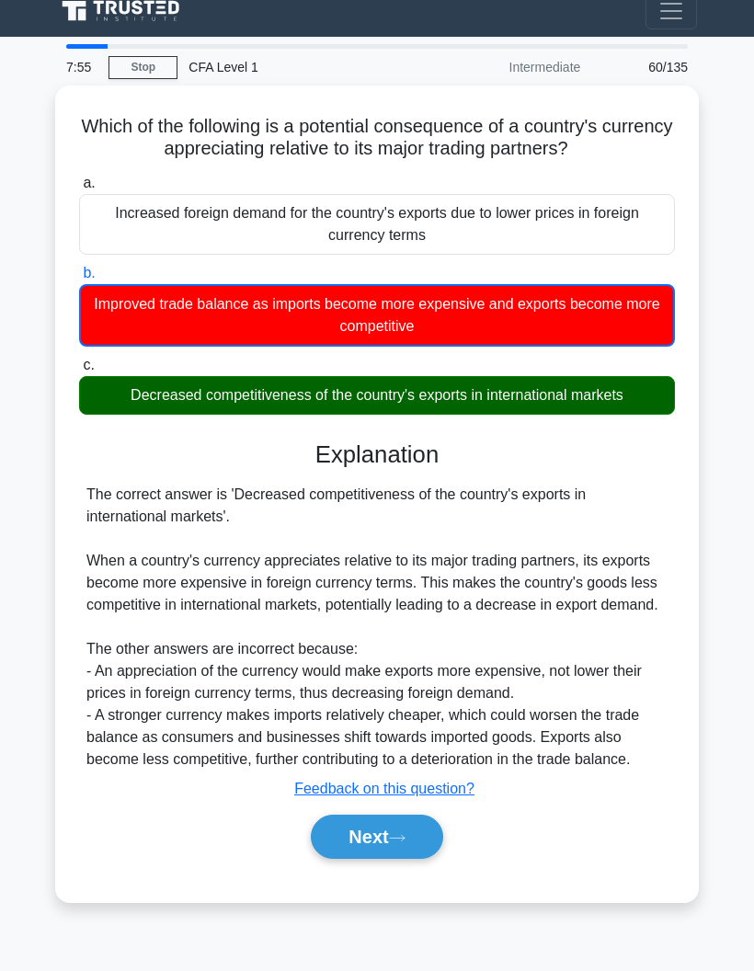
scroll to position [74, 0]
click at [404, 828] on button "Next" at bounding box center [377, 837] width 132 height 44
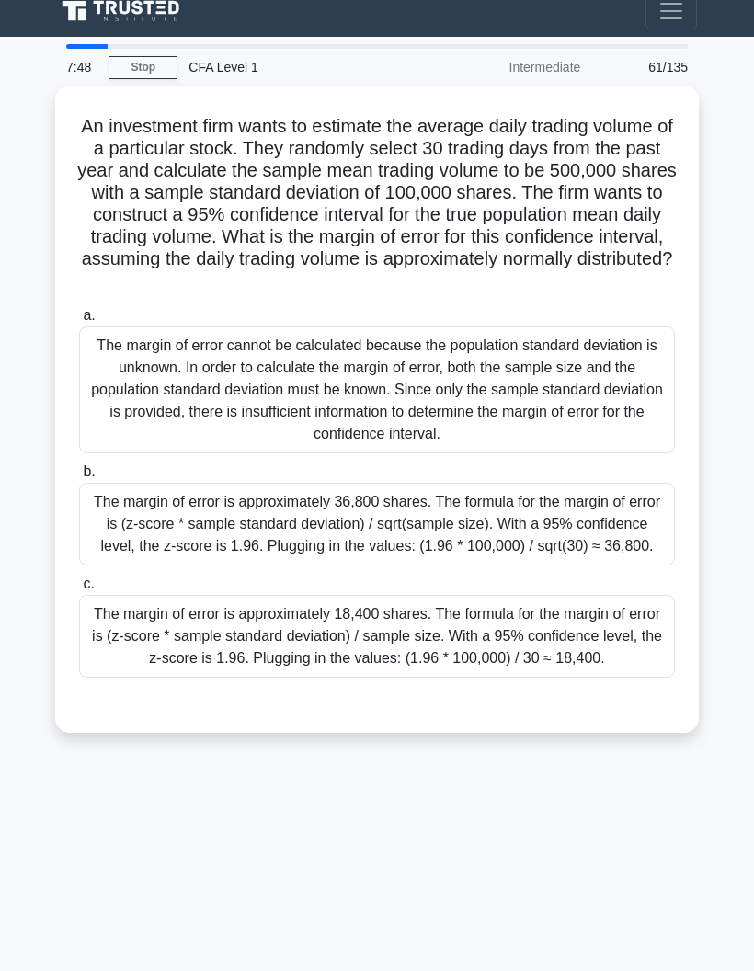
scroll to position [0, 0]
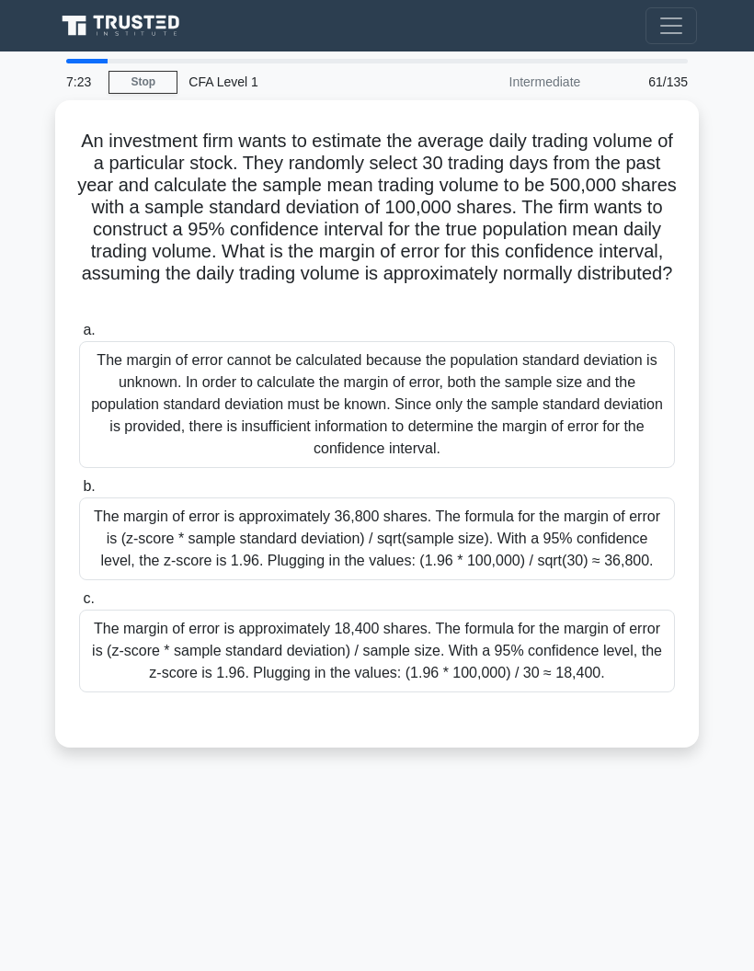
click at [159, 540] on div "The margin of error is approximately 36,800 shares. The formula for the margin …" at bounding box center [377, 539] width 596 height 83
click at [79, 493] on input "b. The margin of error is approximately 36,800 shares. The formula for the marg…" at bounding box center [79, 487] width 0 height 12
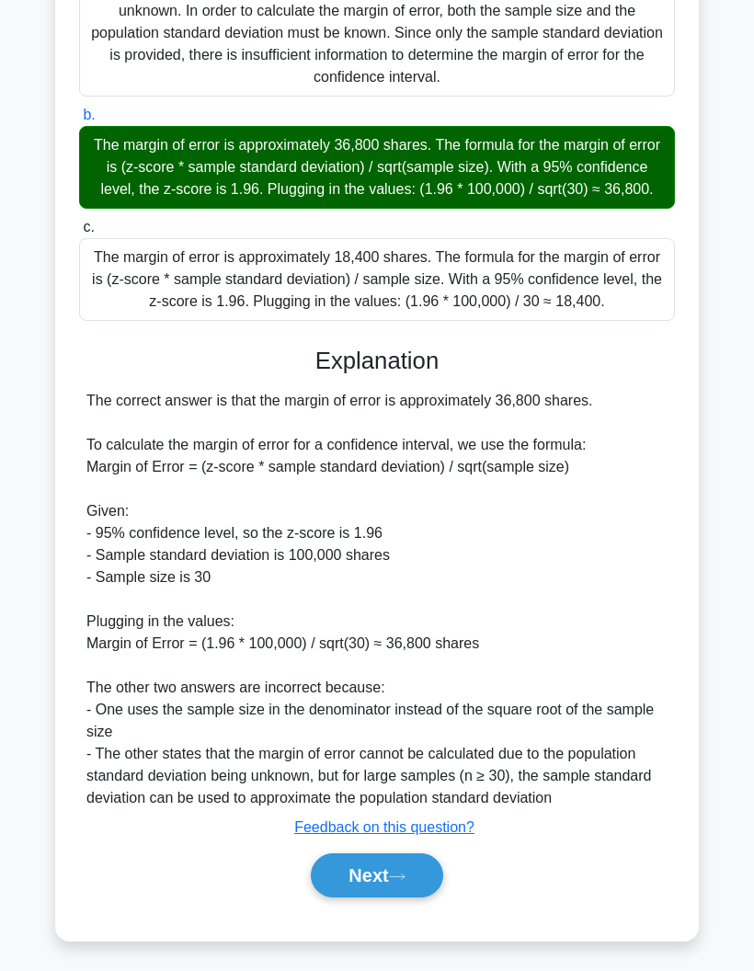
scroll to position [408, 0]
click at [344, 898] on button "Next" at bounding box center [377, 876] width 132 height 44
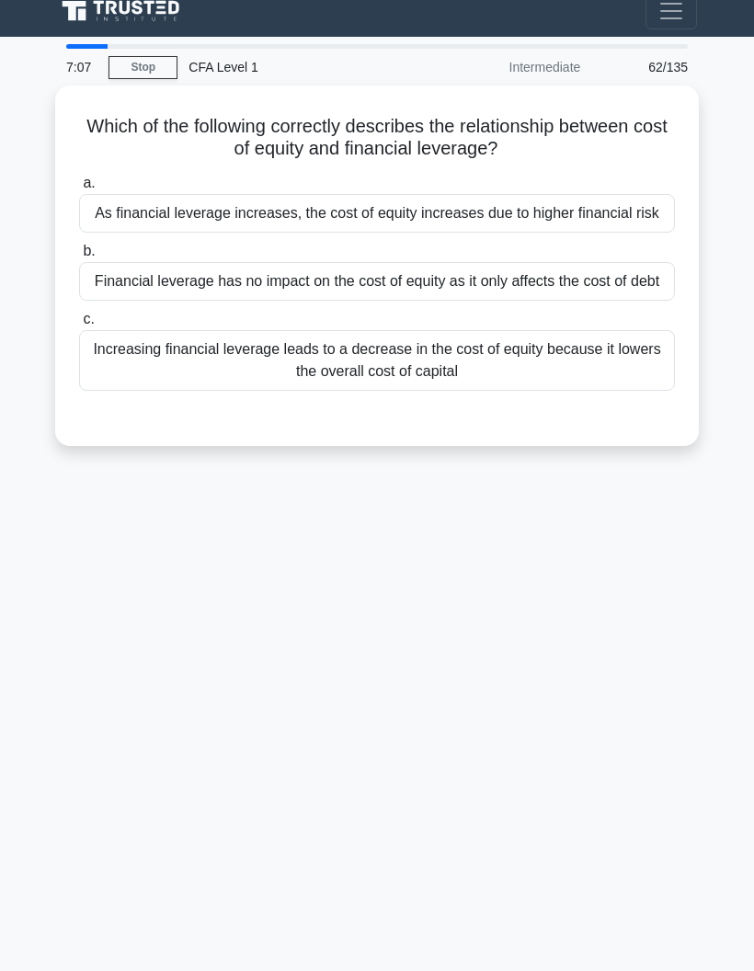
scroll to position [0, 0]
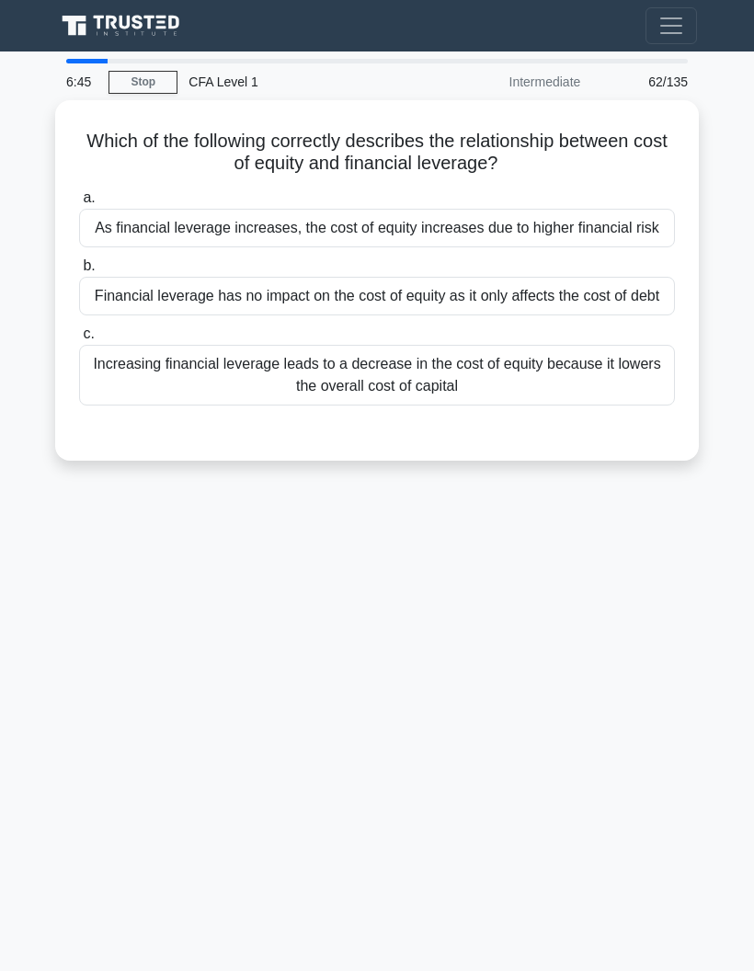
click at [158, 406] on div "Increasing financial leverage leads to a decrease in the cost of equity because…" at bounding box center [377, 375] width 596 height 61
click at [79, 340] on input "c. Increasing financial leverage leads to a decrease in the cost of equity beca…" at bounding box center [79, 334] width 0 height 12
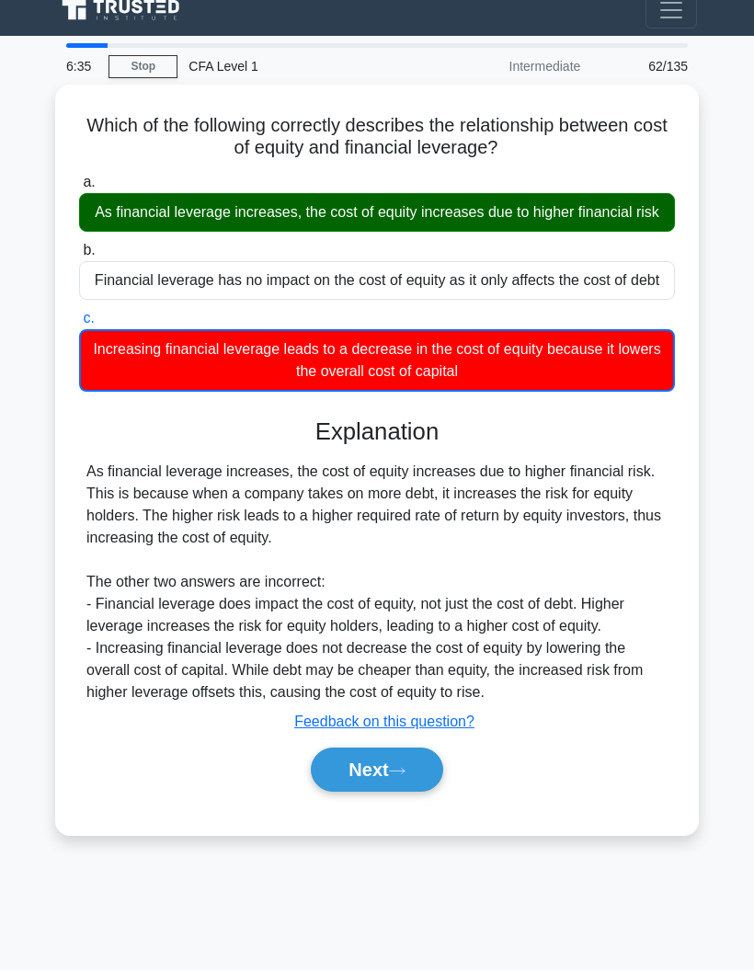
scroll to position [74, 0]
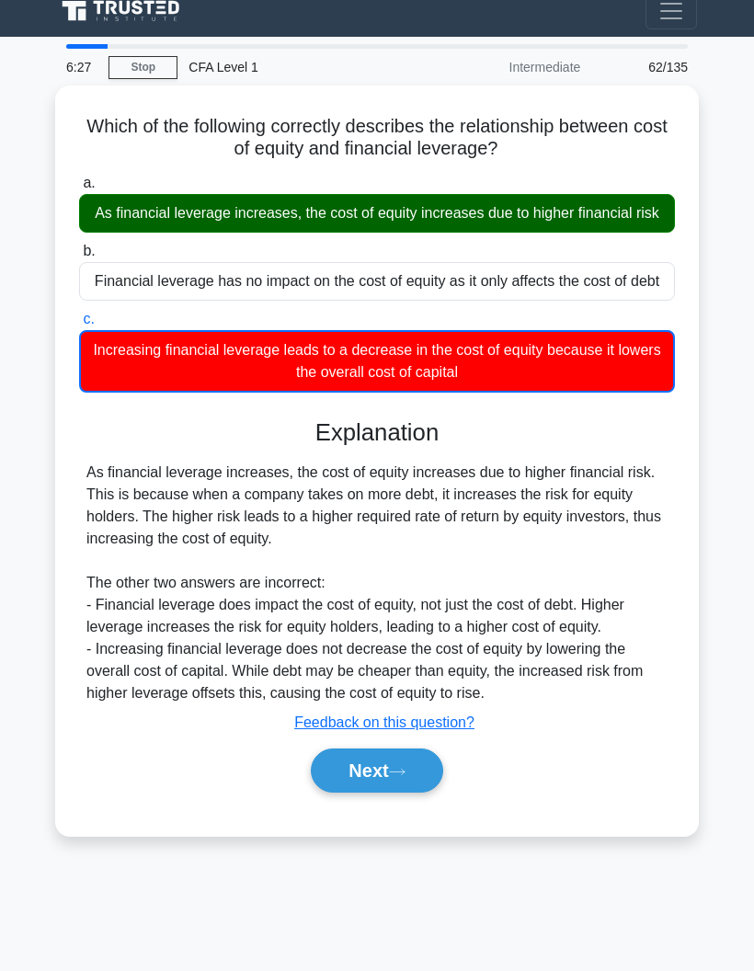
click at [343, 792] on button "Next" at bounding box center [377, 771] width 132 height 44
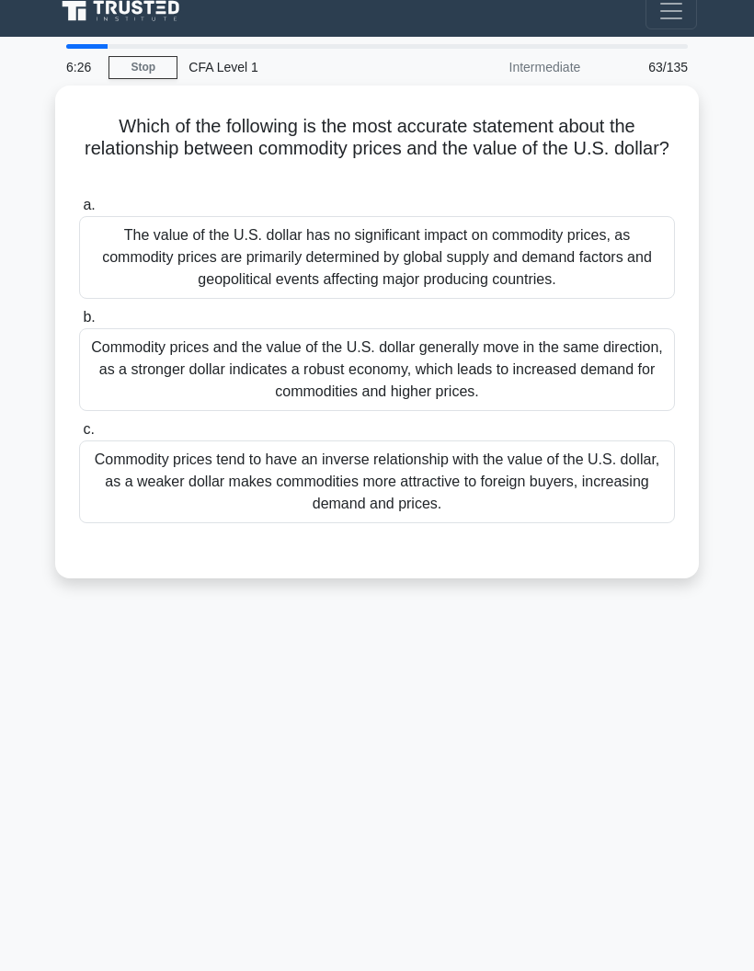
scroll to position [0, 0]
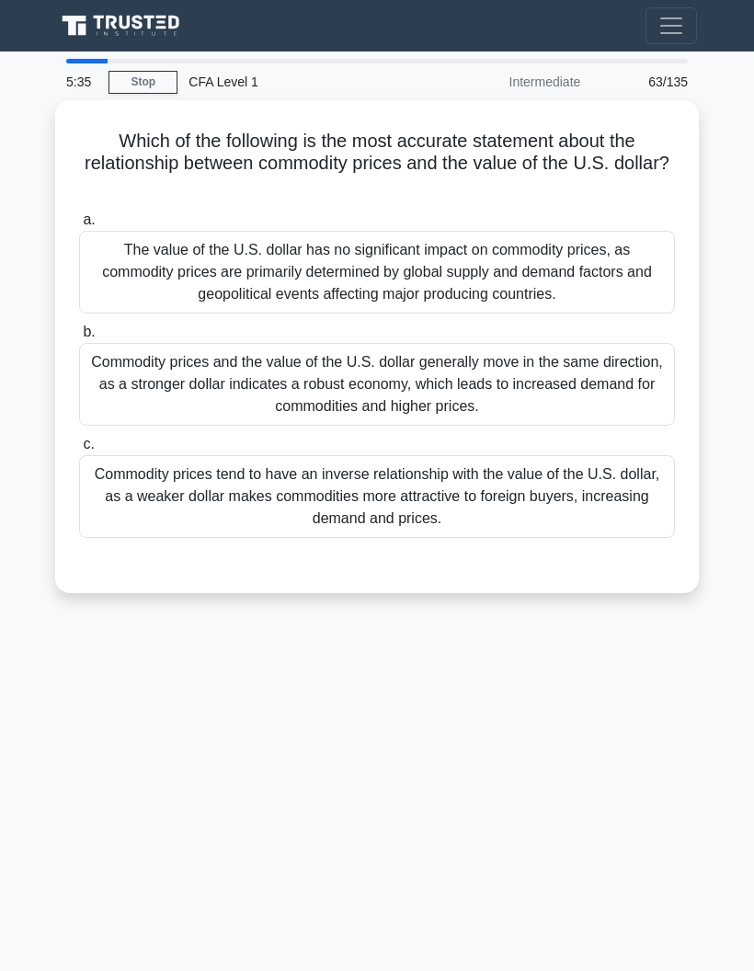
click at [172, 463] on div "Commodity prices tend to have an inverse relationship with the value of the U.S…" at bounding box center [377, 496] width 596 height 83
click at [79, 451] on input "c. Commodity prices tend to have an inverse relationship with the value of the …" at bounding box center [79, 445] width 0 height 12
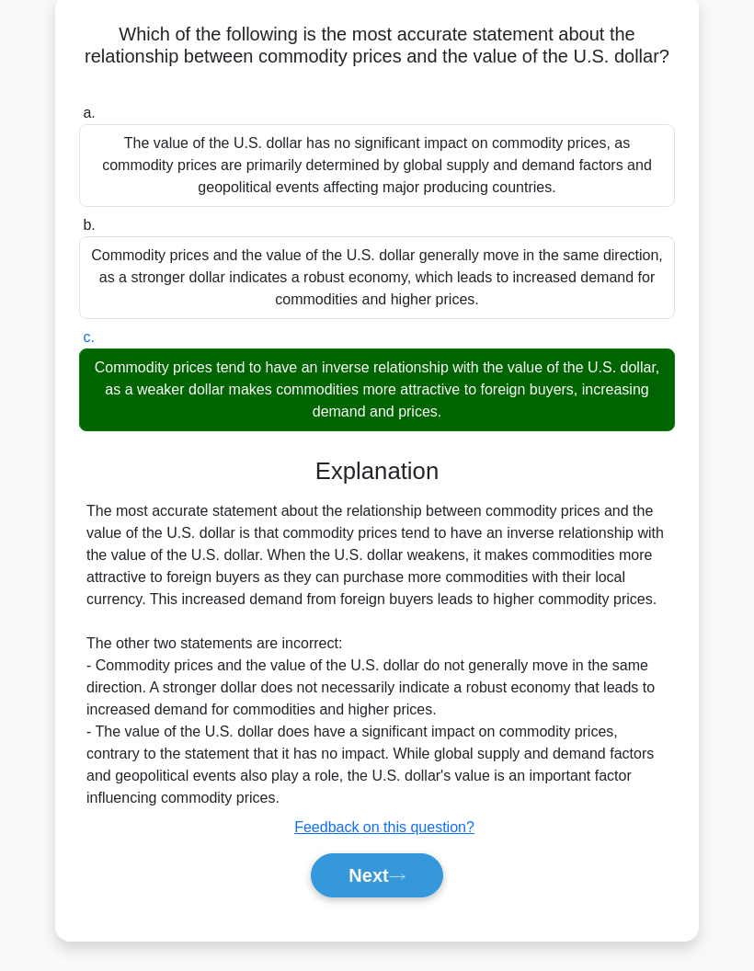
scroll to position [129, 0]
click at [331, 875] on button "Next" at bounding box center [377, 876] width 132 height 44
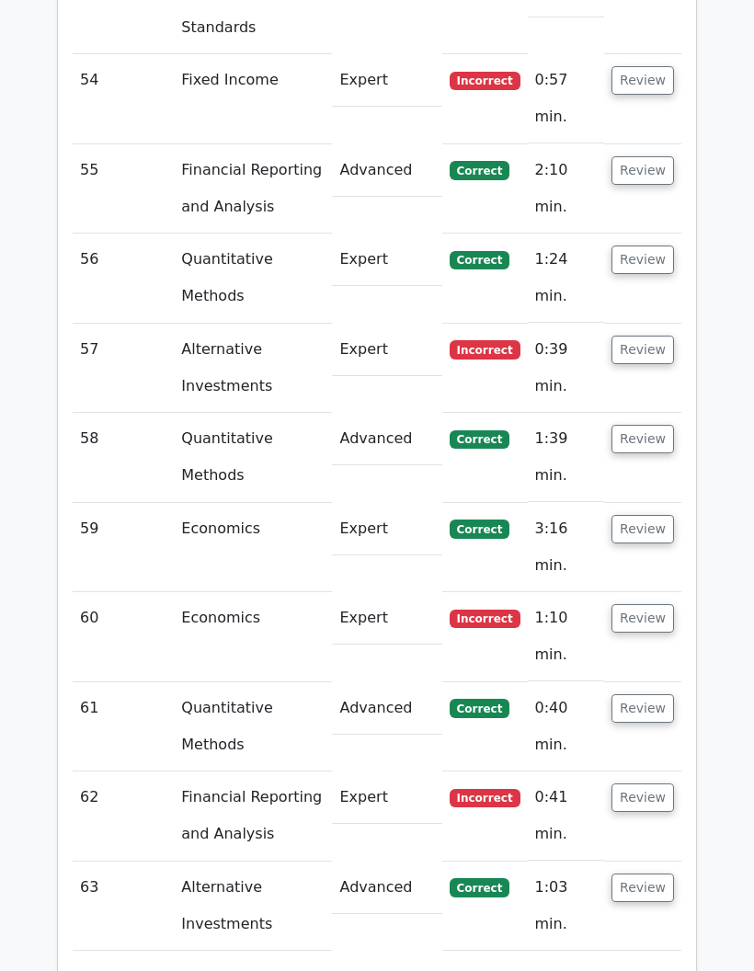
scroll to position [7057, 0]
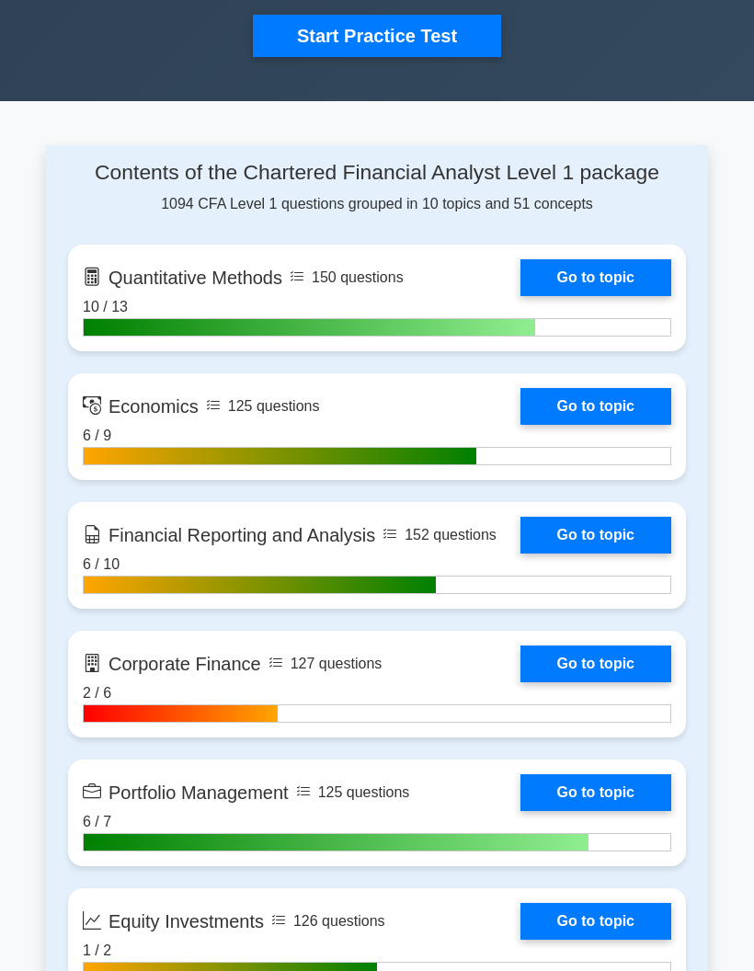
scroll to position [582, 0]
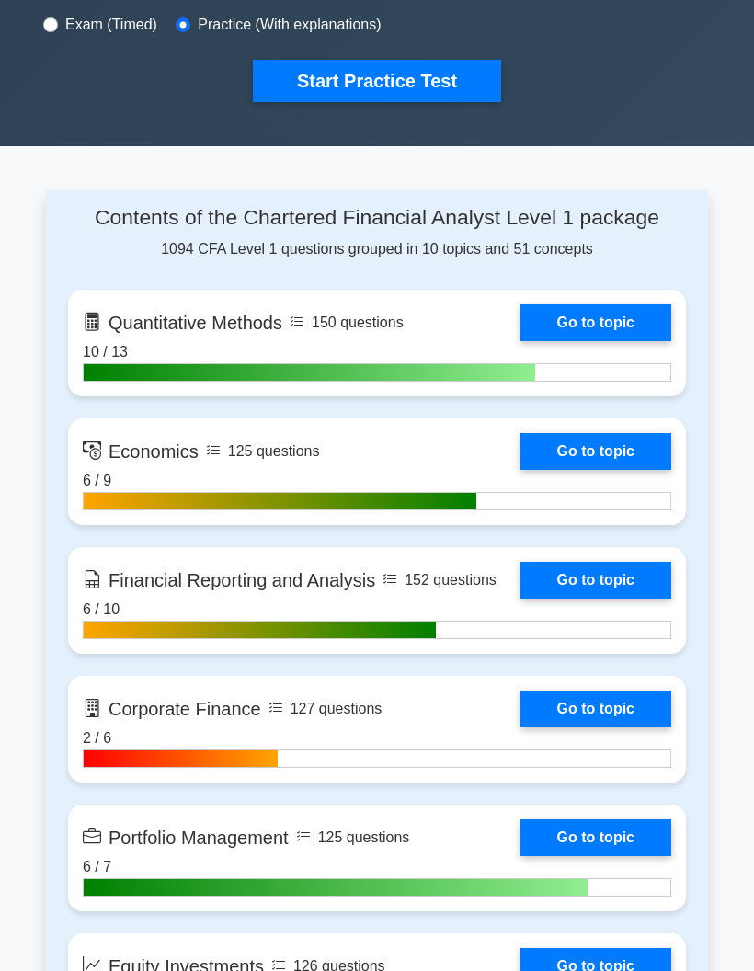
click at [521, 470] on link "Go to topic" at bounding box center [596, 451] width 151 height 37
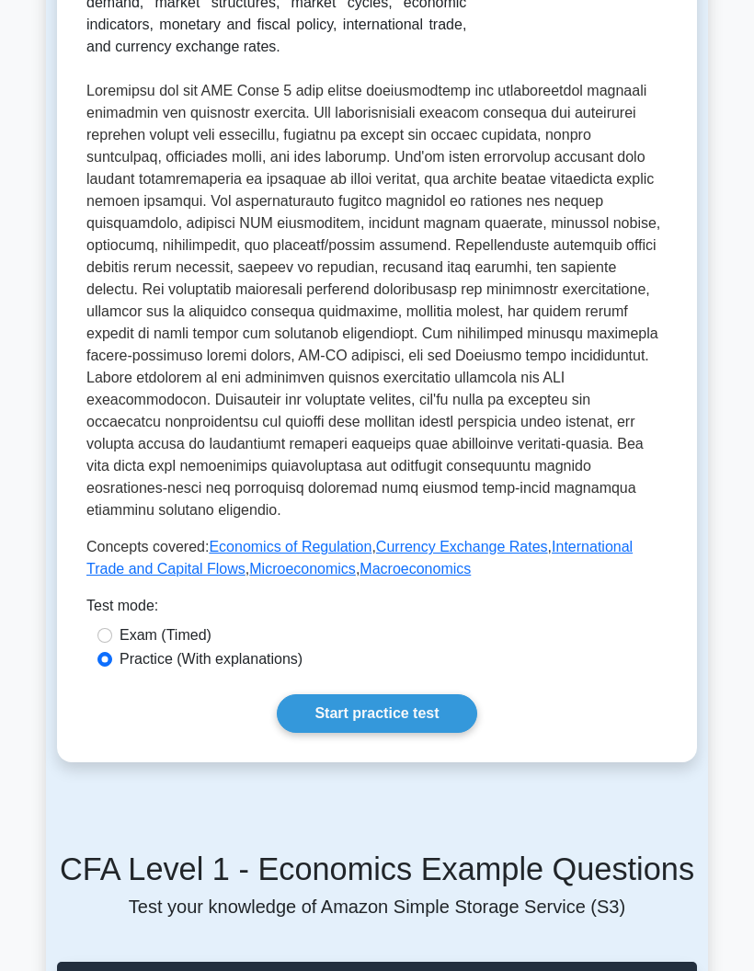
scroll to position [450, 0]
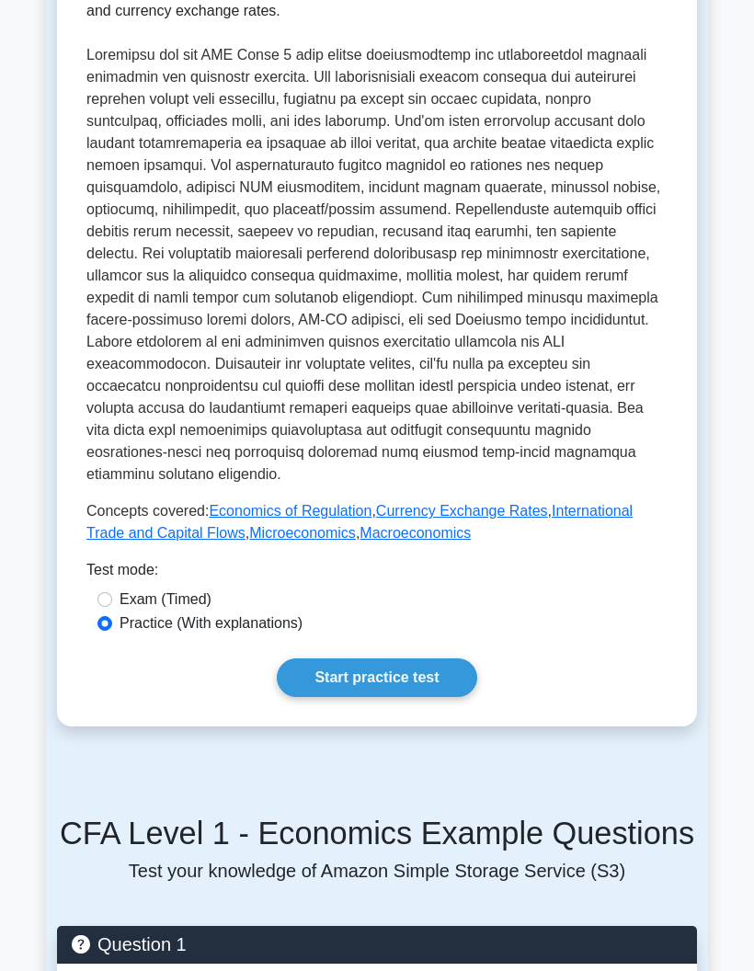
click at [289, 697] on link "Start practice test" at bounding box center [377, 678] width 200 height 39
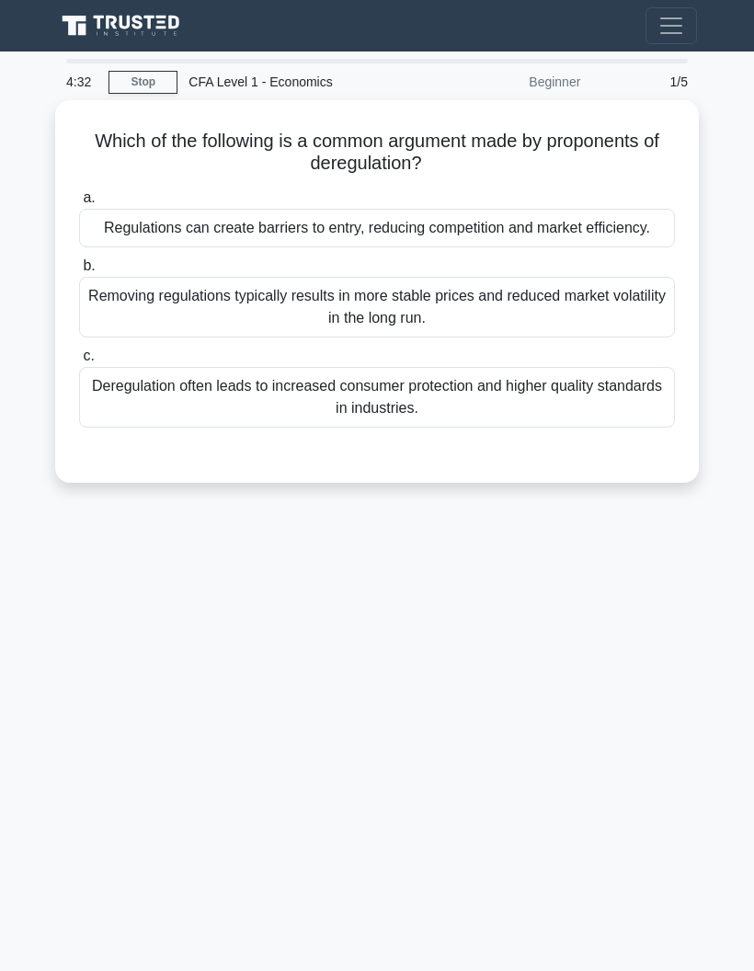
click at [143, 311] on div "Removing regulations typically results in more stable prices and reduced market…" at bounding box center [377, 307] width 596 height 61
click at [79, 272] on input "b. Removing regulations typically results in more stable prices and reduced mar…" at bounding box center [79, 266] width 0 height 12
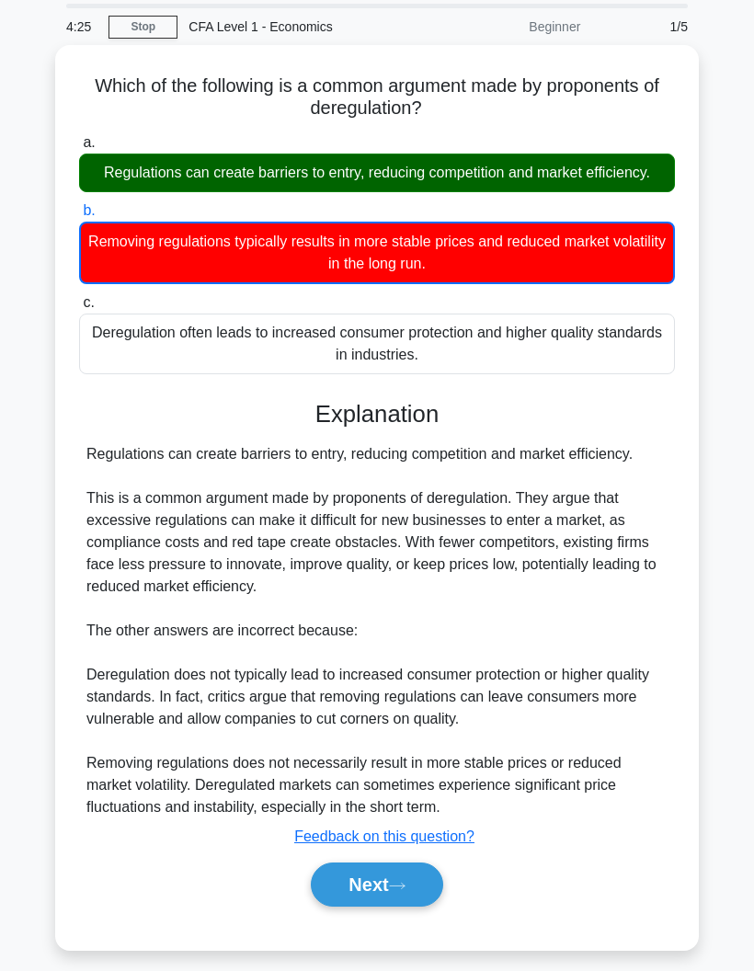
scroll to position [131, 0]
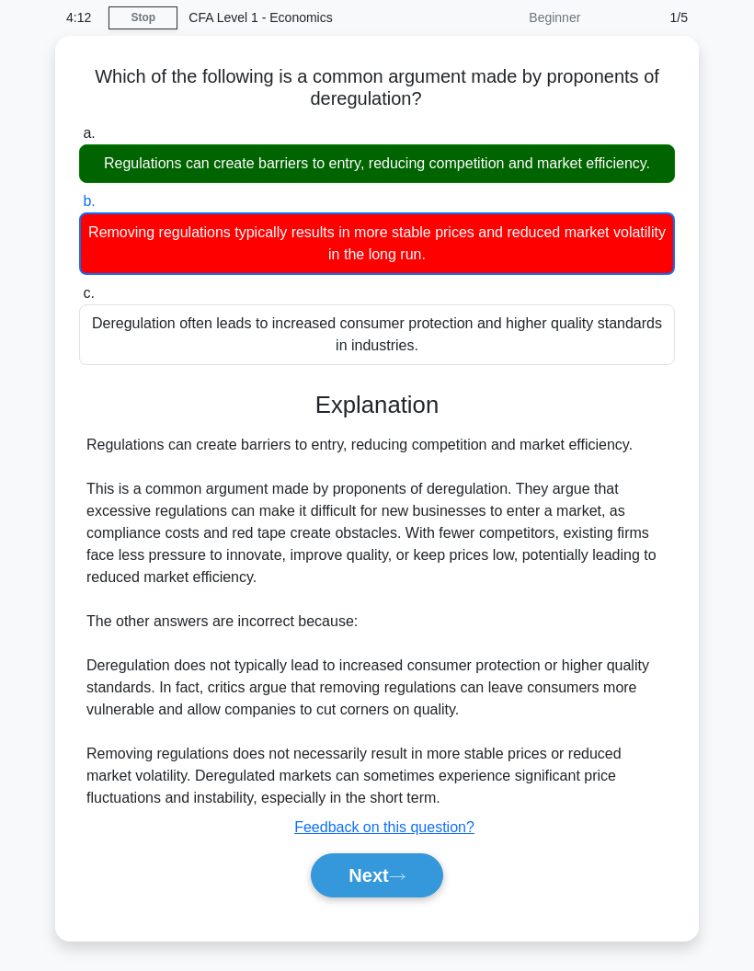
click at [375, 864] on button "Next" at bounding box center [377, 876] width 132 height 44
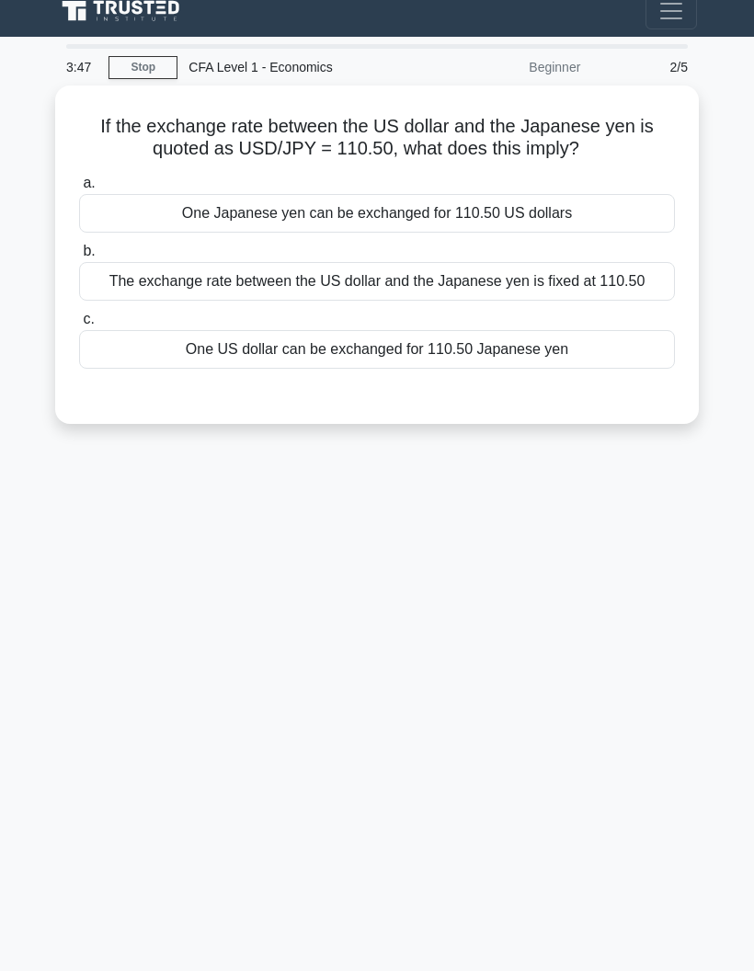
click at [213, 330] on div "One US dollar can be exchanged for 110.50 Japanese yen" at bounding box center [377, 349] width 596 height 39
click at [79, 318] on input "c. One US dollar can be exchanged for 110.50 Japanese yen" at bounding box center [79, 320] width 0 height 12
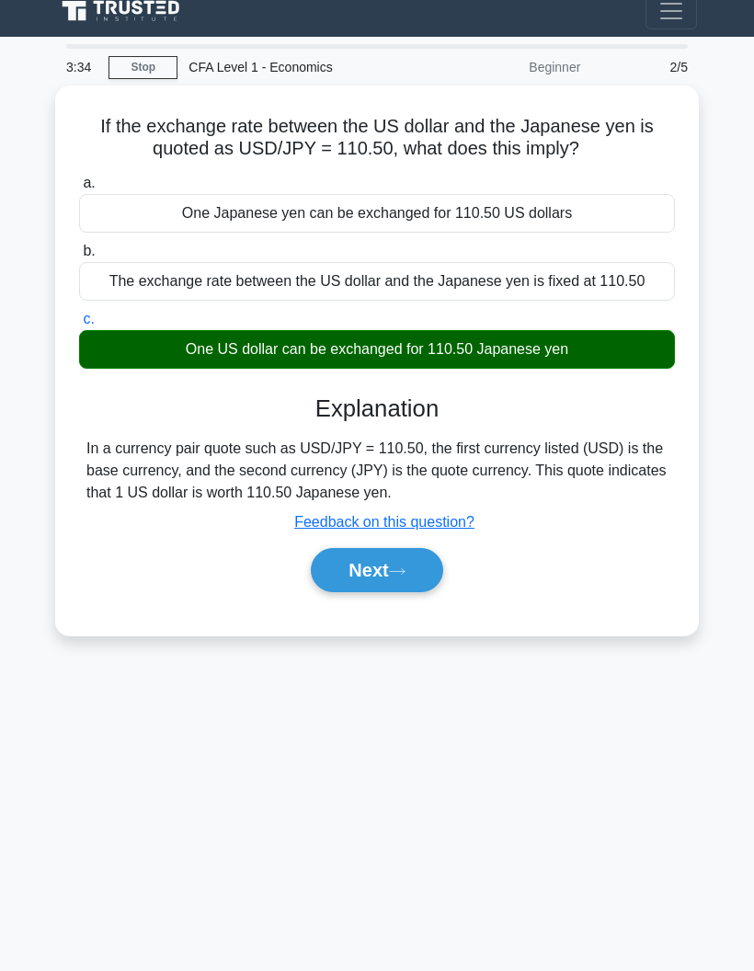
click at [343, 548] on button "Next" at bounding box center [377, 570] width 132 height 44
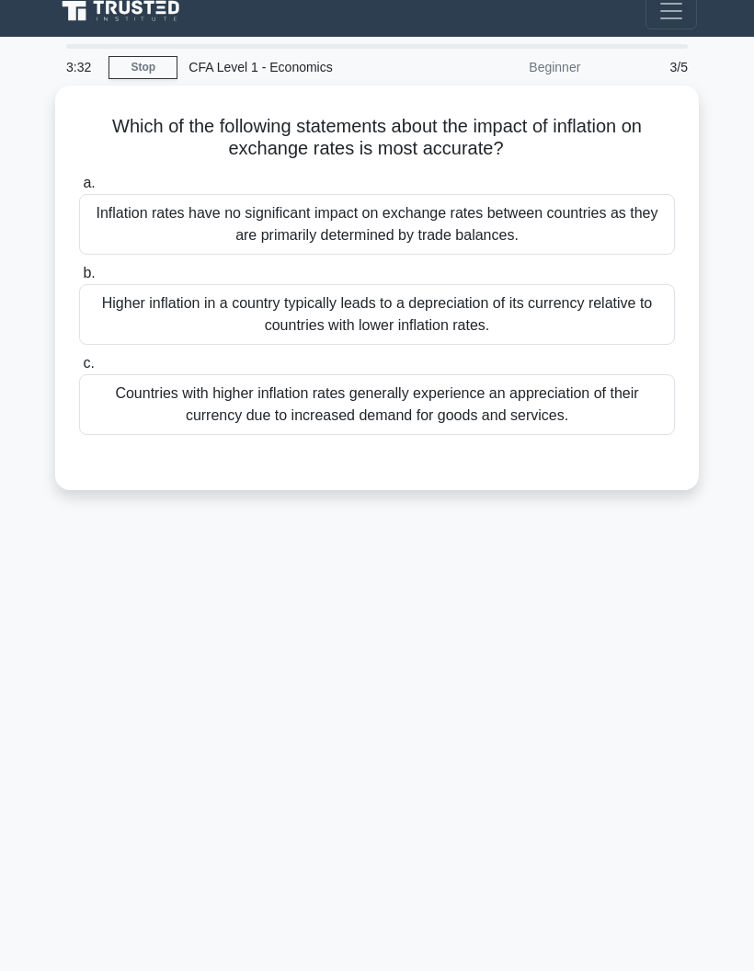
scroll to position [0, 0]
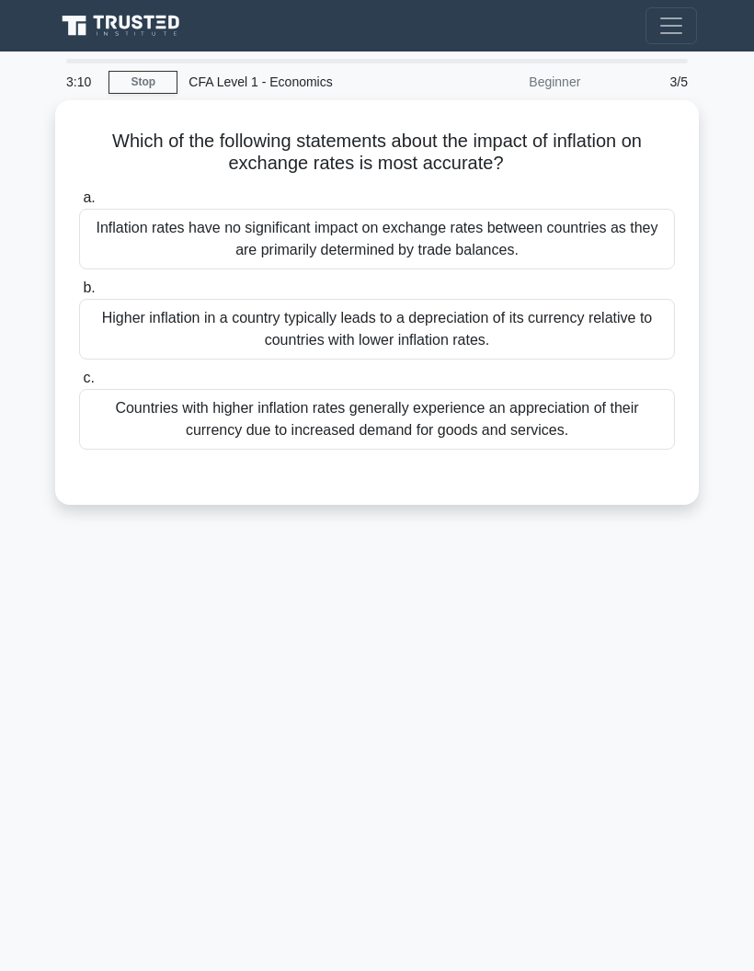
click at [693, 842] on div "3:10 Stop CFA Level 1 - Economics Beginner 3/5 Which of the following statement…" at bounding box center [377, 519] width 662 height 920
click at [228, 333] on div "Higher inflation in a country typically leads to a depreciation of its currency…" at bounding box center [377, 329] width 596 height 61
click at [79, 294] on input "b. Higher inflation in a country typically leads to a depreciation of its curre…" at bounding box center [79, 288] width 0 height 12
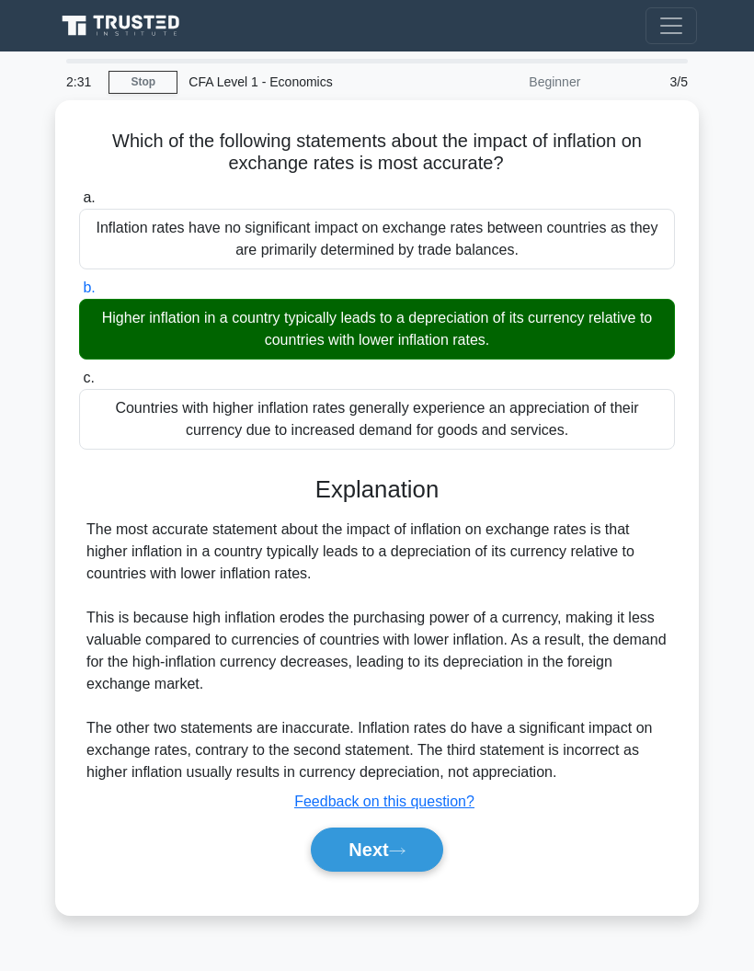
click at [367, 862] on button "Next" at bounding box center [377, 850] width 132 height 44
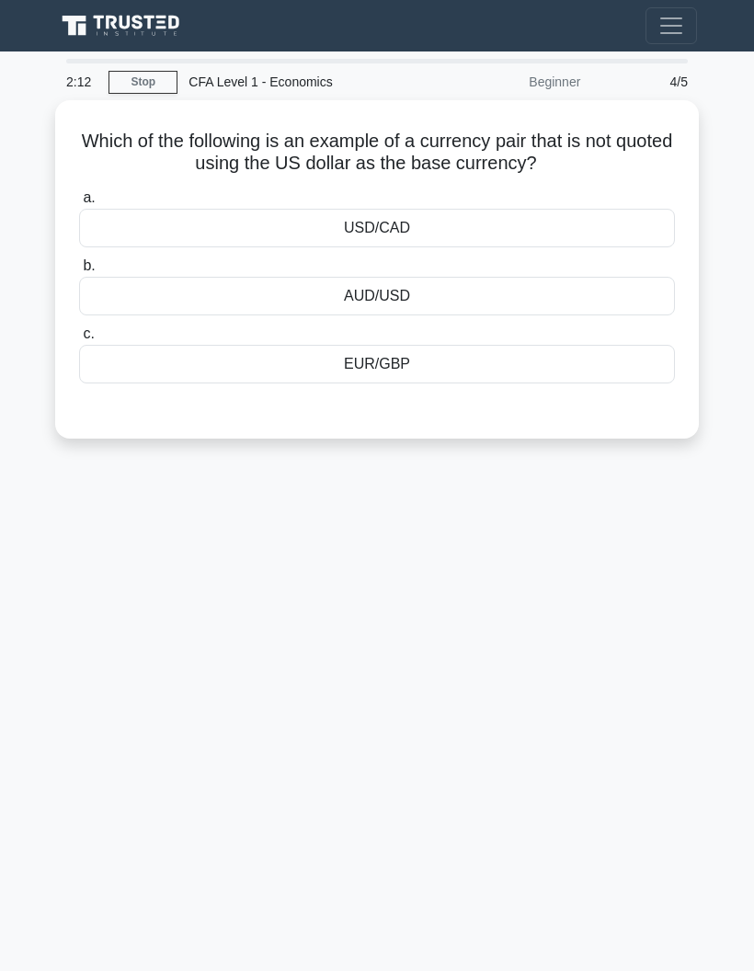
click at [210, 377] on div "EUR/GBP" at bounding box center [377, 364] width 596 height 39
click at [79, 340] on input "c. EUR/GBP" at bounding box center [79, 334] width 0 height 12
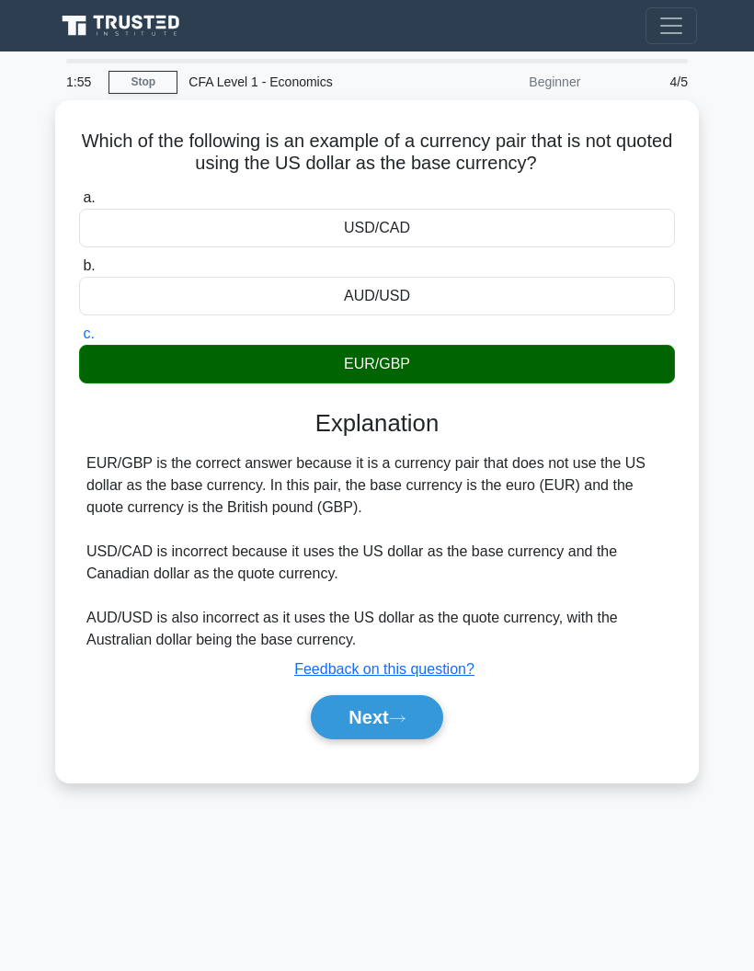
click at [336, 724] on button "Next" at bounding box center [377, 717] width 132 height 44
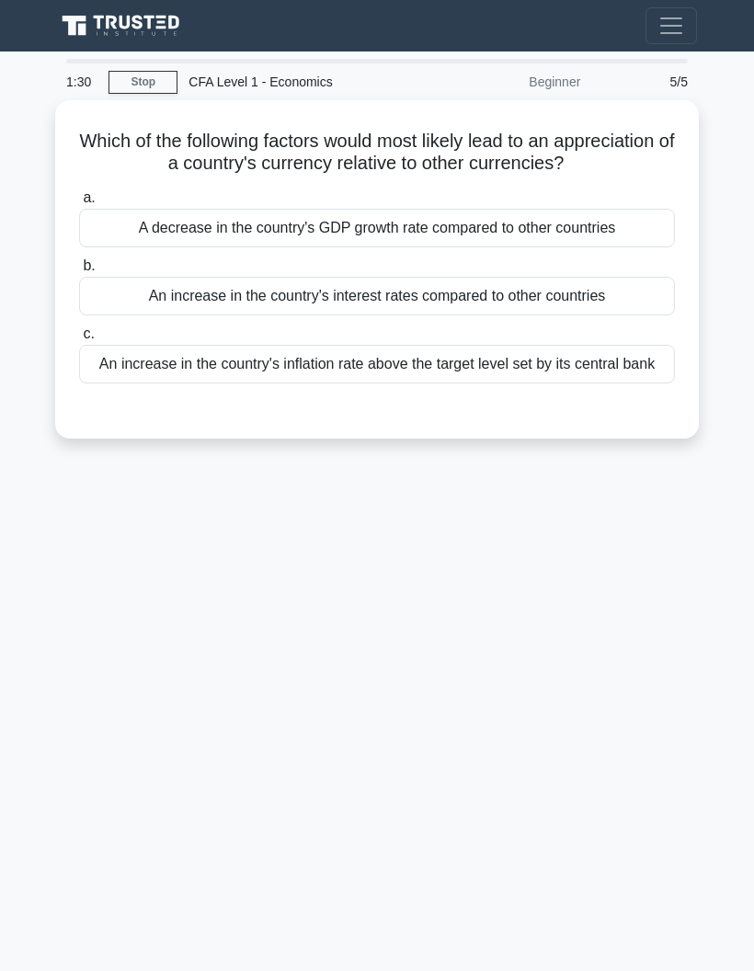
click at [168, 315] on div "An increase in the country's interest rates compared to other countries" at bounding box center [377, 296] width 596 height 39
click at [79, 272] on input "b. An increase in the country's interest rates compared to other countries" at bounding box center [79, 266] width 0 height 12
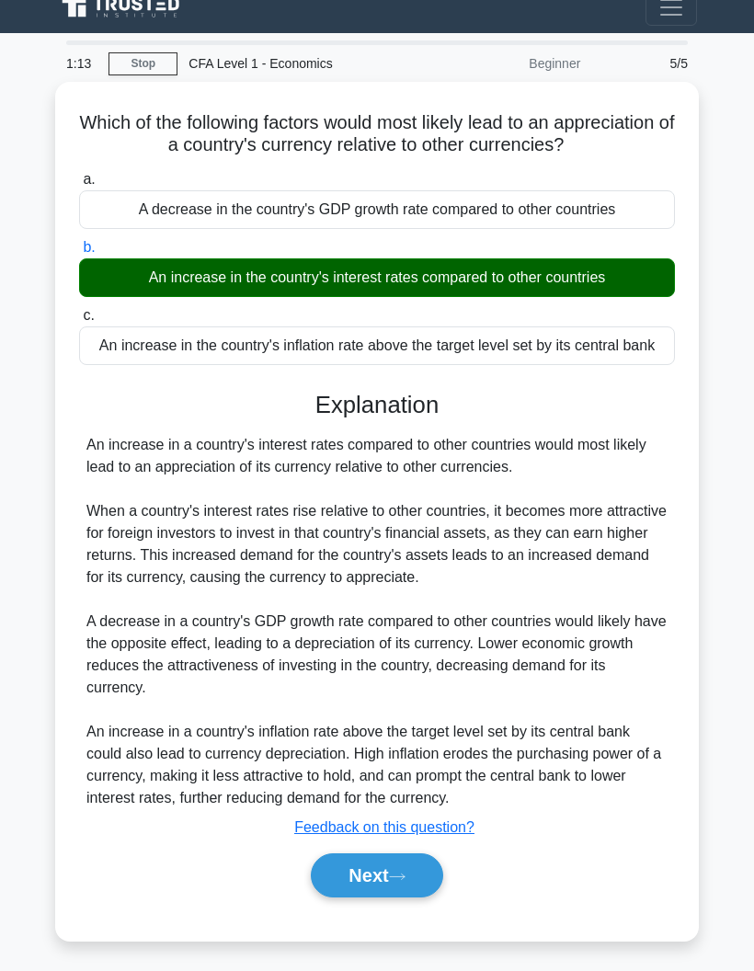
scroll to position [107, 0]
click at [393, 861] on button "Next" at bounding box center [377, 876] width 132 height 44
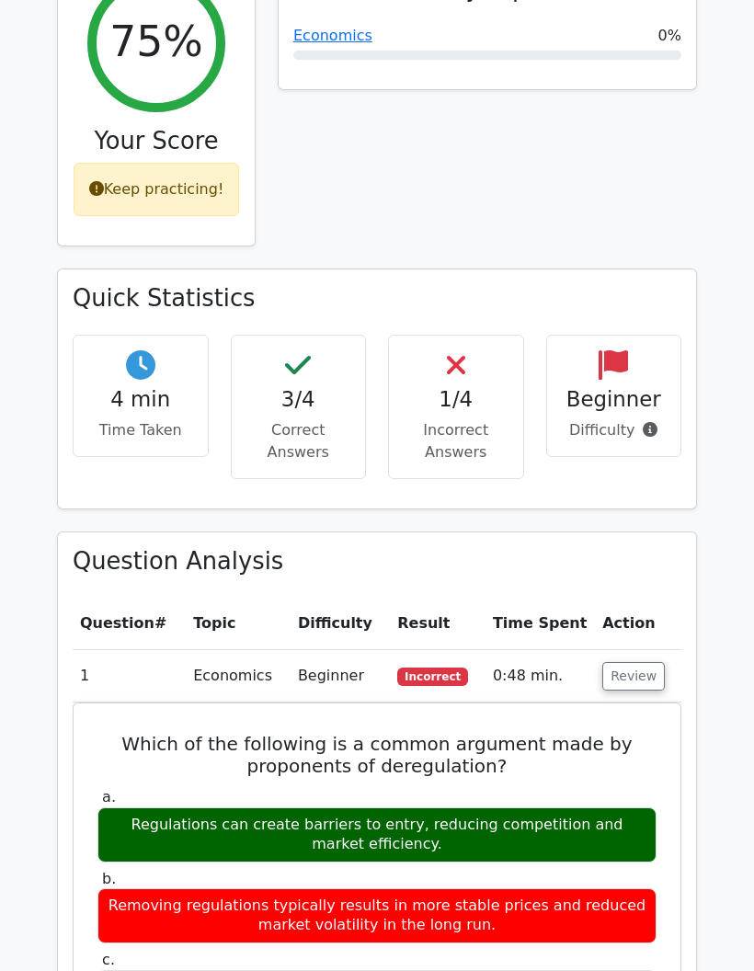
scroll to position [290, 0]
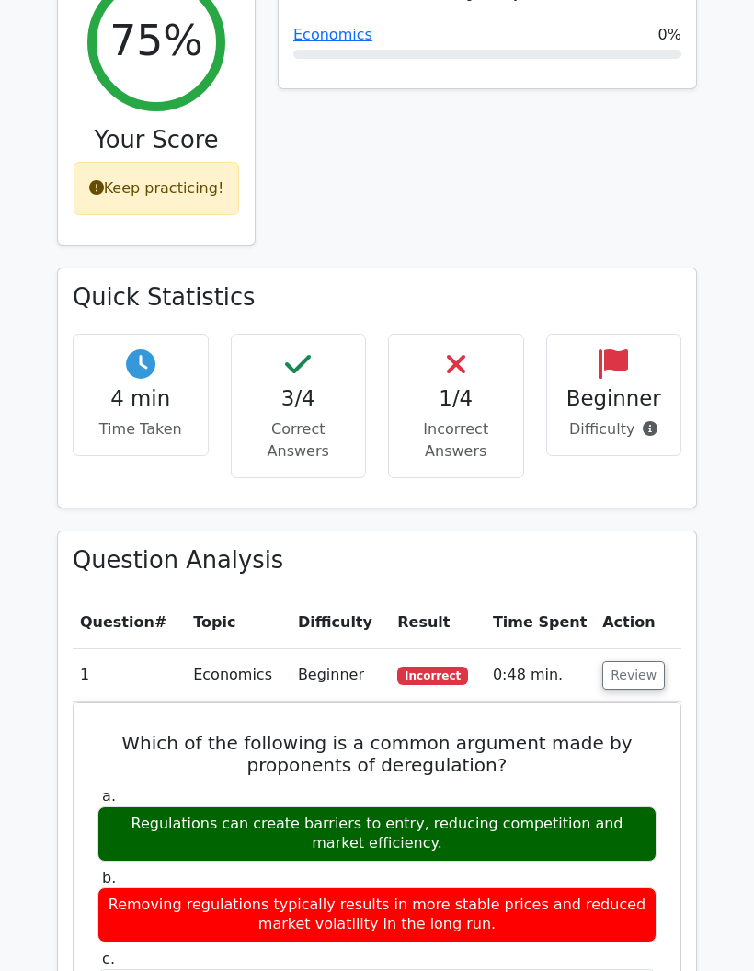
click at [628, 419] on p "Difficulty" at bounding box center [614, 430] width 105 height 22
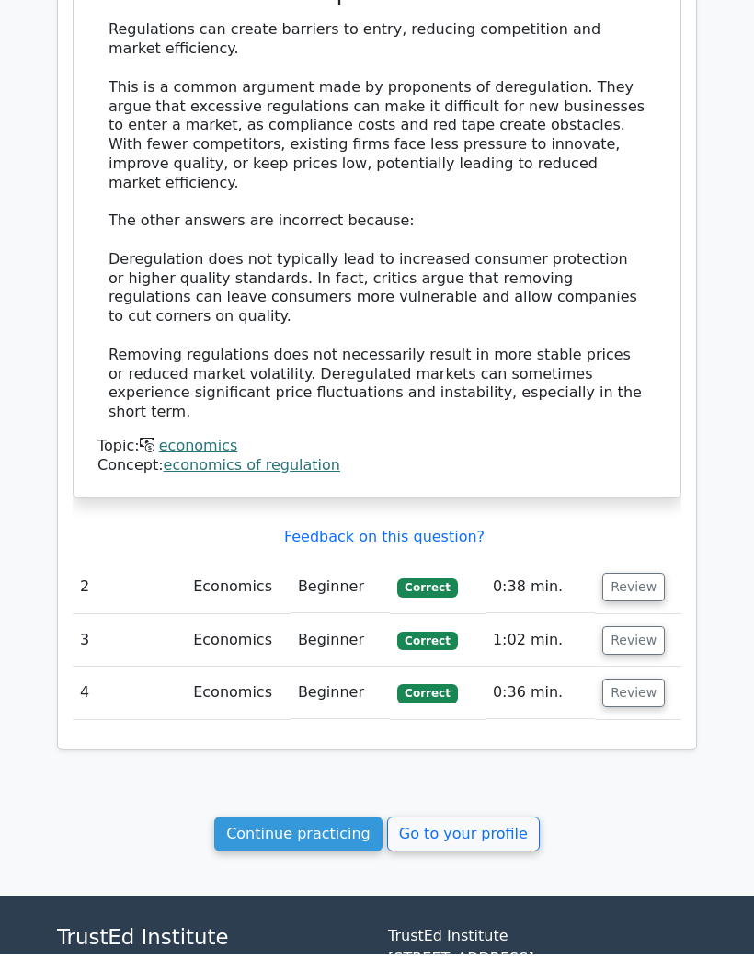
scroll to position [1347, 0]
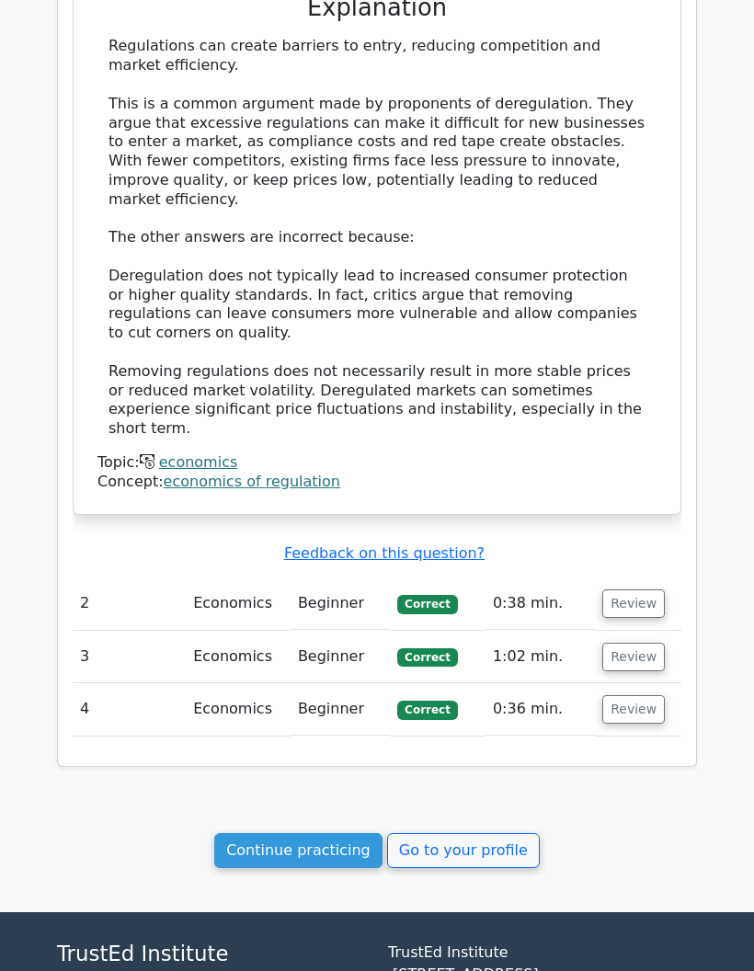
click at [245, 833] on link "Continue practicing" at bounding box center [298, 850] width 168 height 35
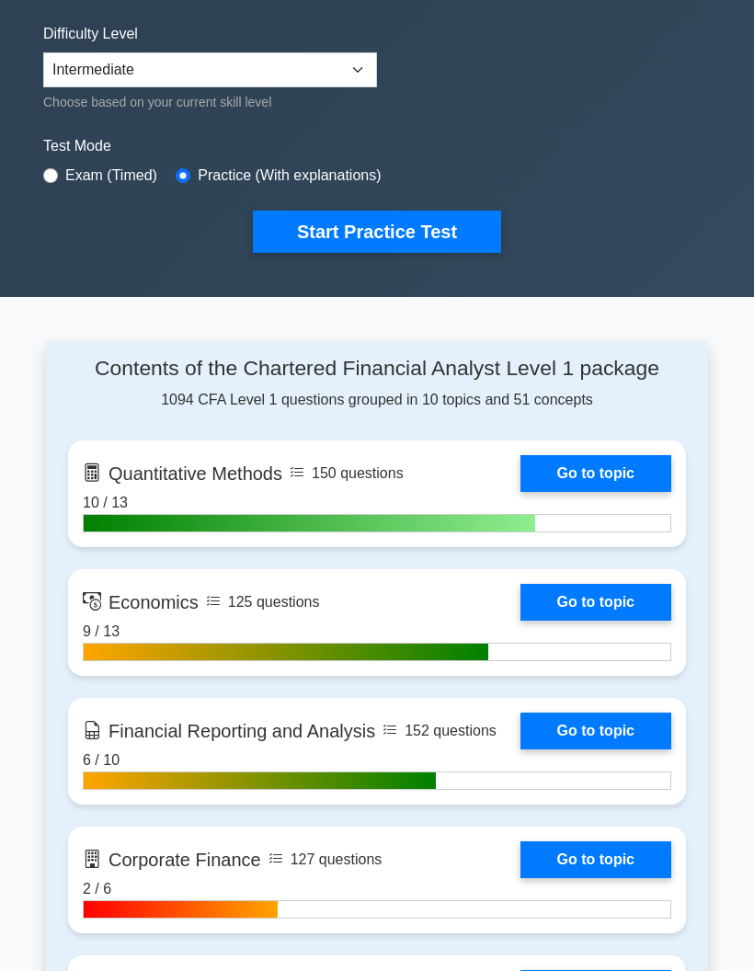
scroll to position [431, 0]
click at [626, 492] on link "Go to topic" at bounding box center [596, 473] width 151 height 37
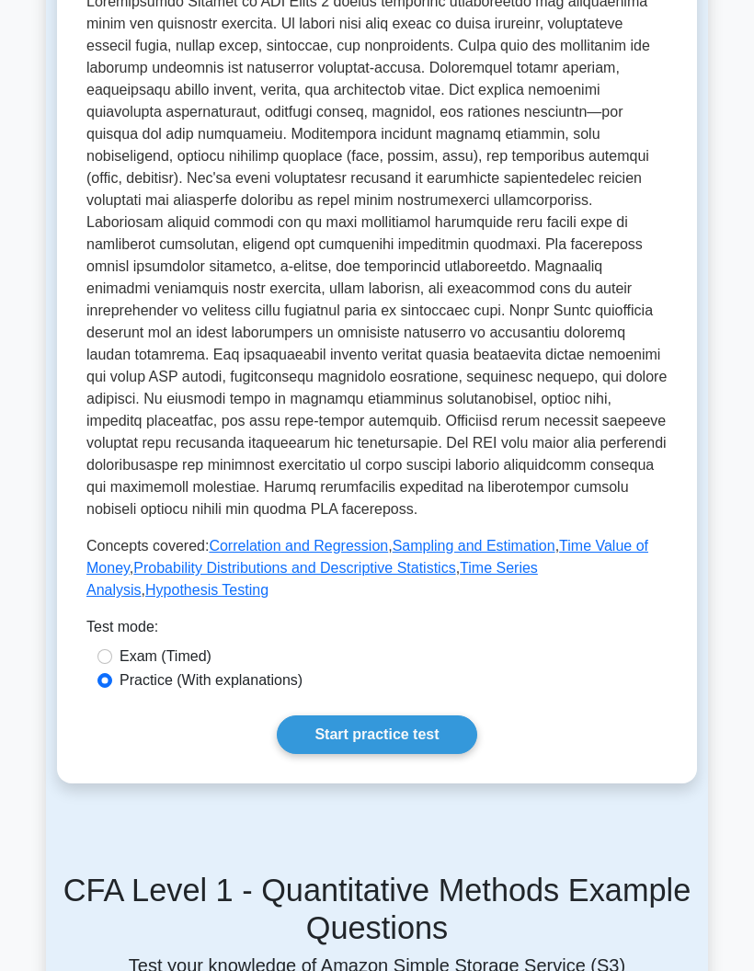
scroll to position [503, 0]
click at [304, 754] on link "Start practice test" at bounding box center [377, 735] width 200 height 39
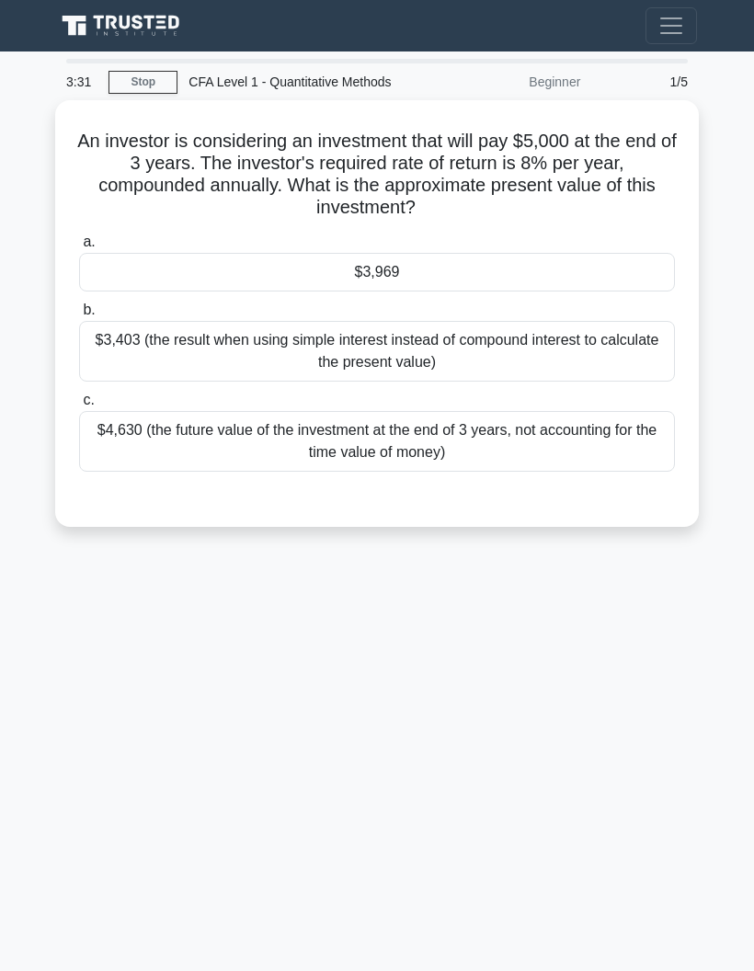
click at [534, 291] on div "a. $3,969 b. $3,403 (the result when using simple interest instead of compound …" at bounding box center [377, 351] width 618 height 248
click at [545, 274] on div "$3,969" at bounding box center [377, 272] width 596 height 39
click at [79, 248] on input "a. $3,969" at bounding box center [79, 242] width 0 height 12
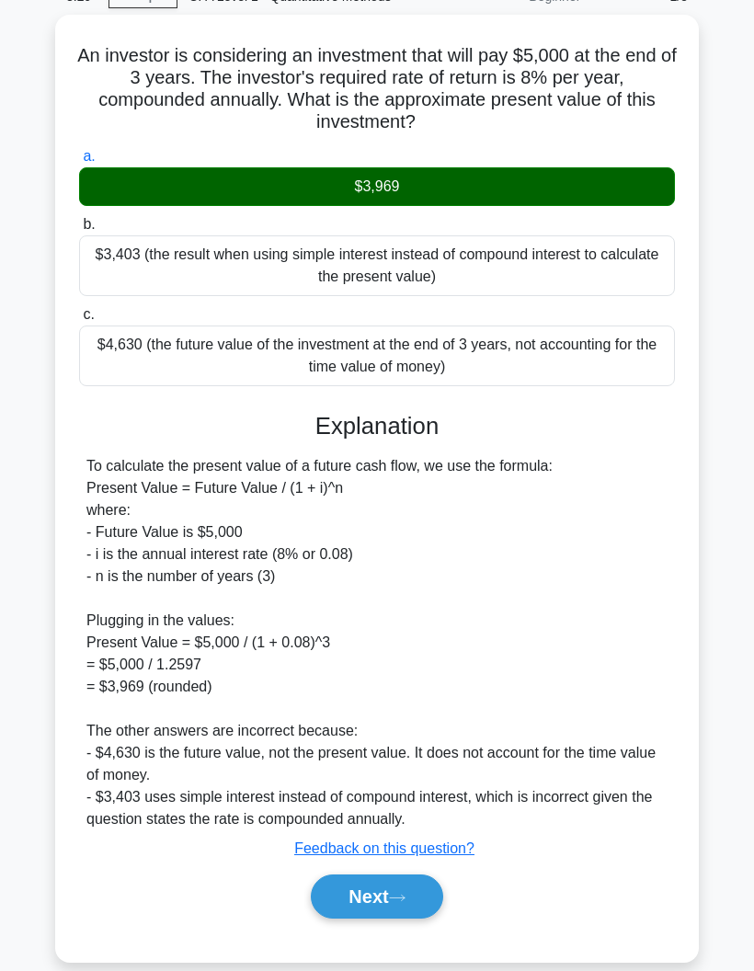
scroll to position [107, 0]
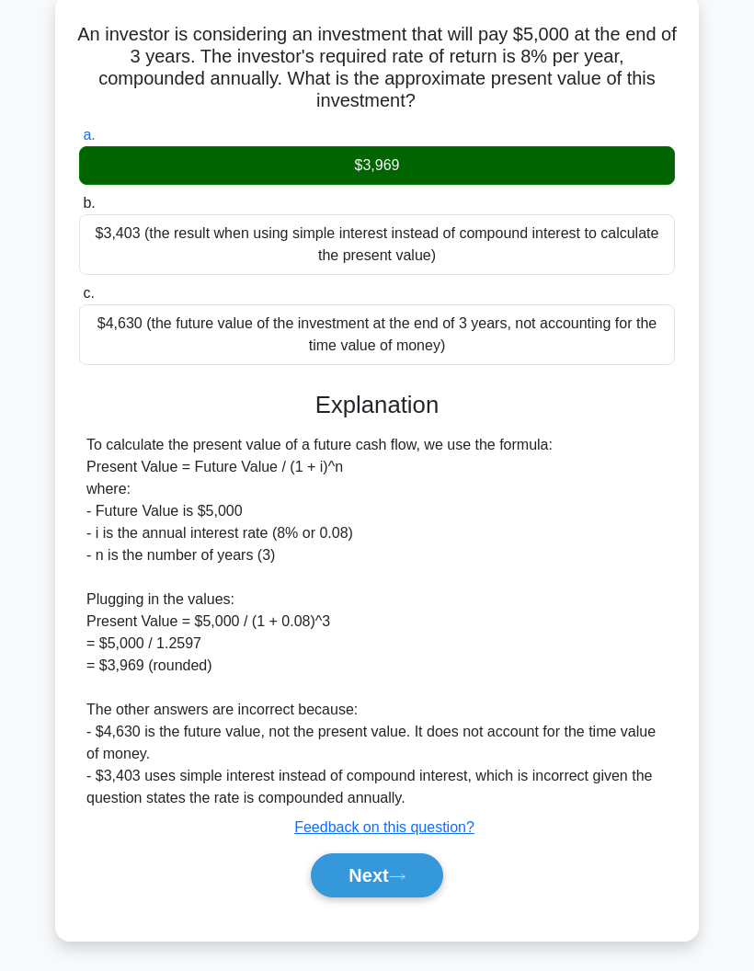
click at [395, 866] on button "Next" at bounding box center [377, 876] width 132 height 44
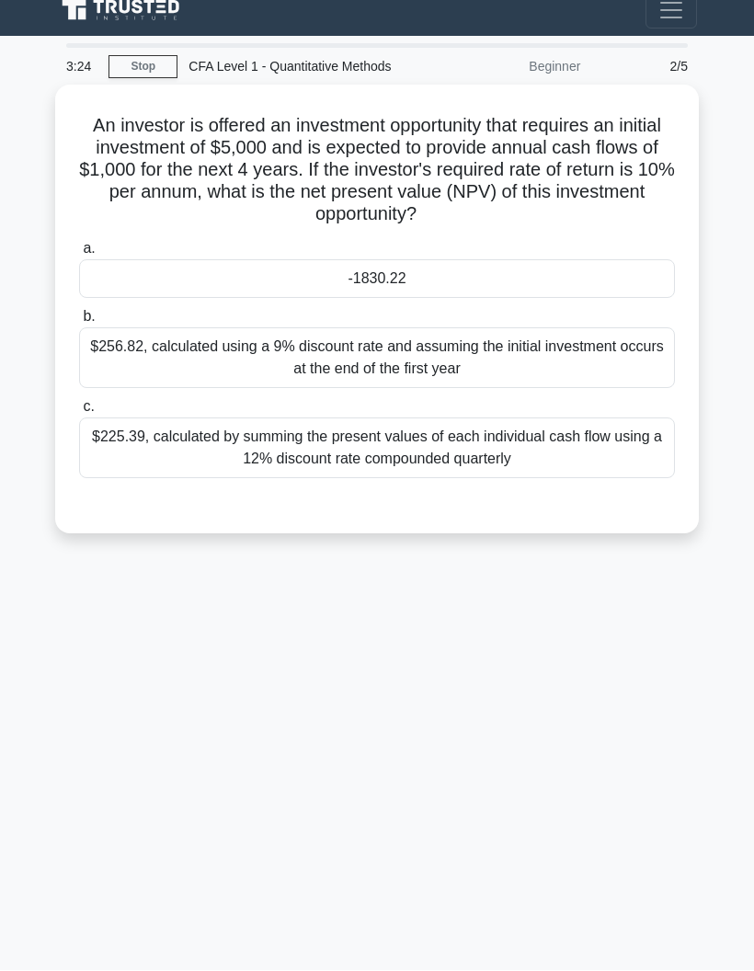
scroll to position [0, 0]
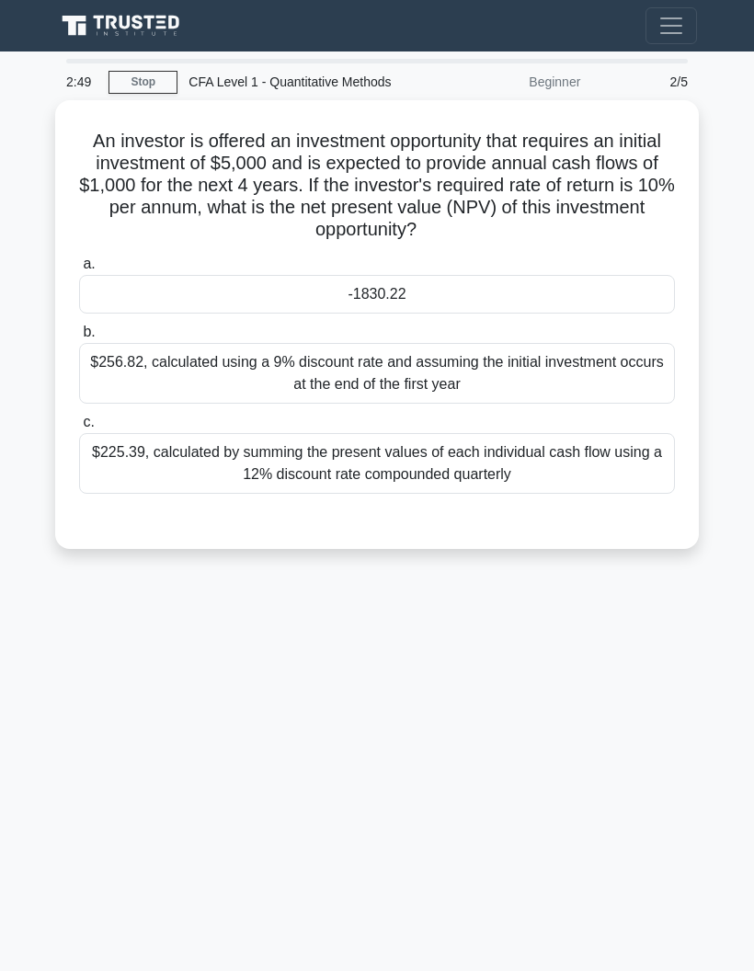
click at [583, 292] on div "-1830.22" at bounding box center [377, 294] width 596 height 39
click at [79, 270] on input "a. -1830.22" at bounding box center [79, 264] width 0 height 12
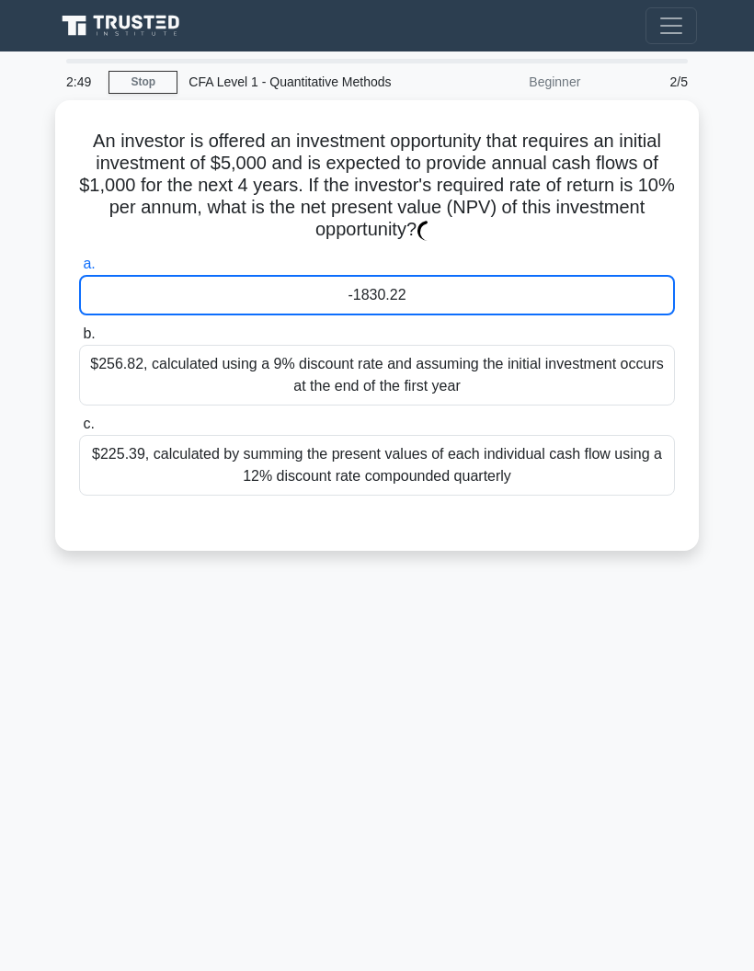
click at [591, 277] on div "-1830.22" at bounding box center [377, 295] width 596 height 40
click at [79, 270] on input "a. -1830.22" at bounding box center [79, 264] width 0 height 12
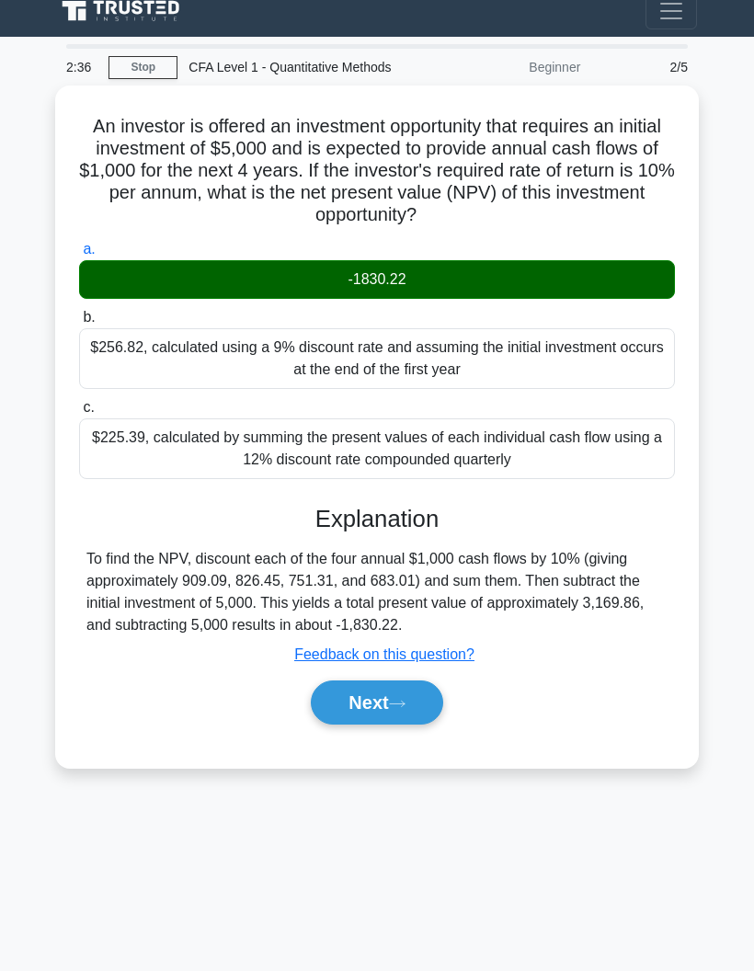
scroll to position [43, 0]
click at [646, 548] on div "To find the NPV, discount each of the four annual $1,000 cash flows by 10% (giv…" at bounding box center [376, 592] width 581 height 88
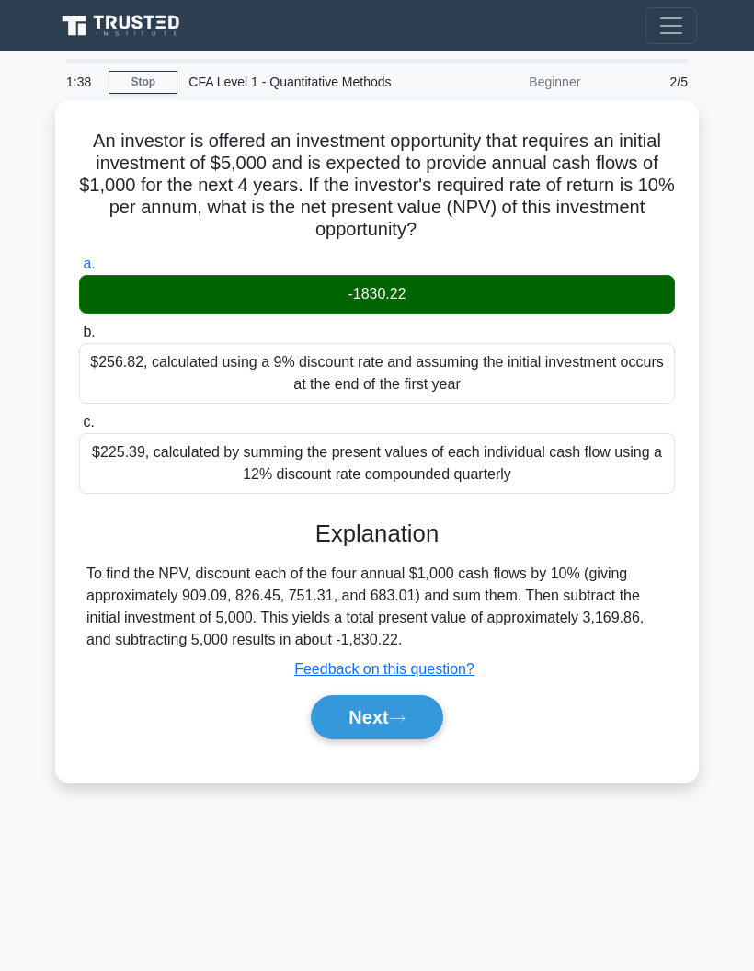
click at [407, 727] on button "Next" at bounding box center [377, 717] width 132 height 44
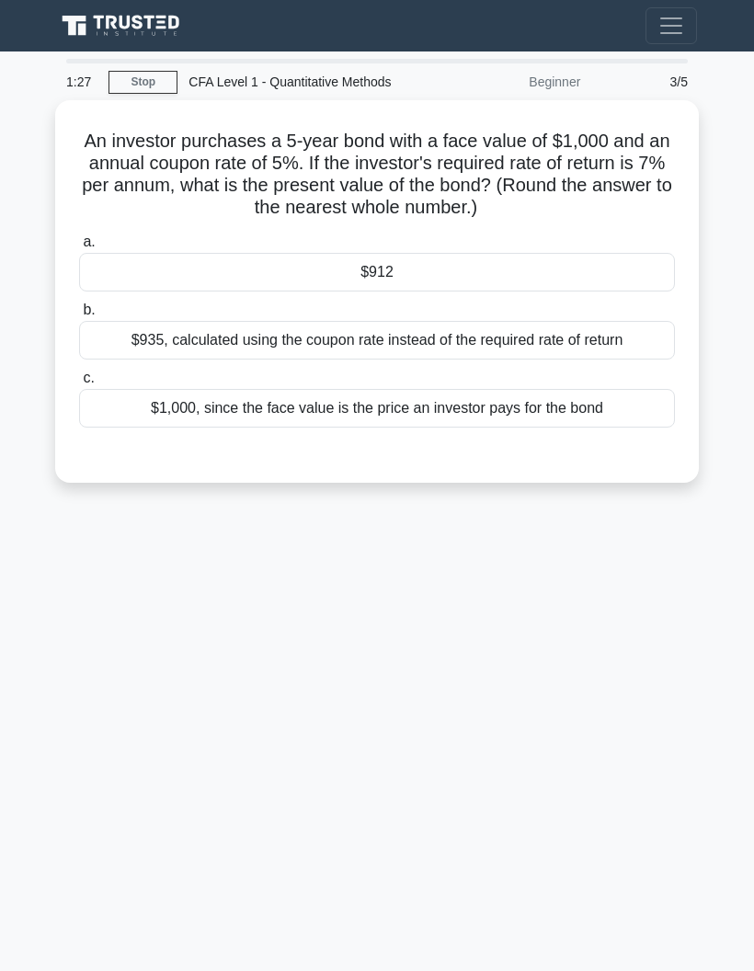
click at [648, 285] on div "$912" at bounding box center [377, 272] width 596 height 39
click at [79, 248] on input "a. $912" at bounding box center [79, 242] width 0 height 12
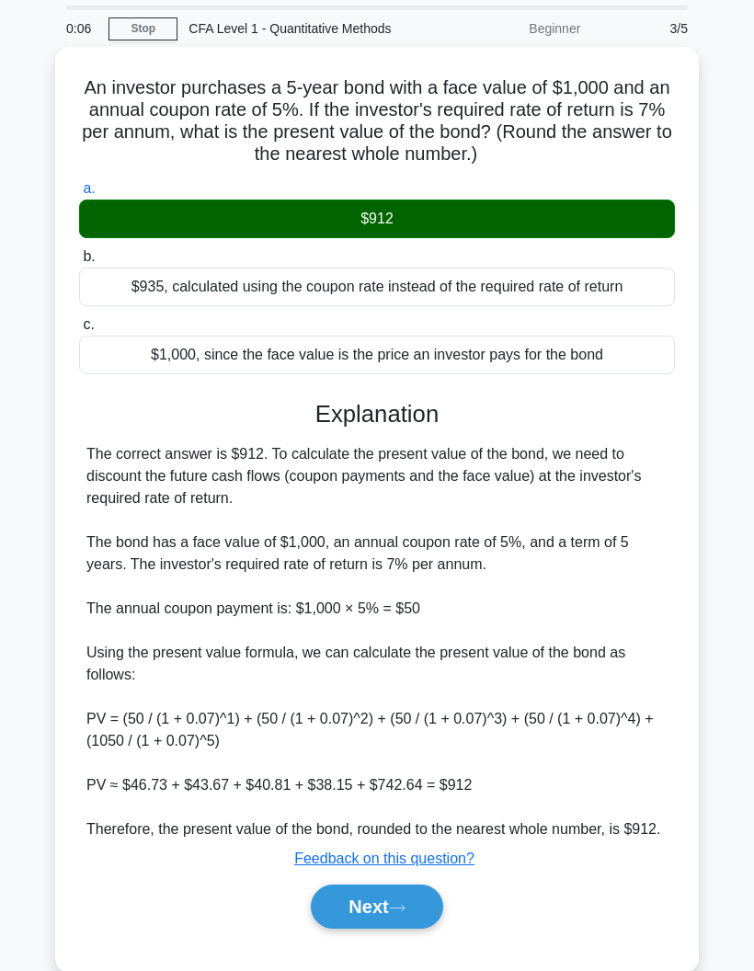
scroll to position [129, 0]
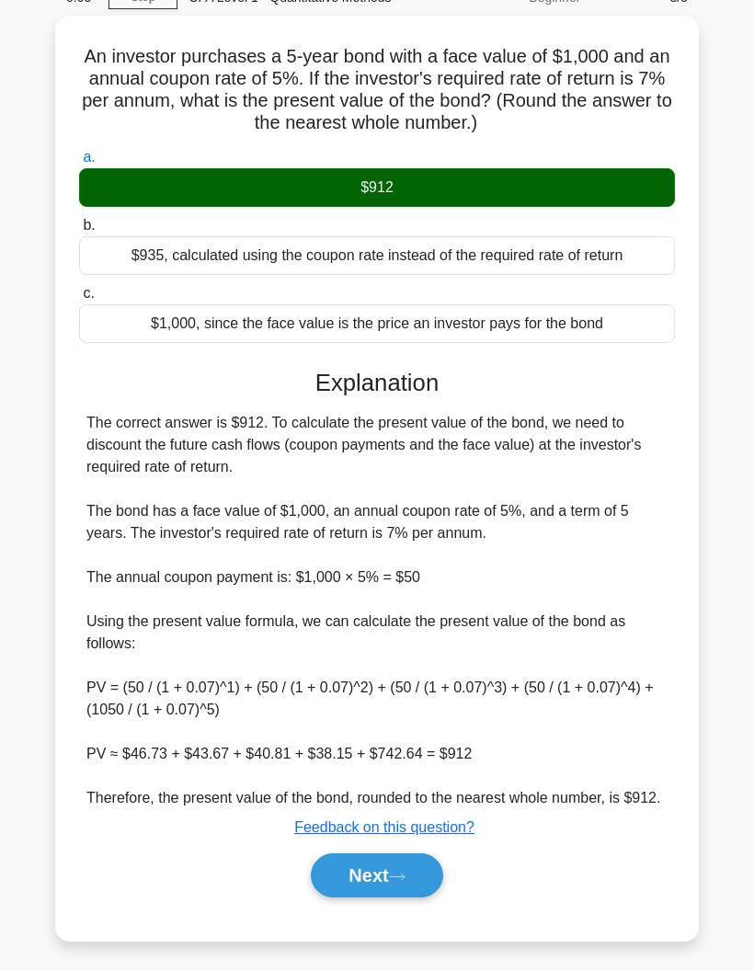
click at [344, 868] on button "Next" at bounding box center [377, 876] width 132 height 44
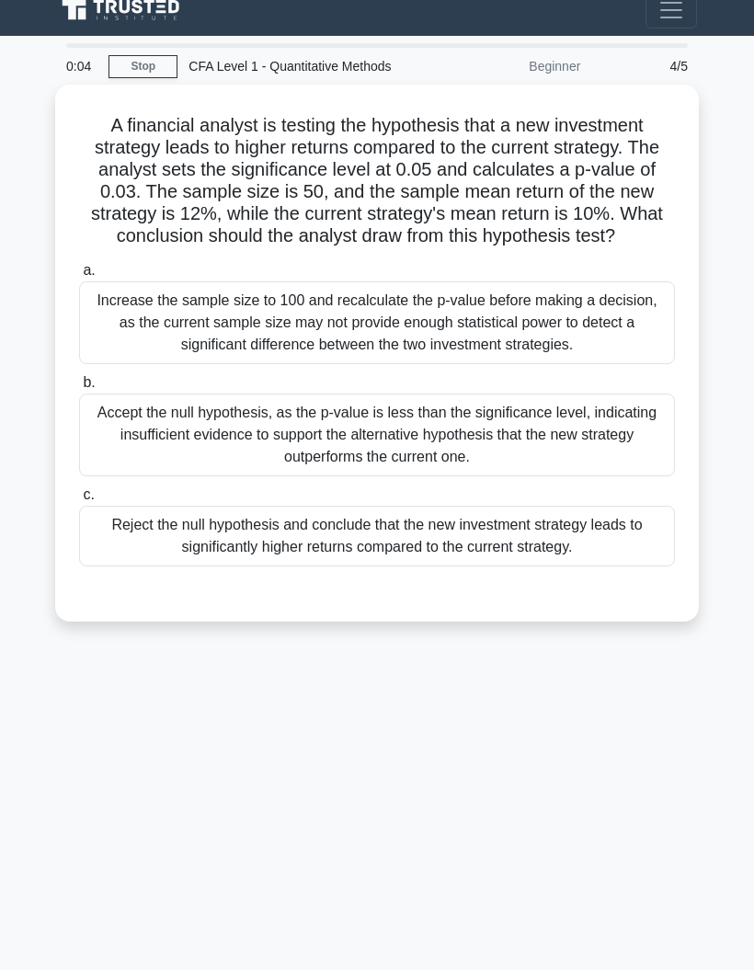
scroll to position [0, 0]
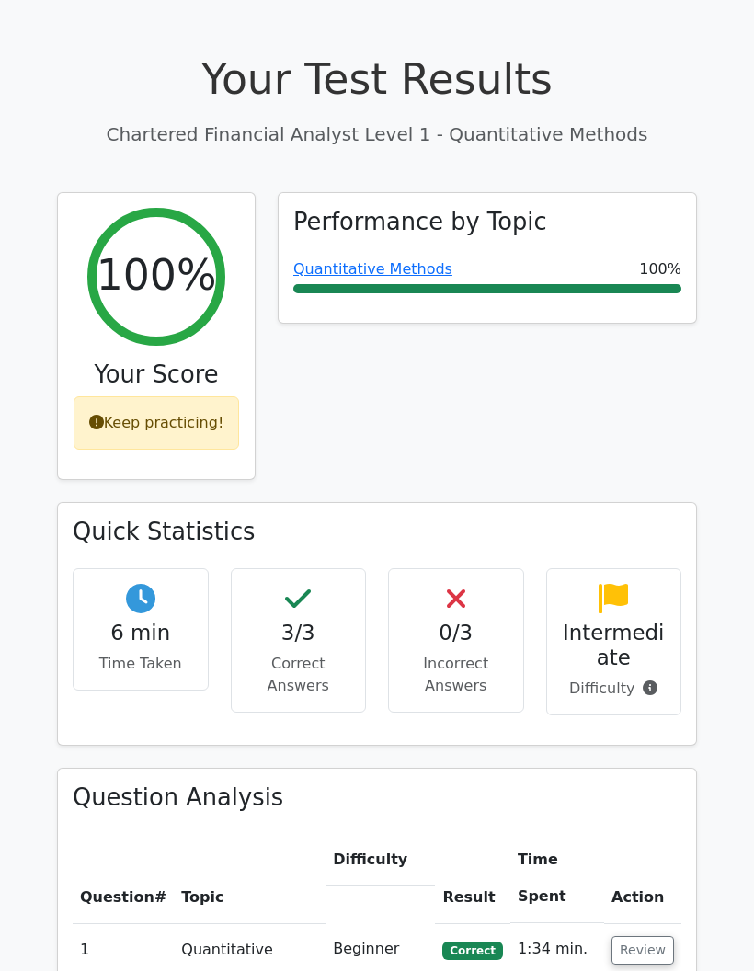
scroll to position [59, 0]
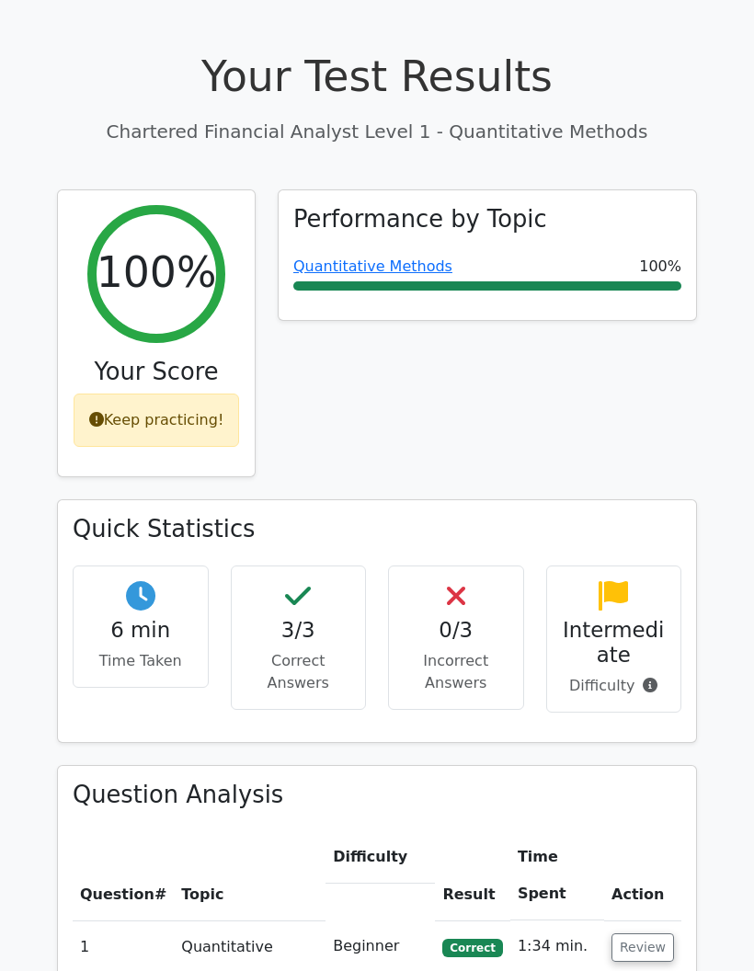
click at [595, 662] on div "Intermediate Difficulty" at bounding box center [614, 640] width 136 height 148
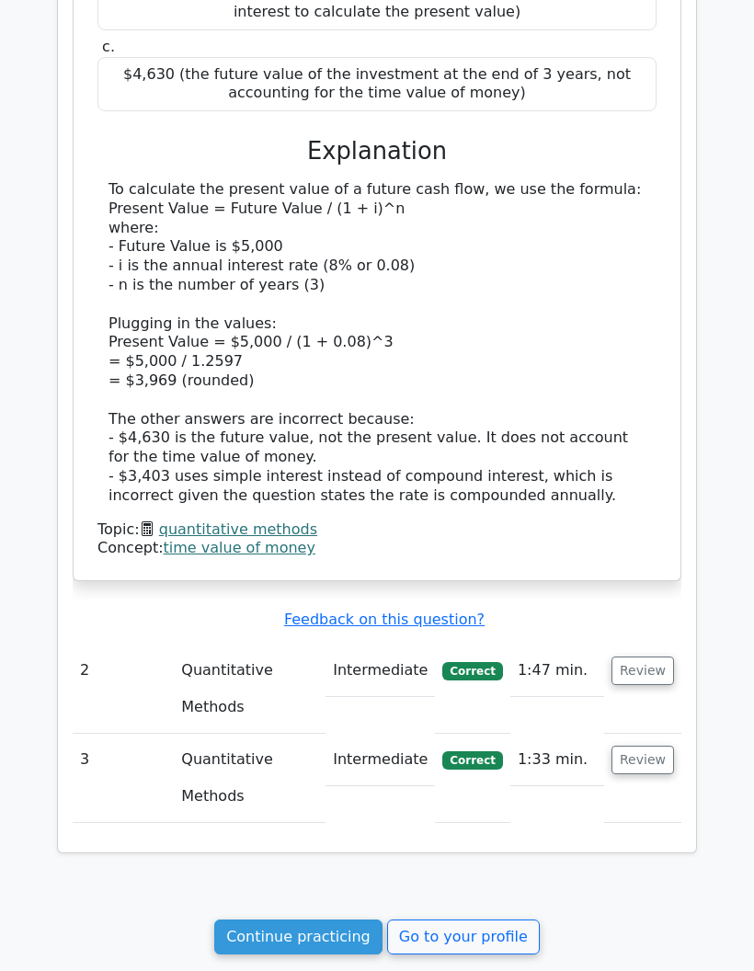
scroll to position [1304, 0]
click at [270, 921] on link "Continue practicing" at bounding box center [298, 938] width 168 height 35
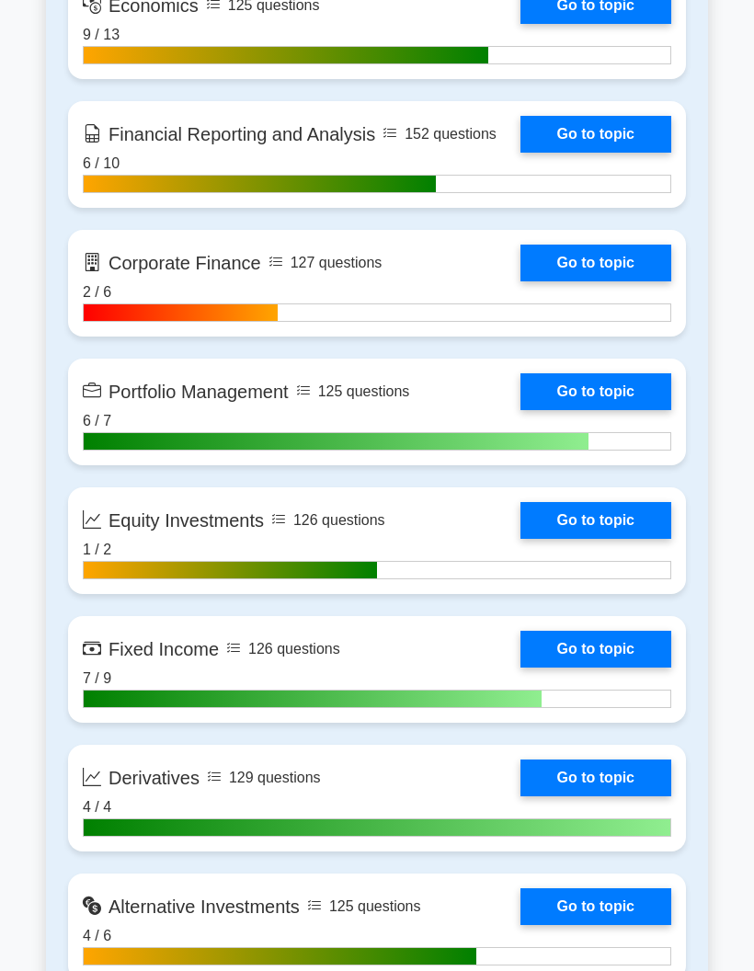
scroll to position [1028, 0]
click at [544, 539] on link "Go to topic" at bounding box center [596, 520] width 151 height 37
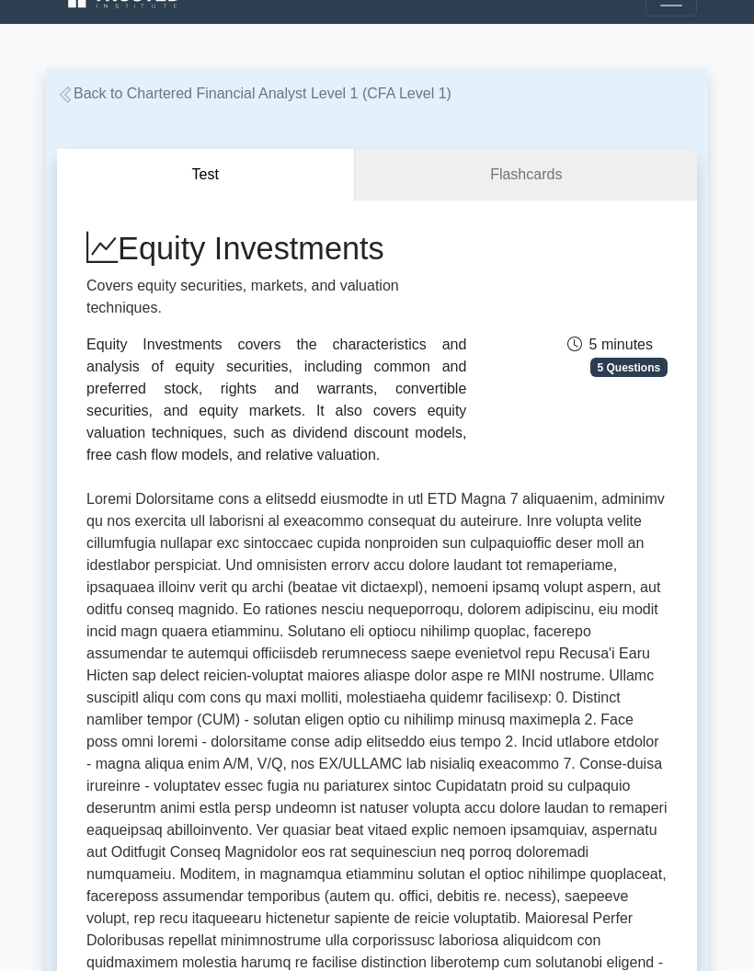
scroll to position [28, 0]
click at [422, 195] on link "Flashcards" at bounding box center [526, 175] width 342 height 52
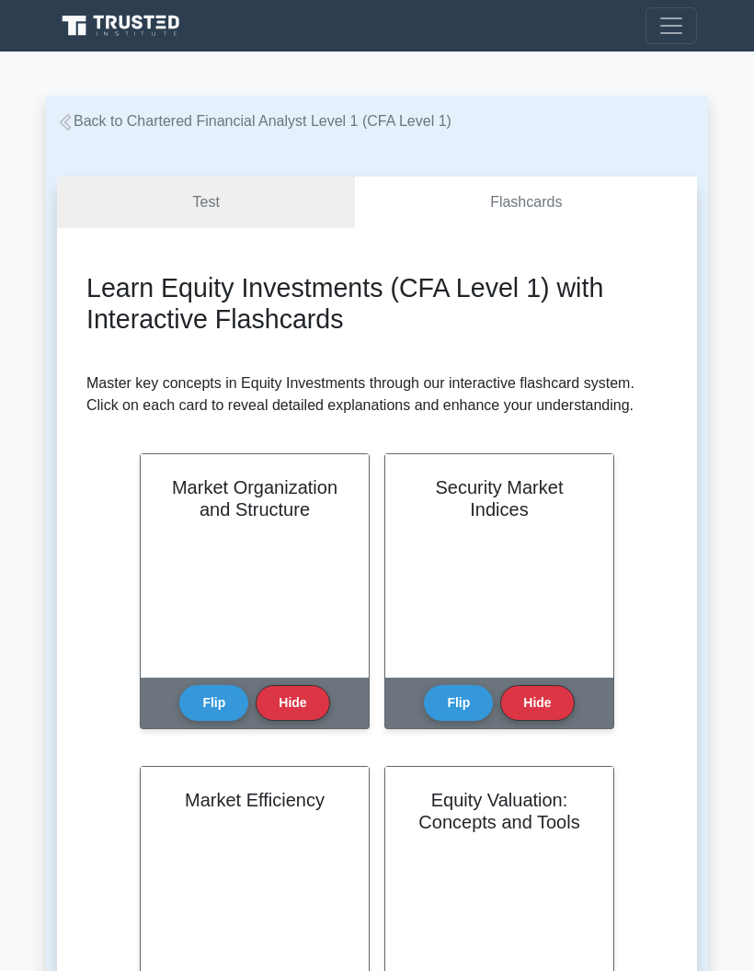
click at [195, 721] on button "Flip" at bounding box center [213, 703] width 69 height 36
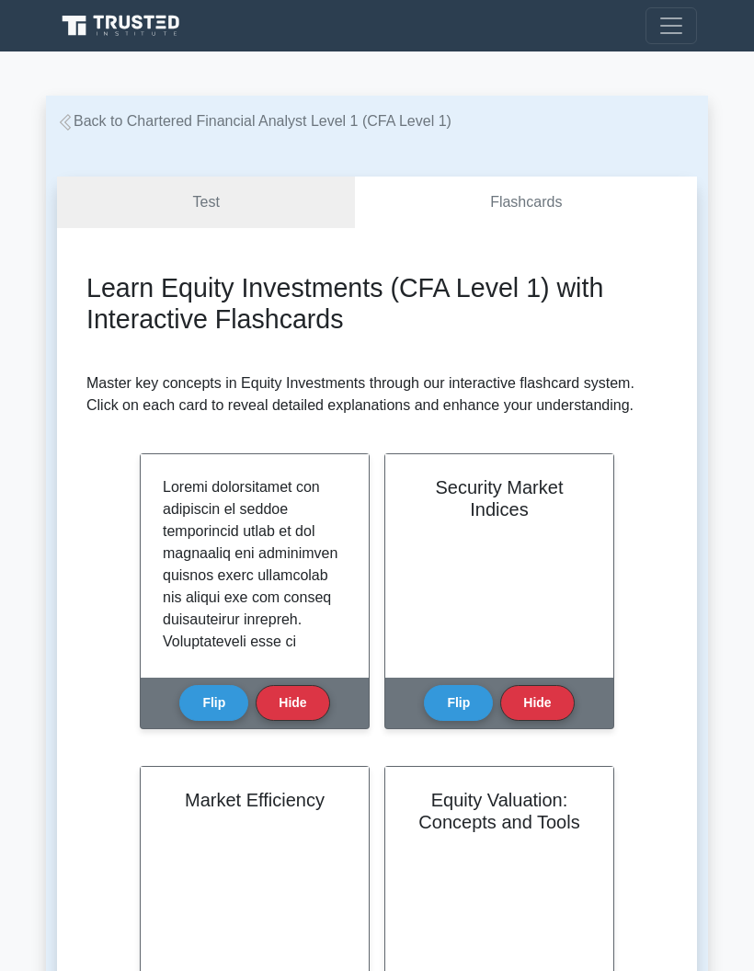
click at [202, 716] on button "Flip" at bounding box center [213, 703] width 69 height 36
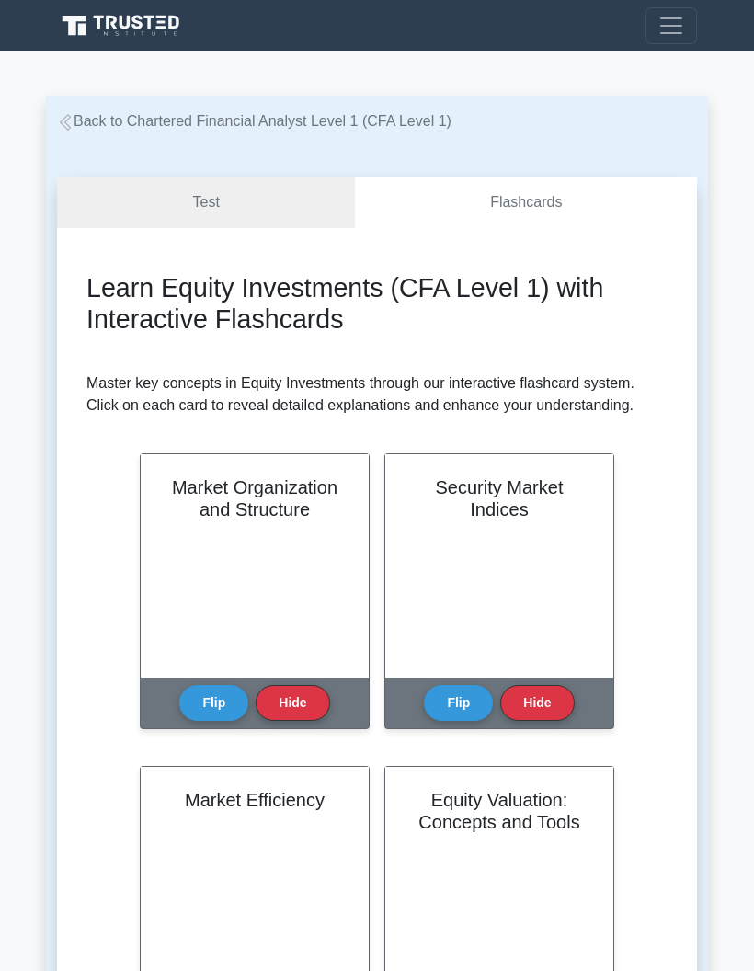
click at [453, 721] on button "Flip" at bounding box center [458, 703] width 69 height 36
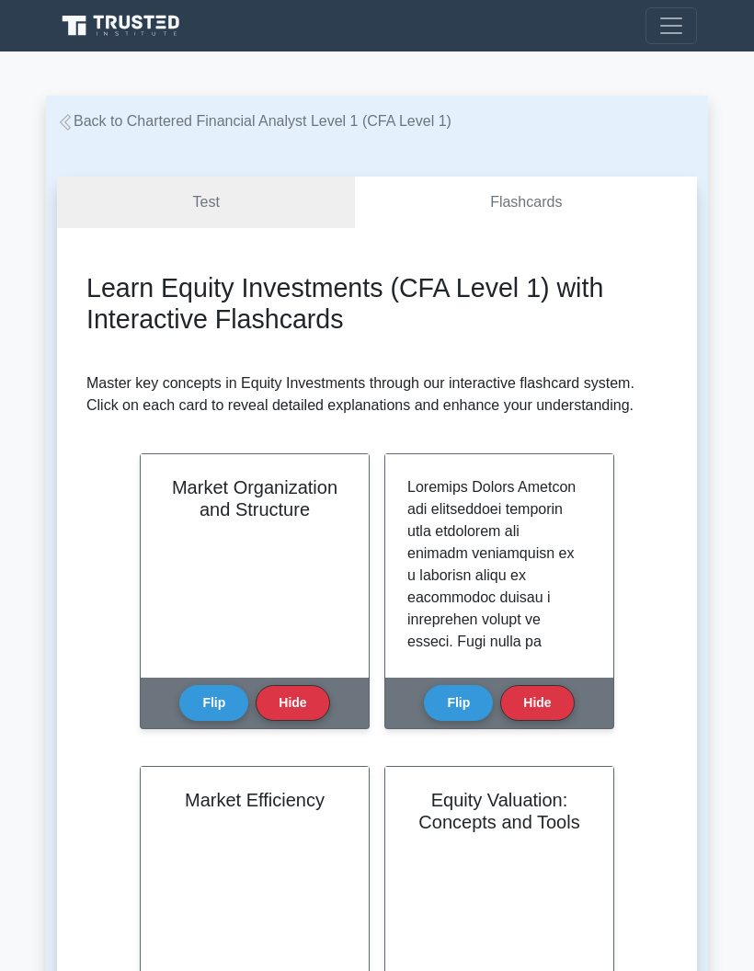
click at [451, 711] on button "Flip" at bounding box center [458, 703] width 69 height 36
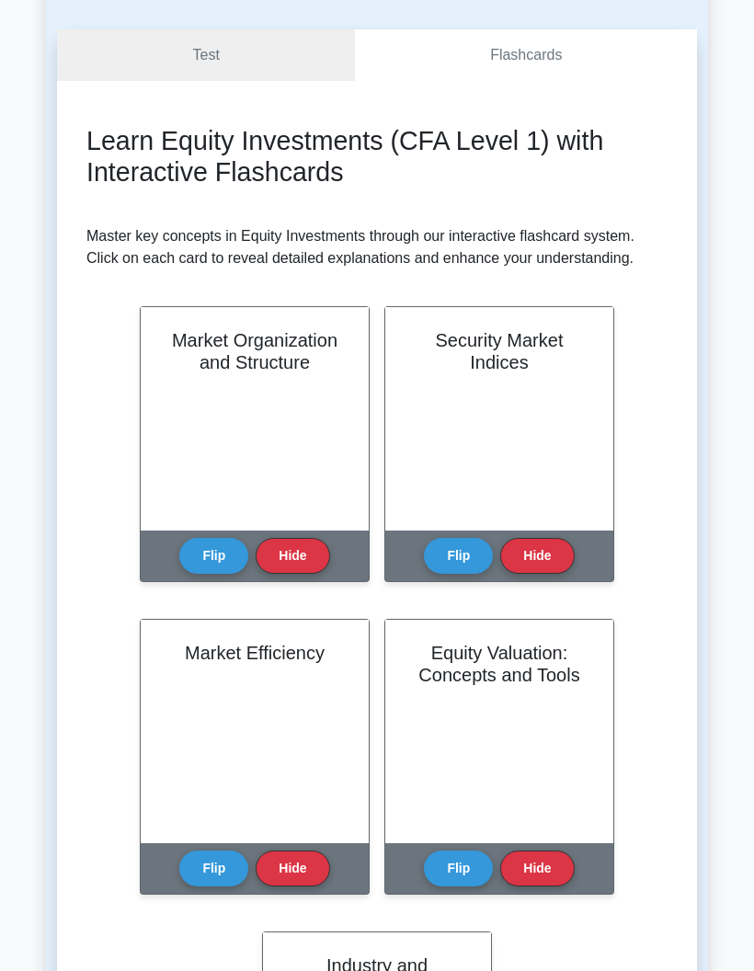
scroll to position [147, 0]
click at [215, 877] on button "Flip" at bounding box center [213, 869] width 69 height 36
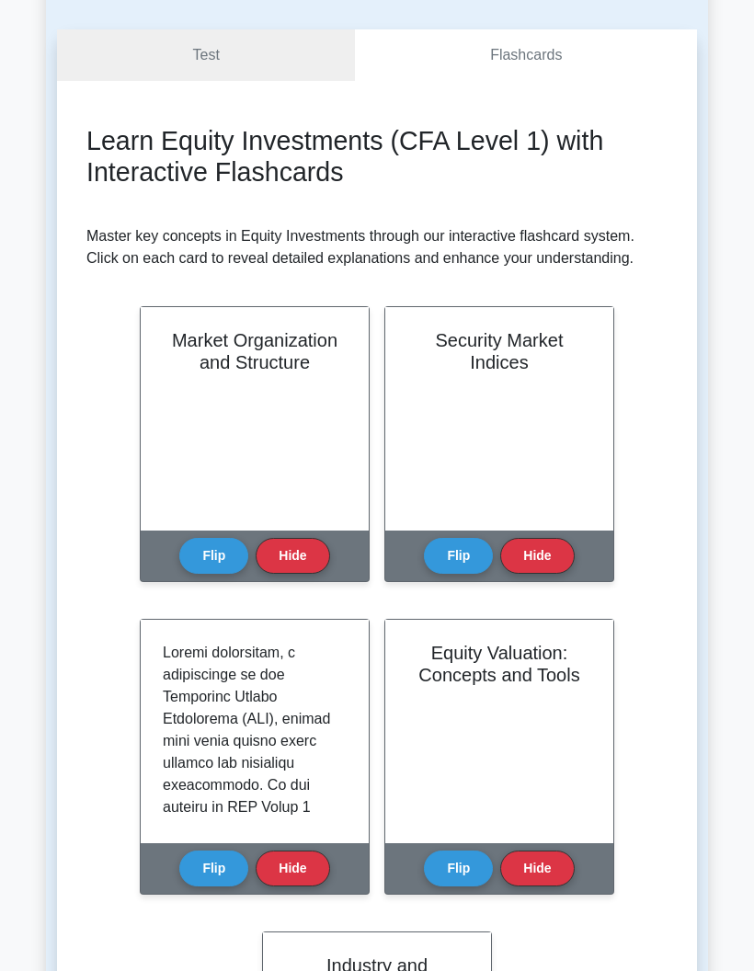
click at [201, 881] on button "Flip" at bounding box center [213, 869] width 69 height 36
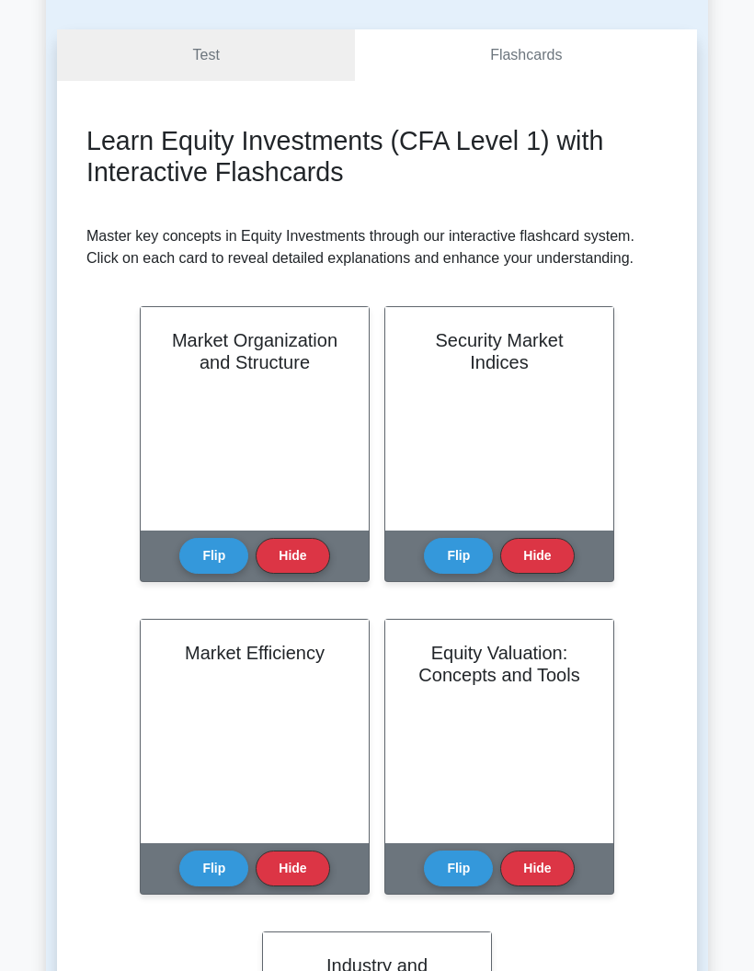
click at [475, 887] on button "Flip" at bounding box center [458, 869] width 69 height 36
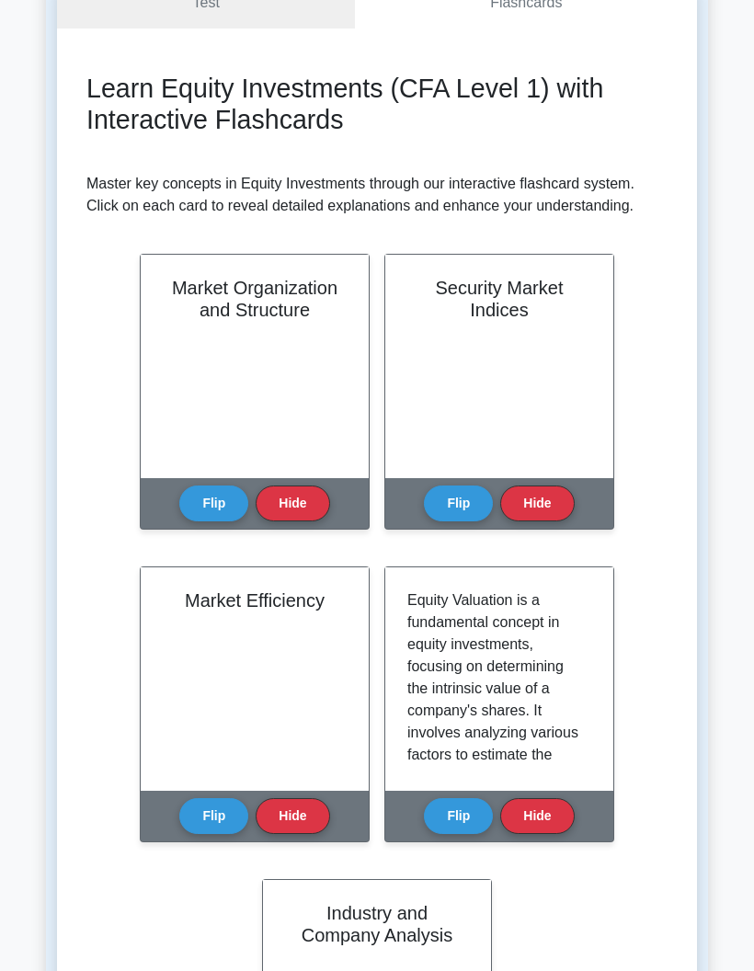
scroll to position [200, 0]
click at [459, 828] on button "Flip" at bounding box center [458, 816] width 69 height 36
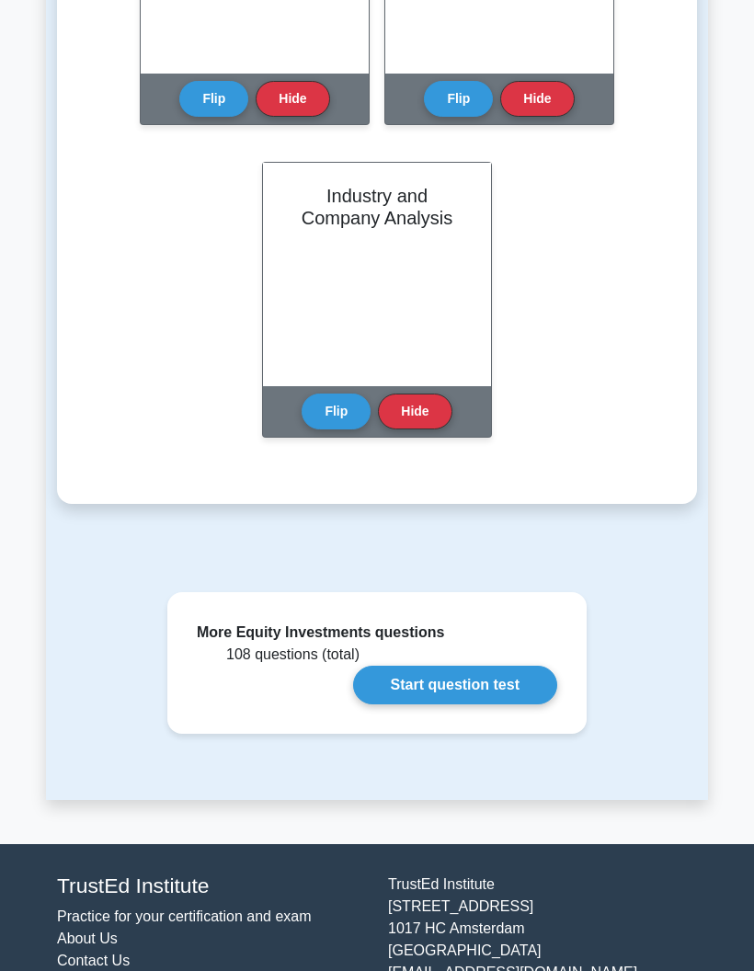
scroll to position [909, 0]
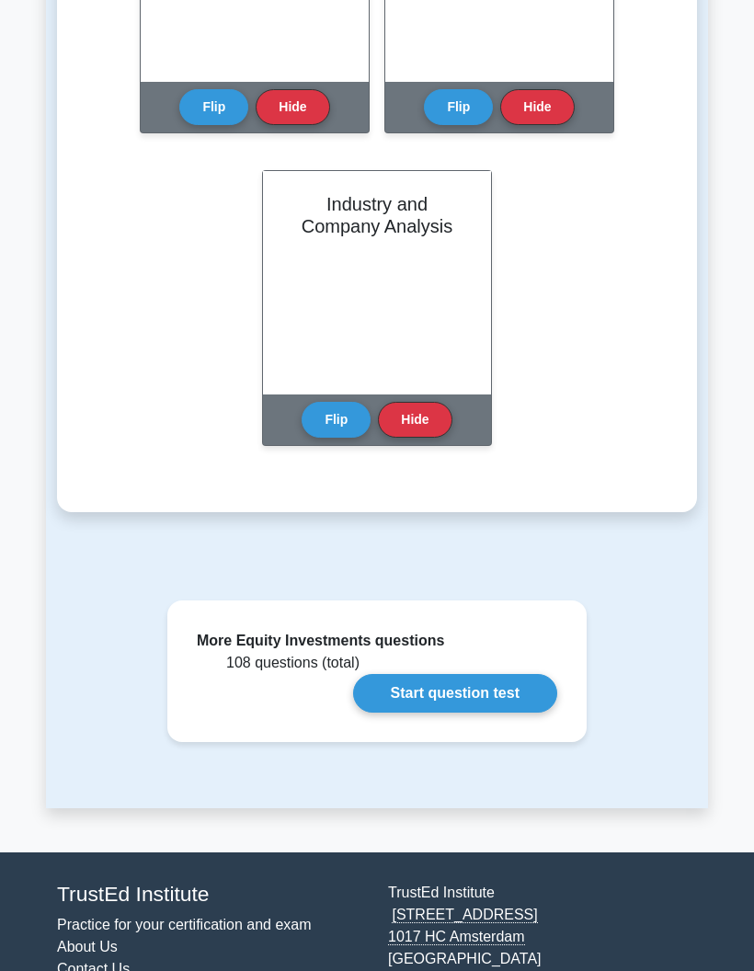
click at [419, 712] on link "Start question test" at bounding box center [455, 693] width 204 height 39
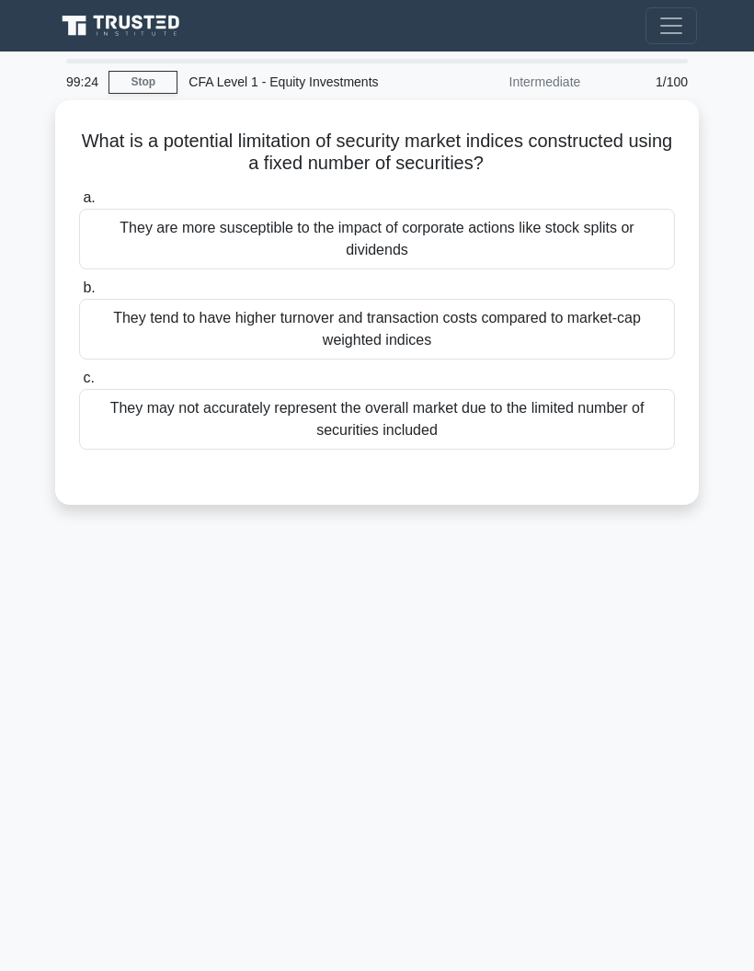
click at [246, 436] on div "They may not accurately represent the overall market due to the limited number …" at bounding box center [377, 419] width 596 height 61
click at [79, 384] on input "c. They may not accurately represent the overall market due to the limited numb…" at bounding box center [79, 379] width 0 height 12
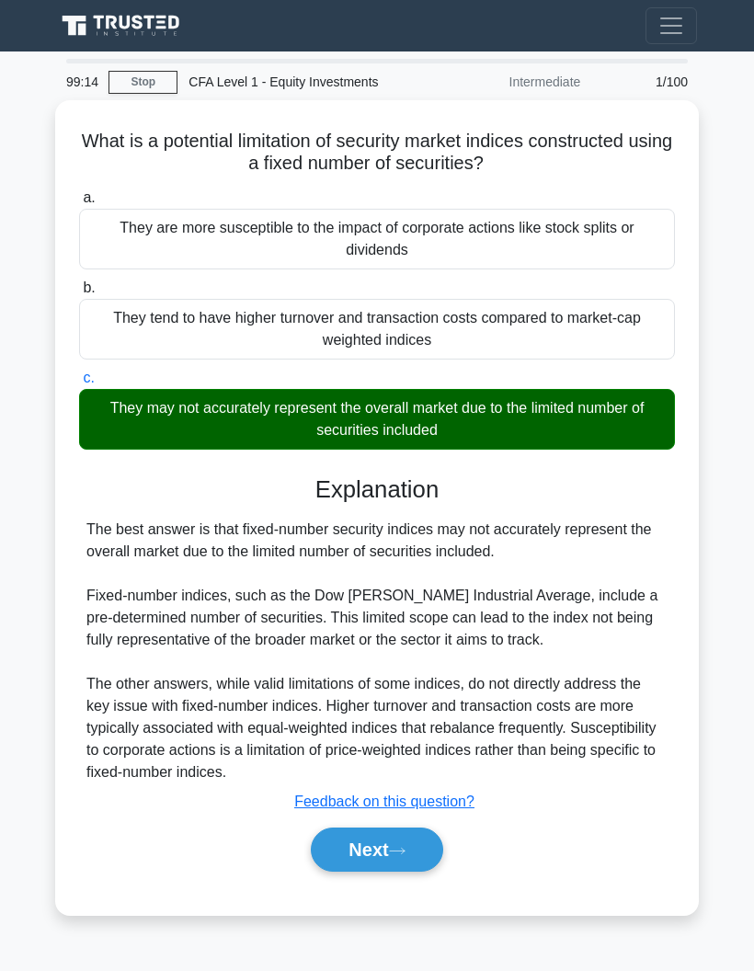
click at [354, 865] on button "Next" at bounding box center [377, 850] width 132 height 44
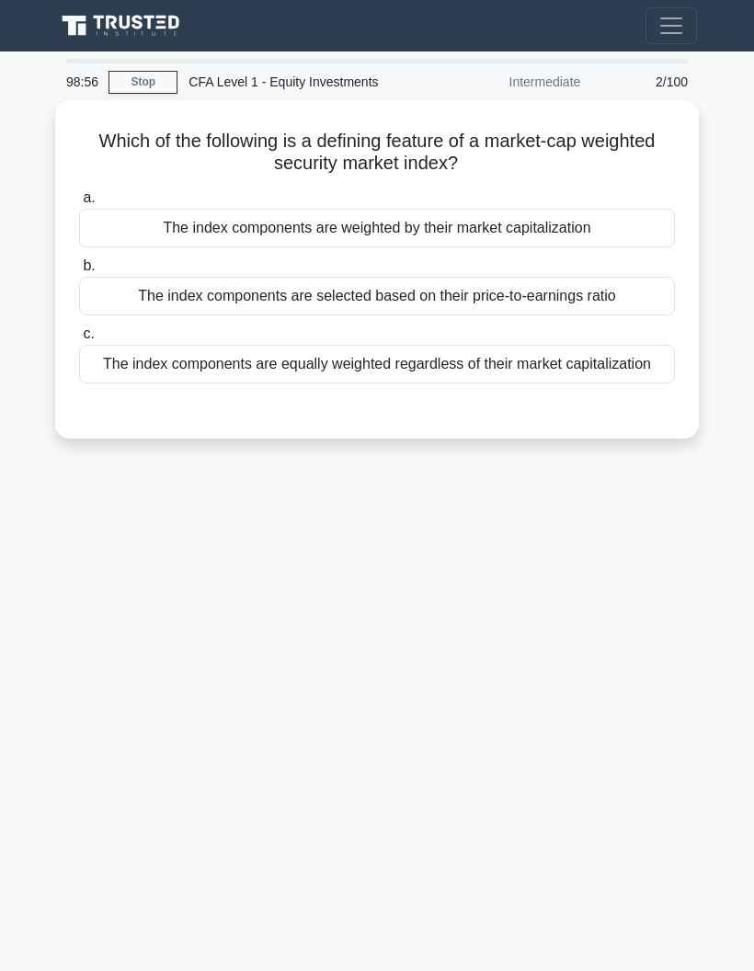
click at [169, 246] on div "a. The index components are weighted by their market capitalization b. The inde…" at bounding box center [377, 285] width 618 height 204
click at [142, 223] on div "The index components are weighted by their market capitalization" at bounding box center [377, 228] width 596 height 39
click at [79, 204] on input "a. The index components are weighted by their market capitalization" at bounding box center [79, 198] width 0 height 12
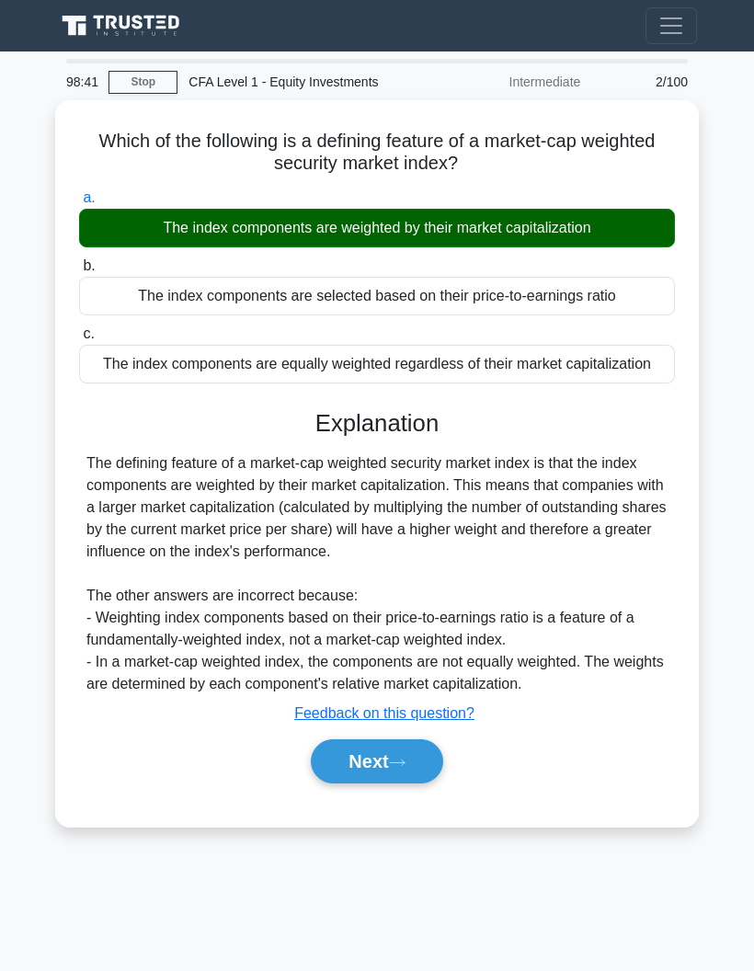
click at [340, 784] on button "Next" at bounding box center [377, 761] width 132 height 44
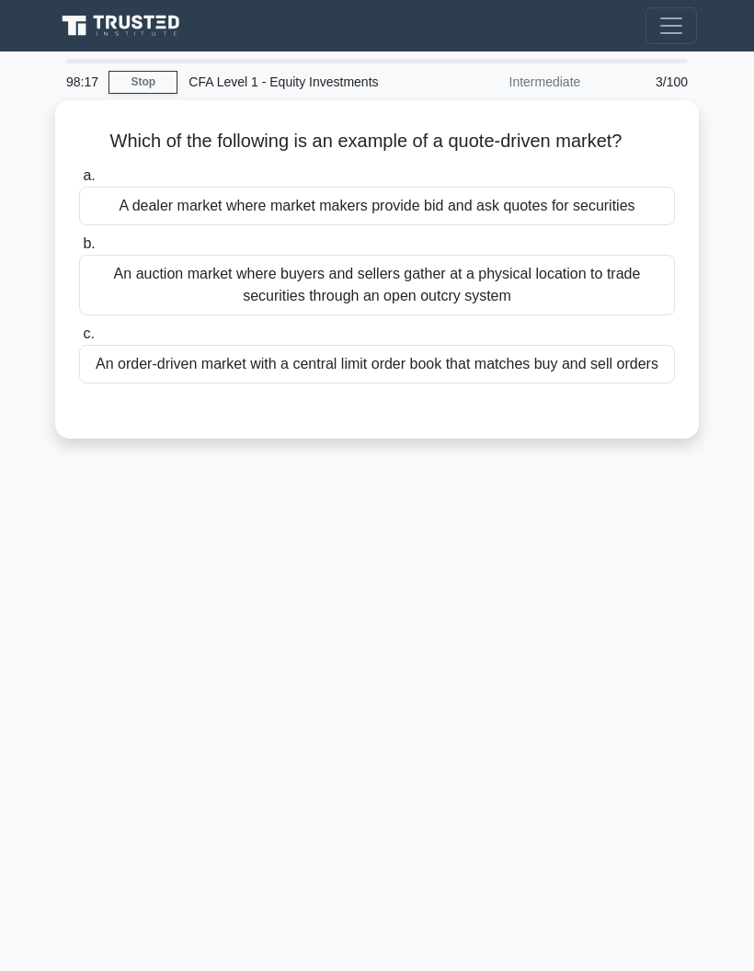
click at [183, 384] on div "An order-driven market with a central limit order book that matches buy and sel…" at bounding box center [377, 364] width 596 height 39
click at [79, 340] on input "c. An order-driven market with a central limit order book that matches buy and …" at bounding box center [79, 334] width 0 height 12
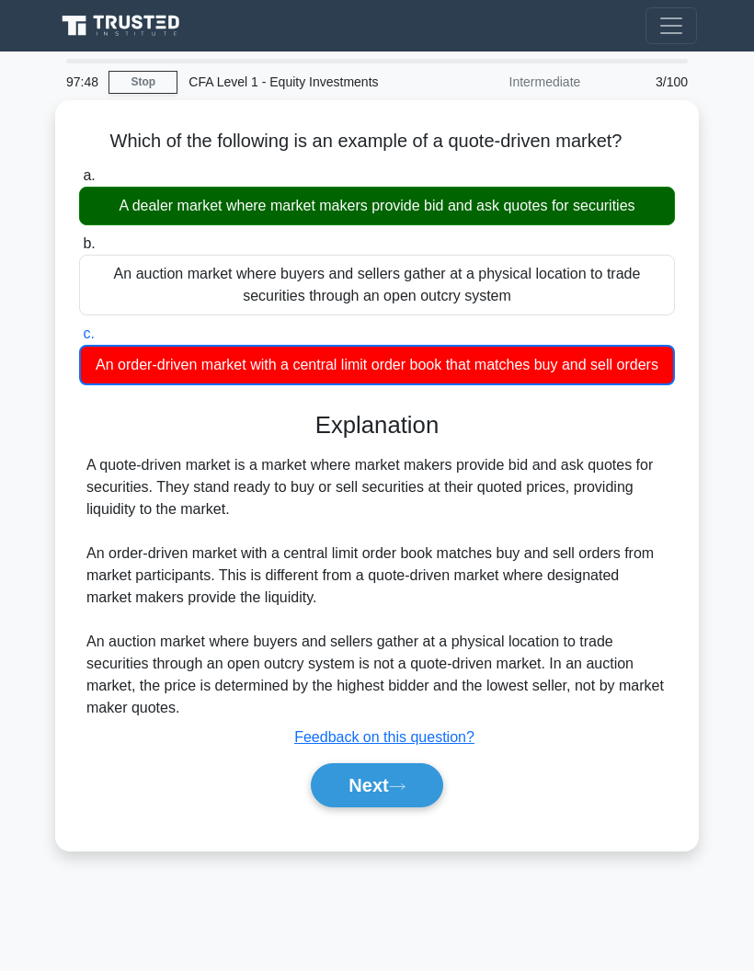
click at [338, 808] on button "Next" at bounding box center [377, 785] width 132 height 44
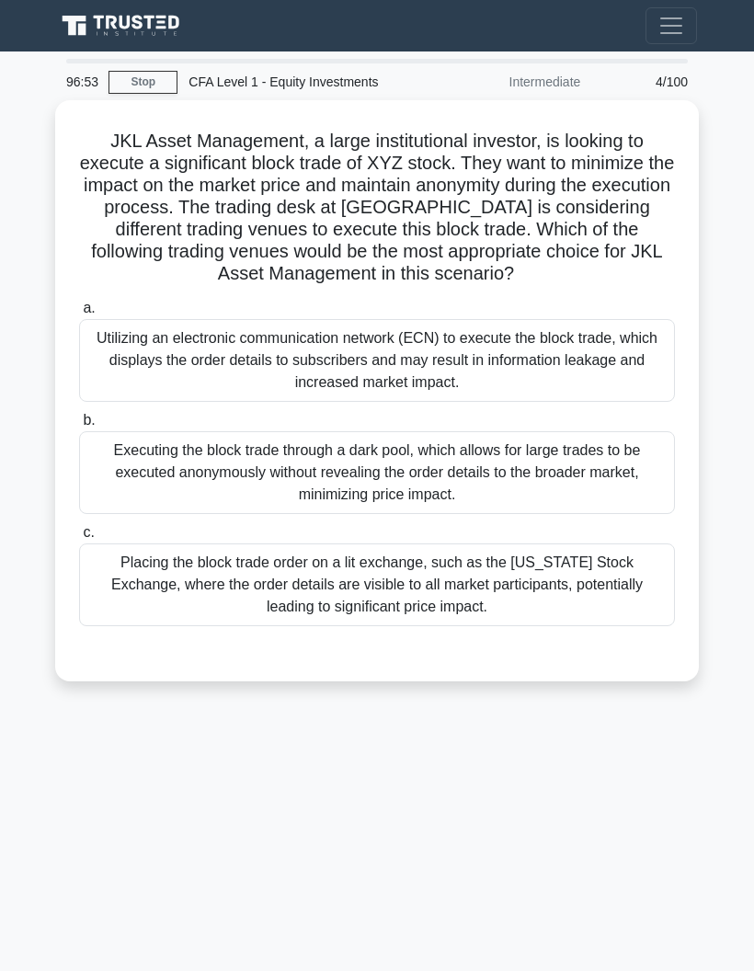
click at [184, 497] on div "Executing the block trade through a dark pool, which allows for large trades to…" at bounding box center [377, 472] width 596 height 83
click at [79, 427] on input "b. Executing the block trade through a dark pool, which allows for large trades…" at bounding box center [79, 421] width 0 height 12
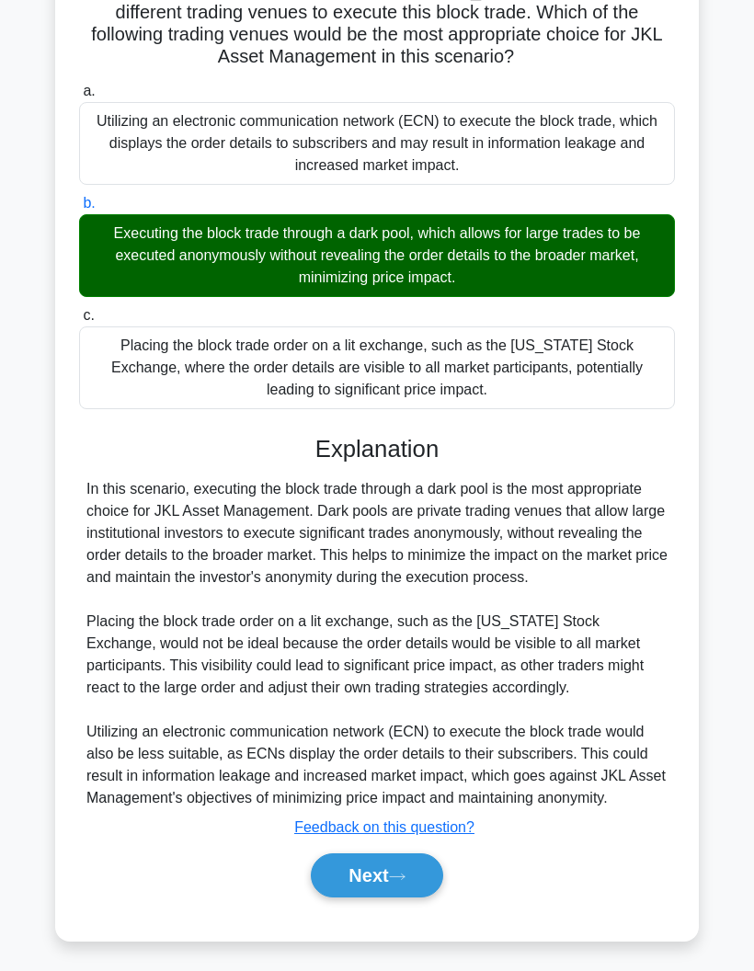
scroll to position [232, 0]
click at [344, 898] on button "Next" at bounding box center [377, 876] width 132 height 44
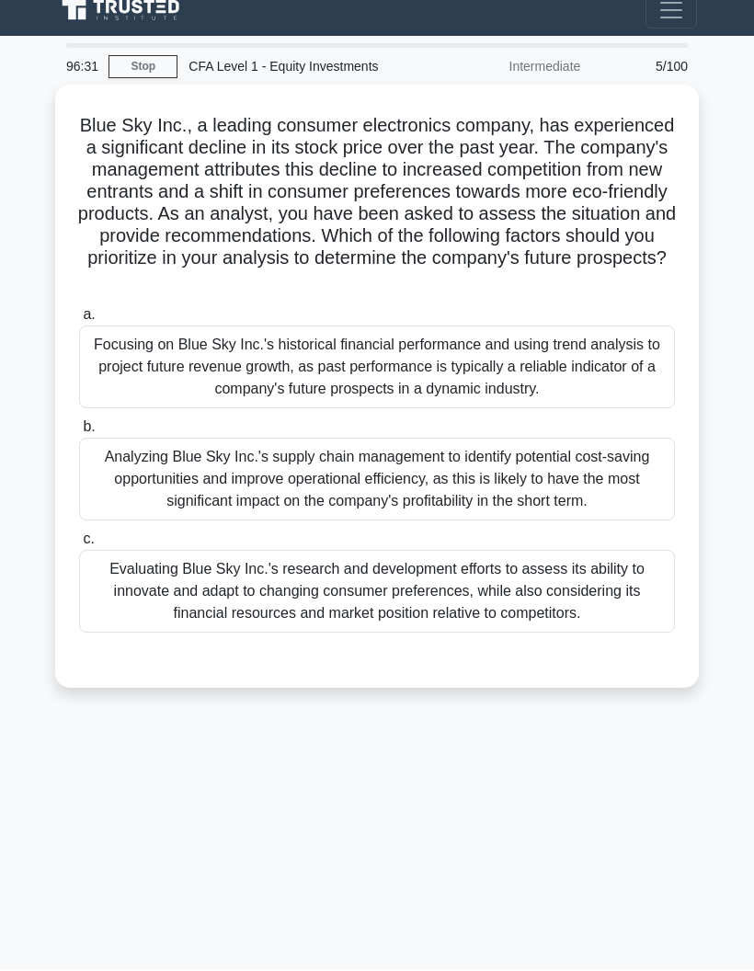
scroll to position [0, 0]
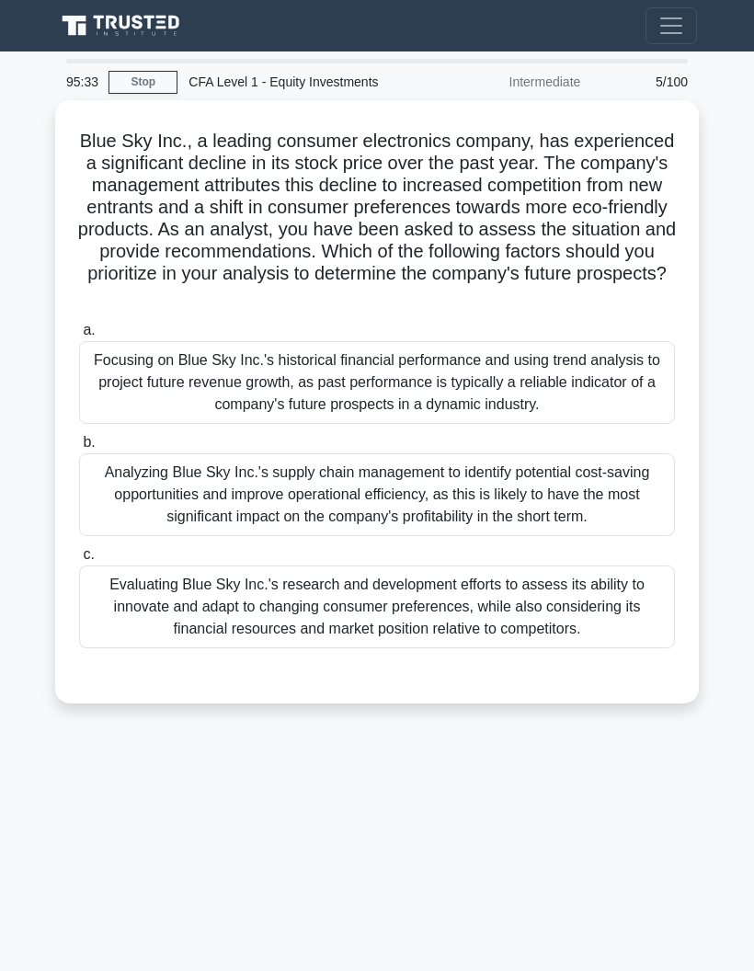
click at [473, 648] on div "Evaluating Blue Sky Inc.'s research and development efforts to assess its abili…" at bounding box center [377, 607] width 596 height 83
click at [79, 561] on input "c. Evaluating Blue Sky Inc.'s research and development efforts to assess its ab…" at bounding box center [79, 555] width 0 height 12
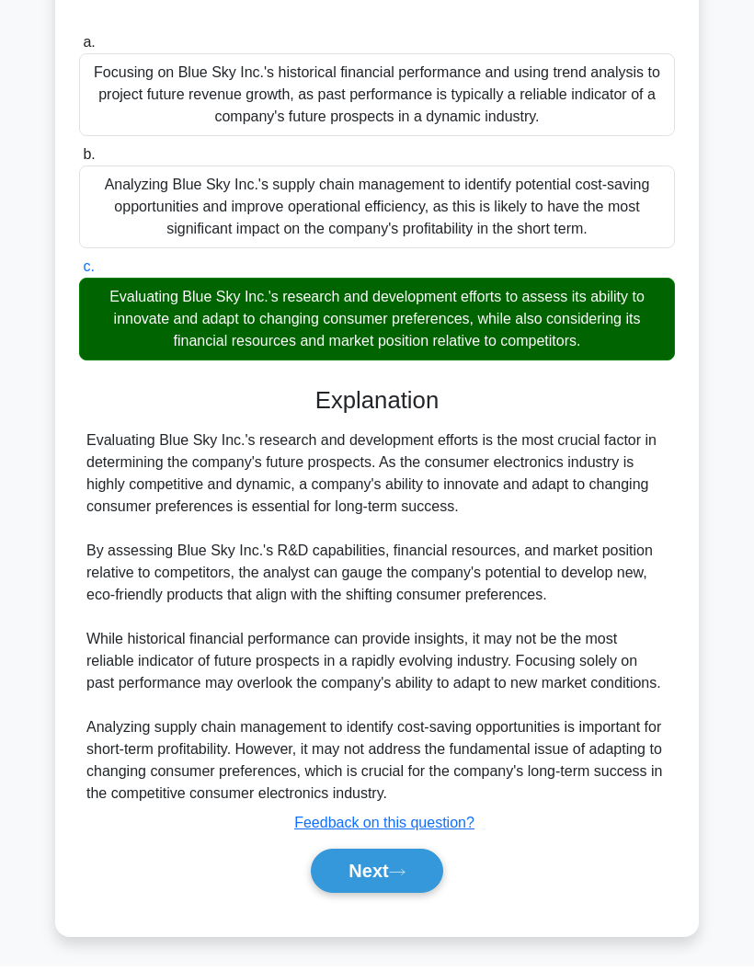
scroll to position [364, 0]
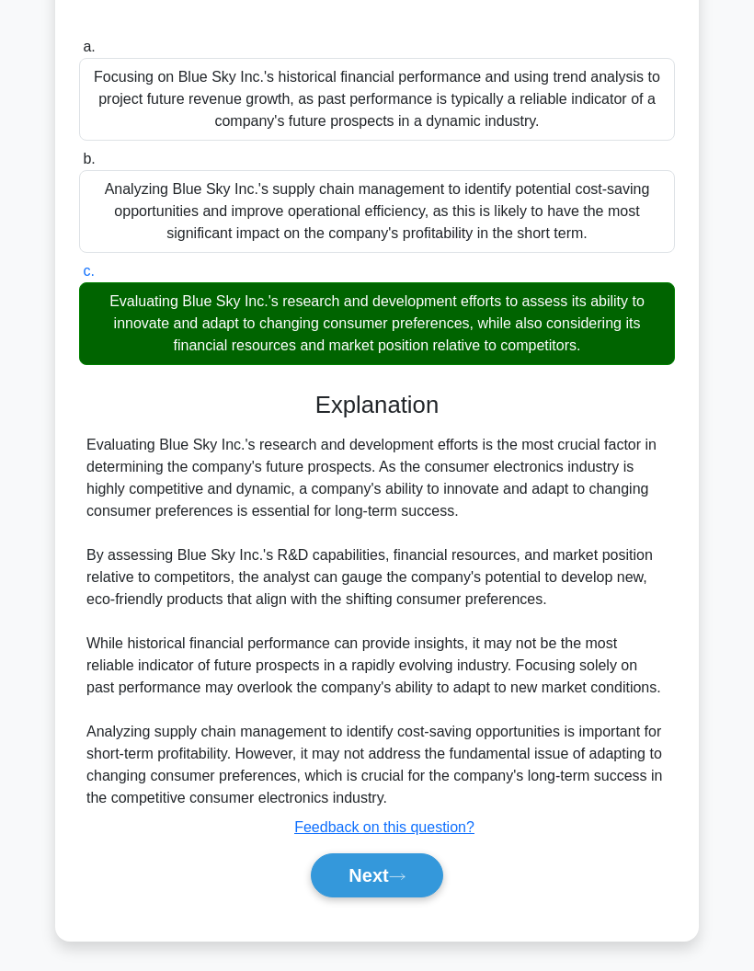
click at [417, 898] on button "Next" at bounding box center [377, 876] width 132 height 44
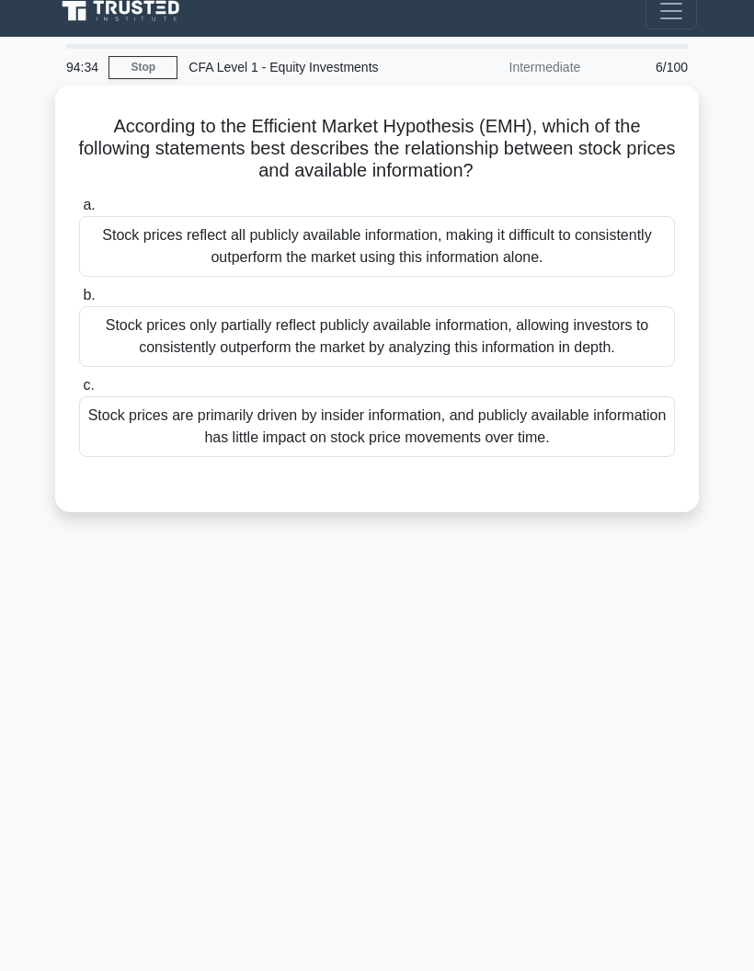
click at [136, 306] on div "Stock prices only partially reflect publicly available information, allowing in…" at bounding box center [377, 336] width 596 height 61
click at [79, 293] on input "b. Stock prices only partially reflect publicly available information, allowing…" at bounding box center [79, 296] width 0 height 12
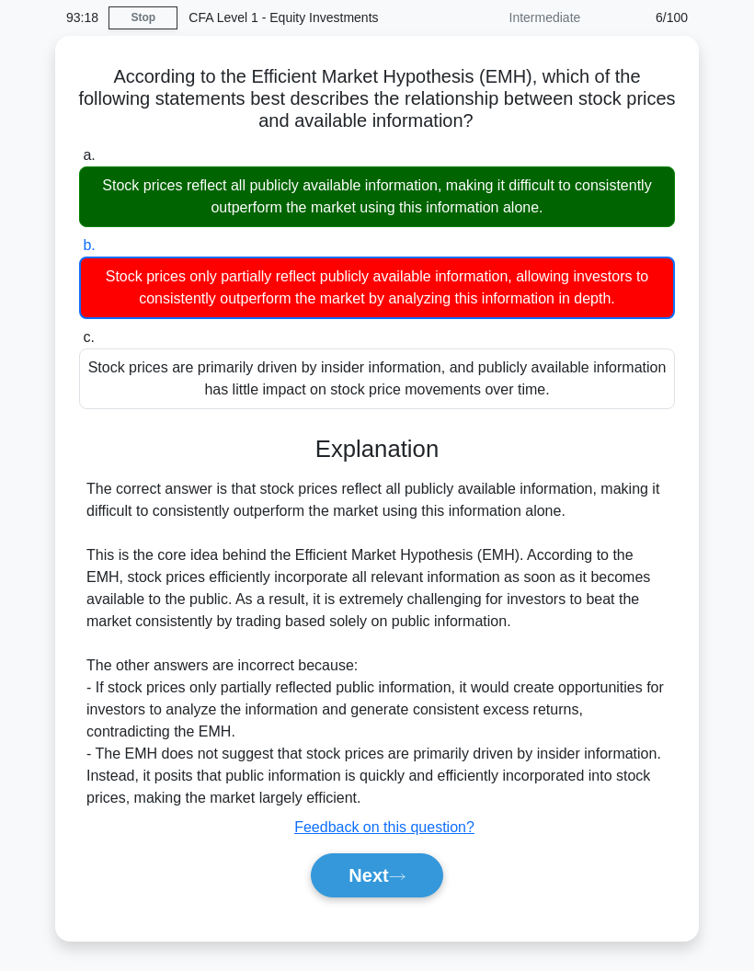
scroll to position [84, 0]
click at [357, 898] on button "Next" at bounding box center [377, 876] width 132 height 44
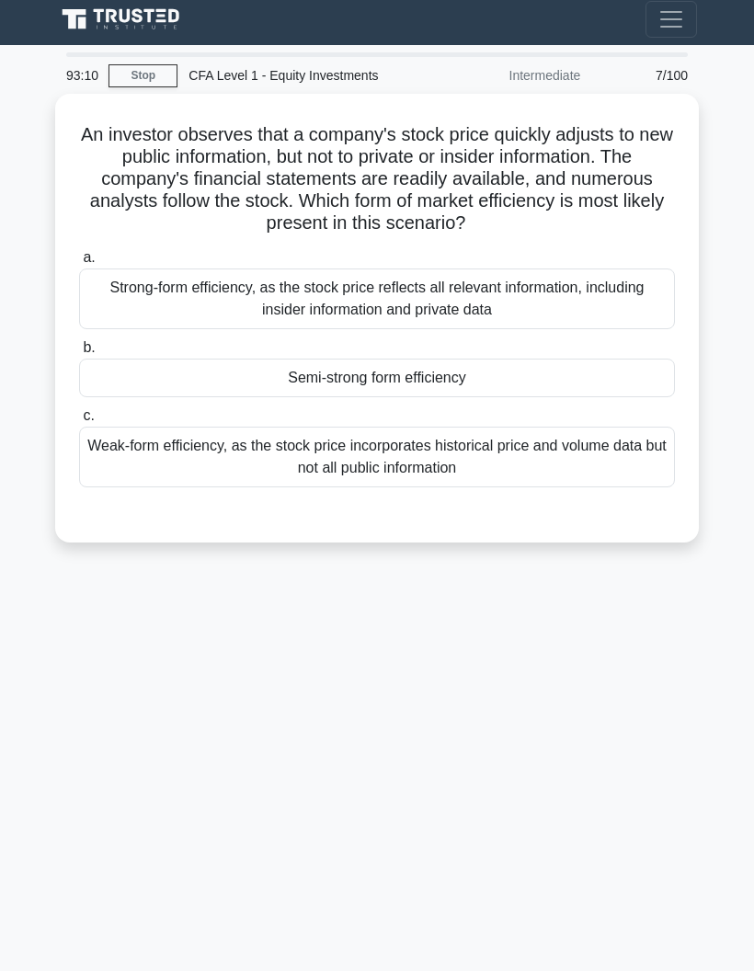
scroll to position [0, 0]
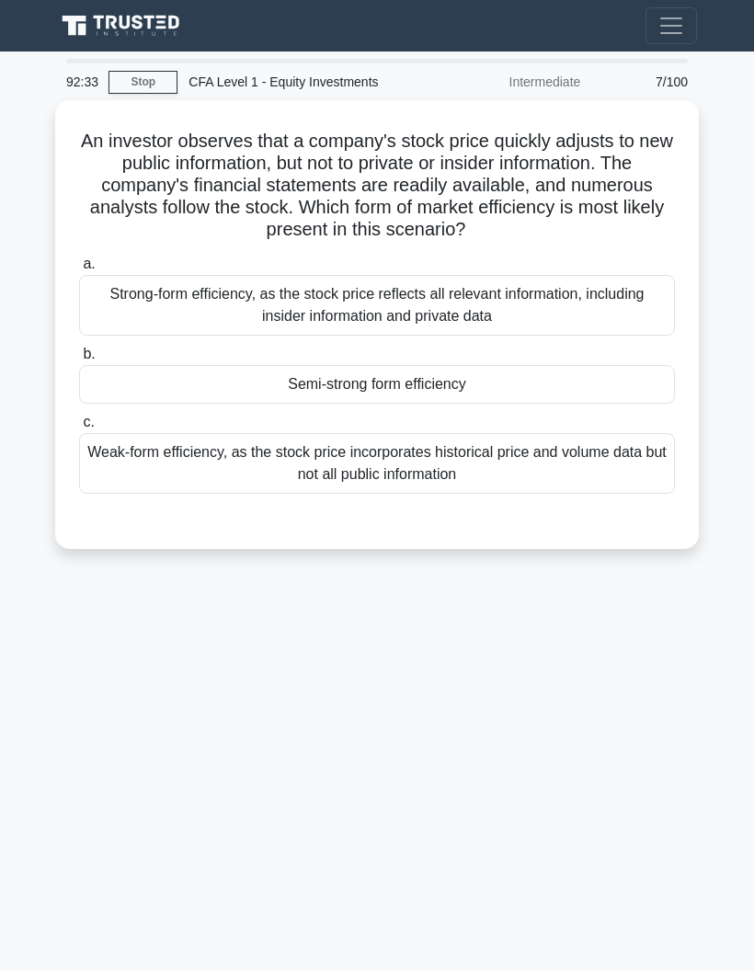
click at [166, 400] on div "Semi-strong form efficiency" at bounding box center [377, 384] width 596 height 39
click at [79, 361] on input "b. Semi-strong form efficiency" at bounding box center [79, 355] width 0 height 12
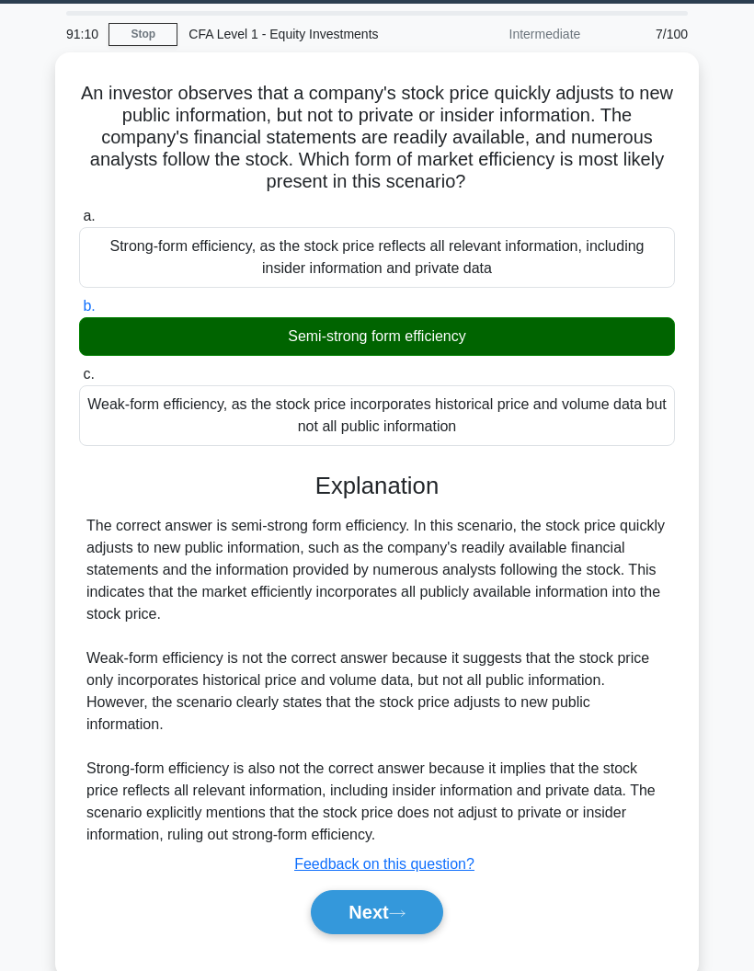
scroll to position [49, 0]
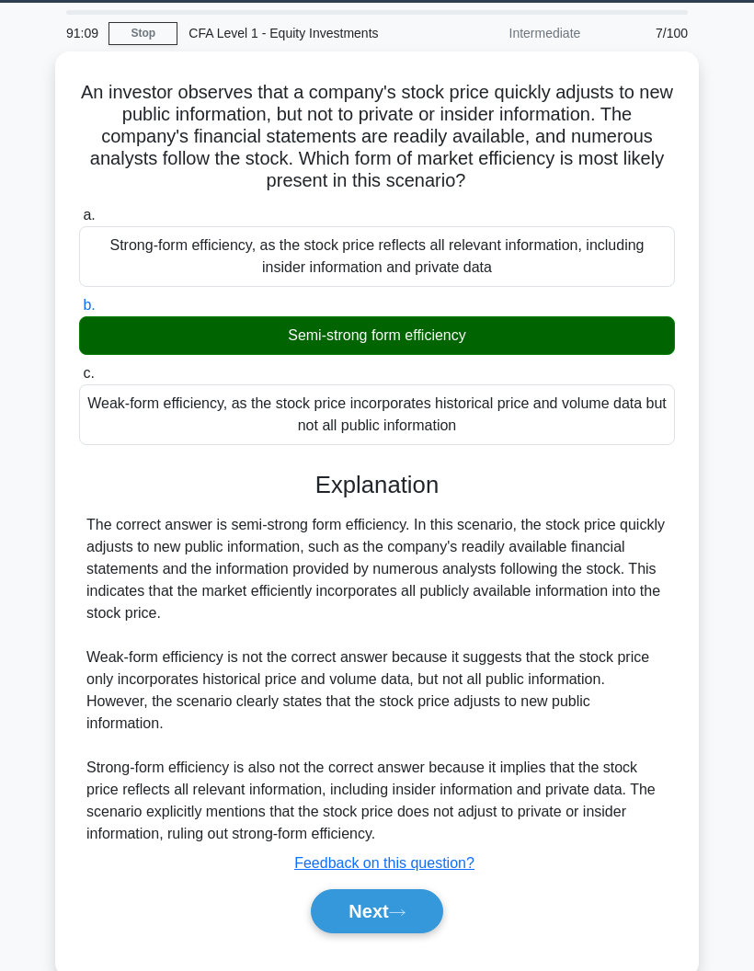
click at [362, 906] on button "Next" at bounding box center [377, 911] width 132 height 44
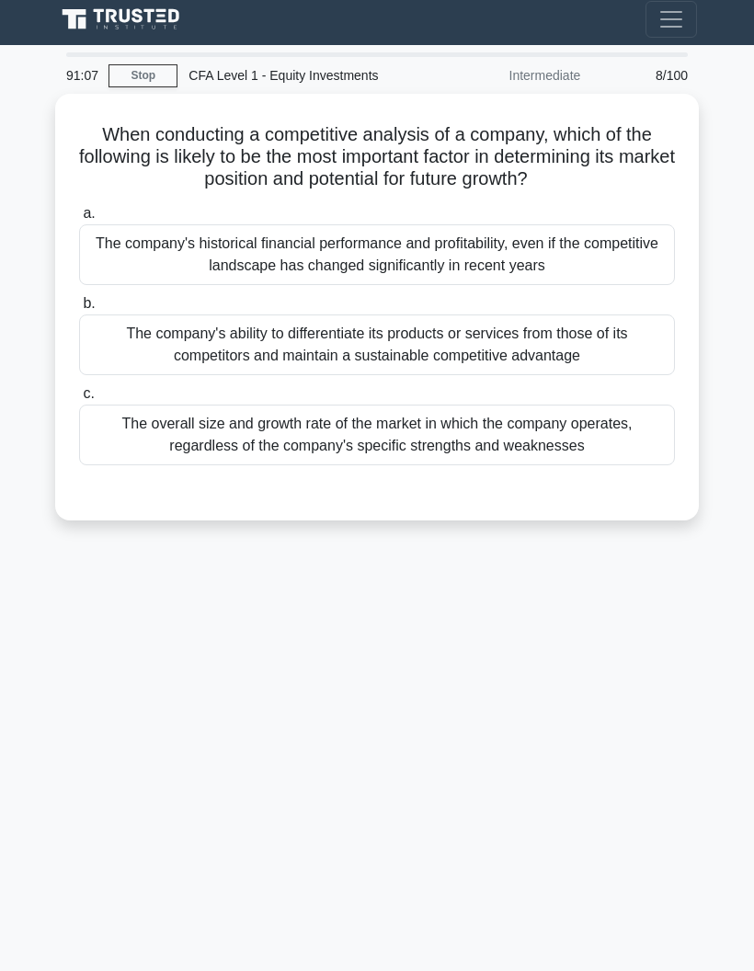
scroll to position [0, 0]
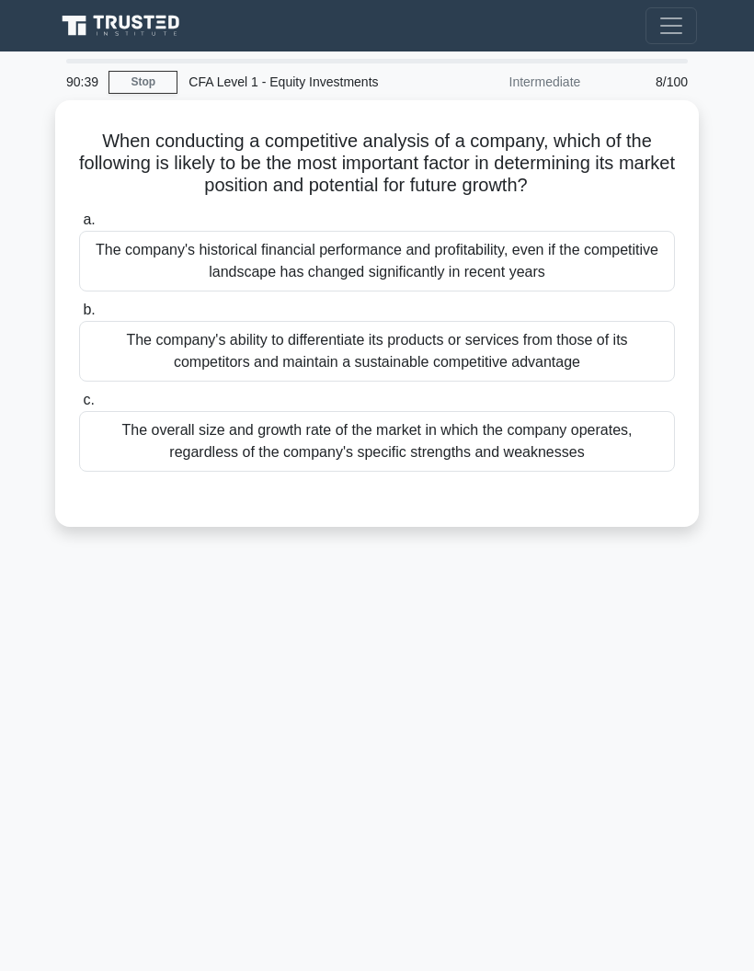
click at [151, 382] on div "The company's ability to differentiate its products or services from those of i…" at bounding box center [377, 351] width 596 height 61
click at [79, 316] on input "b. The company's ability to differentiate its products or services from those o…" at bounding box center [79, 310] width 0 height 12
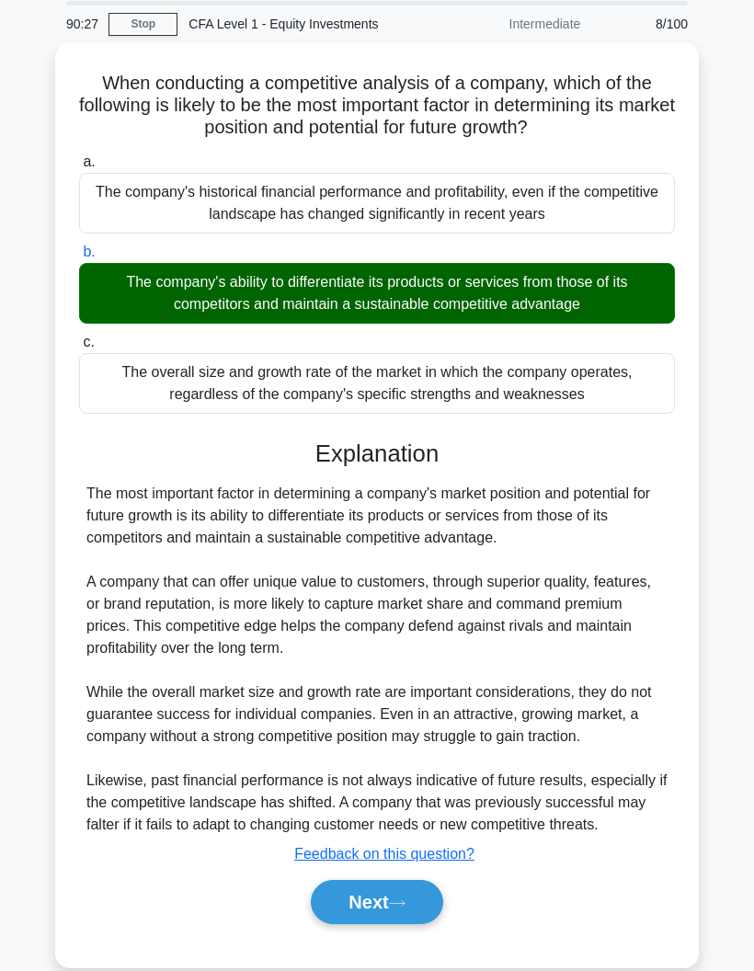
scroll to position [59, 0]
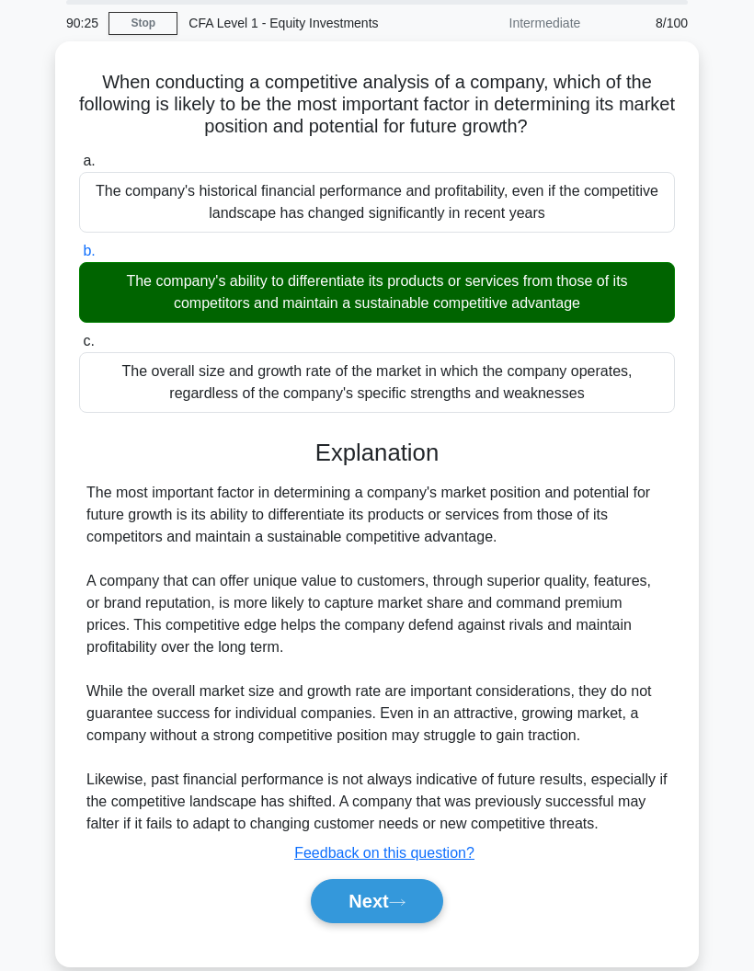
click at [360, 923] on button "Next" at bounding box center [377, 901] width 132 height 44
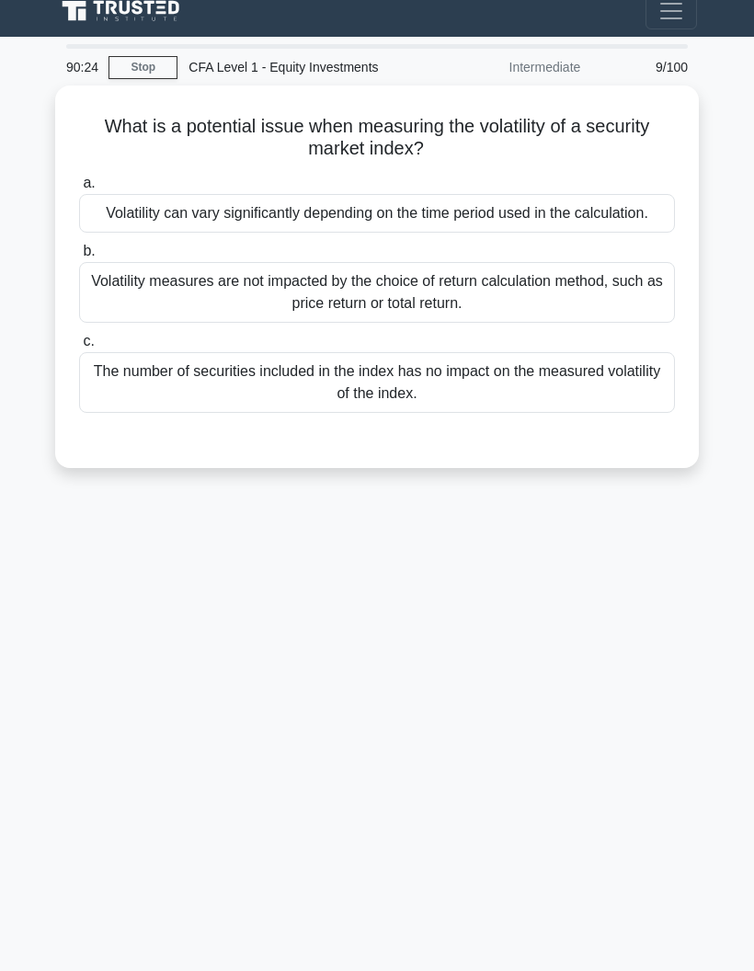
scroll to position [0, 0]
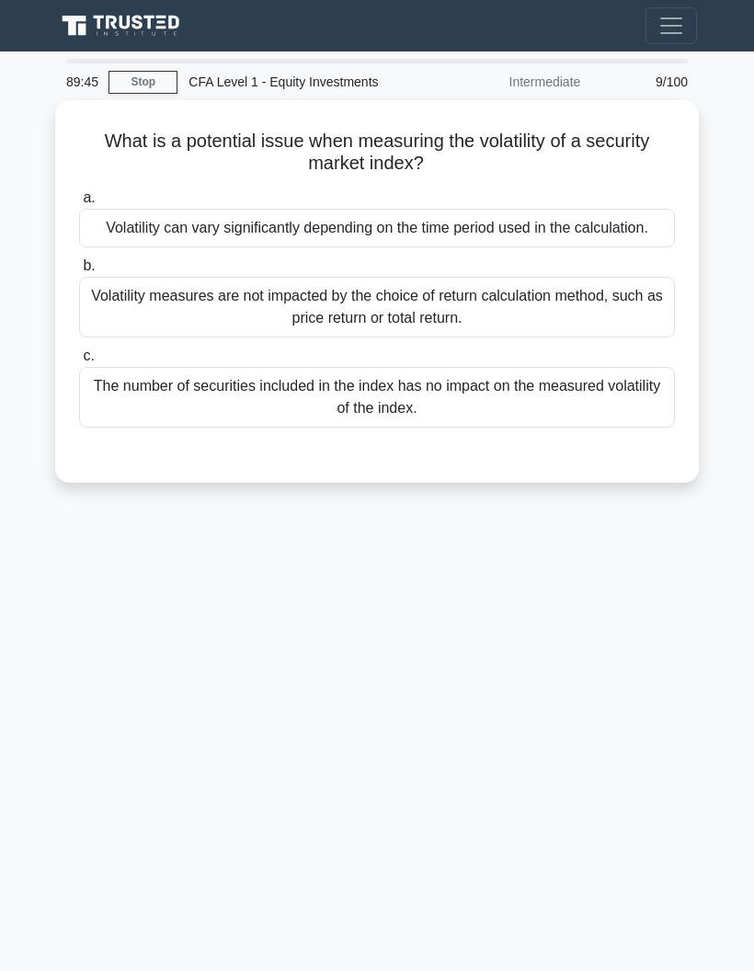
click at [153, 242] on div "Volatility can vary significantly depending on the time period used in the calc…" at bounding box center [377, 228] width 596 height 39
click at [79, 204] on input "a. Volatility can vary significantly depending on the time period used in the c…" at bounding box center [79, 198] width 0 height 12
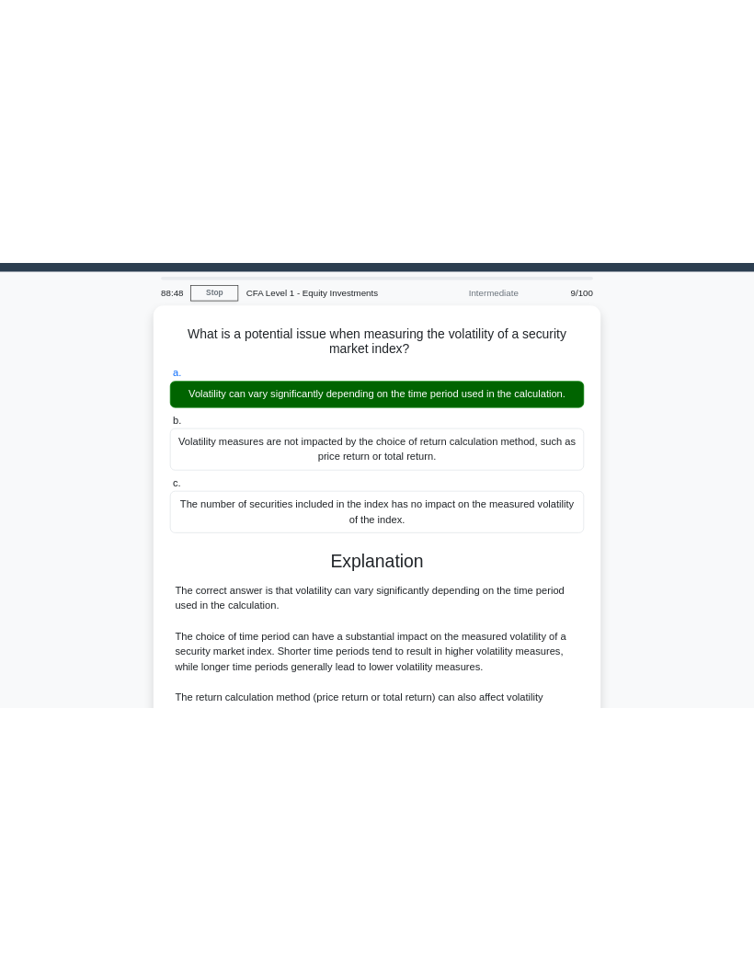
scroll to position [46, 0]
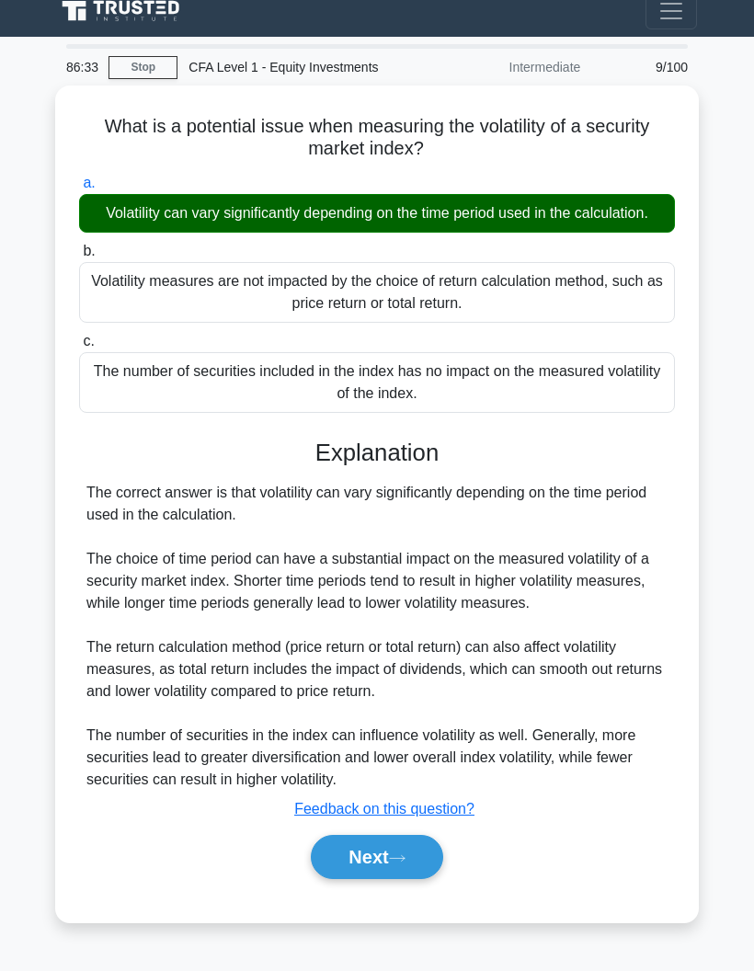
click at [334, 870] on button "Next" at bounding box center [377, 857] width 132 height 44
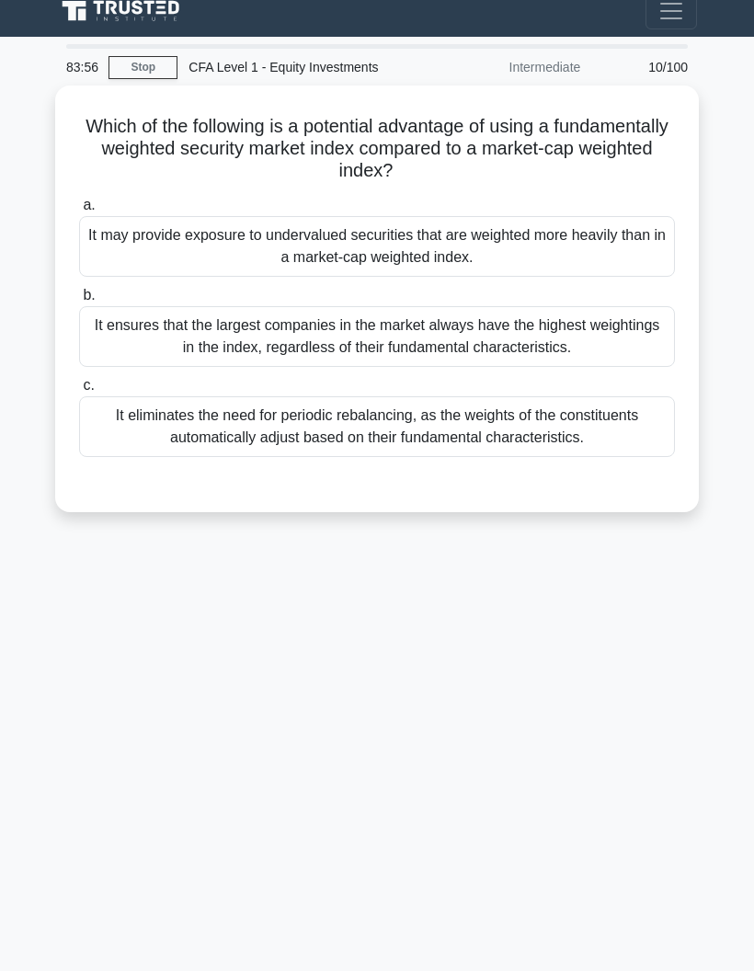
click at [177, 398] on div "It eliminates the need for periodic rebalancing, as the weights of the constitu…" at bounding box center [377, 426] width 596 height 61
click at [79, 392] on input "c. It eliminates the need for periodic rebalancing, as the weights of the const…" at bounding box center [79, 386] width 0 height 12
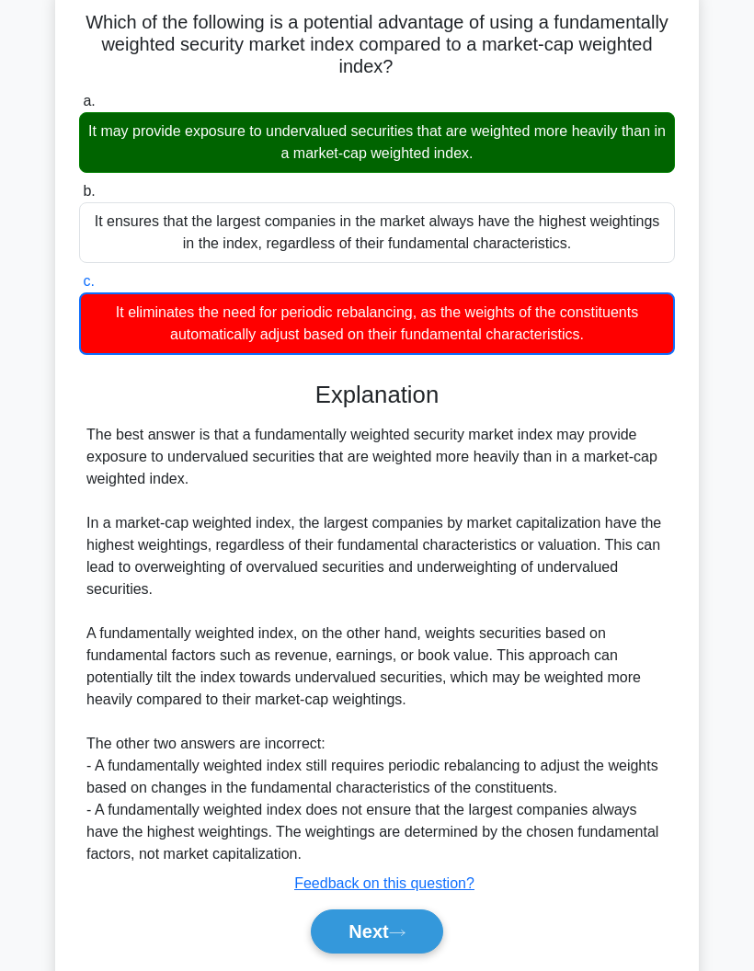
scroll to position [119, 0]
click at [356, 948] on button "Next" at bounding box center [377, 932] width 132 height 44
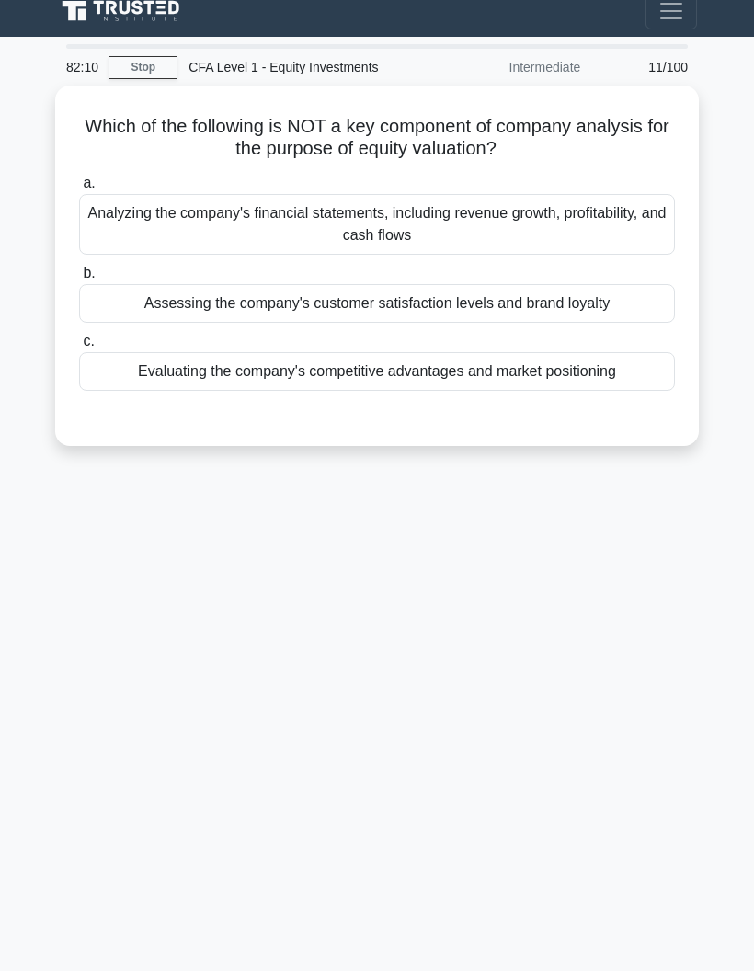
scroll to position [21, 0]
click at [640, 309] on div "Assessing the company's customer satisfaction levels and brand loyalty" at bounding box center [377, 303] width 596 height 39
click at [79, 280] on input "b. Assessing the company's customer satisfaction levels and brand loyalty" at bounding box center [79, 274] width 0 height 12
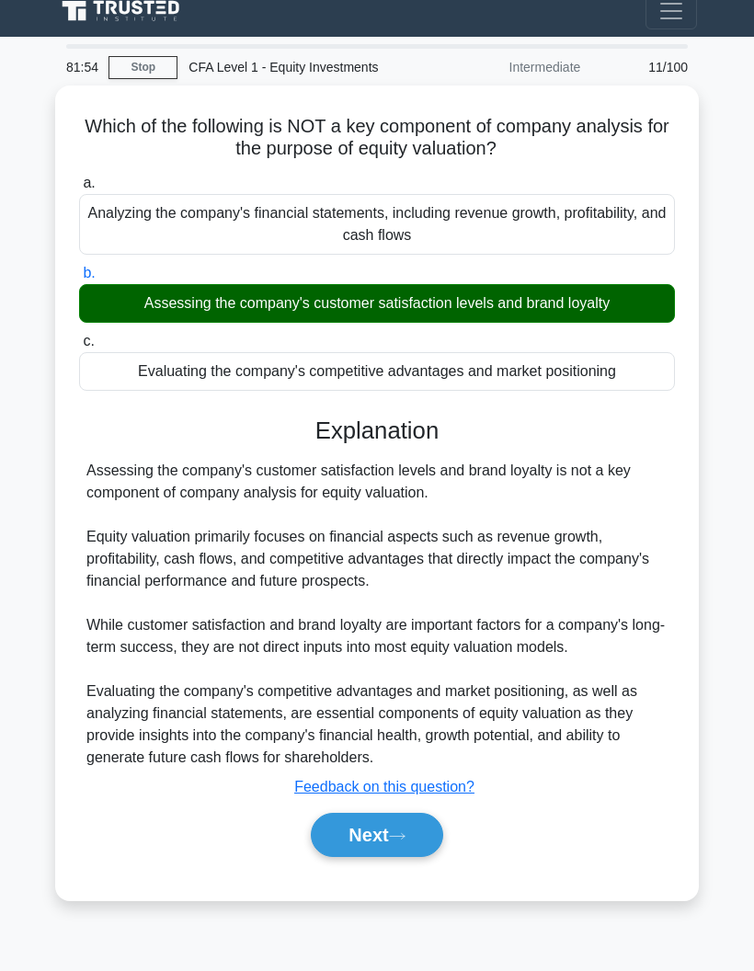
click at [414, 853] on button "Next" at bounding box center [377, 835] width 132 height 44
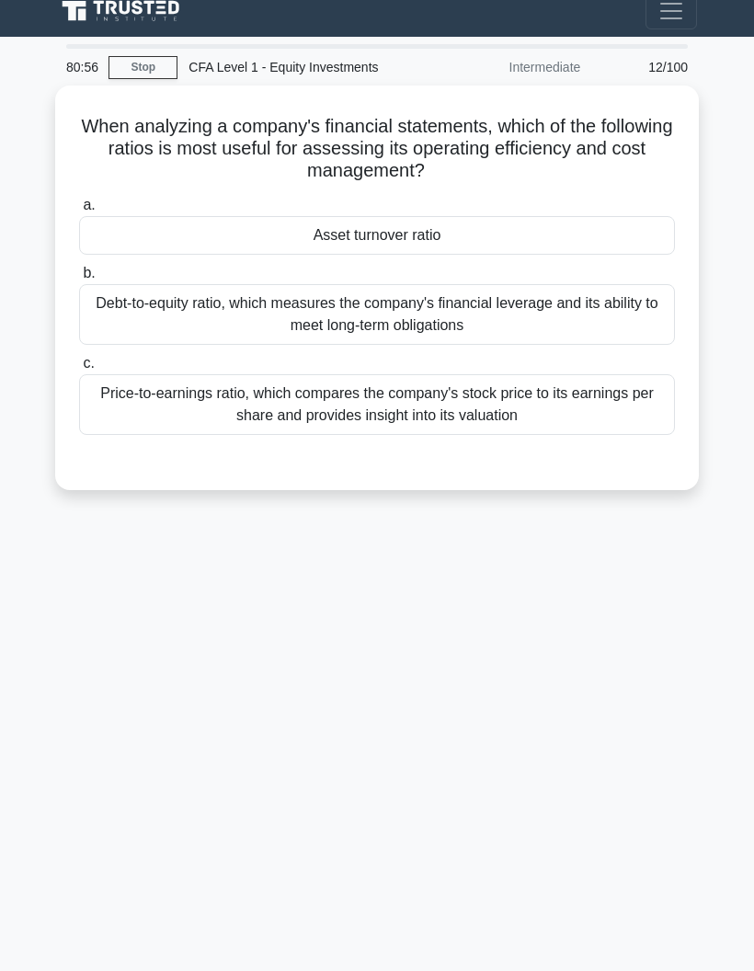
click at [212, 231] on div "Asset turnover ratio" at bounding box center [377, 235] width 596 height 39
click at [79, 212] on input "a. Asset turnover ratio" at bounding box center [79, 206] width 0 height 12
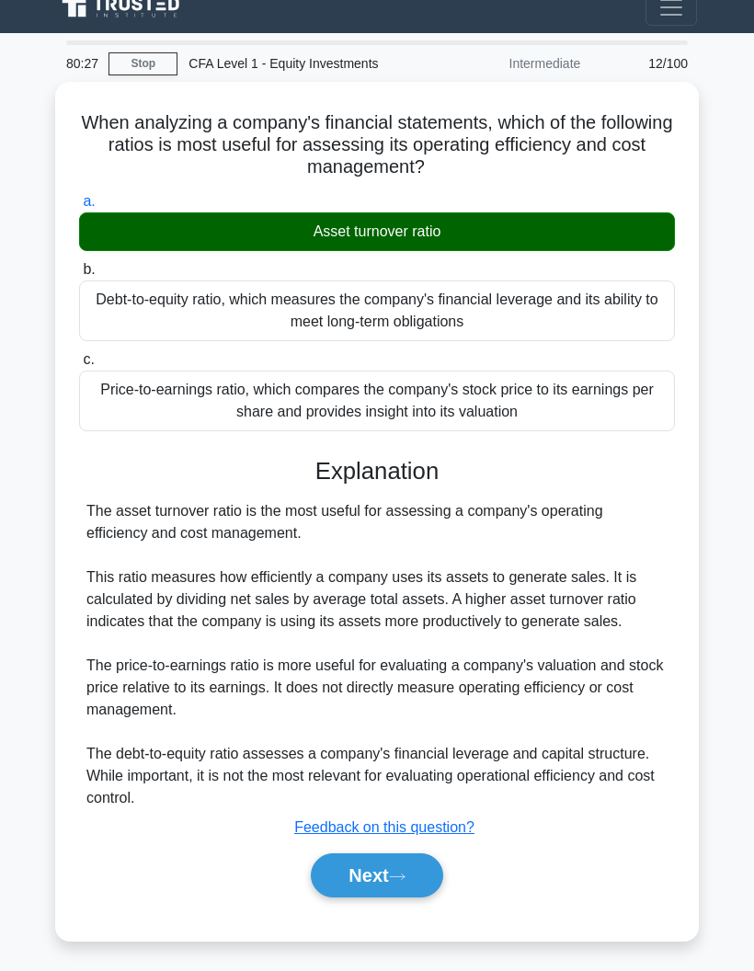
click at [360, 888] on button "Next" at bounding box center [377, 876] width 132 height 44
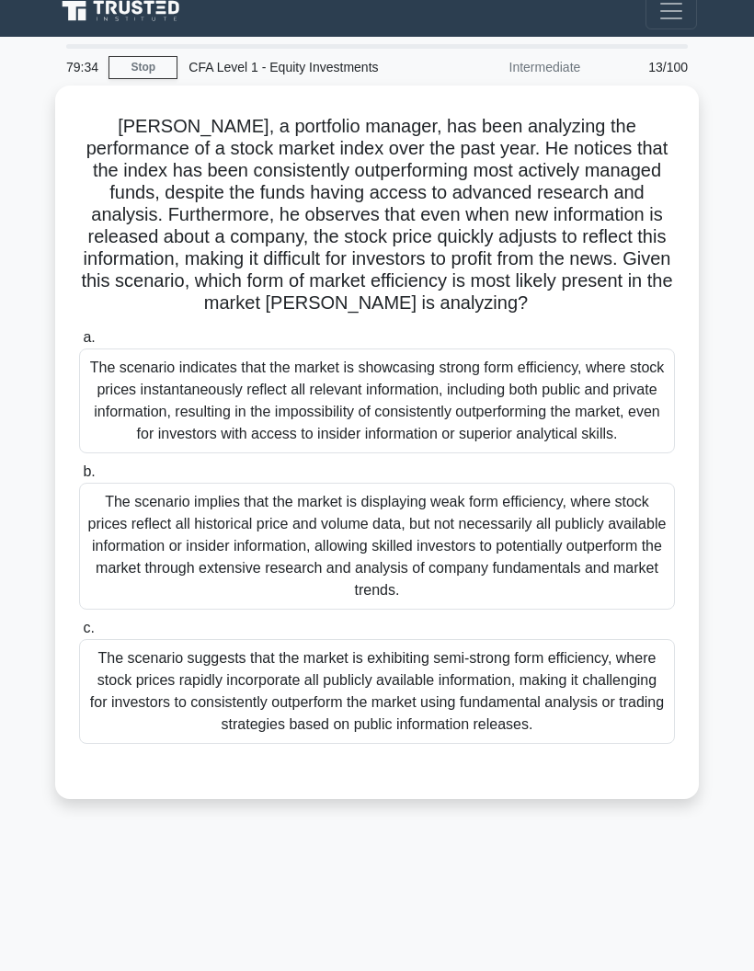
scroll to position [34, 0]
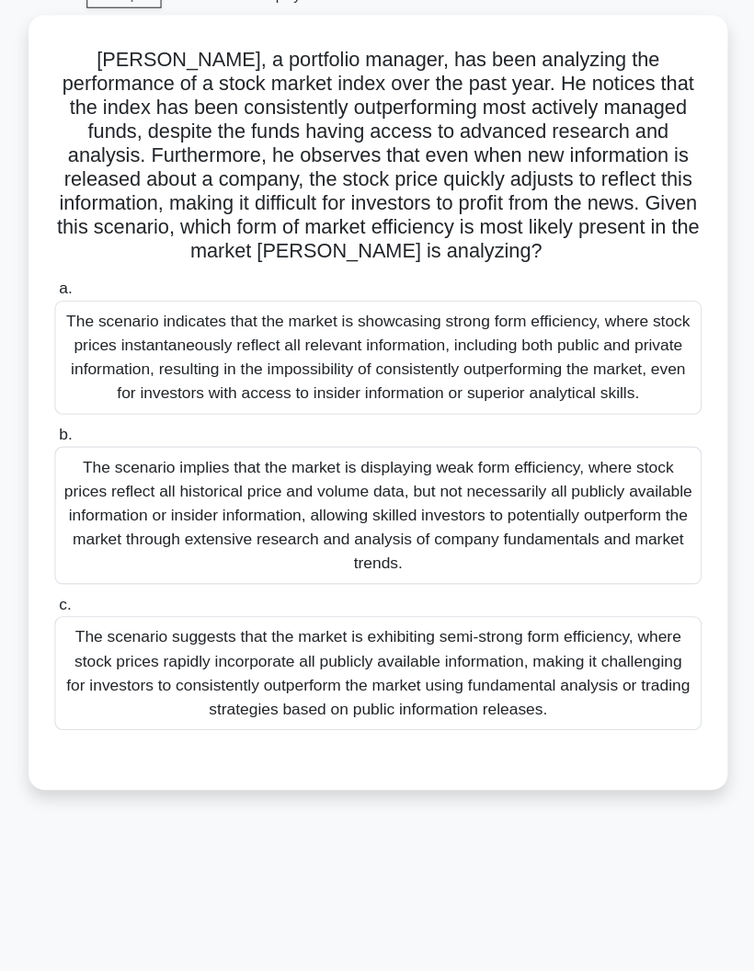
click at [137, 661] on div "The scenario suggests that the market is exhibiting semi-strong form efficiency…" at bounding box center [377, 691] width 596 height 105
click at [79, 635] on input "c. The scenario suggests that the market is exhibiting semi-strong form efficie…" at bounding box center [79, 629] width 0 height 12
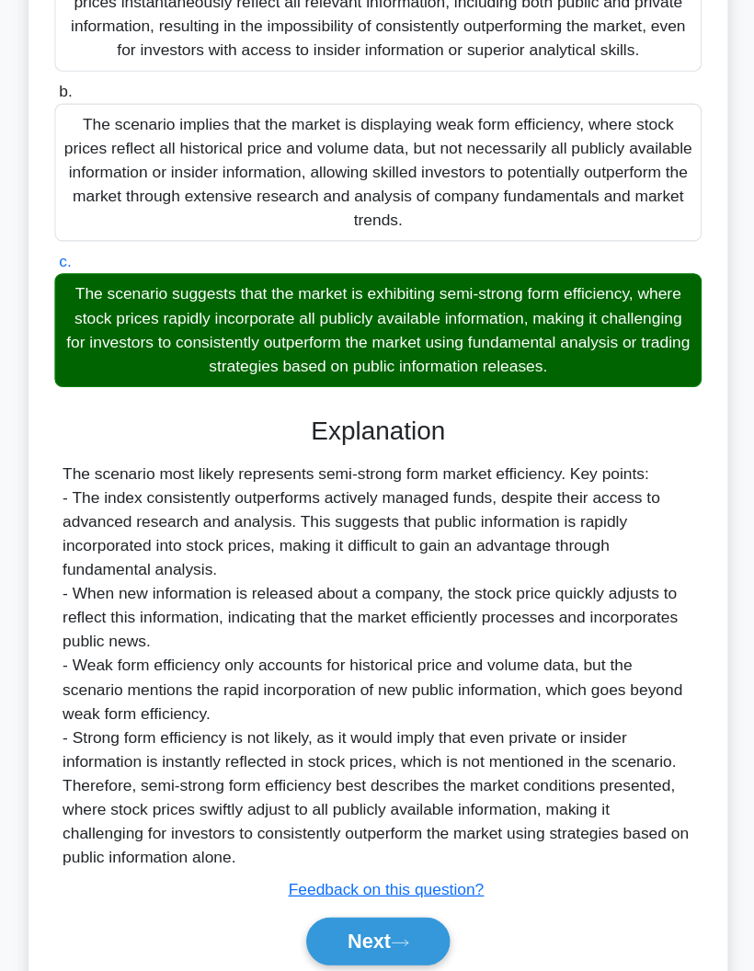
scroll to position [467, 0]
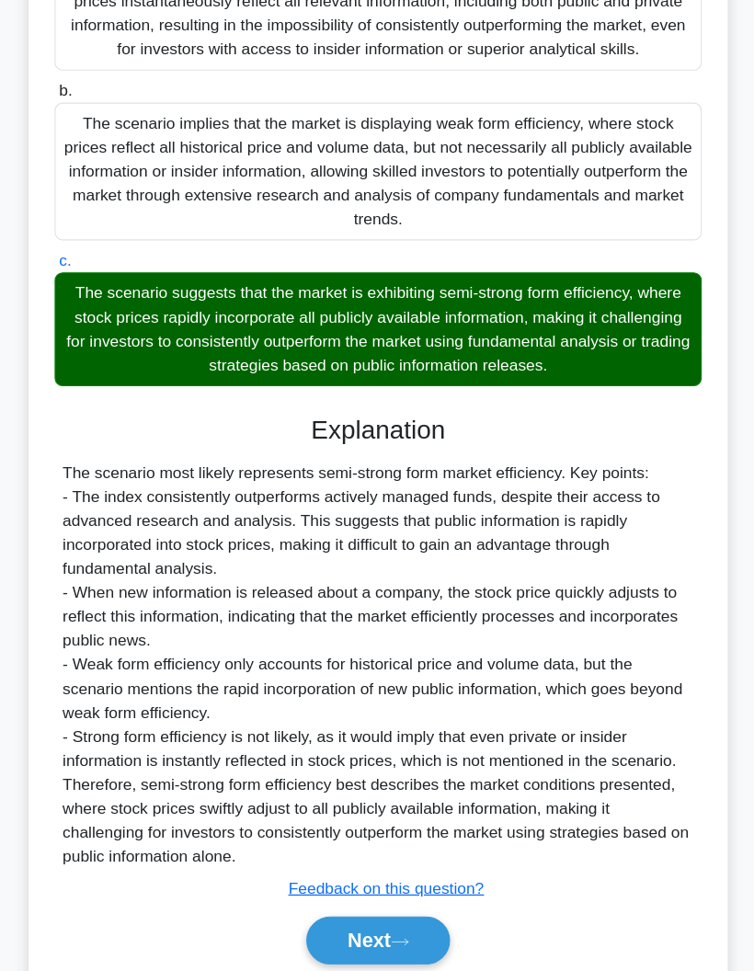
click at [311, 891] on button "Next" at bounding box center [377, 876] width 132 height 44
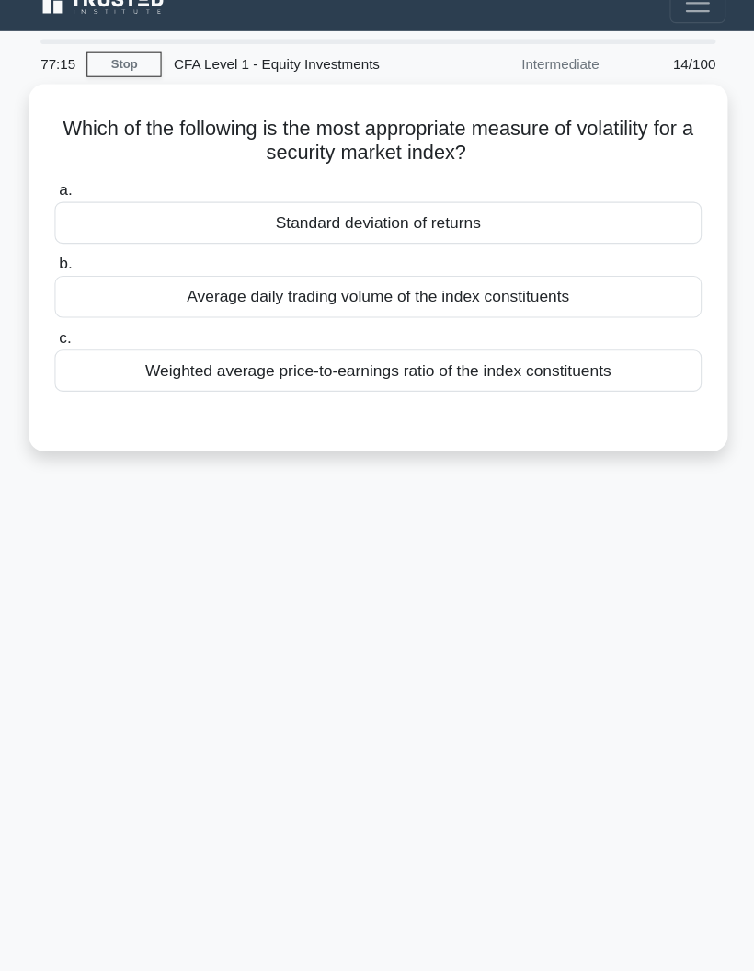
scroll to position [0, 0]
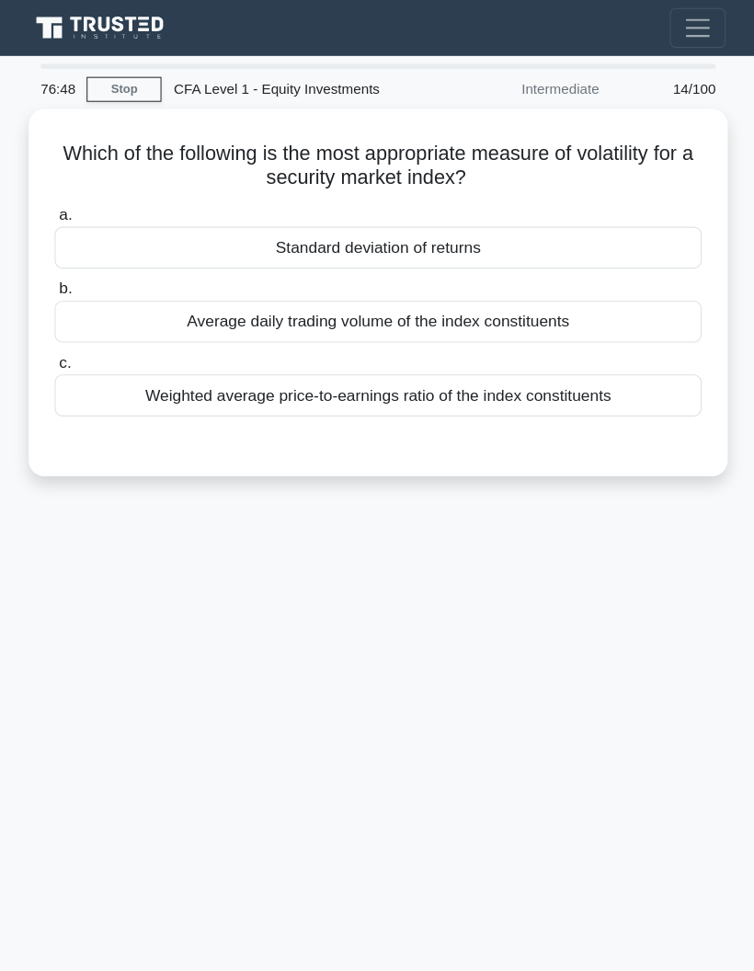
click at [86, 390] on div "a. Standard deviation of returns b. Average daily trading volume of the index c…" at bounding box center [377, 300] width 600 height 234
click at [79, 374] on div "Weighted average price-to-earnings ratio of the index constituents" at bounding box center [377, 364] width 596 height 39
click at [79, 340] on input "c. Weighted average price-to-earnings ratio of the index constituents" at bounding box center [79, 334] width 0 height 12
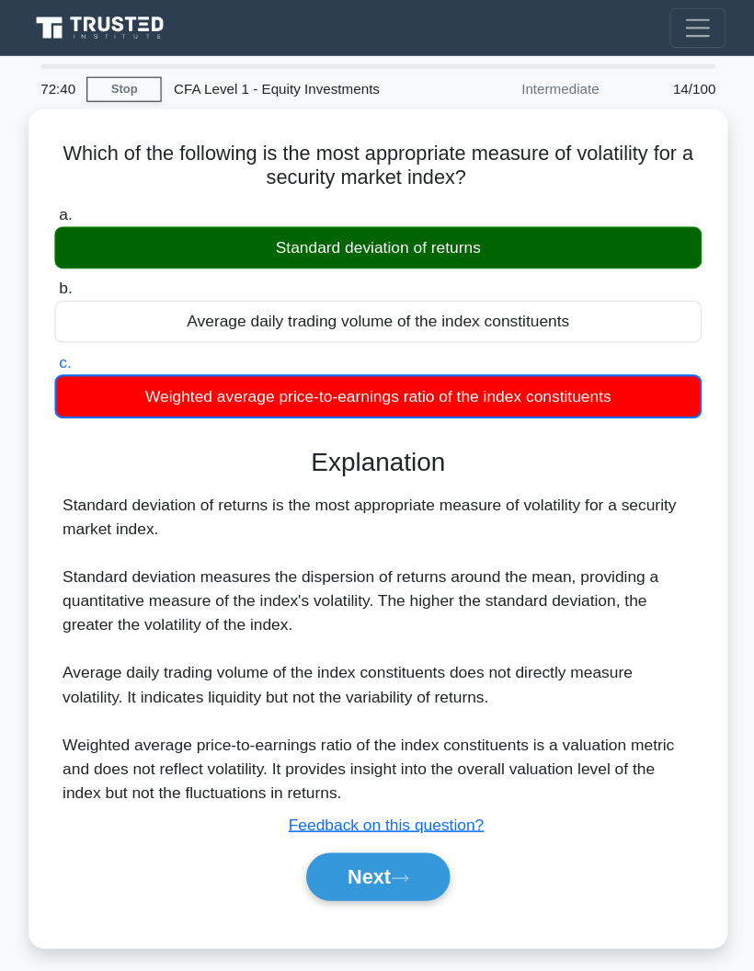
click at [311, 800] on button "Next" at bounding box center [377, 807] width 132 height 44
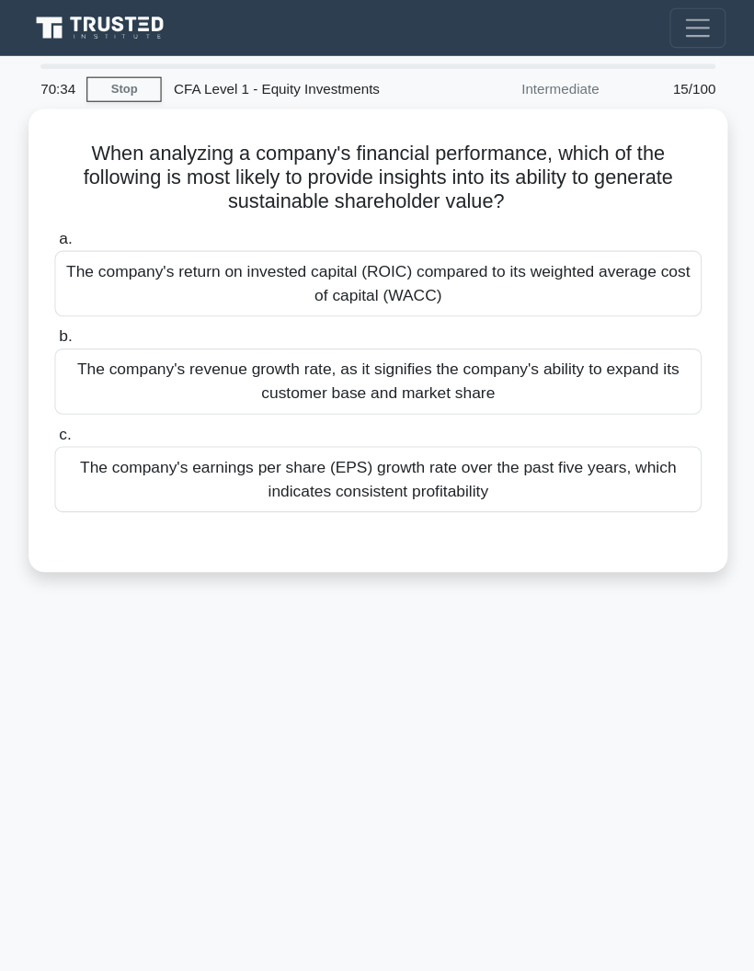
click at [174, 258] on div "The company's return on invested capital (ROIC) compared to its weighted averag…" at bounding box center [377, 261] width 596 height 61
click at [79, 226] on input "a. The company's return on invested capital (ROIC) compared to its weighted ave…" at bounding box center [79, 220] width 0 height 12
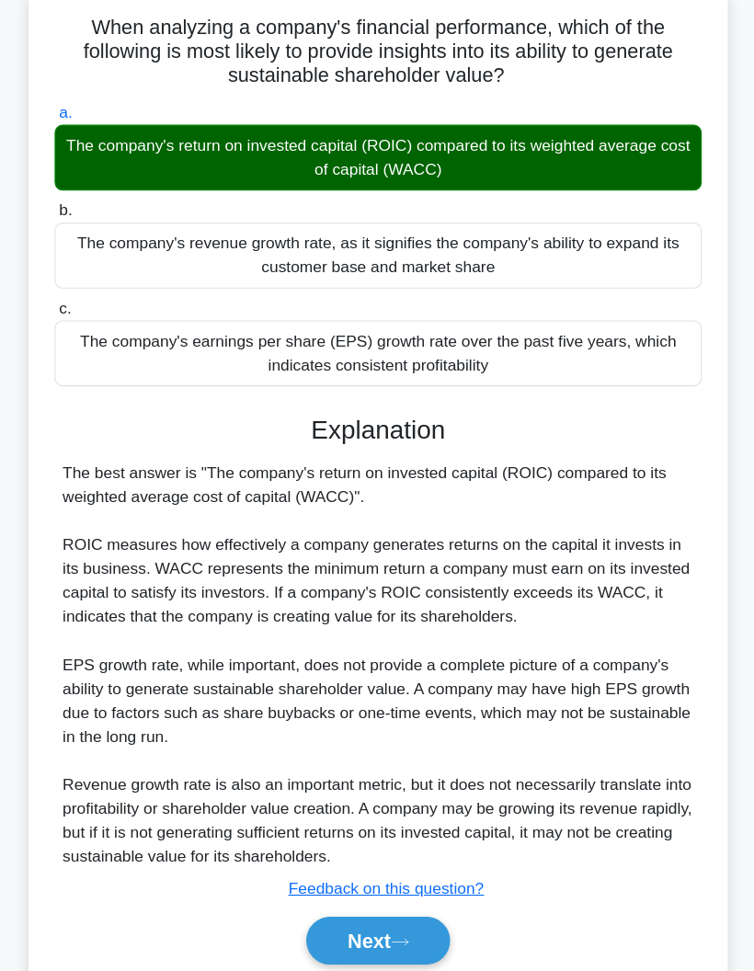
scroll to position [129, 0]
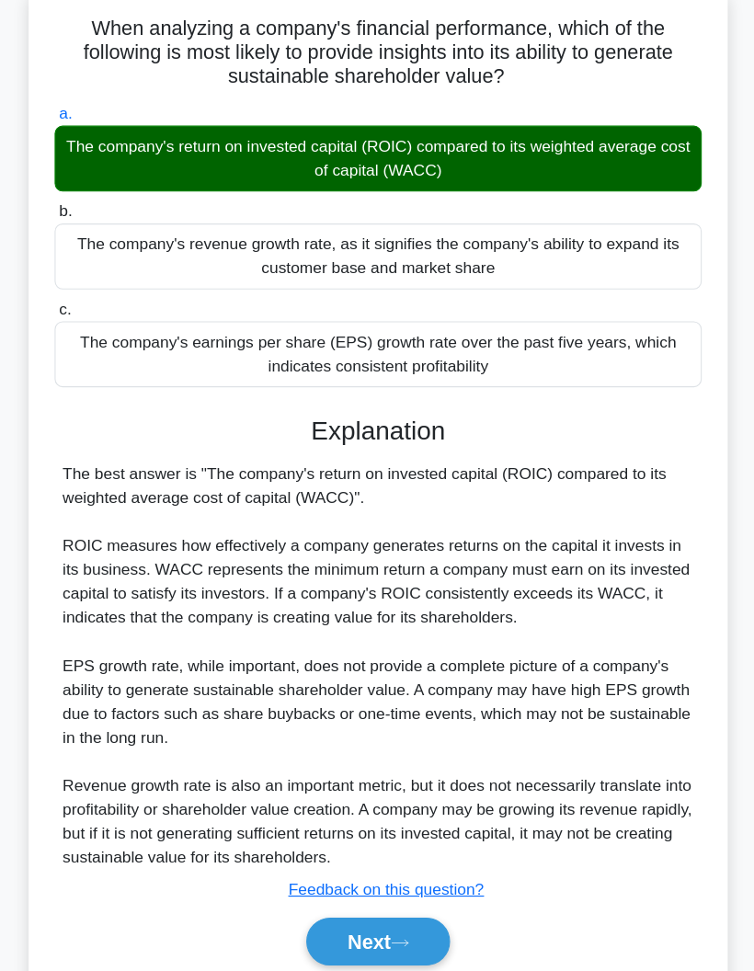
click at [335, 857] on button "Next" at bounding box center [377, 876] width 132 height 44
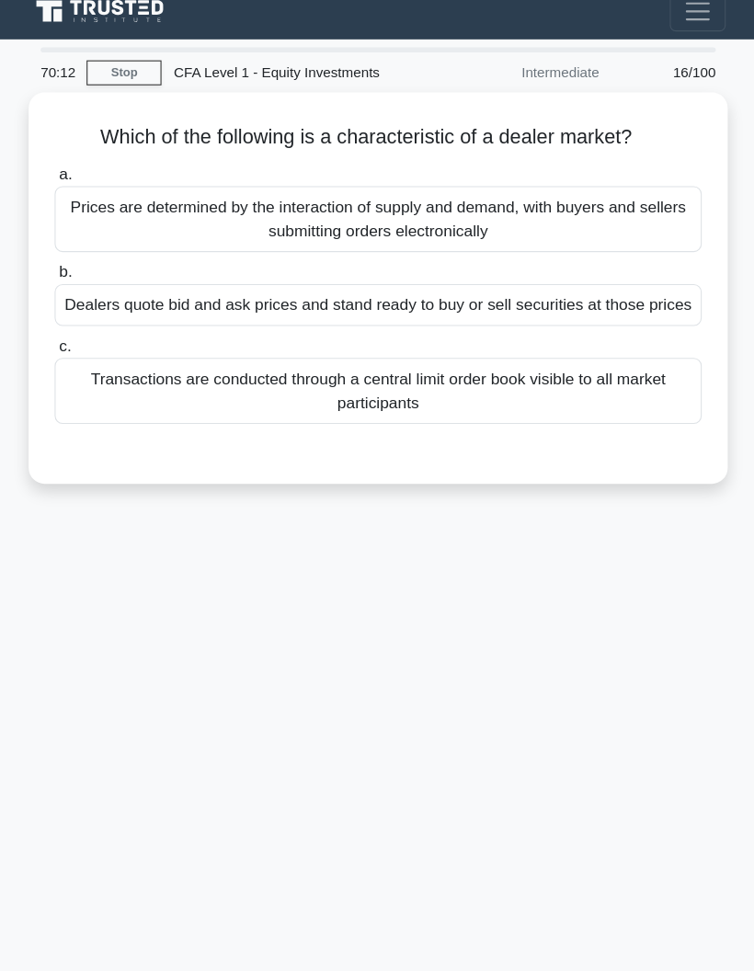
scroll to position [0, 0]
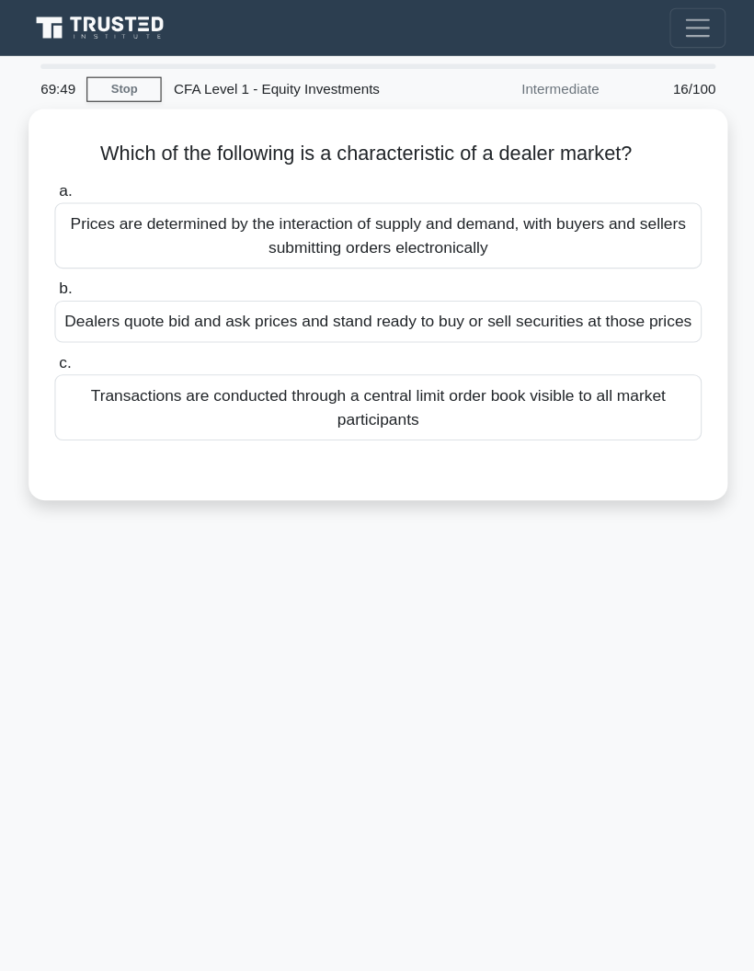
click at [115, 315] on div "Dealers quote bid and ask prices and stand ready to buy or sell securities at t…" at bounding box center [377, 296] width 596 height 39
click at [79, 272] on input "b. Dealers quote bid and ask prices and stand ready to buy or sell securities a…" at bounding box center [79, 266] width 0 height 12
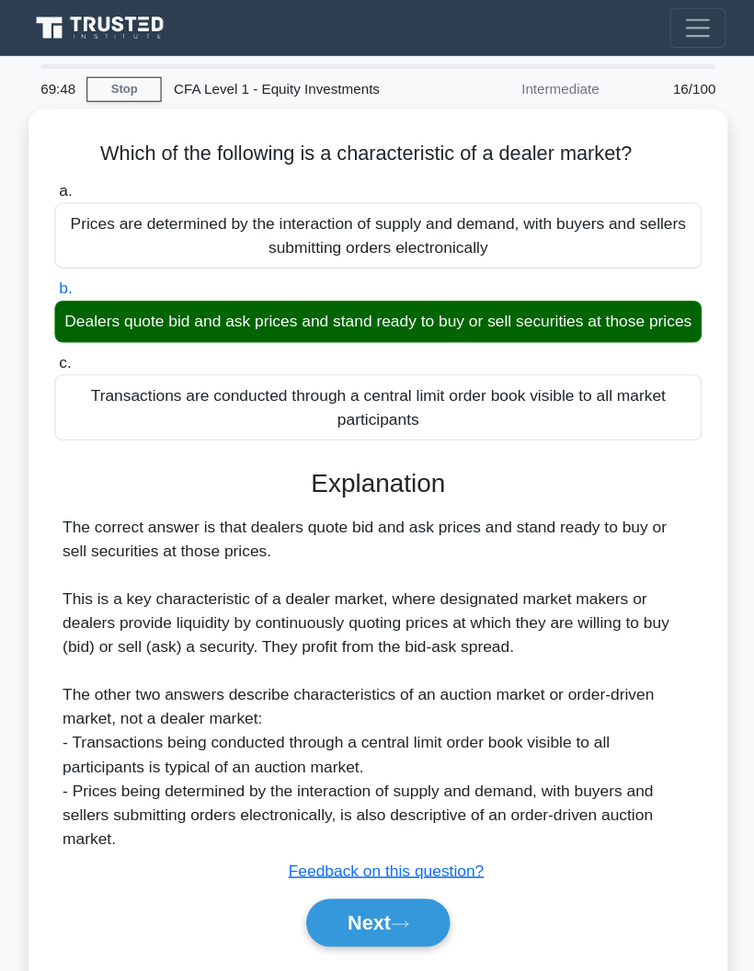
scroll to position [74, 0]
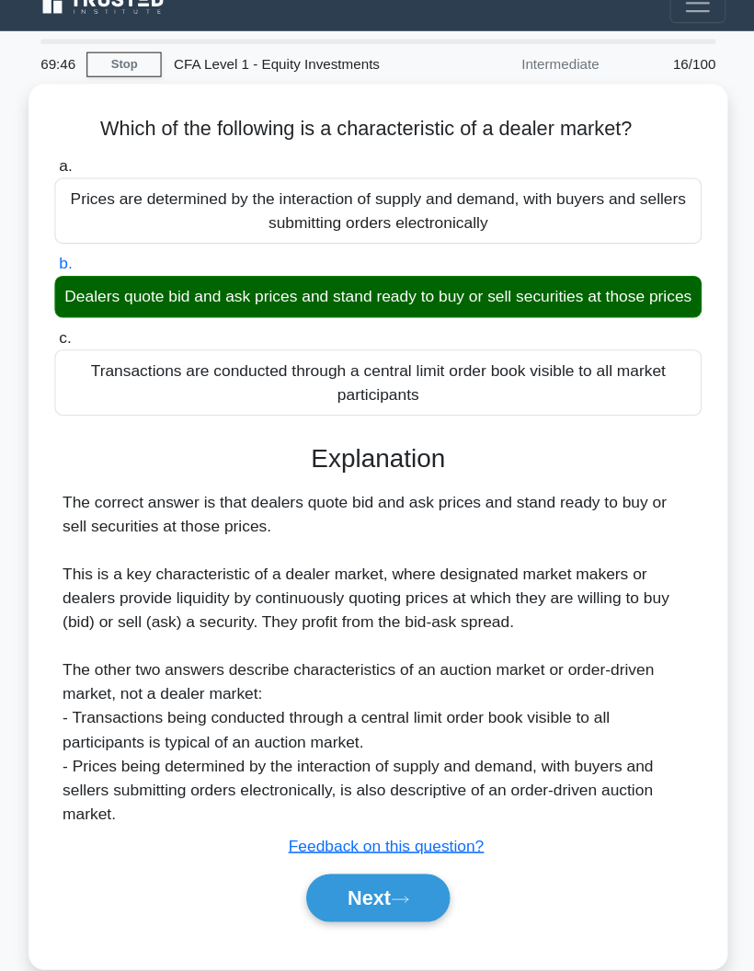
click at [321, 813] on button "Next" at bounding box center [377, 835] width 132 height 44
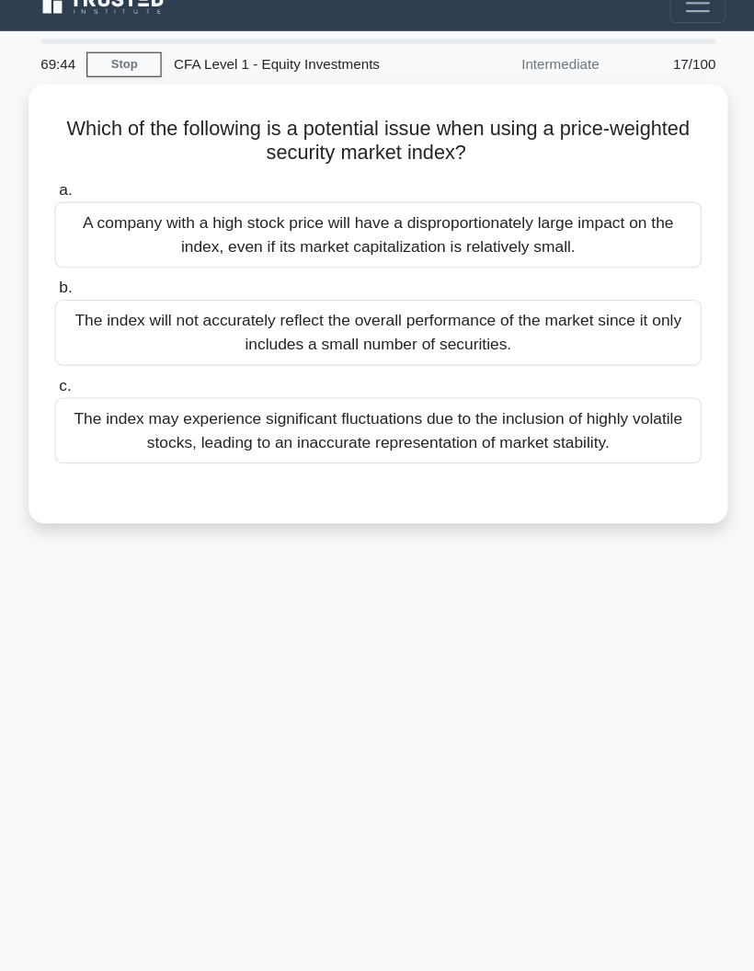
scroll to position [0, 0]
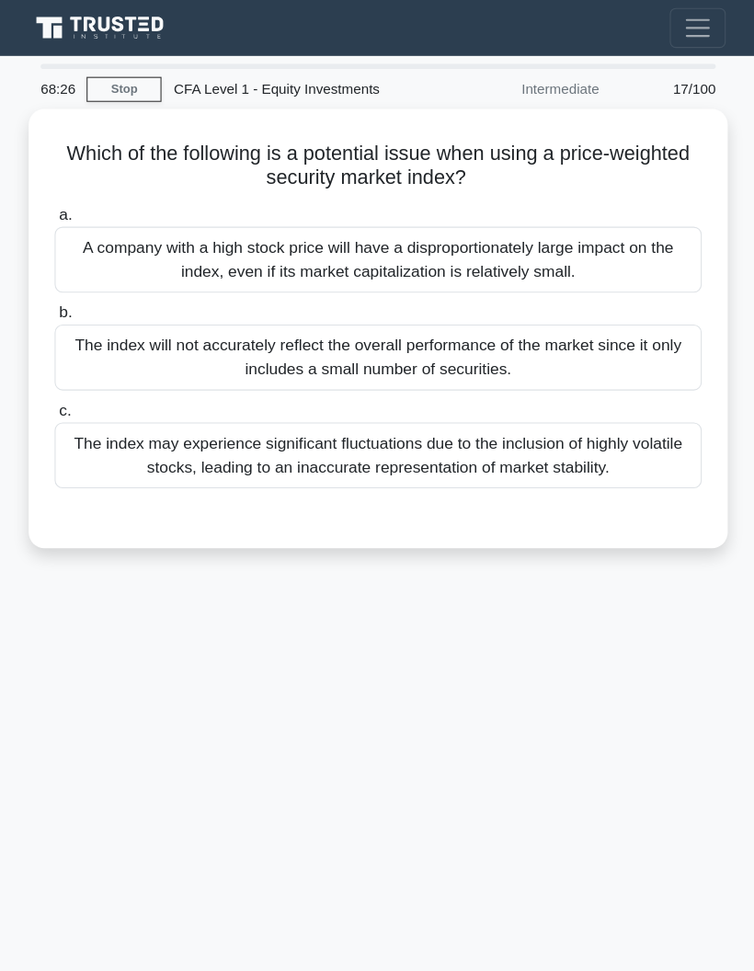
click at [601, 252] on div "A company with a high stock price will have a disproportionately large impact o…" at bounding box center [377, 239] width 596 height 61
click at [79, 204] on input "a. A company with a high stock price will have a disproportionately large impac…" at bounding box center [79, 198] width 0 height 12
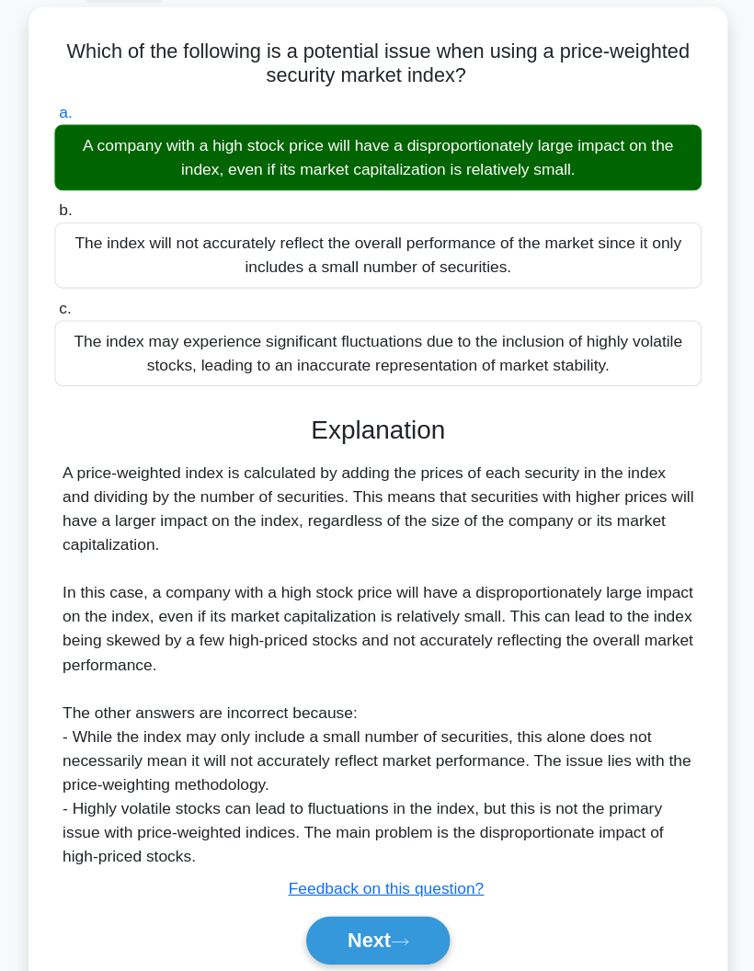
scroll to position [107, 0]
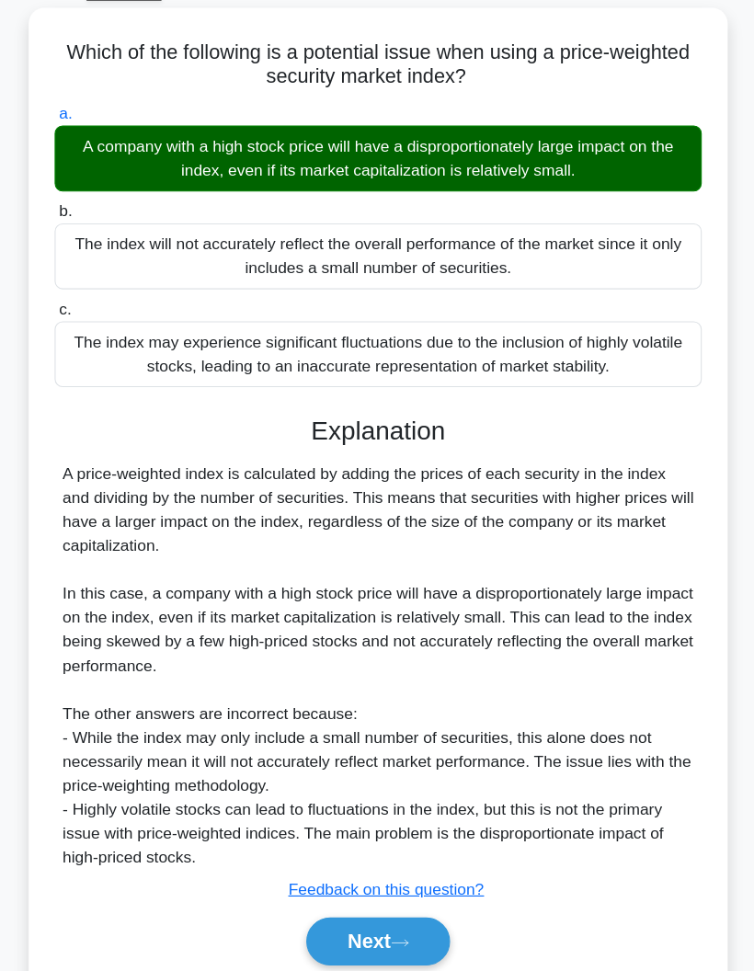
click at [389, 872] on icon at bounding box center [397, 877] width 17 height 10
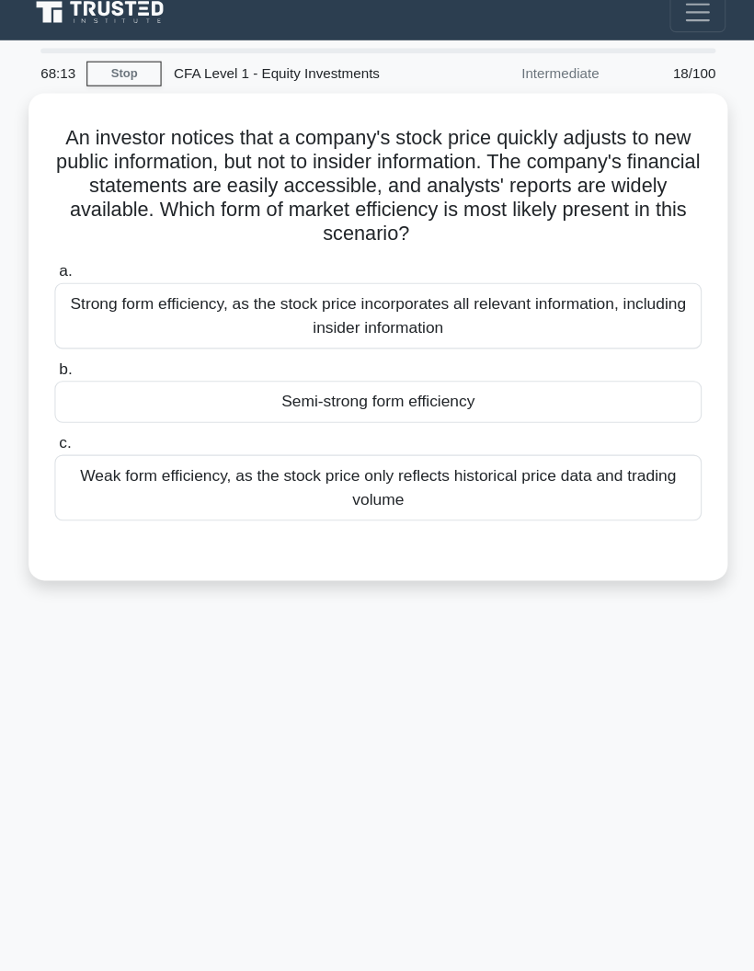
scroll to position [0, 0]
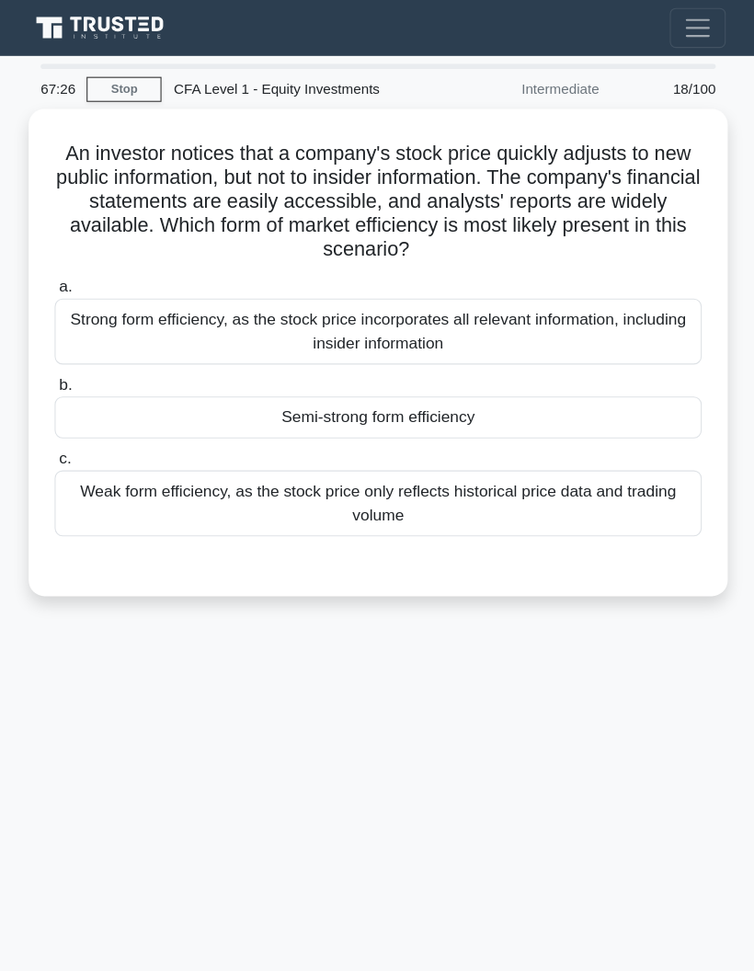
click at [592, 397] on div "Semi-strong form efficiency" at bounding box center [377, 384] width 596 height 39
click at [79, 361] on input "b. Semi-strong form efficiency" at bounding box center [79, 355] width 0 height 12
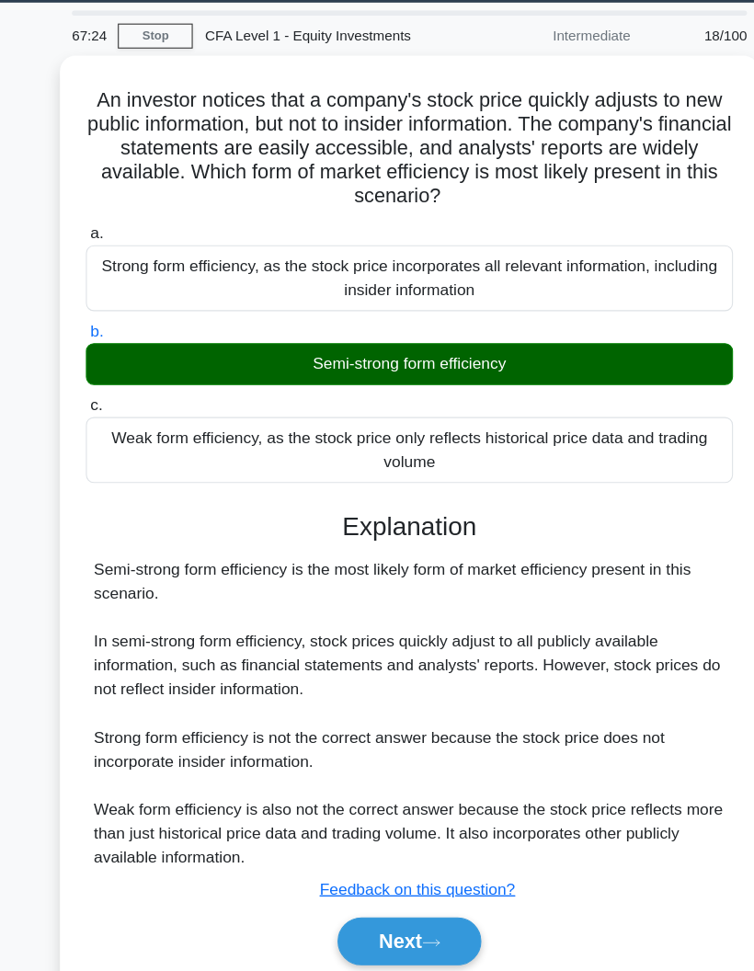
scroll to position [64, 0]
click at [414, 854] on button "Next" at bounding box center [377, 876] width 132 height 44
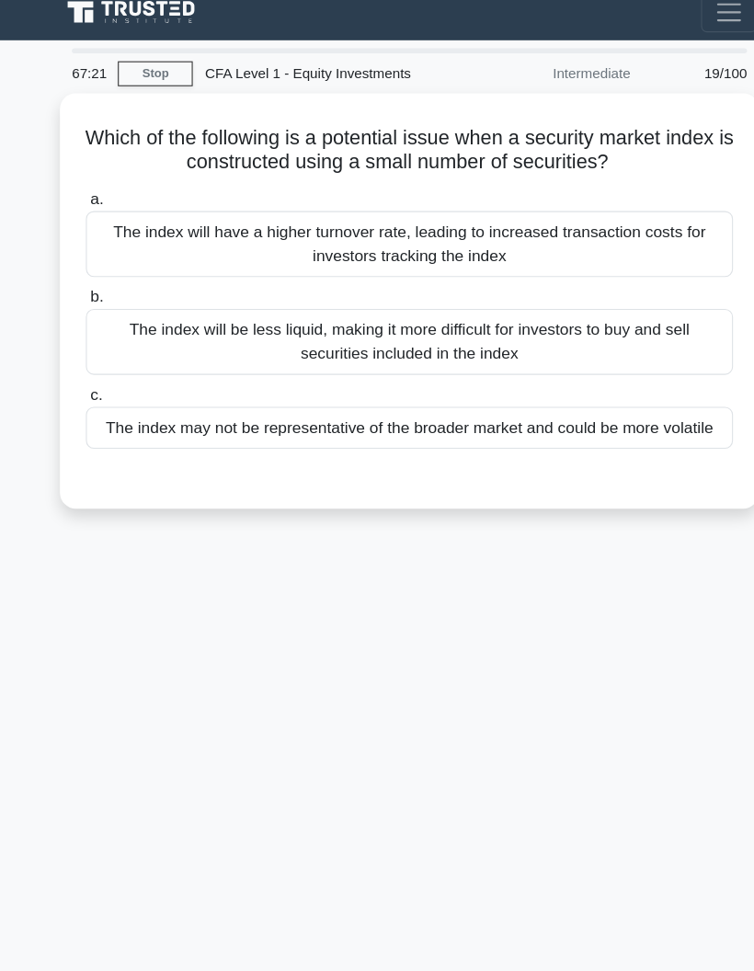
scroll to position [0, 0]
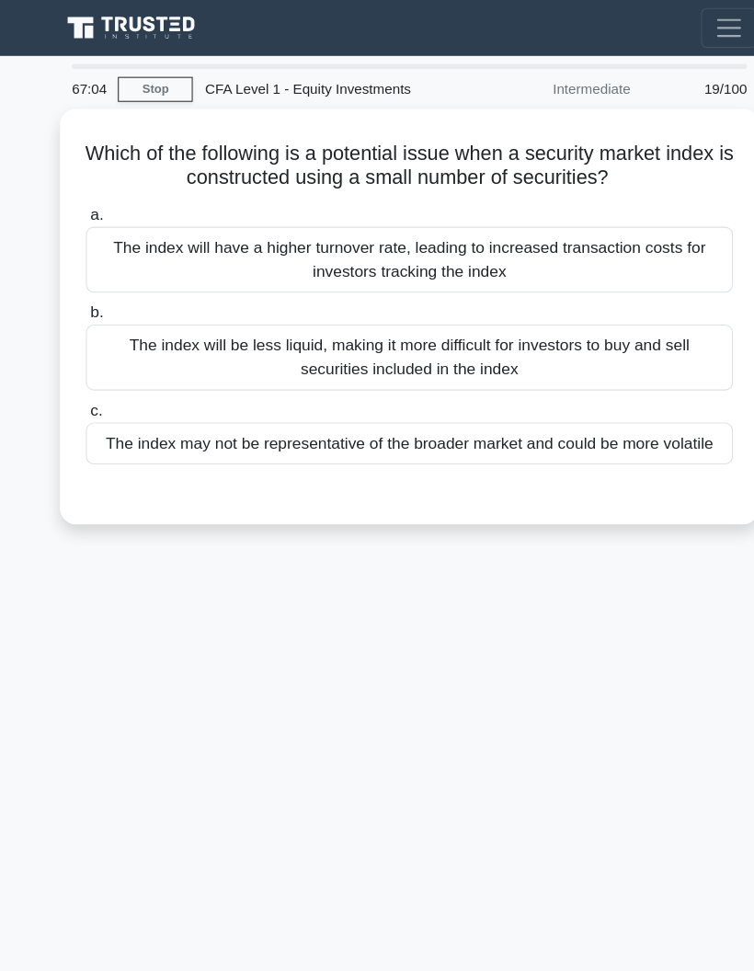
click at [621, 428] on div "The index may not be representative of the broader market and could be more vol…" at bounding box center [377, 408] width 596 height 39
click at [79, 384] on input "c. The index may not be representative of the broader market and could be more …" at bounding box center [79, 379] width 0 height 12
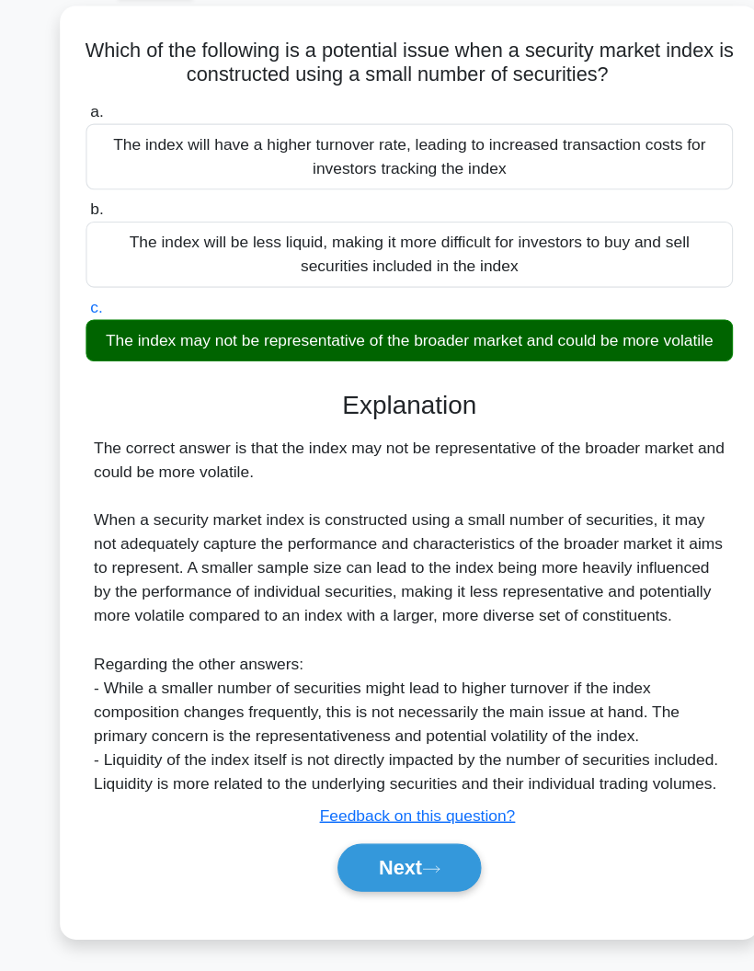
scroll to position [129, 0]
click at [435, 854] on button "Next" at bounding box center [377, 876] width 132 height 44
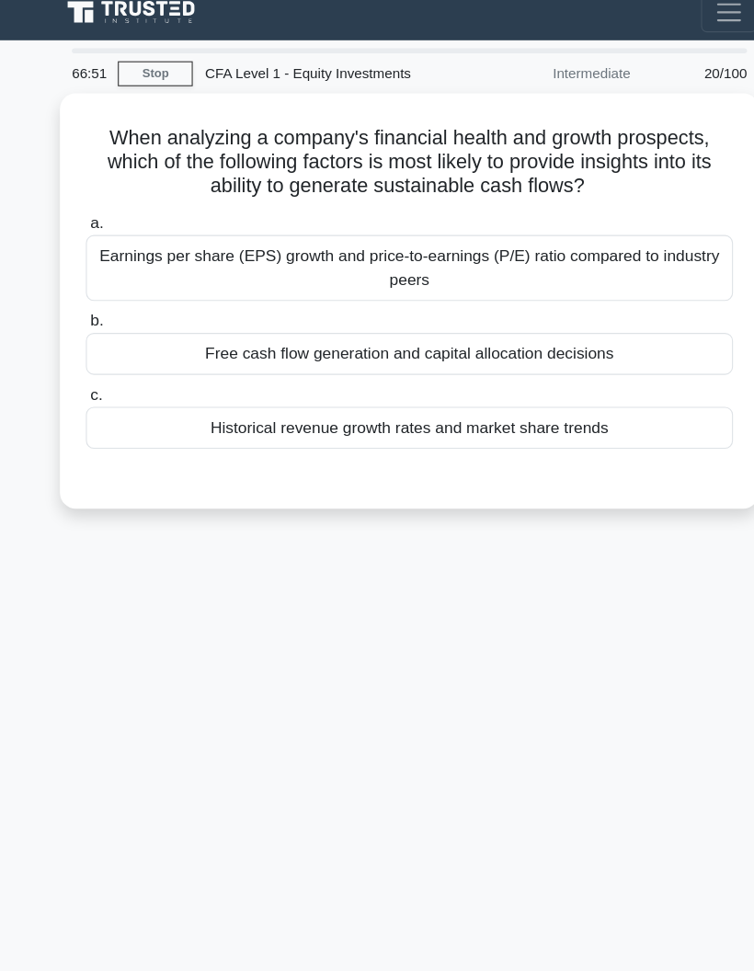
scroll to position [0, 0]
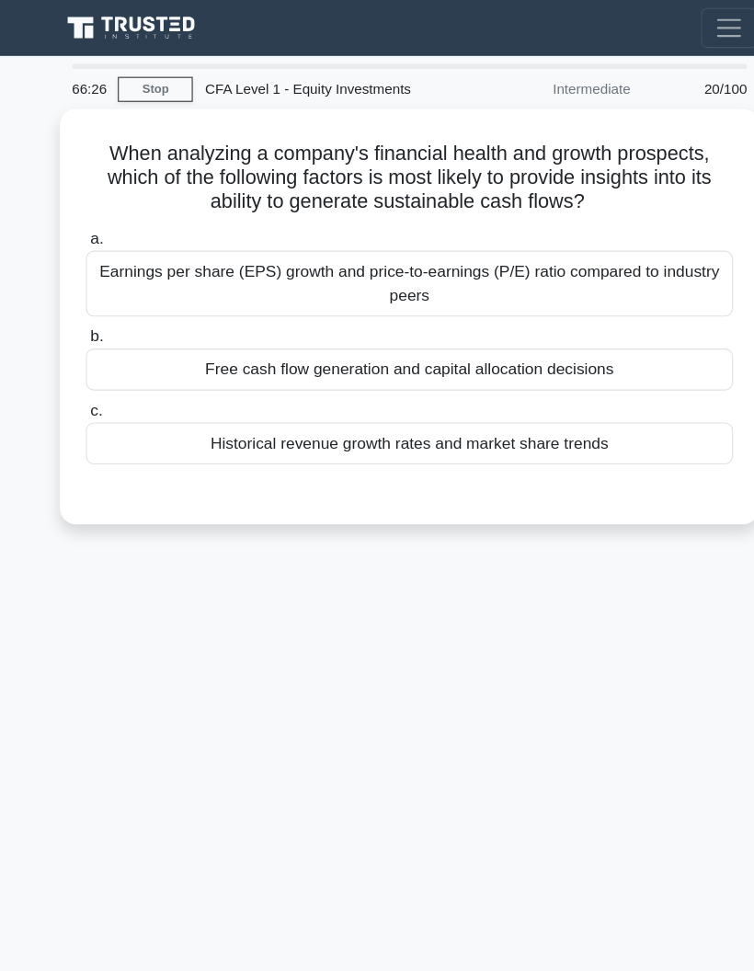
click at [615, 266] on div "Earnings per share (EPS) growth and price-to-earnings (P/E) ratio compared to i…" at bounding box center [377, 261] width 596 height 61
click at [79, 226] on input "a. Earnings per share (EPS) growth and price-to-earnings (P/E) ratio compared t…" at bounding box center [79, 220] width 0 height 12
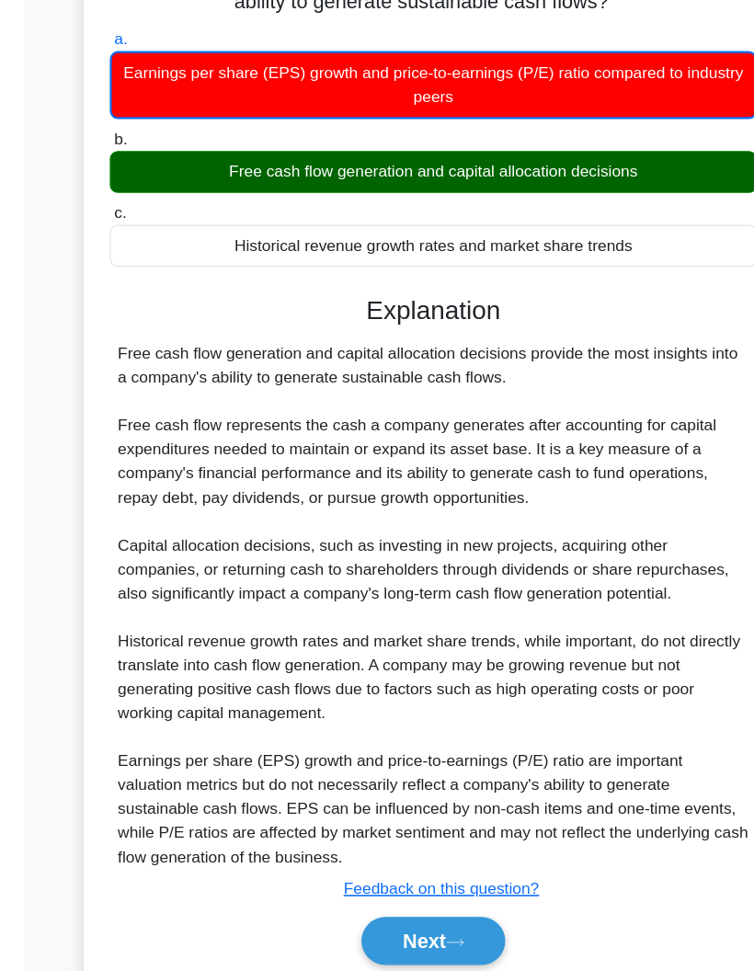
scroll to position [241, 0]
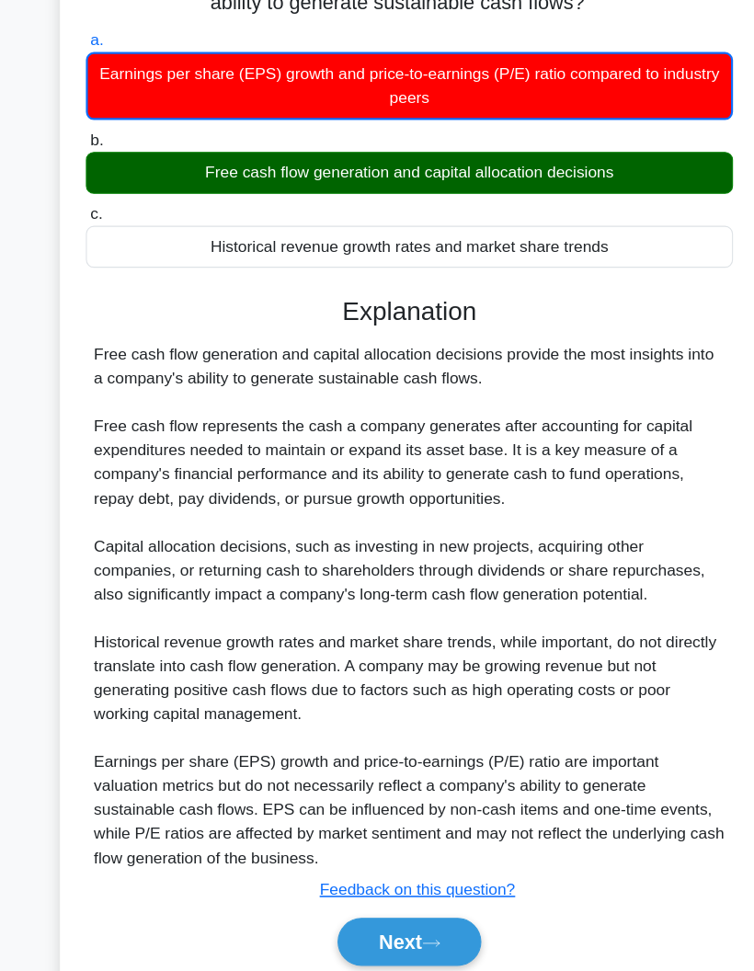
click at [406, 872] on icon at bounding box center [397, 877] width 17 height 10
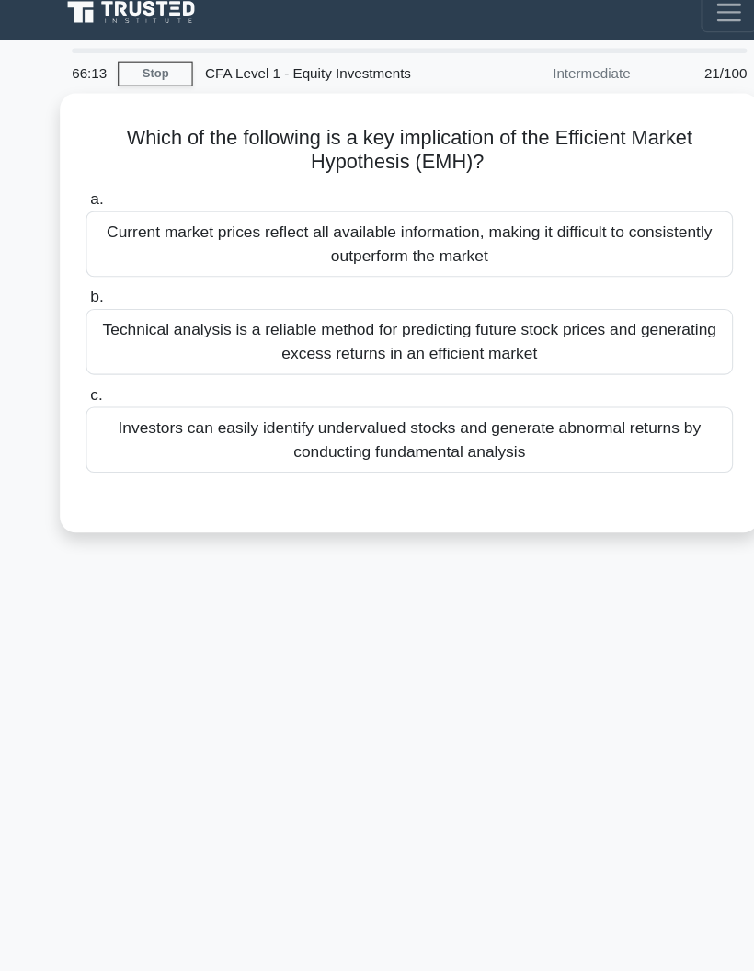
scroll to position [0, 0]
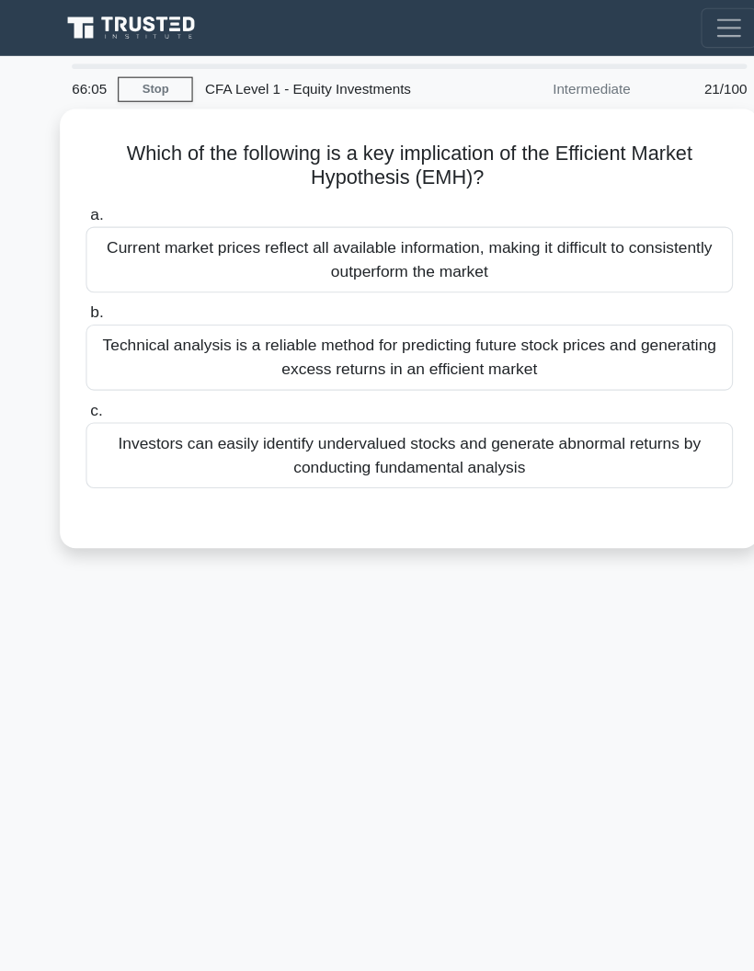
click at [596, 236] on div "Current market prices reflect all available information, making it difficult to…" at bounding box center [377, 239] width 596 height 61
click at [79, 204] on input "a. Current market prices reflect all available information, making it difficult…" at bounding box center [79, 198] width 0 height 12
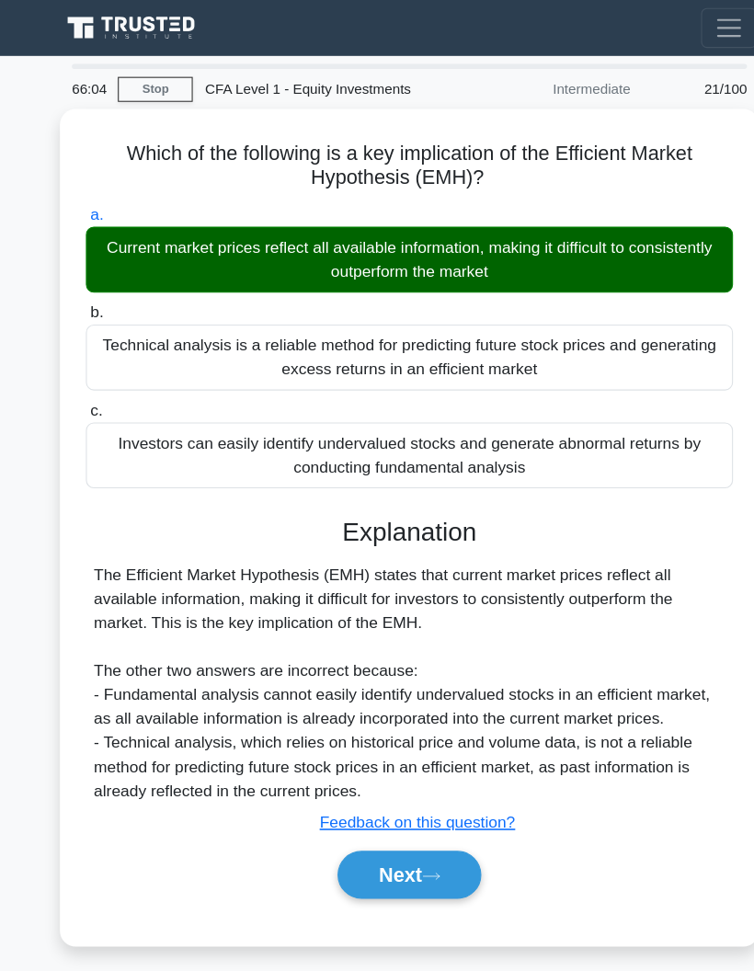
click at [418, 822] on button "Next" at bounding box center [377, 806] width 132 height 44
